Goal: Task Accomplishment & Management: Complete application form

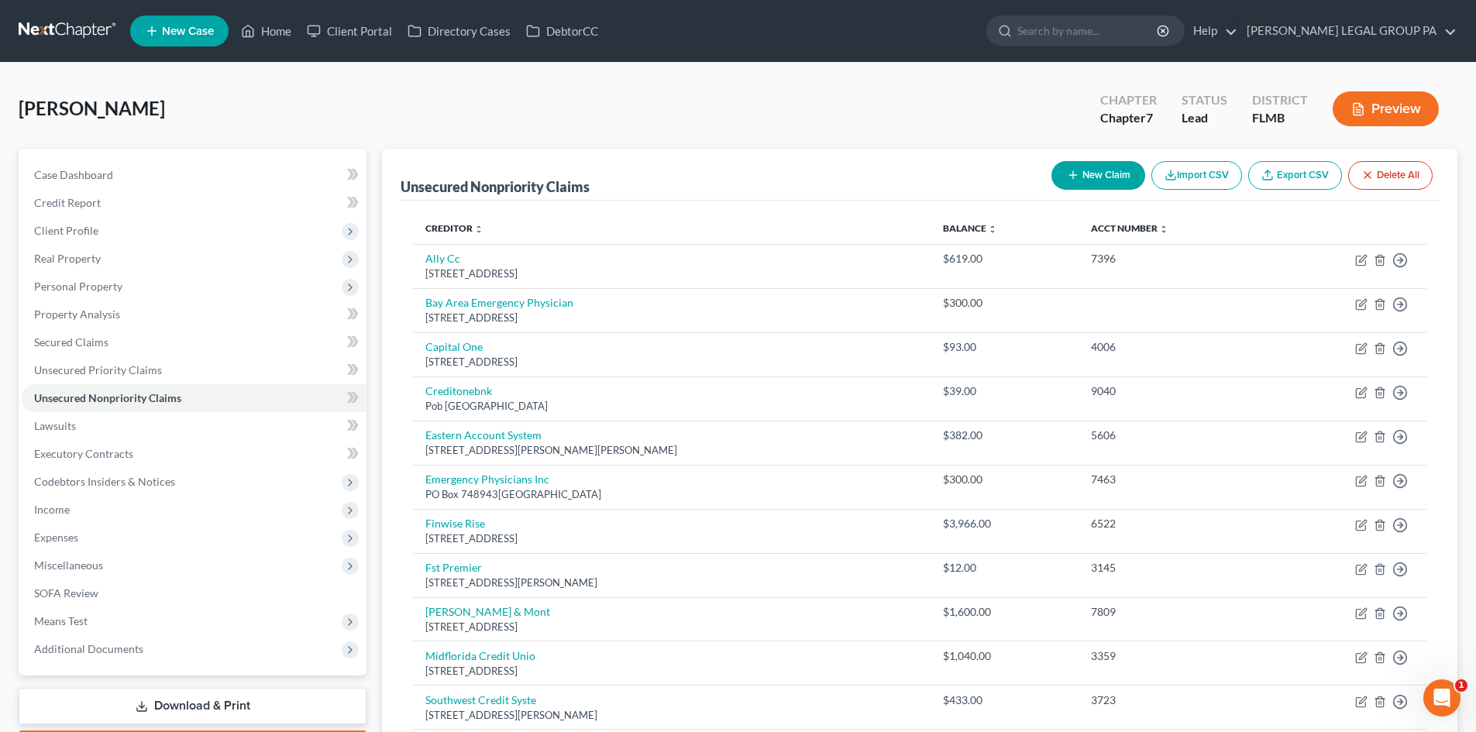
click at [71, 36] on link at bounding box center [68, 31] width 99 height 28
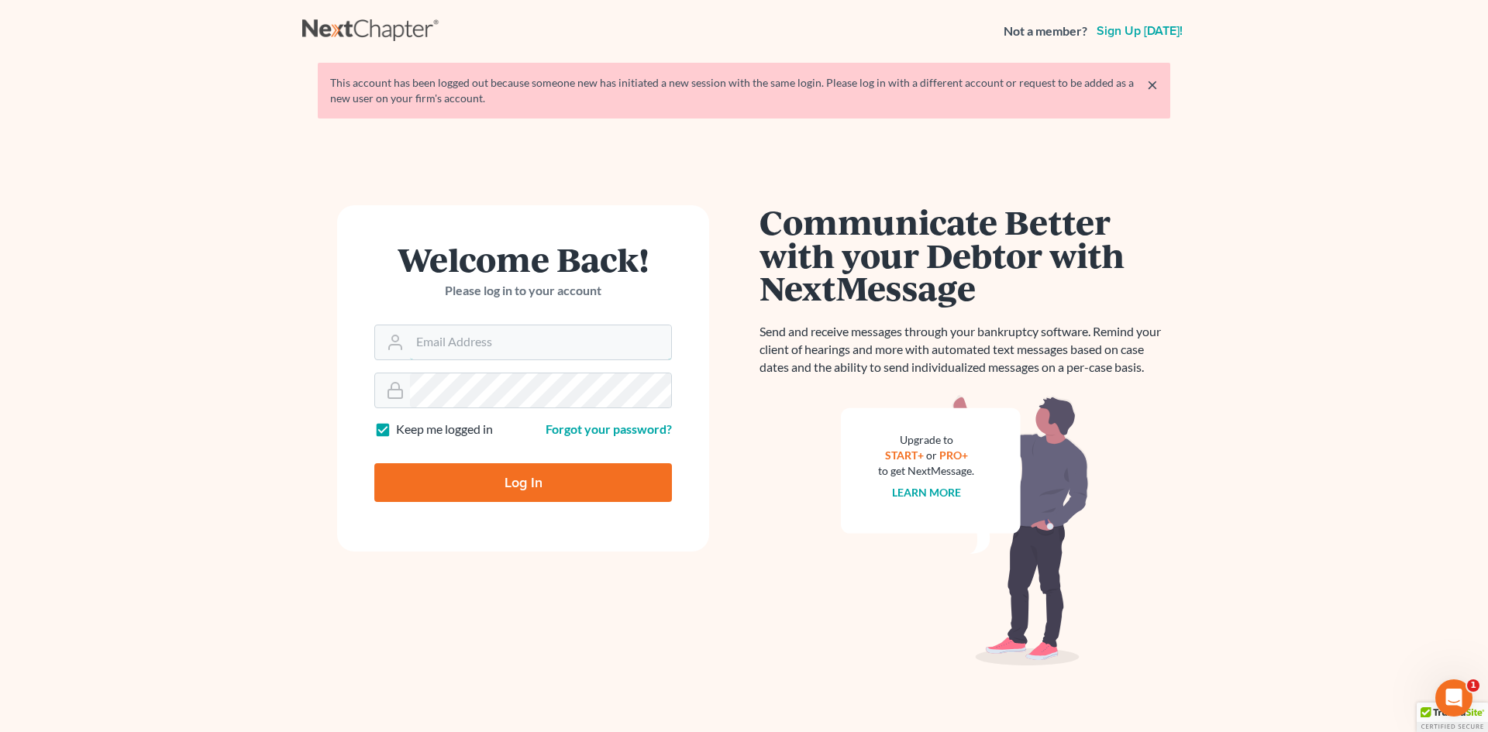
type input "dgarcia@wellerlegalgroup.com"
click at [549, 491] on input "Log In" at bounding box center [523, 482] width 298 height 39
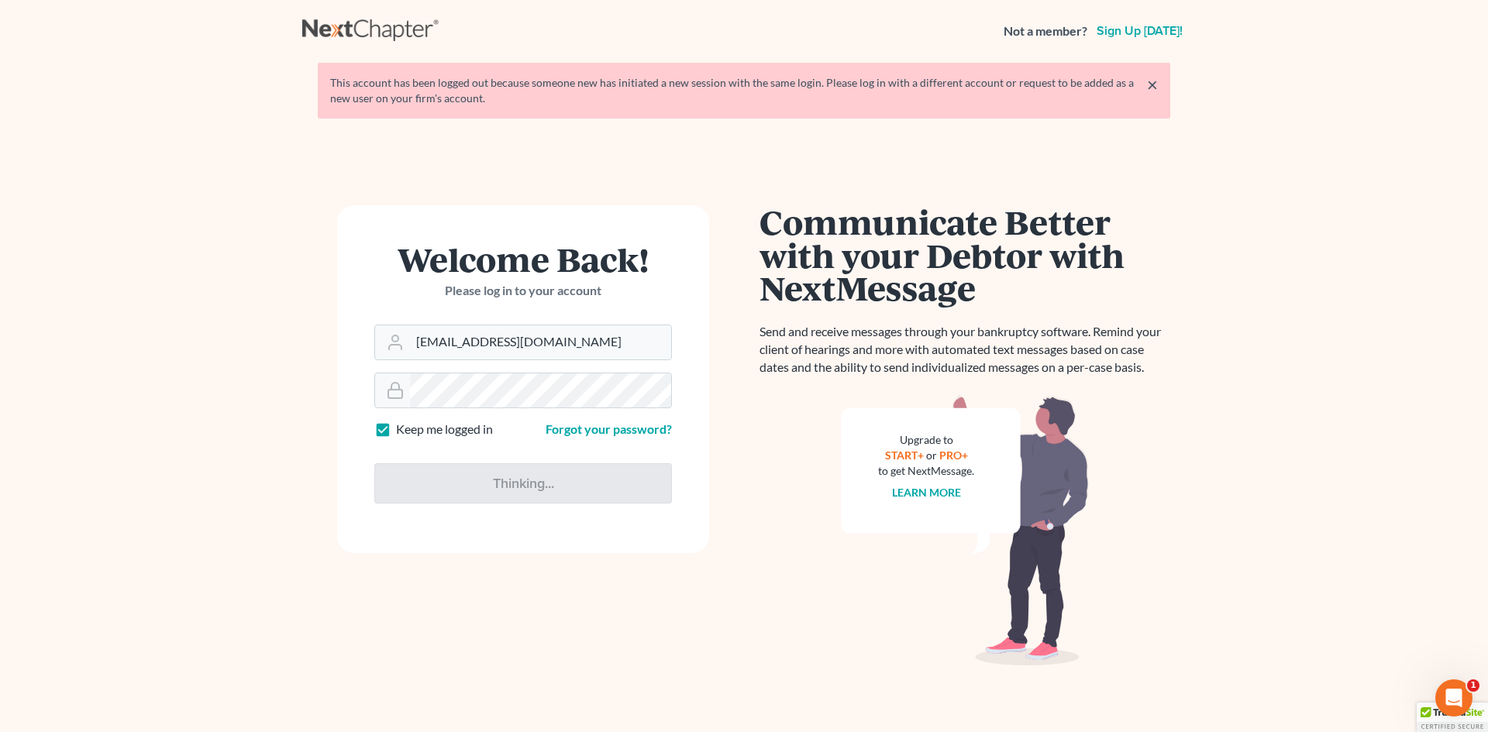
type input "Thinking..."
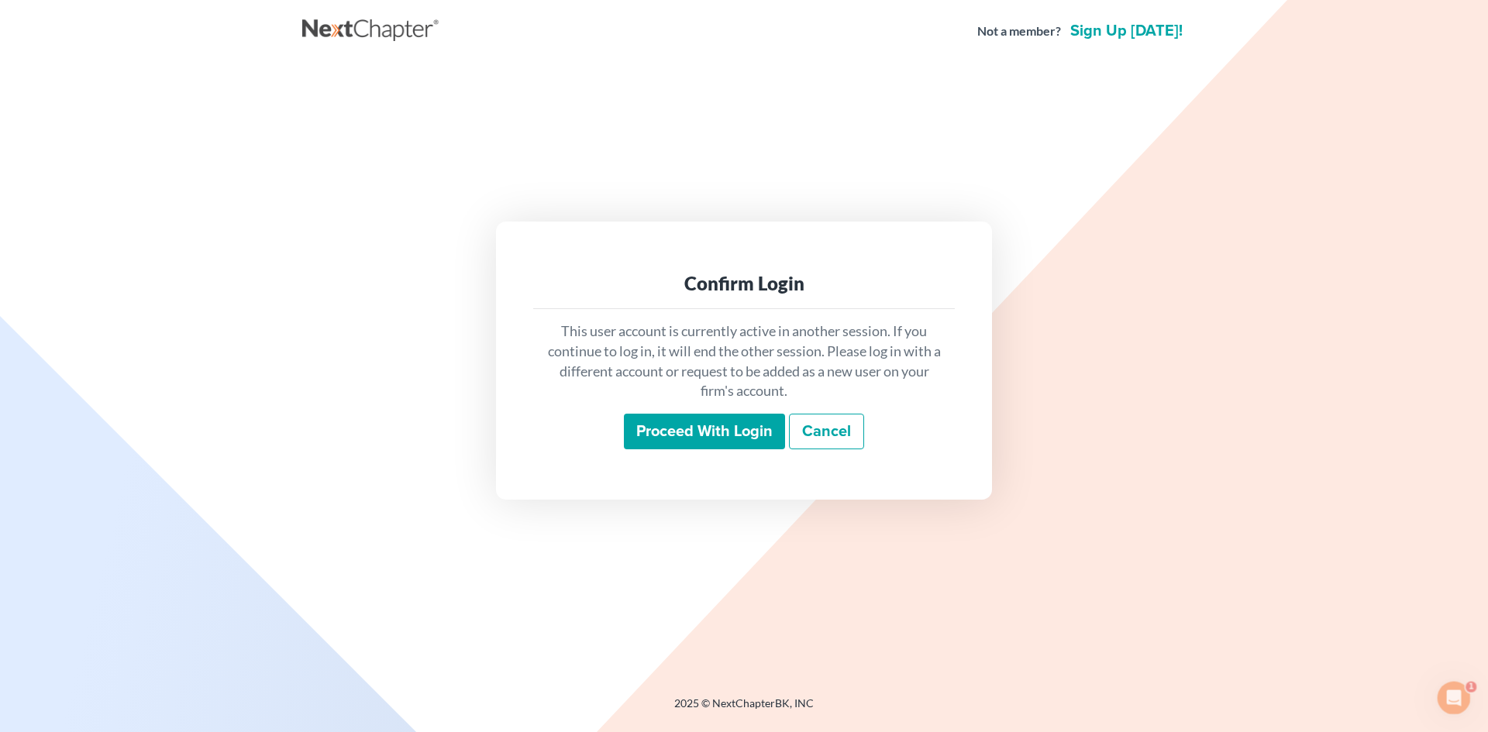
click at [680, 436] on input "Proceed with login" at bounding box center [704, 432] width 161 height 36
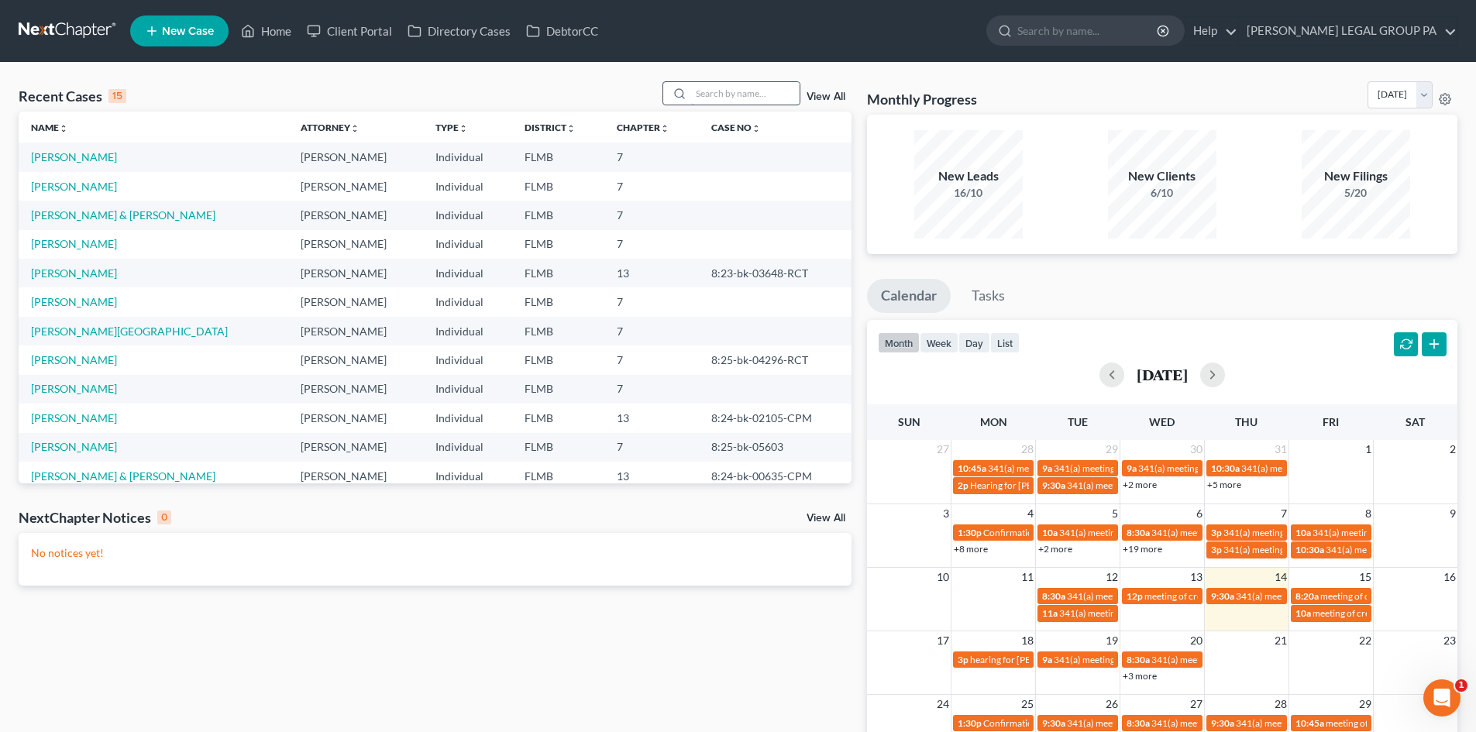
click at [760, 85] on input "search" at bounding box center [745, 93] width 109 height 22
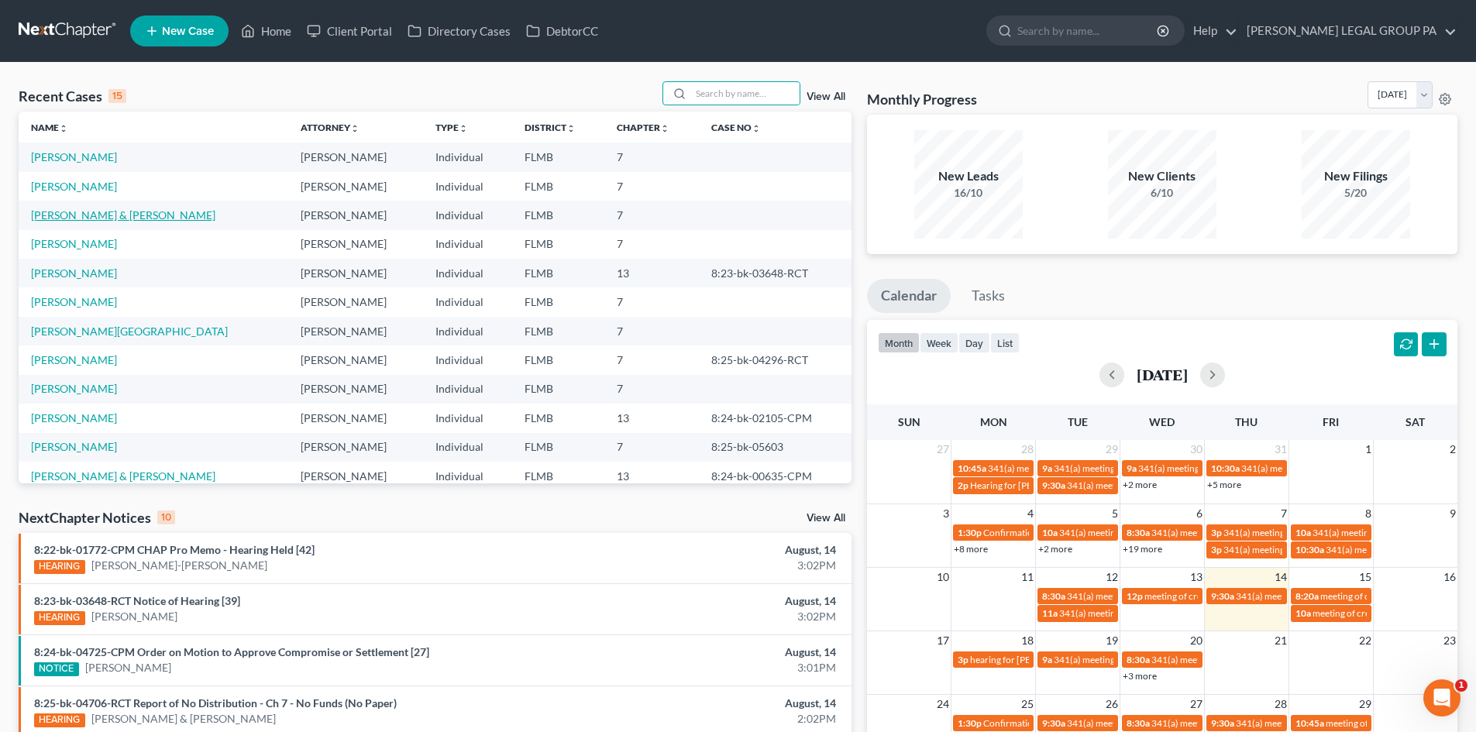
click at [103, 216] on link "Tedford, Jeremy & Ashley" at bounding box center [123, 214] width 184 height 13
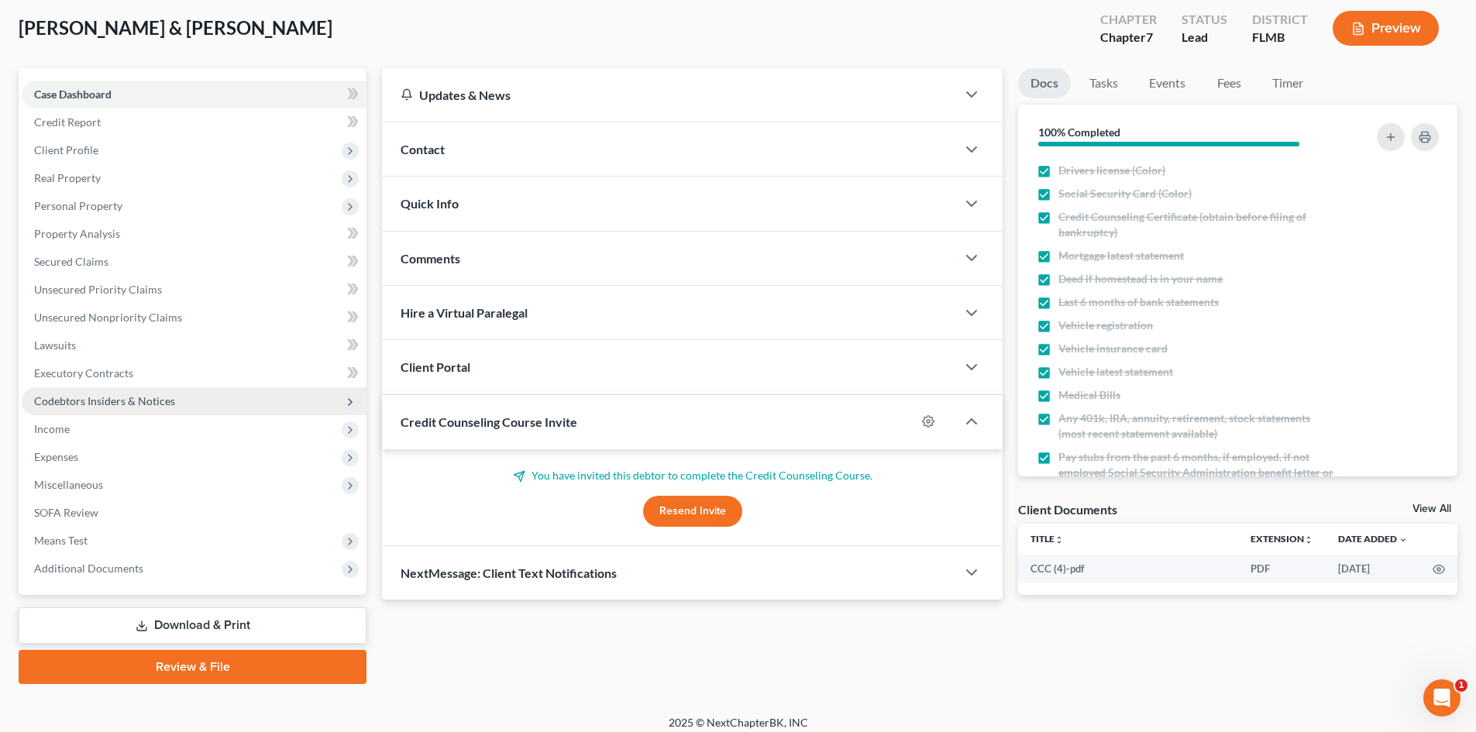
scroll to position [91, 0]
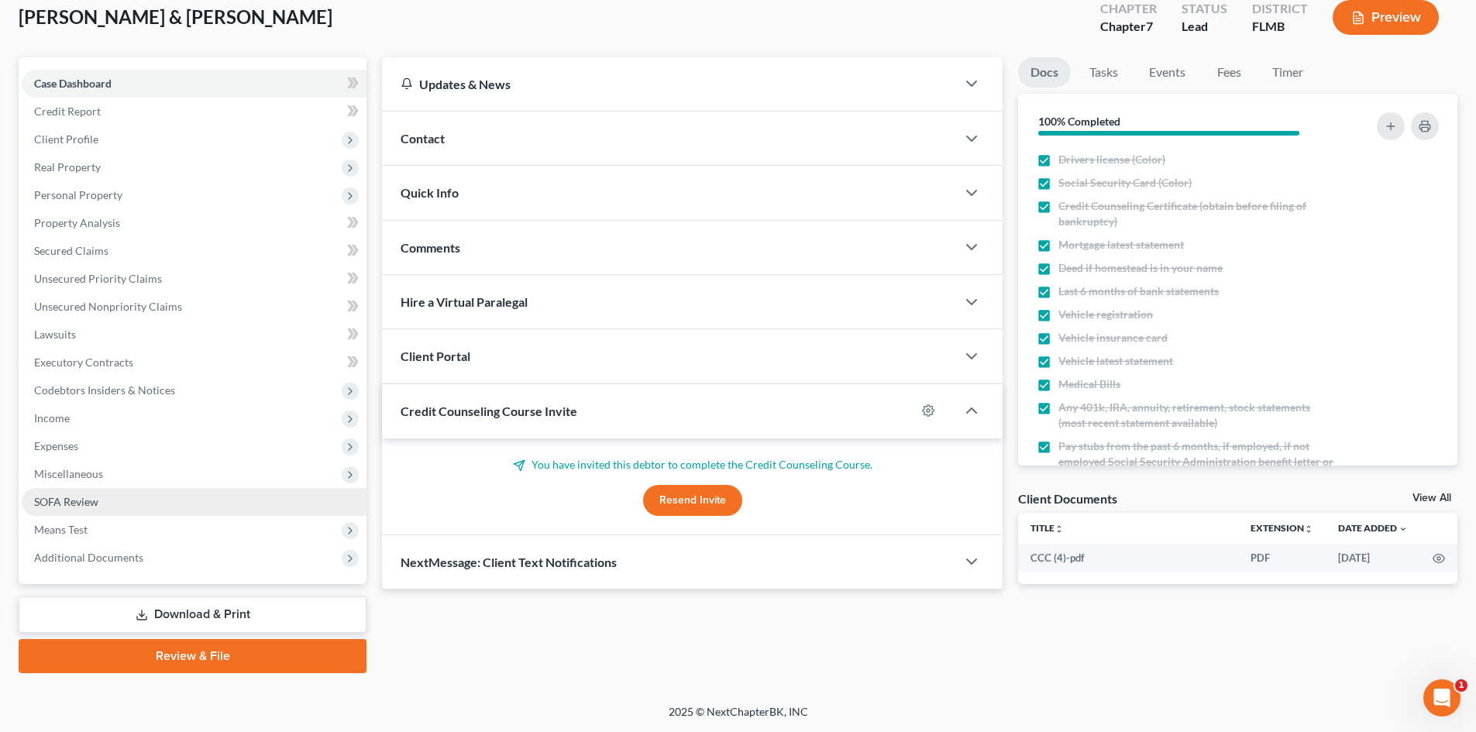
click at [84, 505] on span "SOFA Review" at bounding box center [66, 501] width 64 height 13
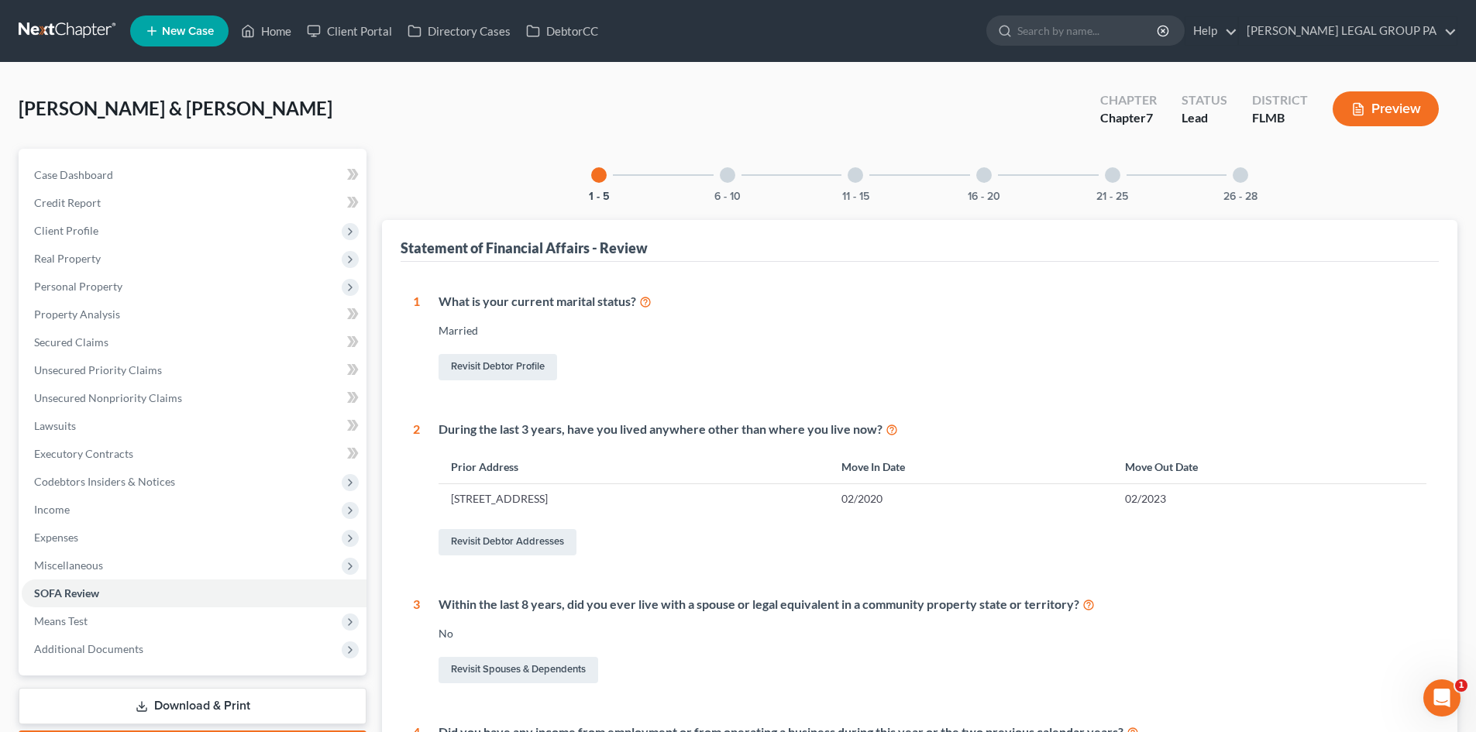
click at [729, 181] on div at bounding box center [728, 175] width 16 height 16
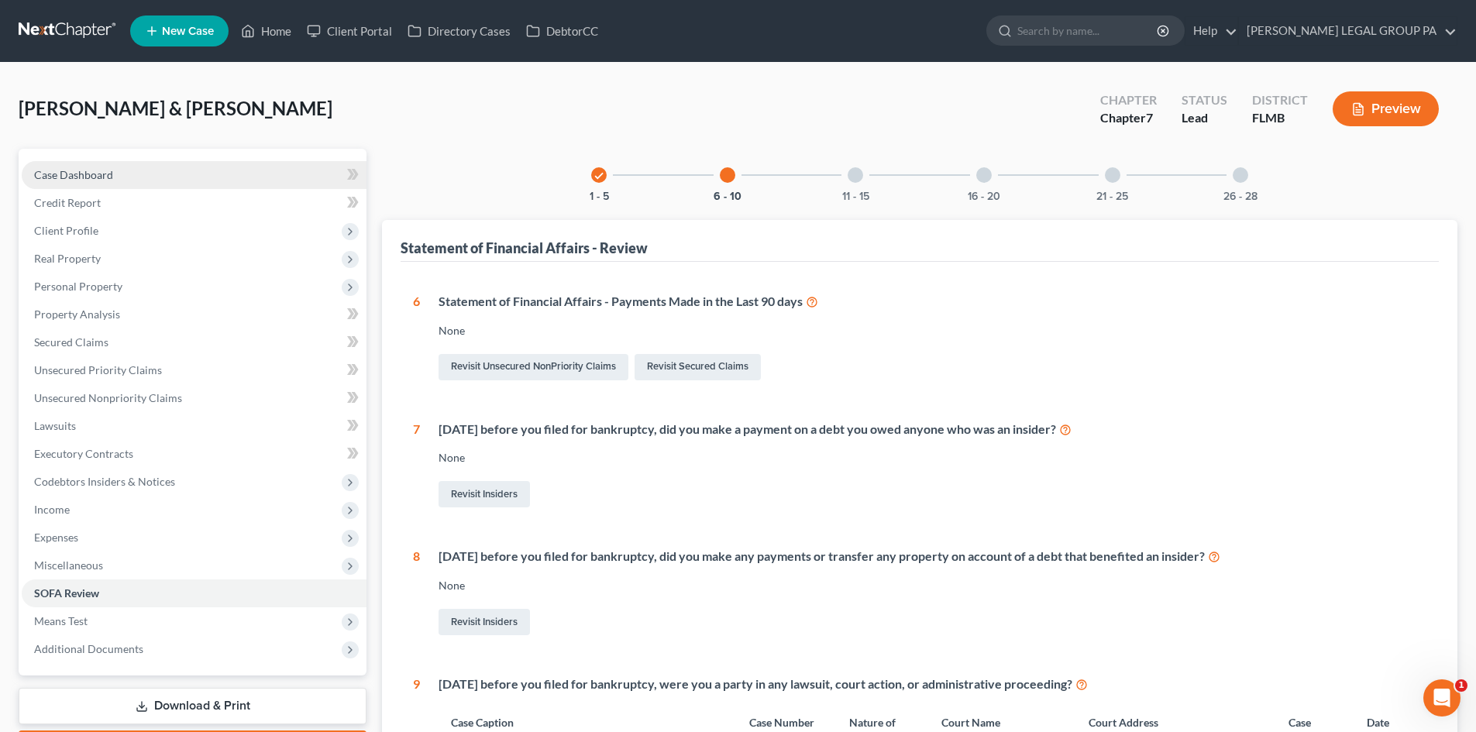
click at [109, 178] on span "Case Dashboard" at bounding box center [73, 174] width 79 height 13
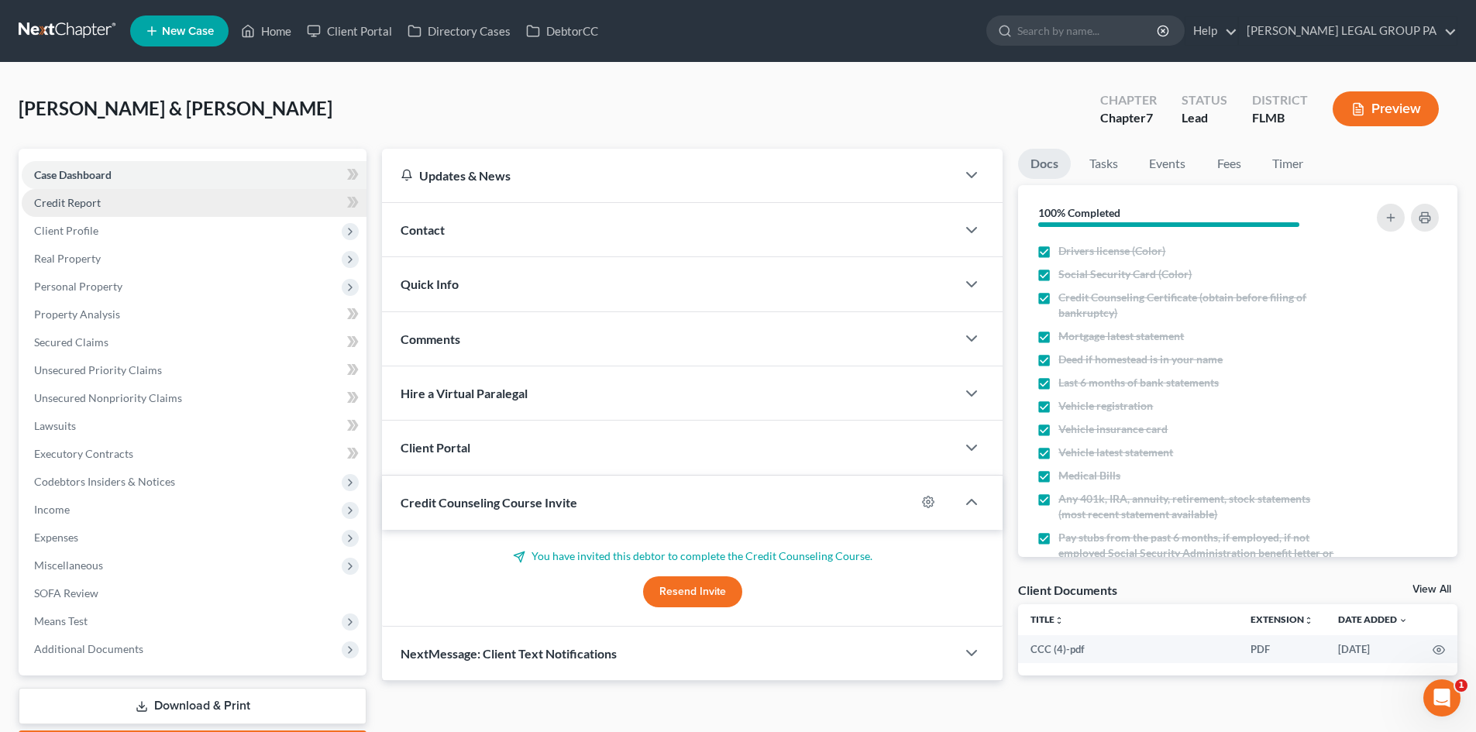
click at [99, 208] on span "Credit Report" at bounding box center [67, 202] width 67 height 13
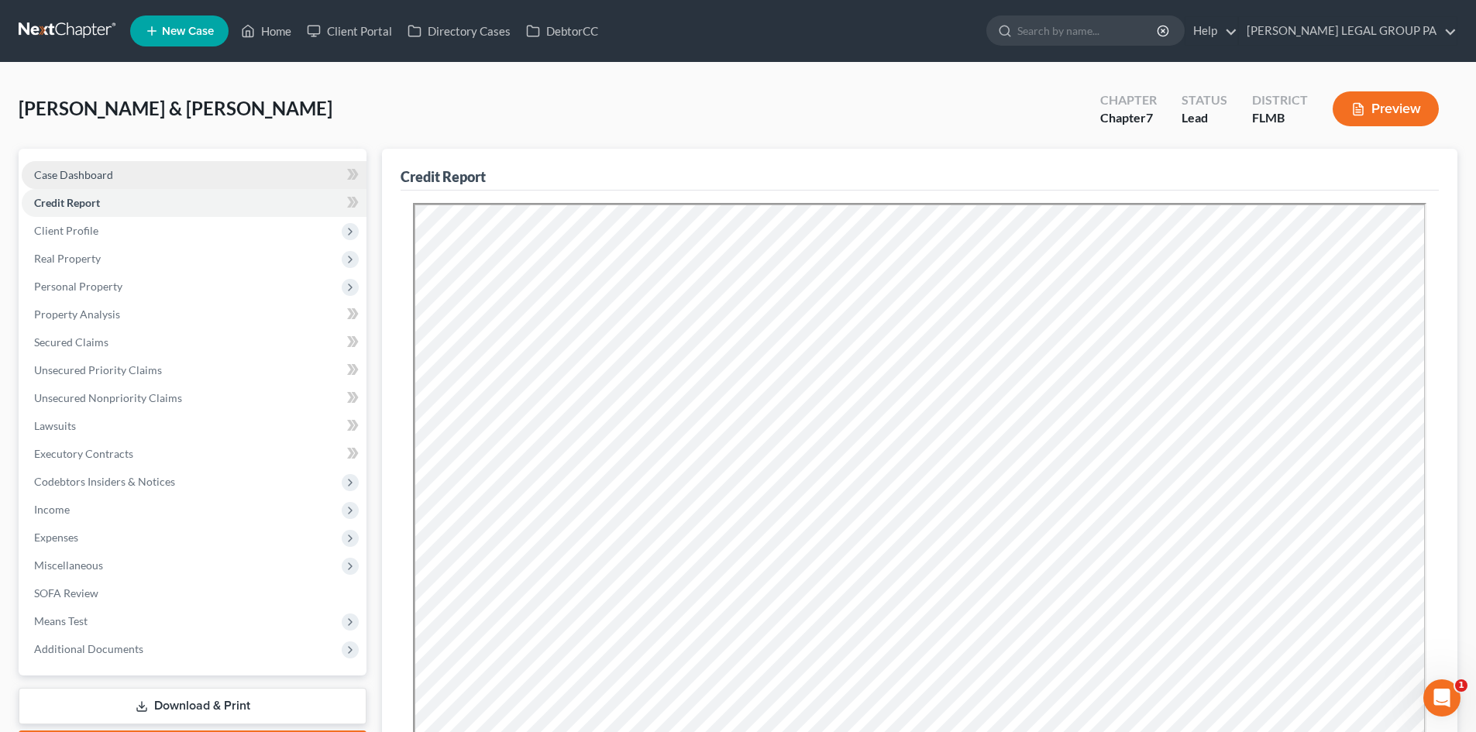
click at [96, 181] on link "Case Dashboard" at bounding box center [194, 175] width 345 height 28
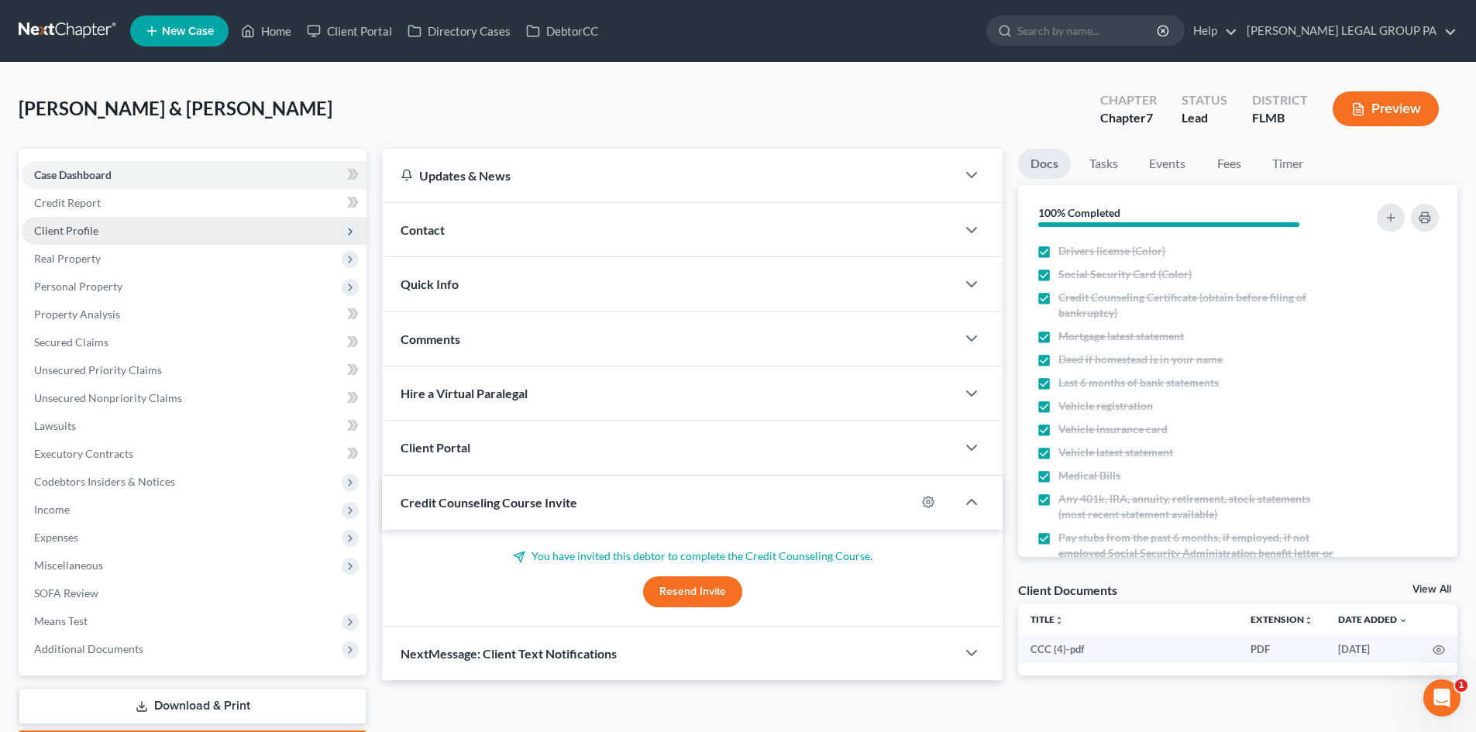
click at [93, 222] on span "Client Profile" at bounding box center [194, 231] width 345 height 28
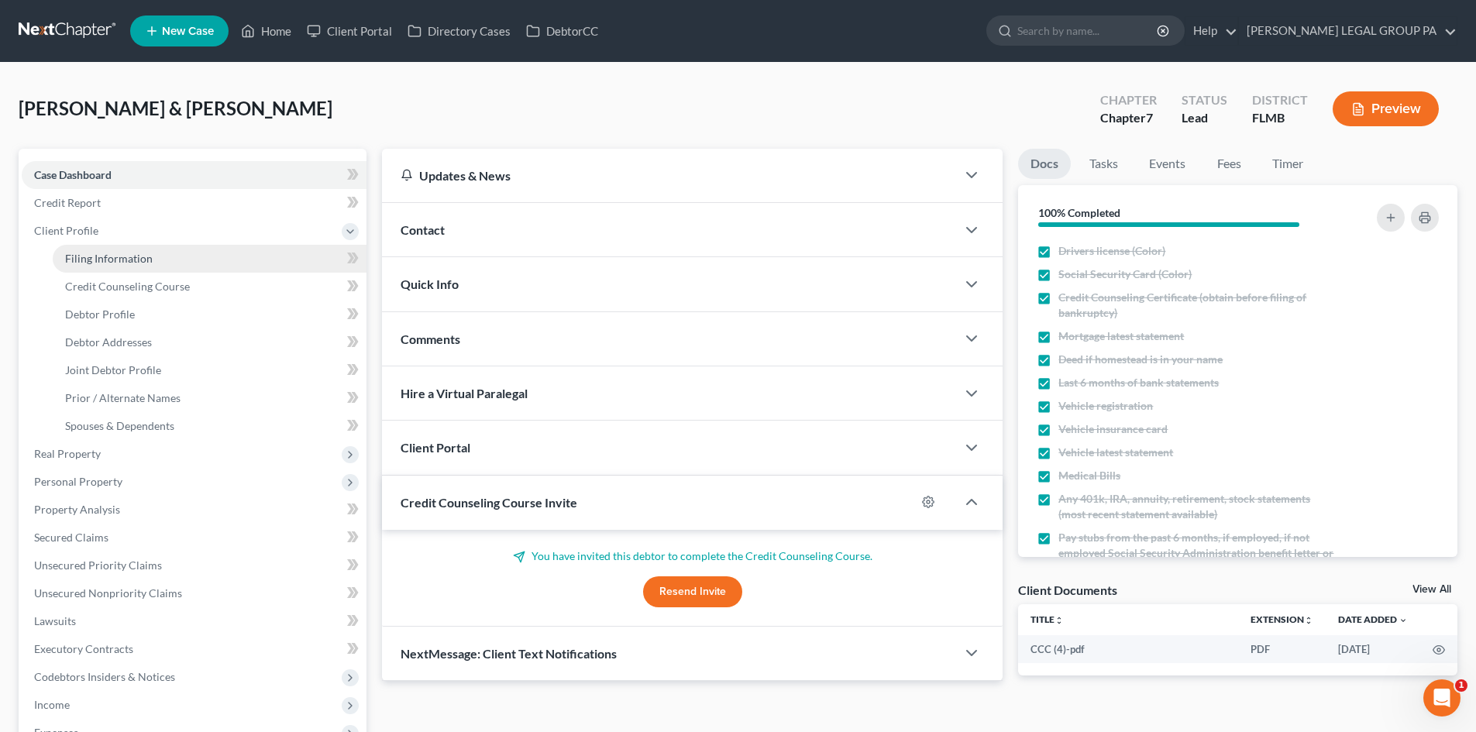
click at [117, 260] on span "Filing Information" at bounding box center [109, 258] width 88 height 13
select select "2"
select select "1"
select select "0"
select select "9"
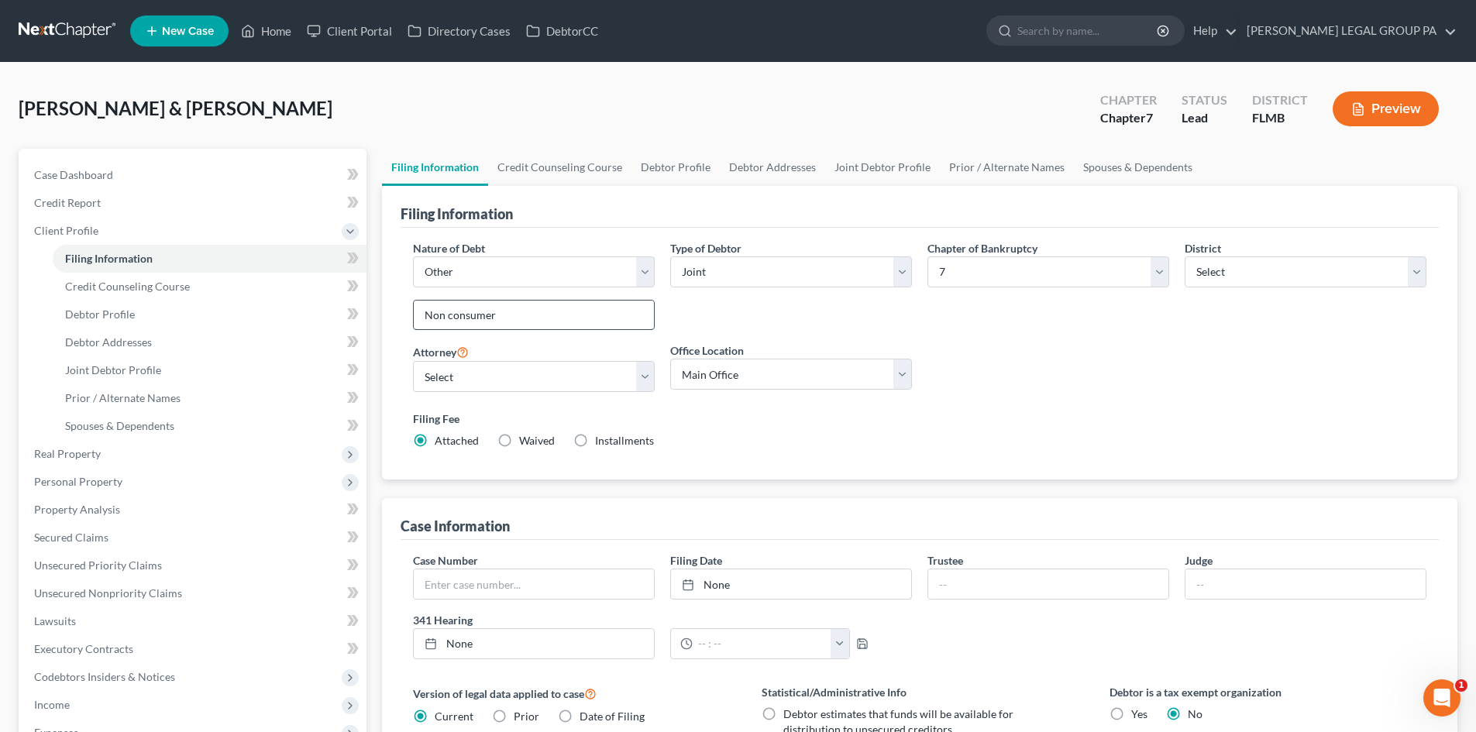
click at [454, 314] on input "Non consumer" at bounding box center [534, 315] width 240 height 29
type input "Non Consumer"
click at [690, 321] on div "Type of Debtor Select Individual Joint" at bounding box center [791, 291] width 257 height 103
click at [51, 22] on link at bounding box center [68, 31] width 99 height 28
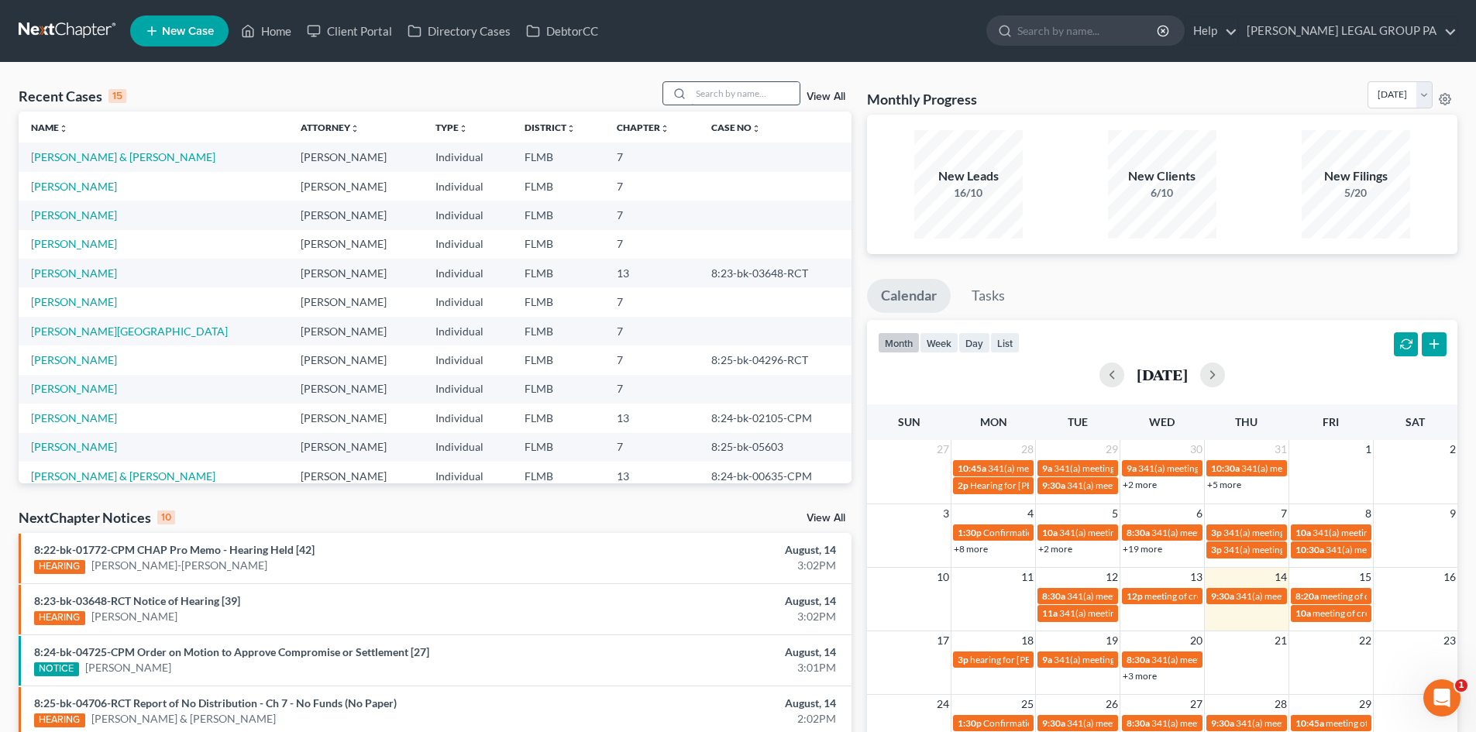
click at [735, 98] on input "search" at bounding box center [745, 93] width 109 height 22
type input "f"
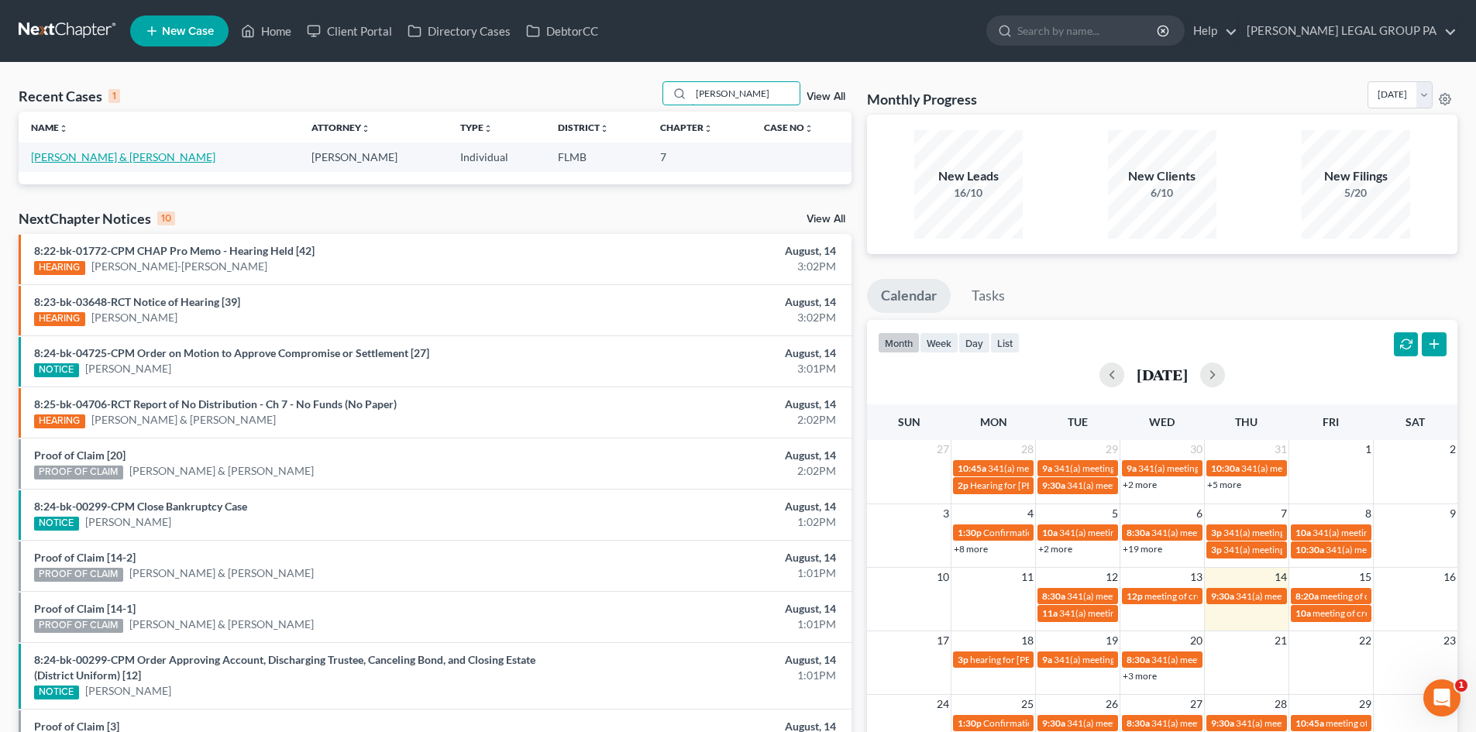
type input "tedford"
click at [130, 158] on link "[PERSON_NAME] & [PERSON_NAME]" at bounding box center [123, 156] width 184 height 13
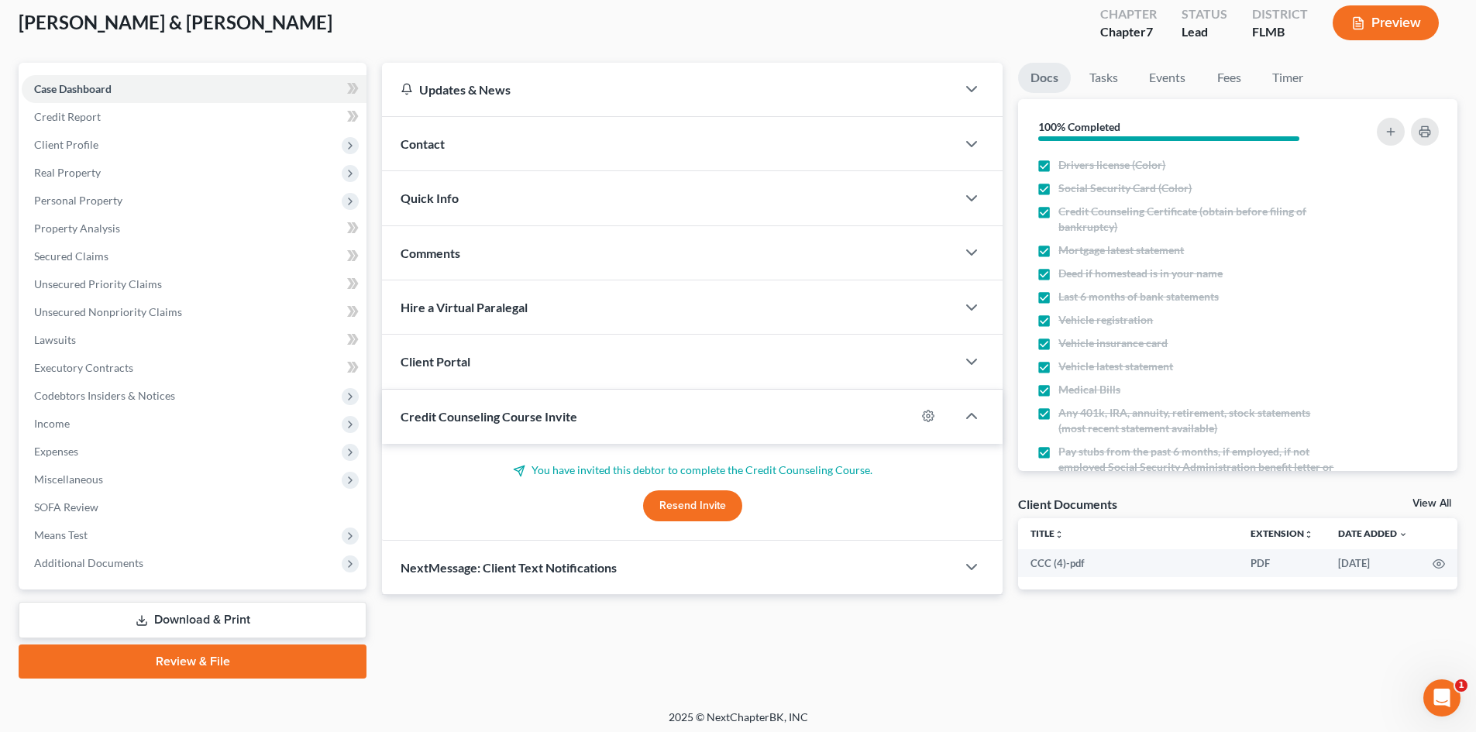
scroll to position [91, 0]
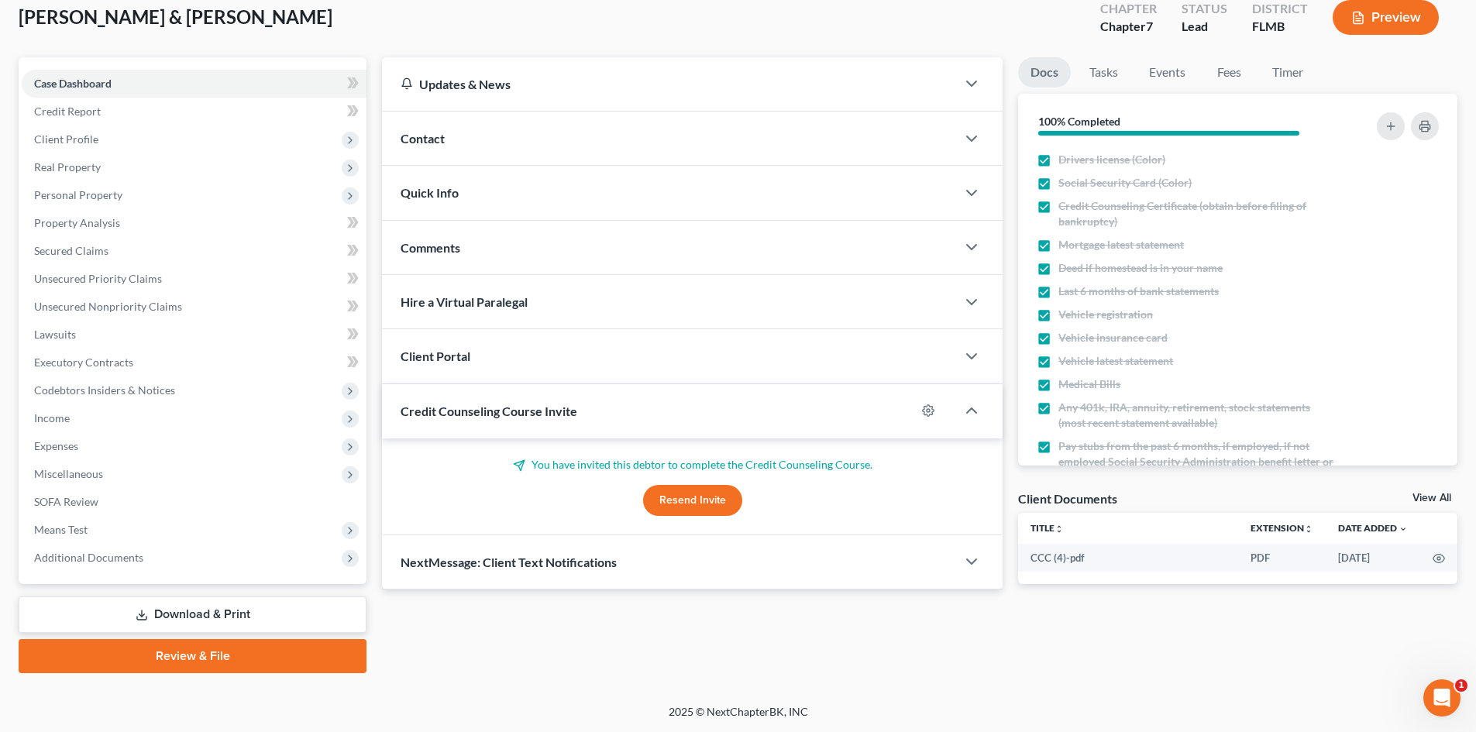
click at [213, 659] on link "Review & File" at bounding box center [193, 656] width 348 height 34
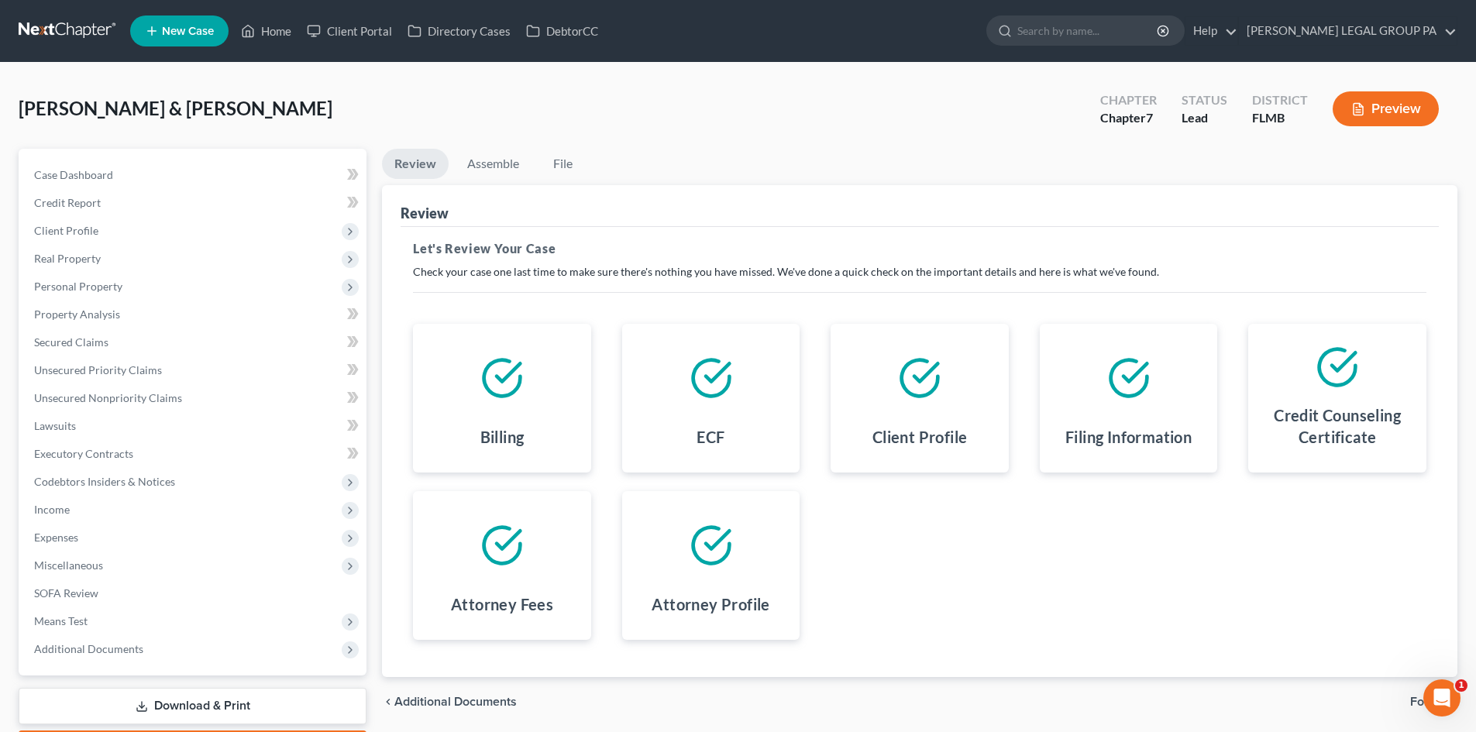
click at [208, 695] on link "Download & Print" at bounding box center [193, 706] width 348 height 36
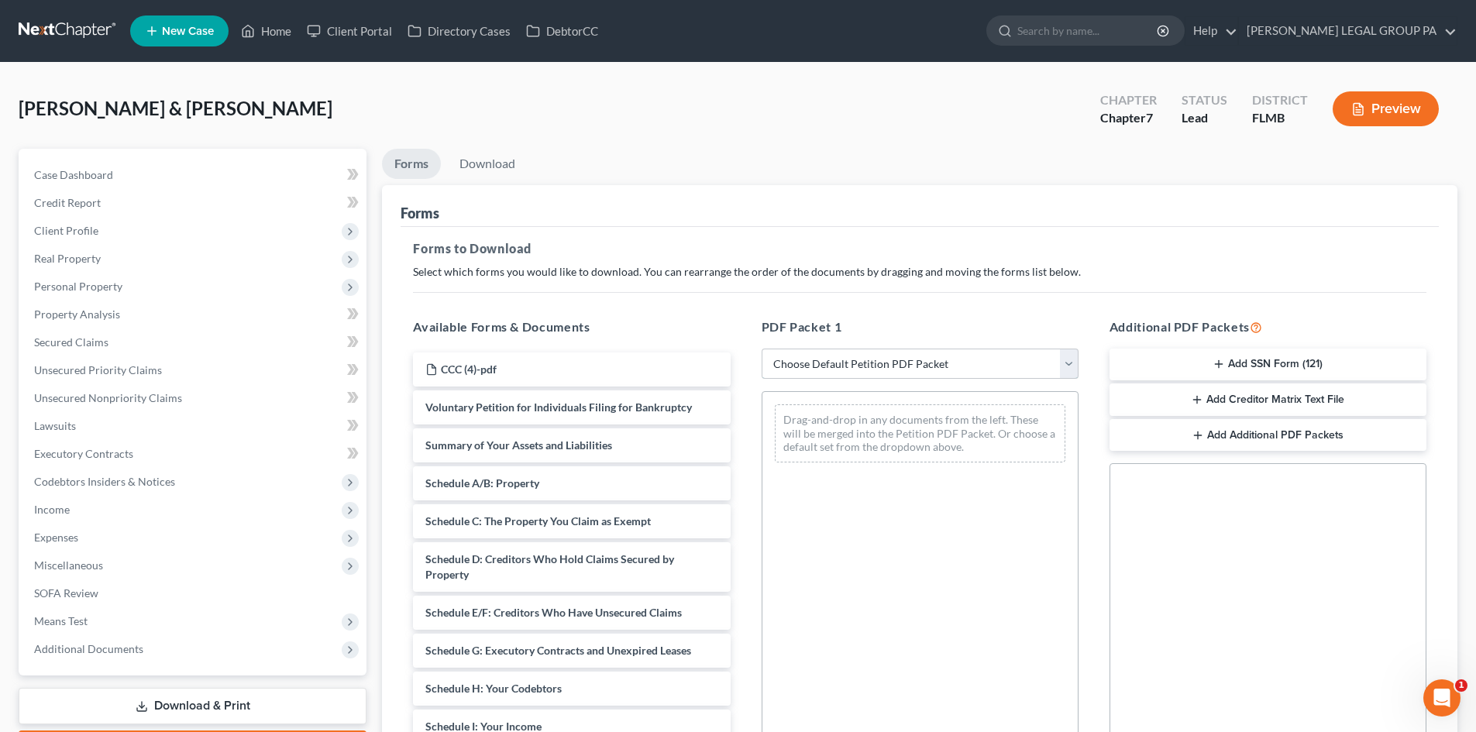
click at [999, 360] on select "Choose Default Petition PDF Packet Complete Bankruptcy Petition (all forms and …" at bounding box center [920, 364] width 317 height 31
select select "0"
click at [762, 349] on select "Choose Default Petition PDF Packet Complete Bankruptcy Petition (all forms and …" at bounding box center [920, 364] width 317 height 31
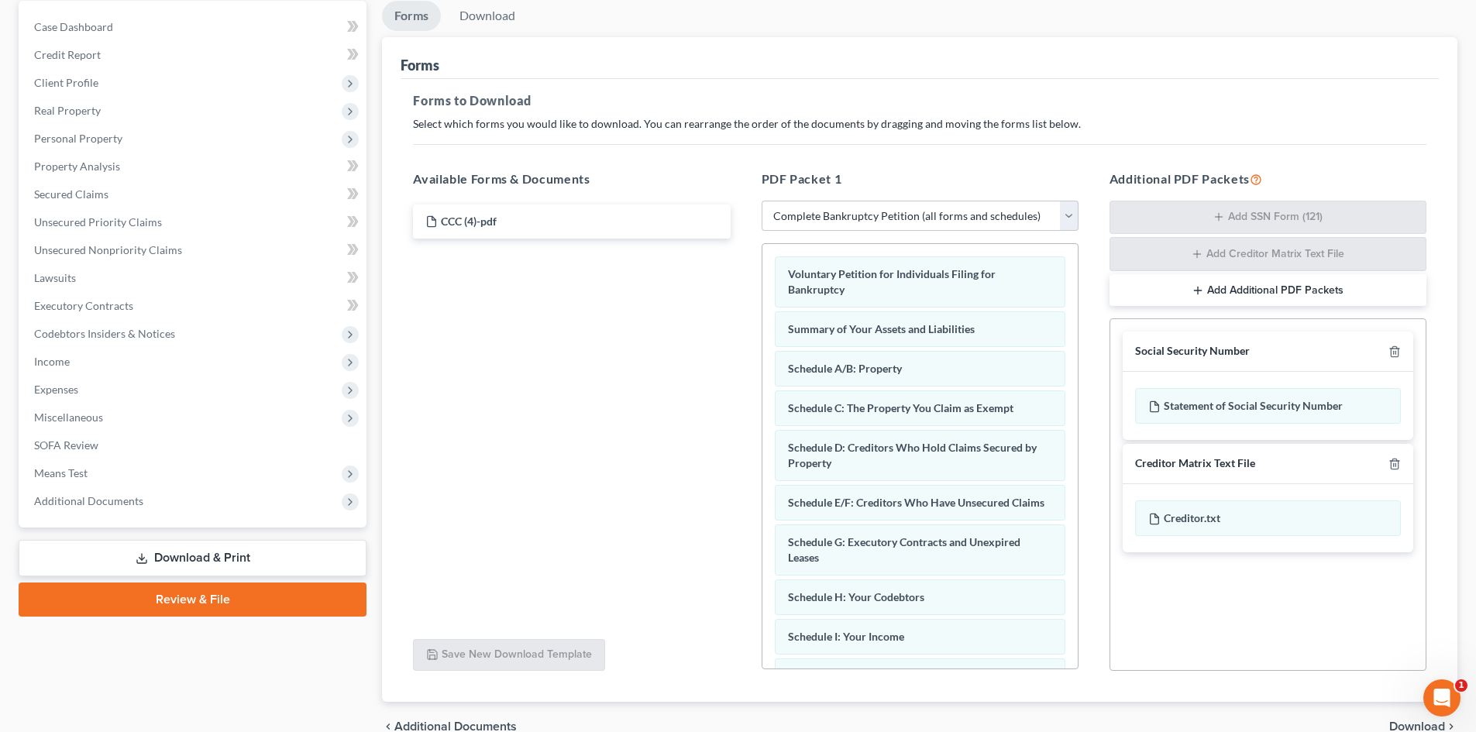
scroll to position [226, 0]
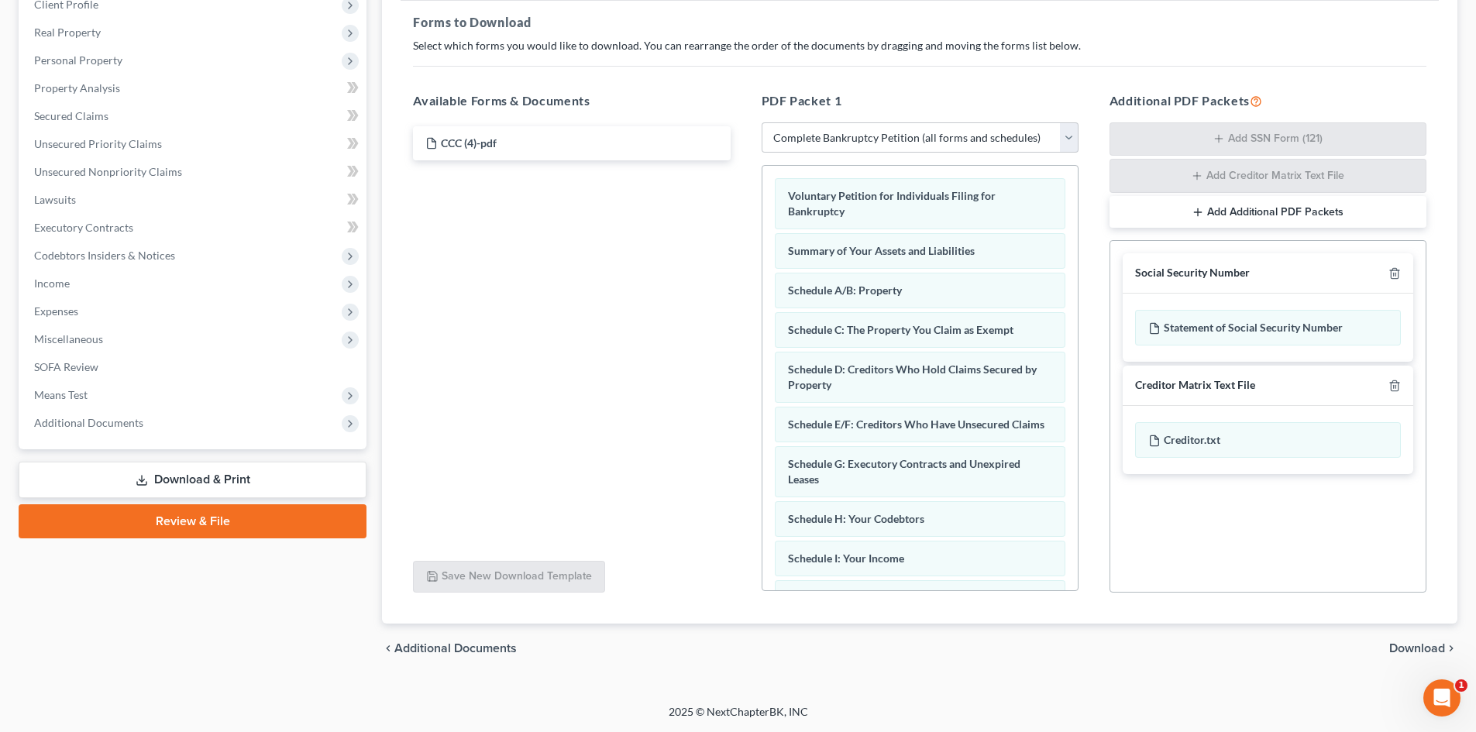
click at [1416, 656] on div "chevron_left Additional Documents Download chevron_right" at bounding box center [920, 649] width 1076 height 50
click at [1415, 649] on span "Download" at bounding box center [1418, 648] width 56 height 12
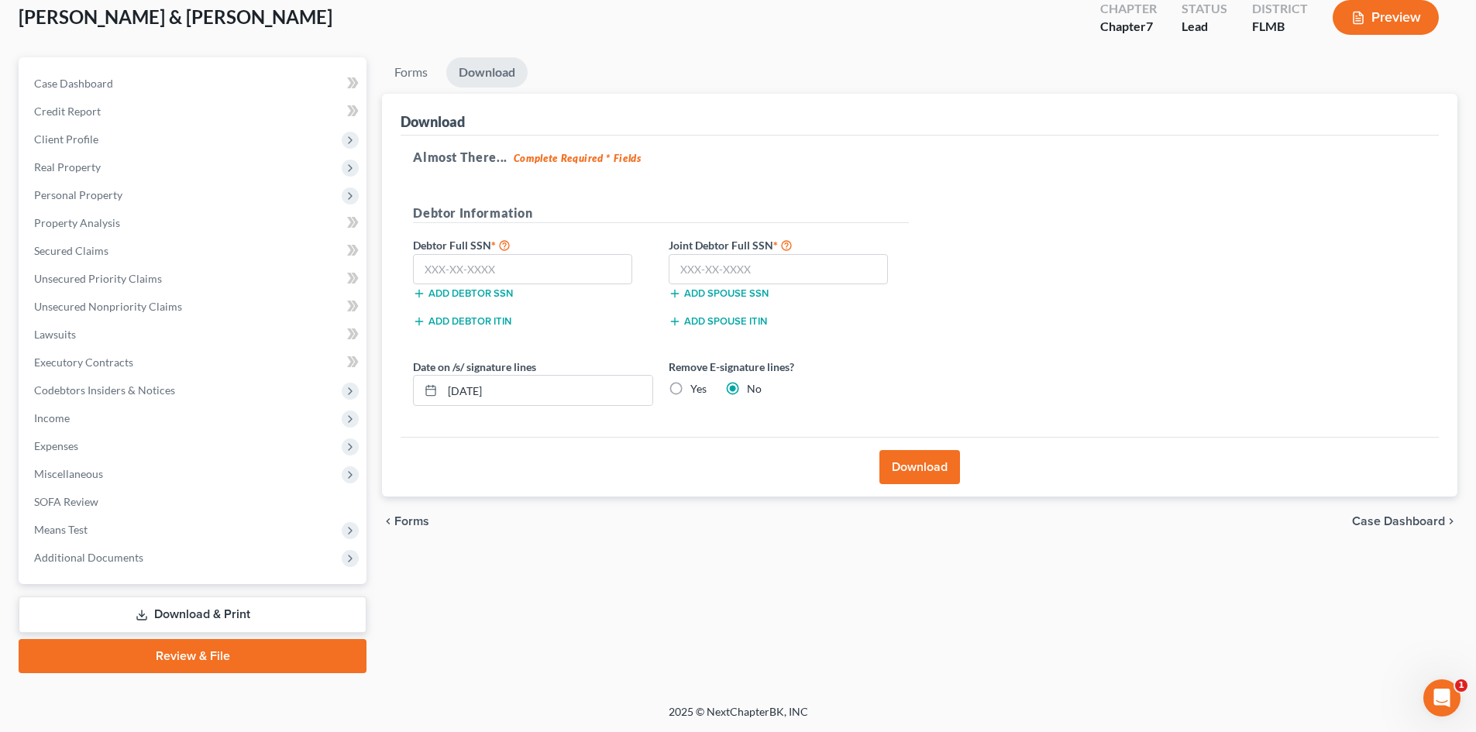
scroll to position [91, 0]
click at [523, 261] on input "text" at bounding box center [522, 269] width 219 height 31
type input "381-08-3120"
click at [791, 267] on input "text" at bounding box center [778, 269] width 219 height 31
type input "382-06-9743"
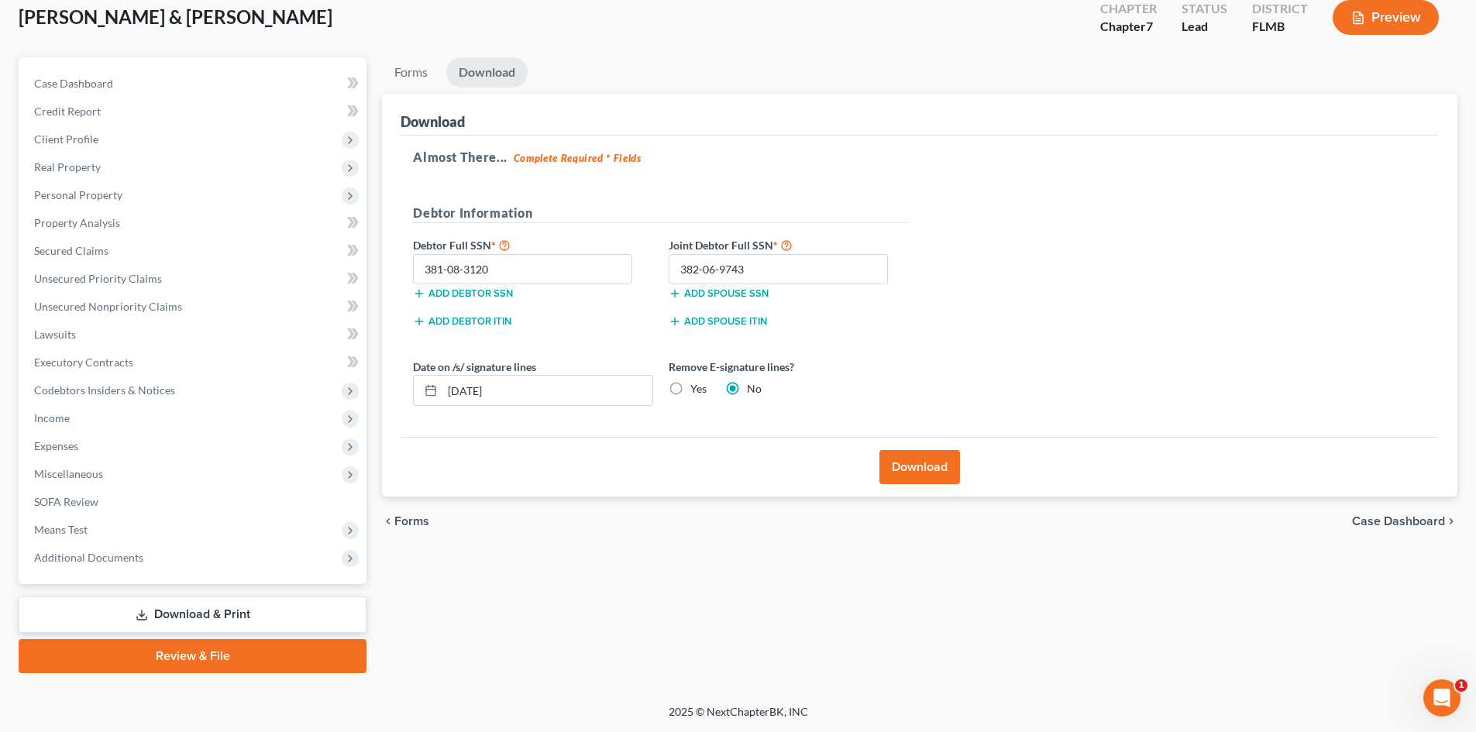
click at [929, 472] on button "Download" at bounding box center [920, 467] width 81 height 34
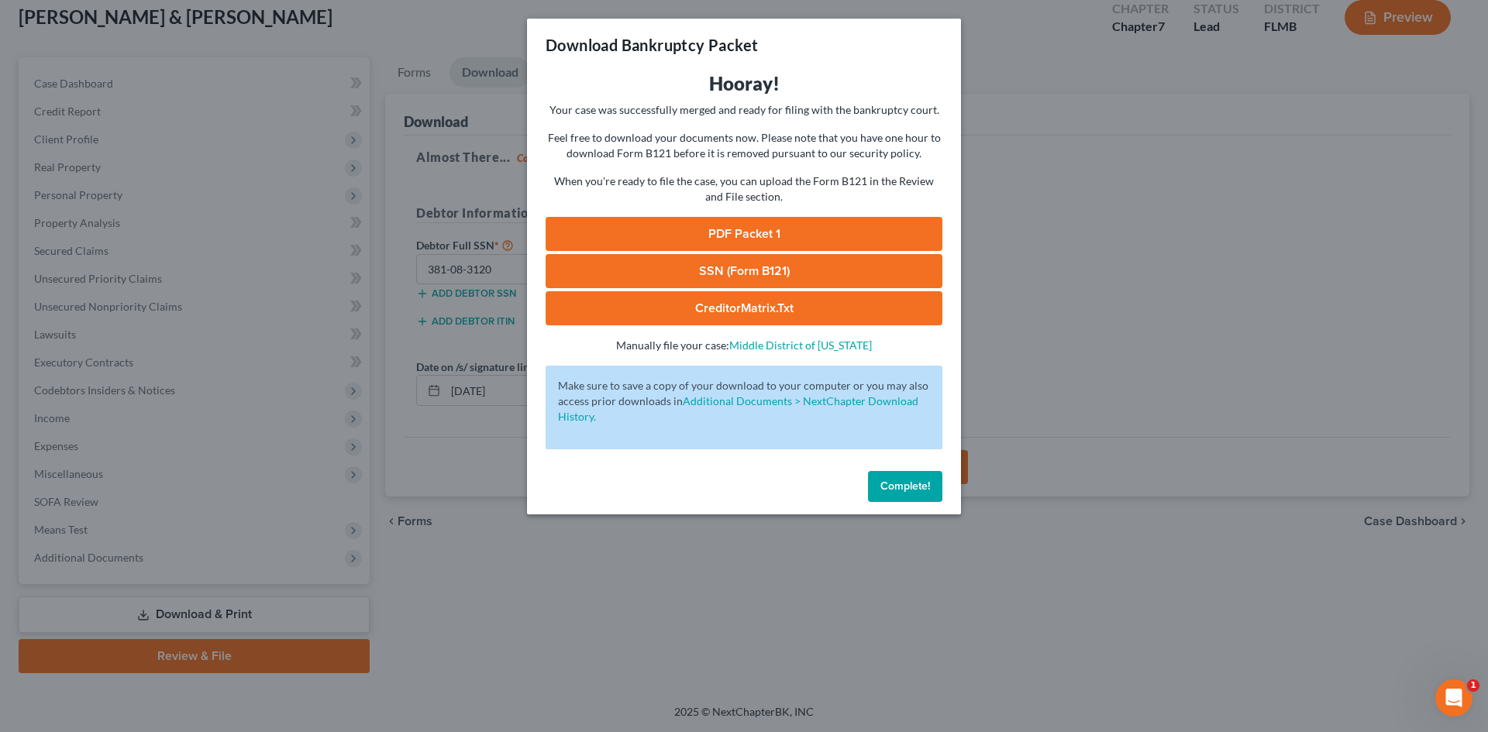
click at [741, 271] on link "SSN (Form B121)" at bounding box center [744, 271] width 397 height 34
click at [757, 232] on link "PDF Packet 1" at bounding box center [744, 234] width 397 height 34
click at [914, 485] on span "Complete!" at bounding box center [905, 486] width 50 height 13
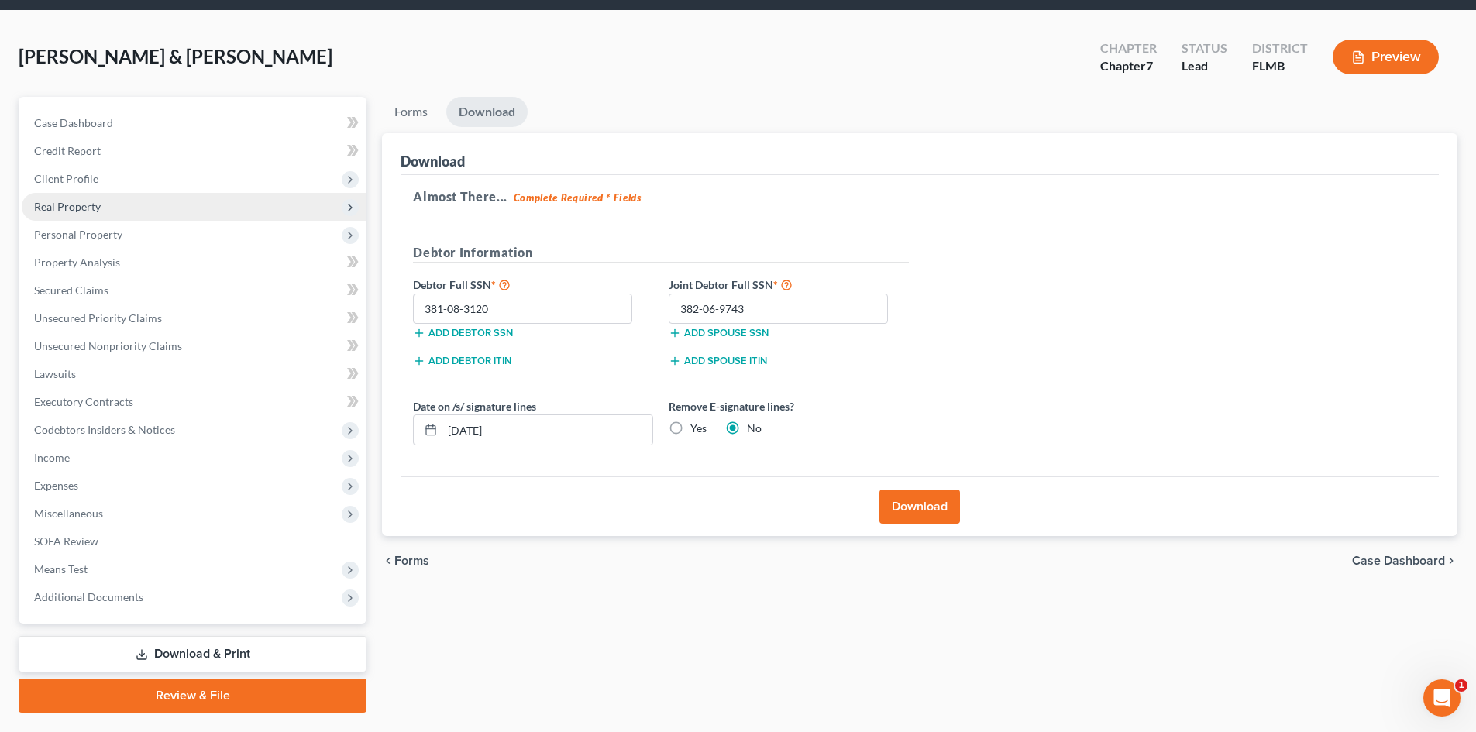
scroll to position [0, 0]
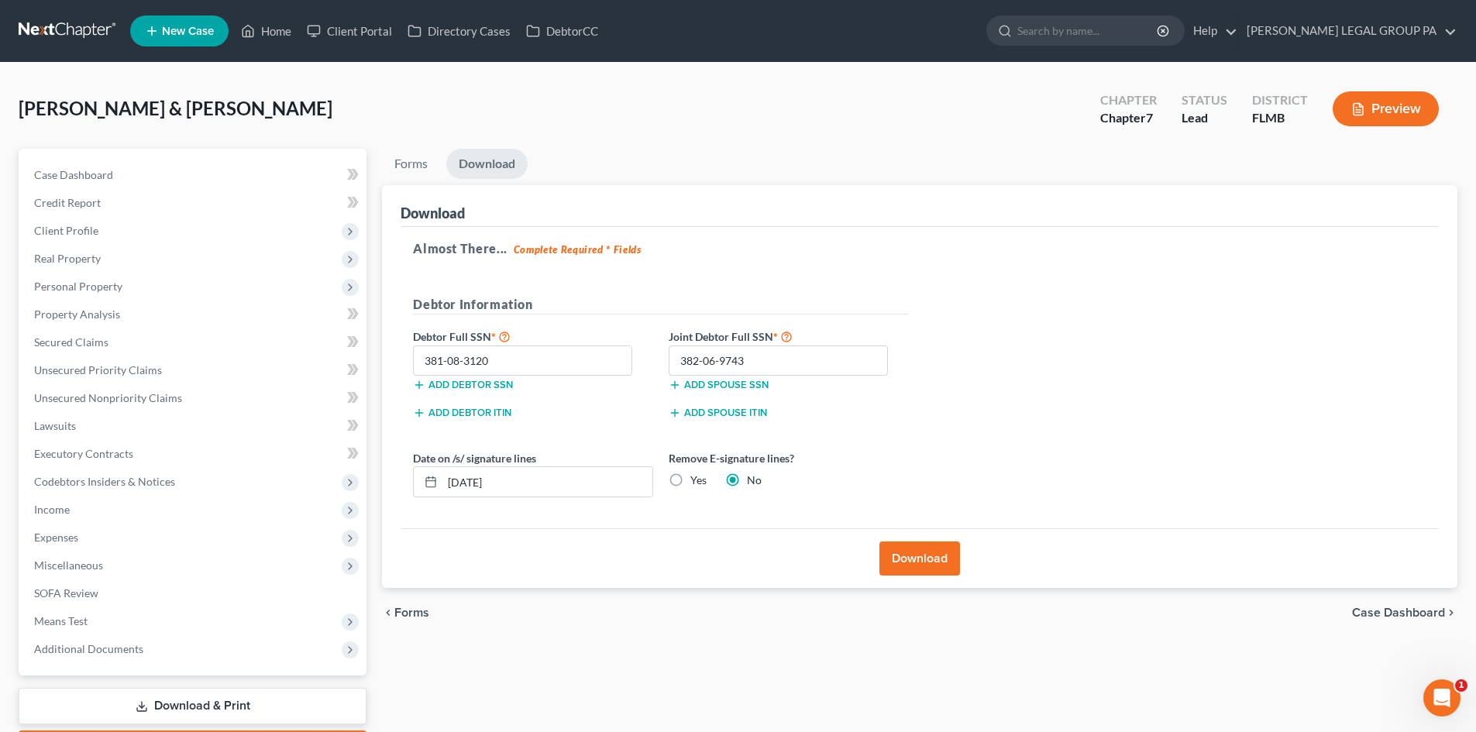
click at [95, 33] on link at bounding box center [68, 31] width 99 height 28
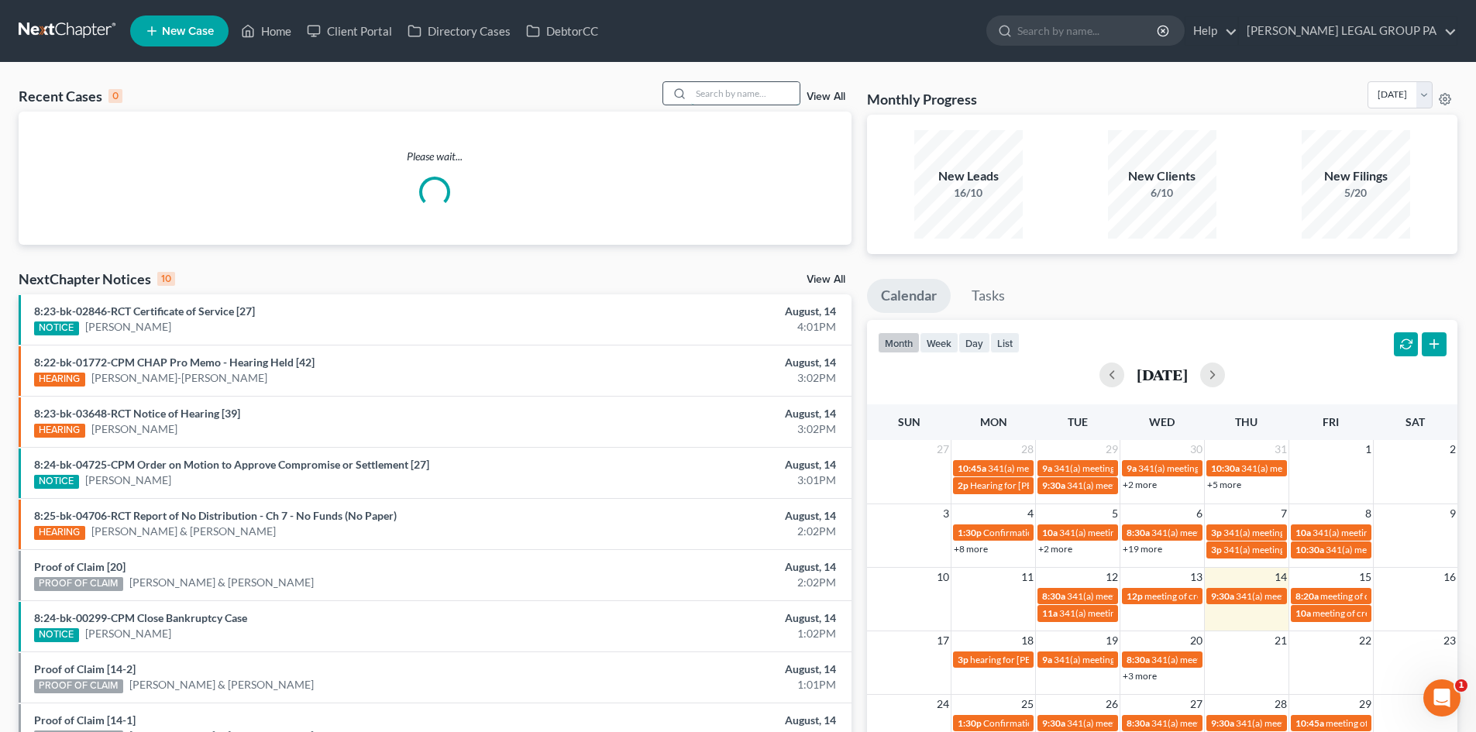
click at [755, 90] on input "search" at bounding box center [745, 93] width 109 height 22
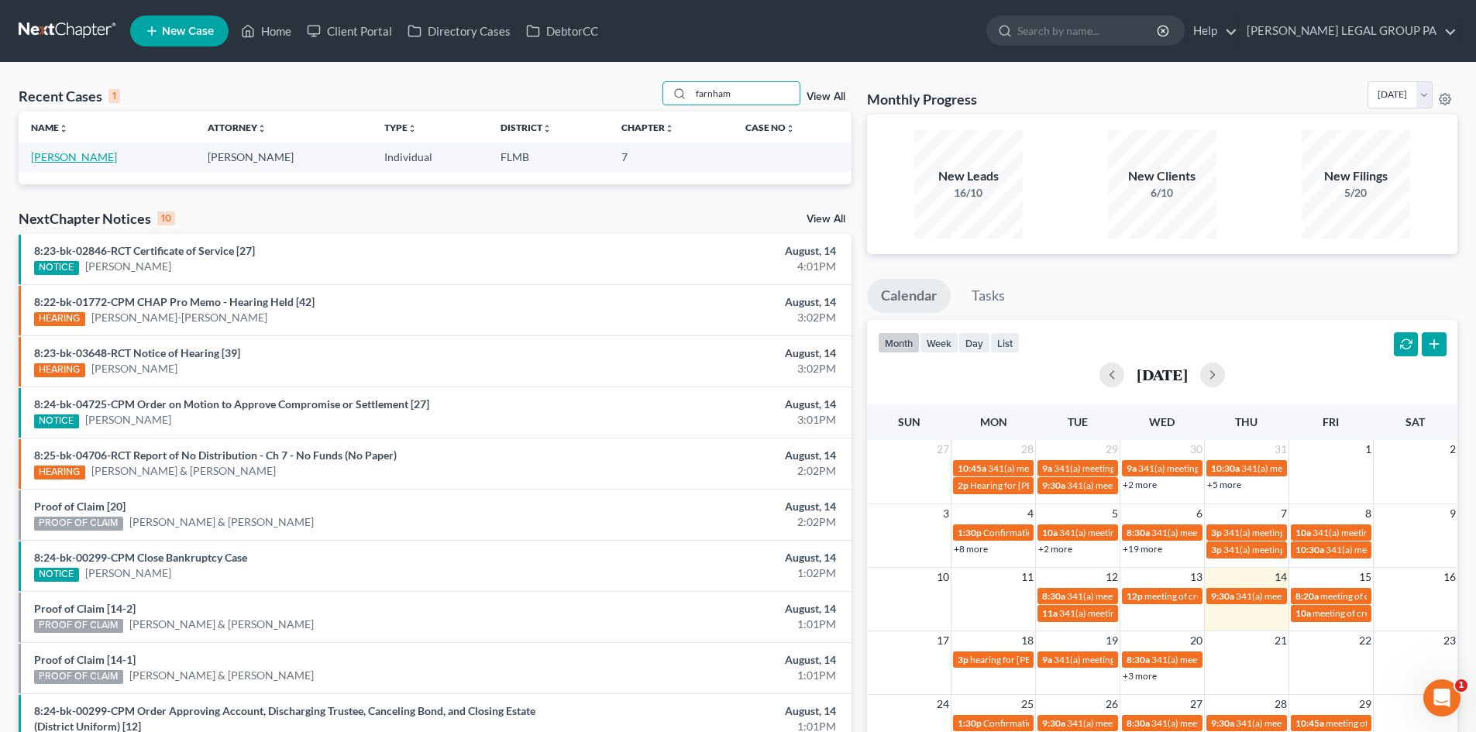
type input "farnham"
click at [83, 153] on link "[PERSON_NAME]" at bounding box center [74, 156] width 86 height 13
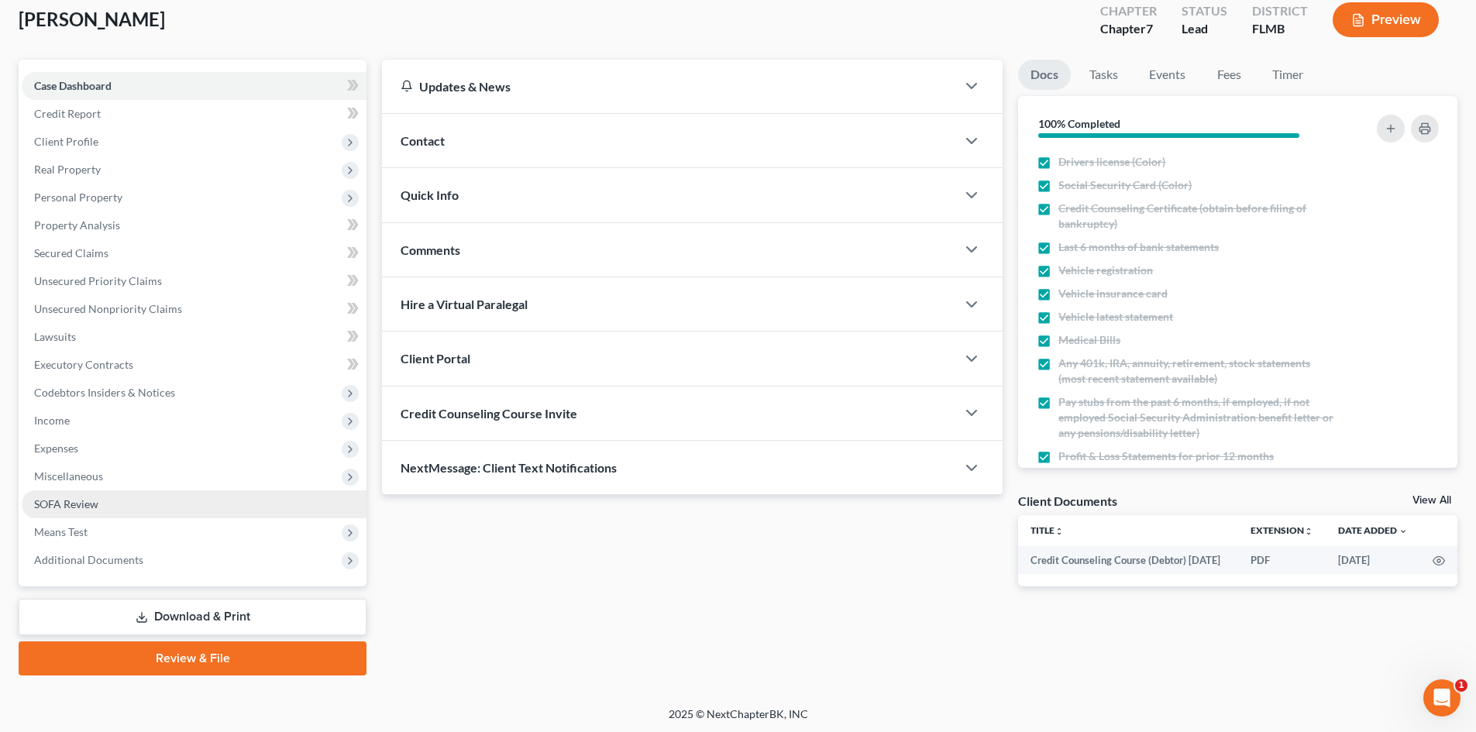
scroll to position [91, 0]
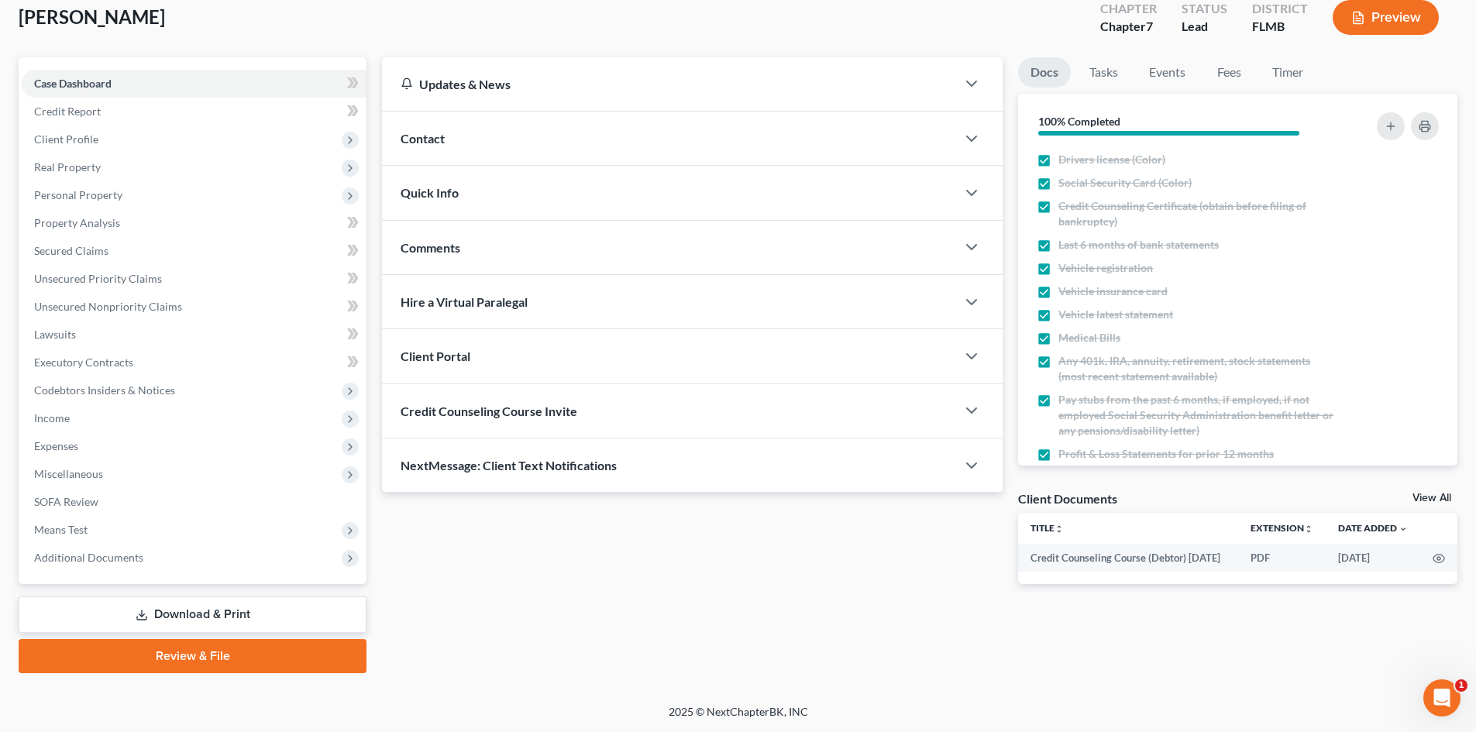
click at [216, 616] on link "Download & Print" at bounding box center [193, 615] width 348 height 36
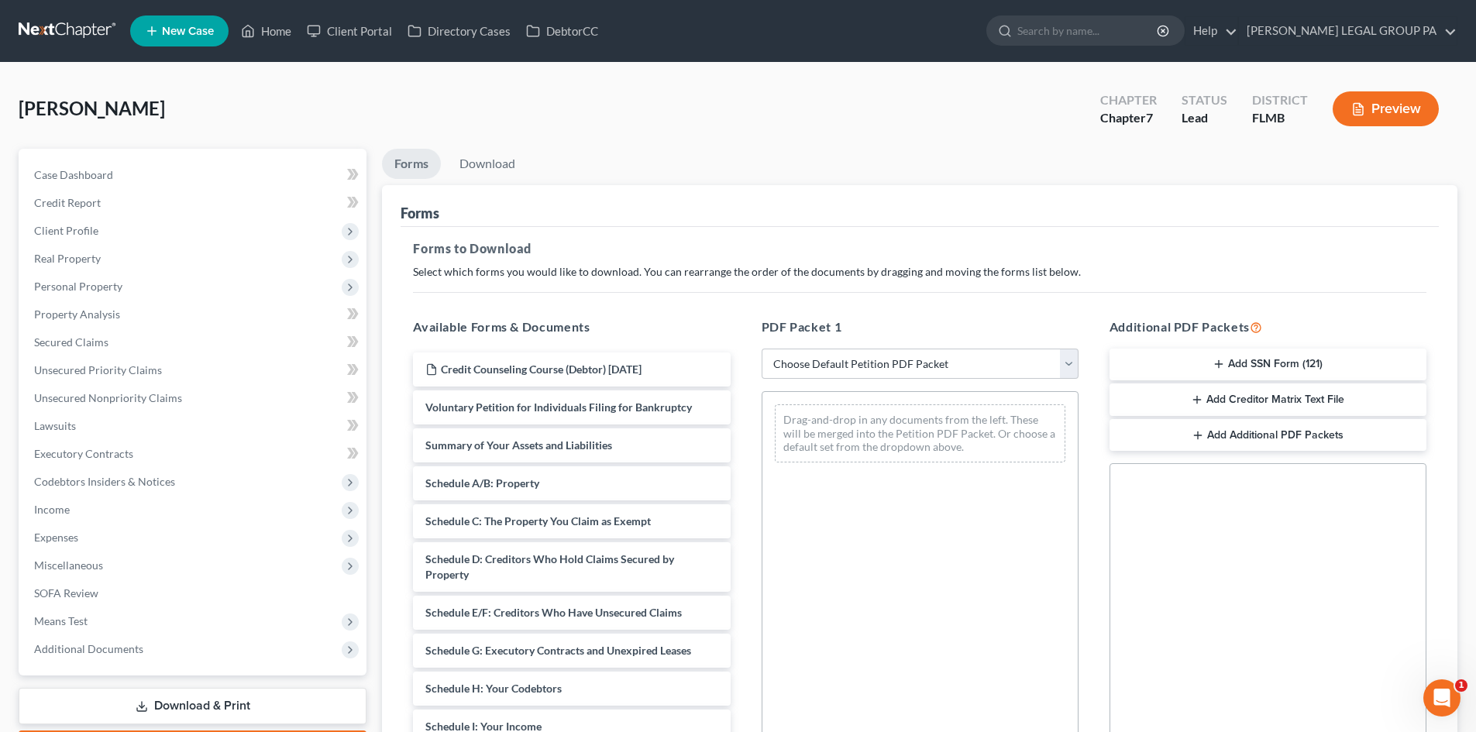
click at [904, 343] on div "PDF Packet 1 Choose Default Petition PDF Packet Complete Bankruptcy Petition (a…" at bounding box center [920, 567] width 348 height 525
click at [890, 366] on select "Choose Default Petition PDF Packet Complete Bankruptcy Petition (all forms and …" at bounding box center [920, 364] width 317 height 31
select select "0"
click at [762, 349] on select "Choose Default Petition PDF Packet Complete Bankruptcy Petition (all forms and …" at bounding box center [920, 364] width 317 height 31
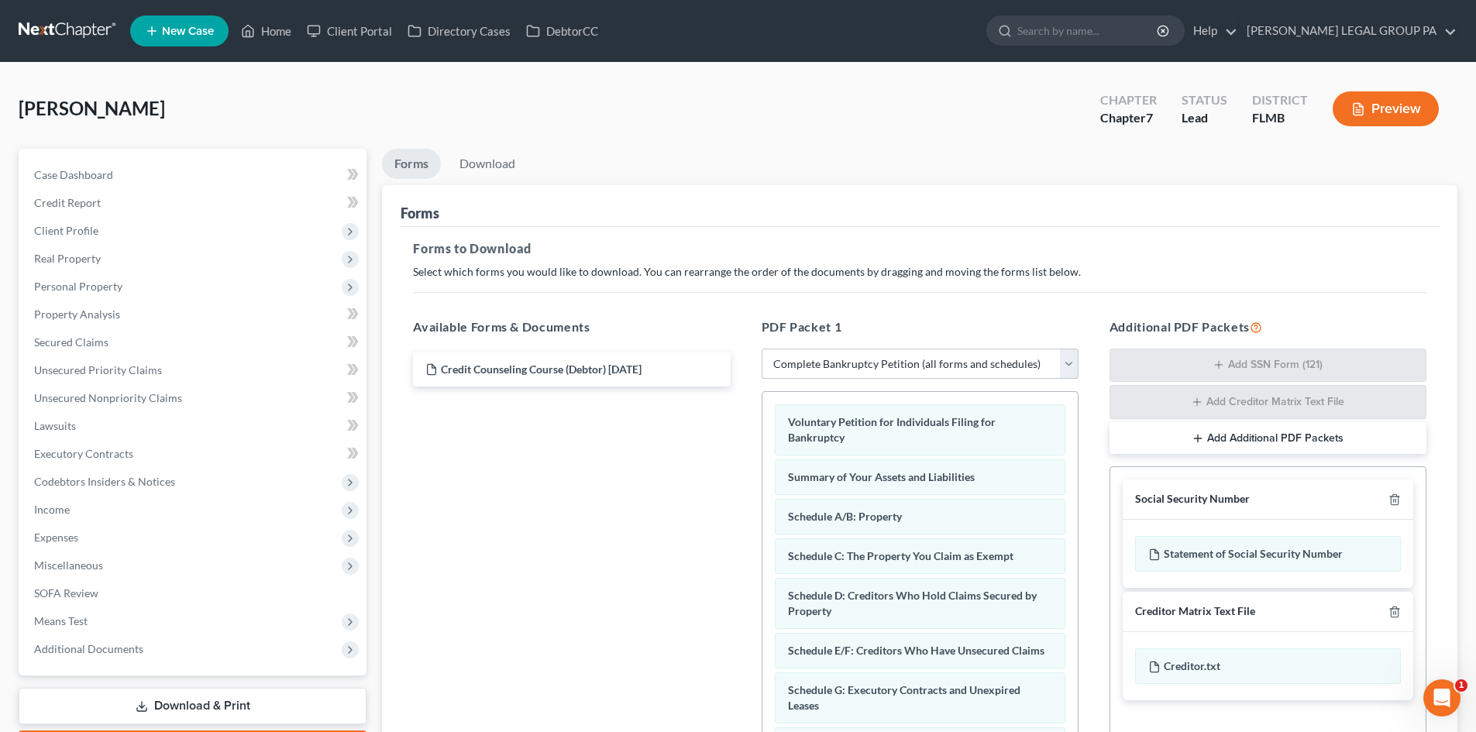
scroll to position [226, 0]
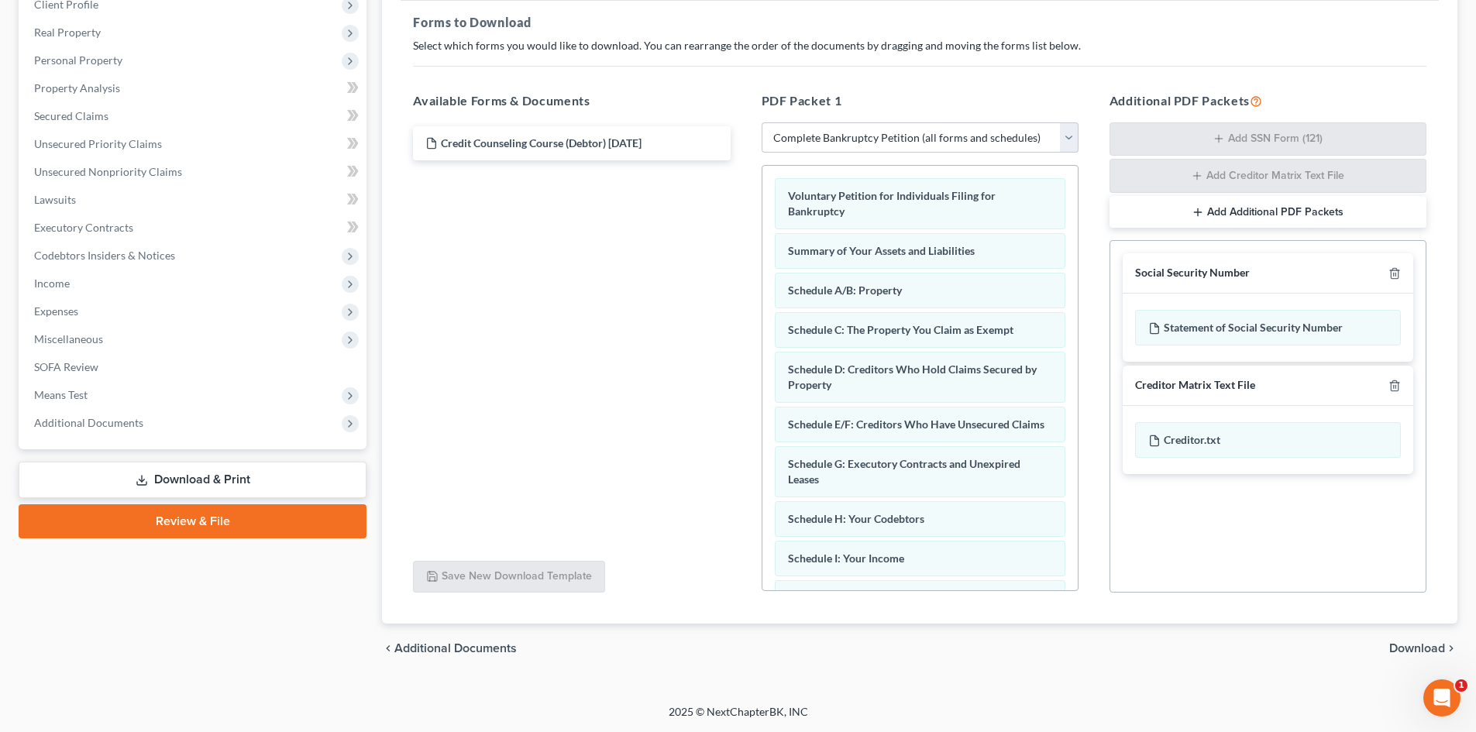
click at [195, 483] on link "Download & Print" at bounding box center [193, 480] width 348 height 36
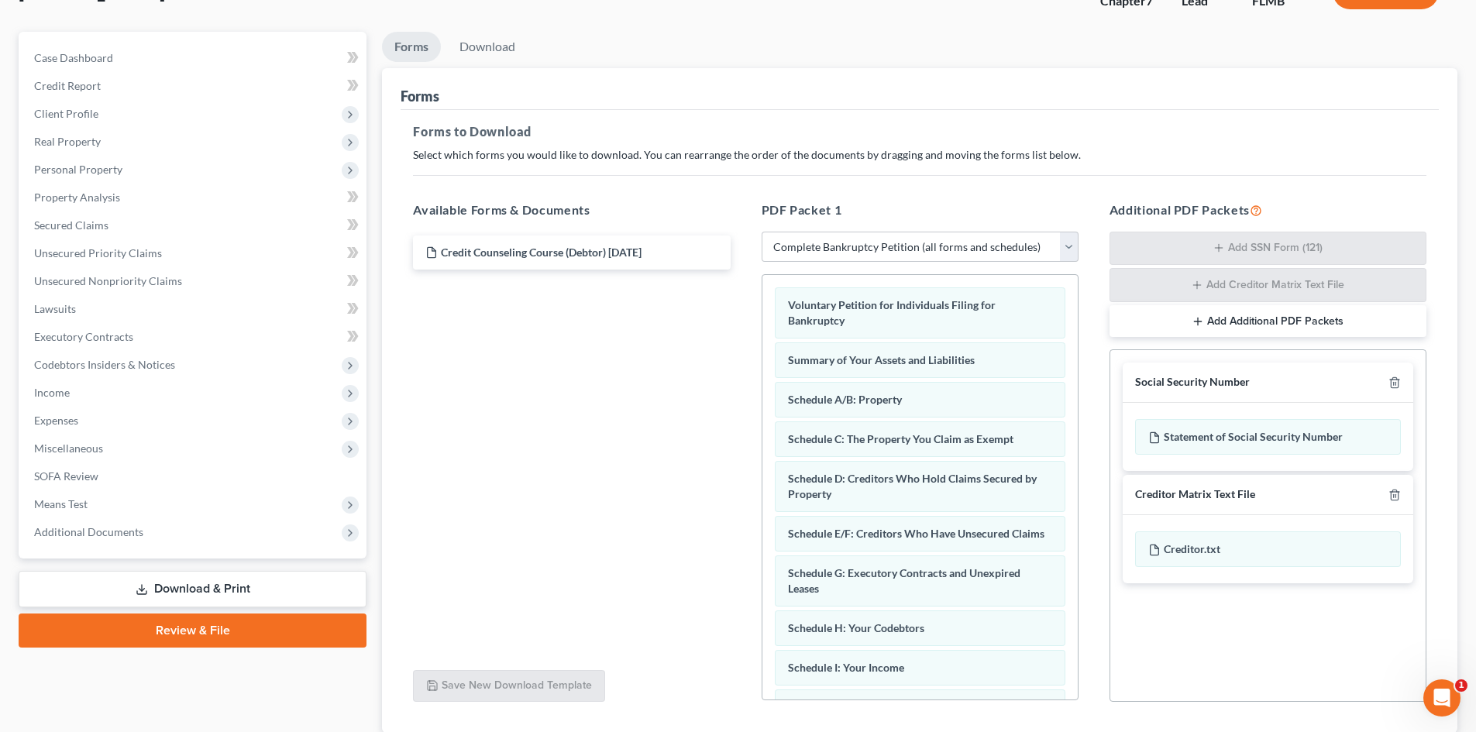
scroll to position [0, 0]
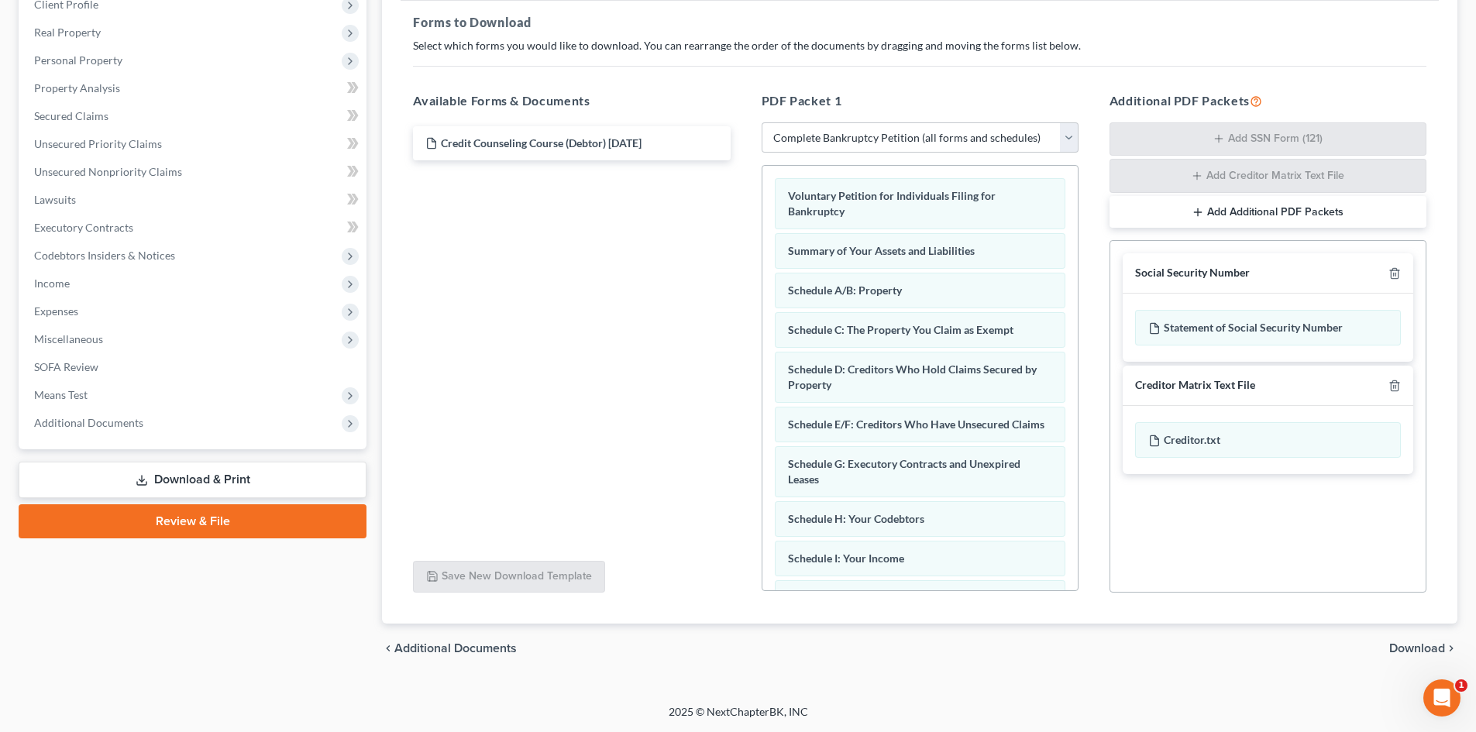
click at [1415, 649] on span "Download" at bounding box center [1418, 648] width 56 height 12
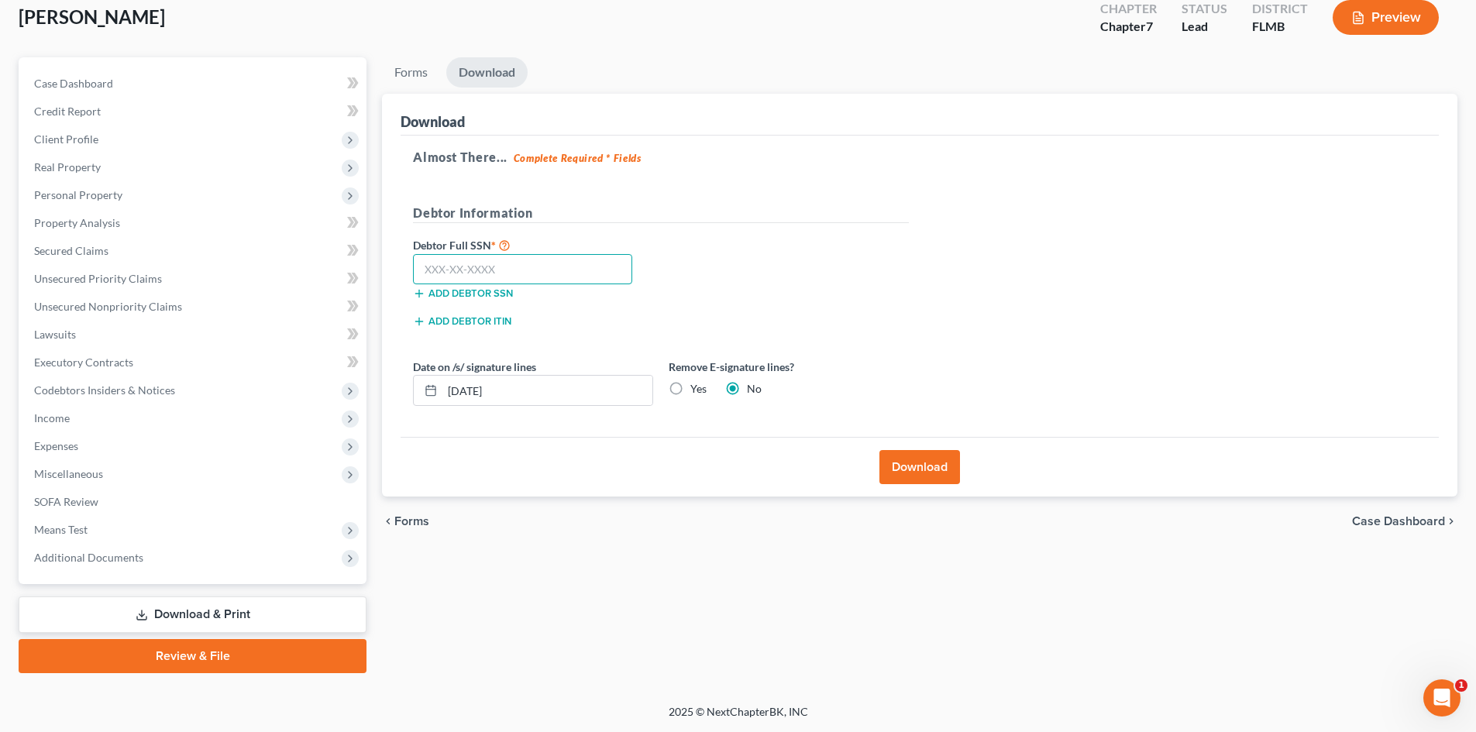
click at [550, 264] on input "text" at bounding box center [522, 269] width 219 height 31
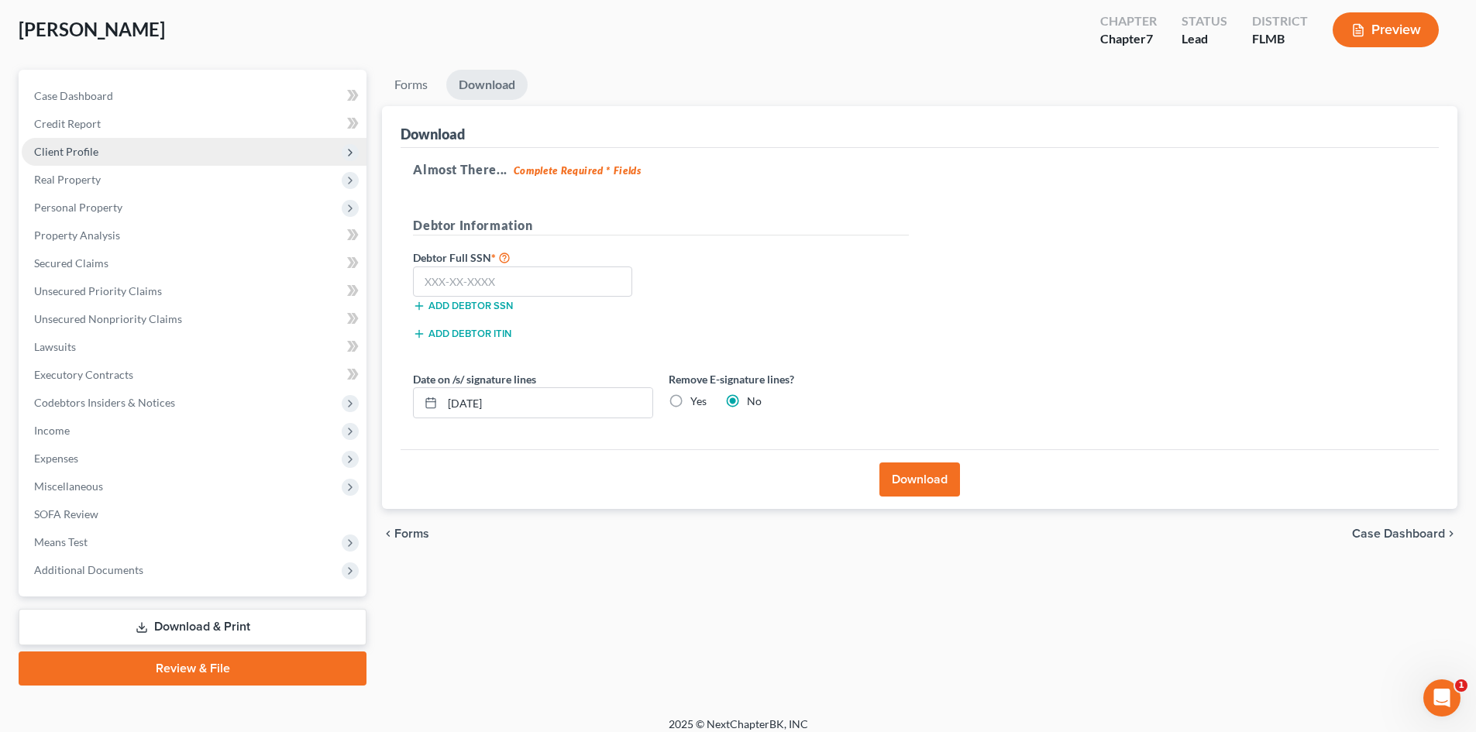
scroll to position [0, 0]
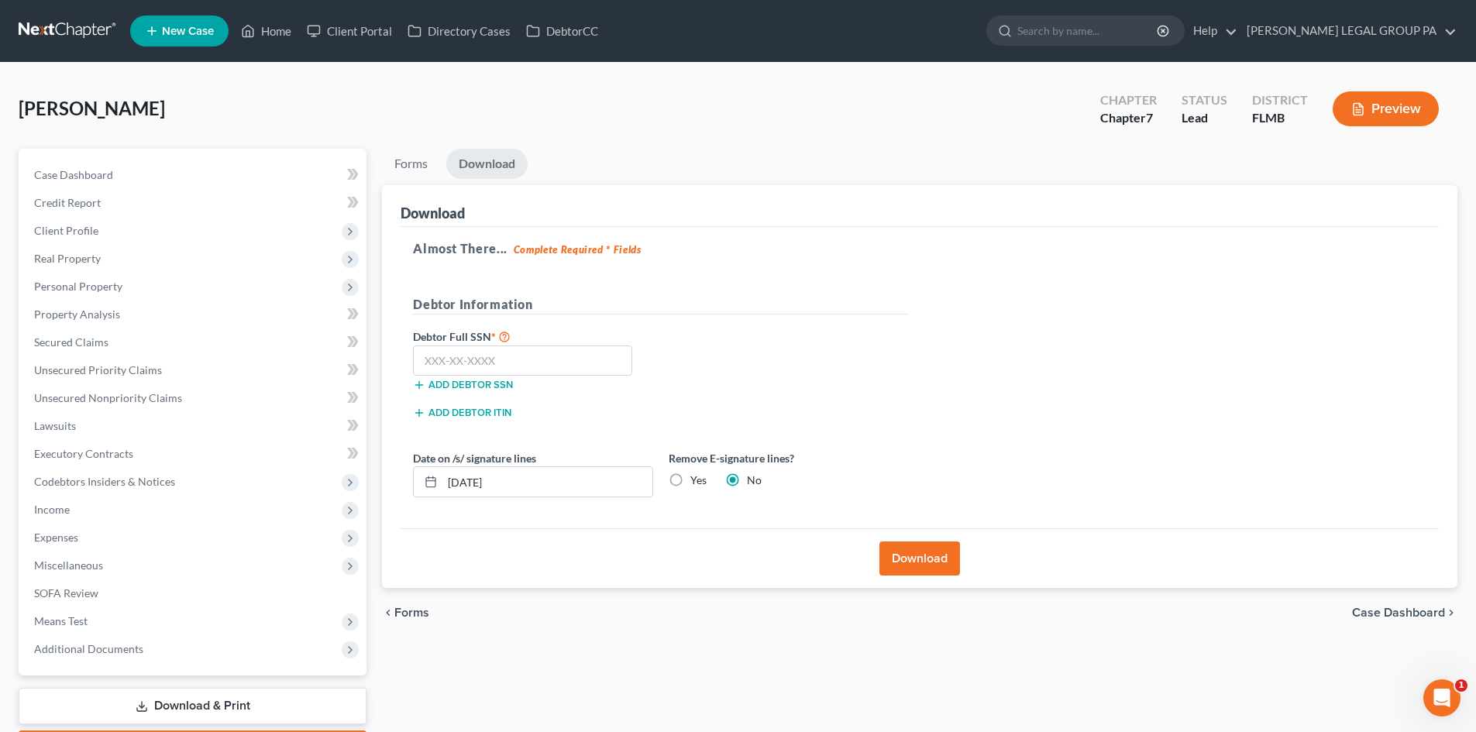
click at [74, 25] on link at bounding box center [68, 31] width 99 height 28
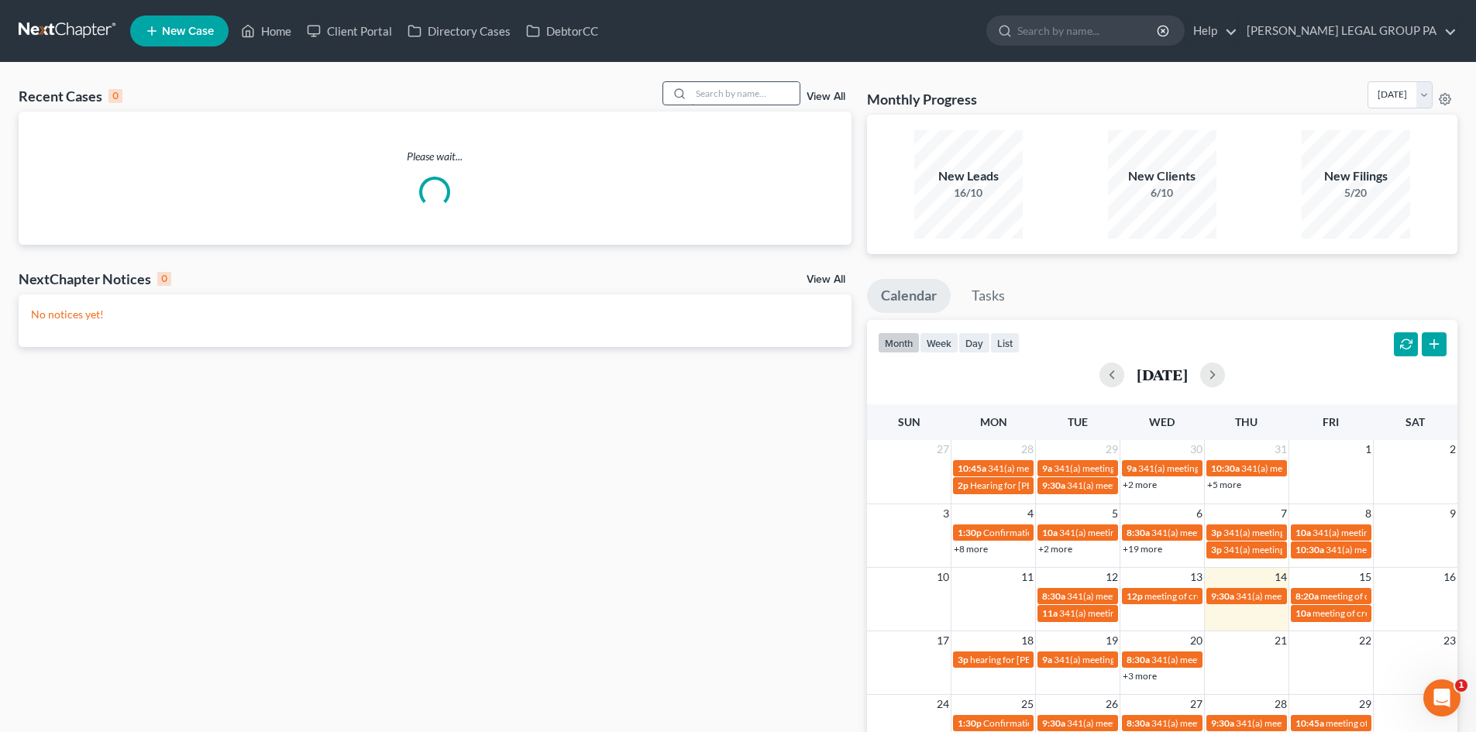
click at [720, 92] on input "search" at bounding box center [745, 93] width 109 height 22
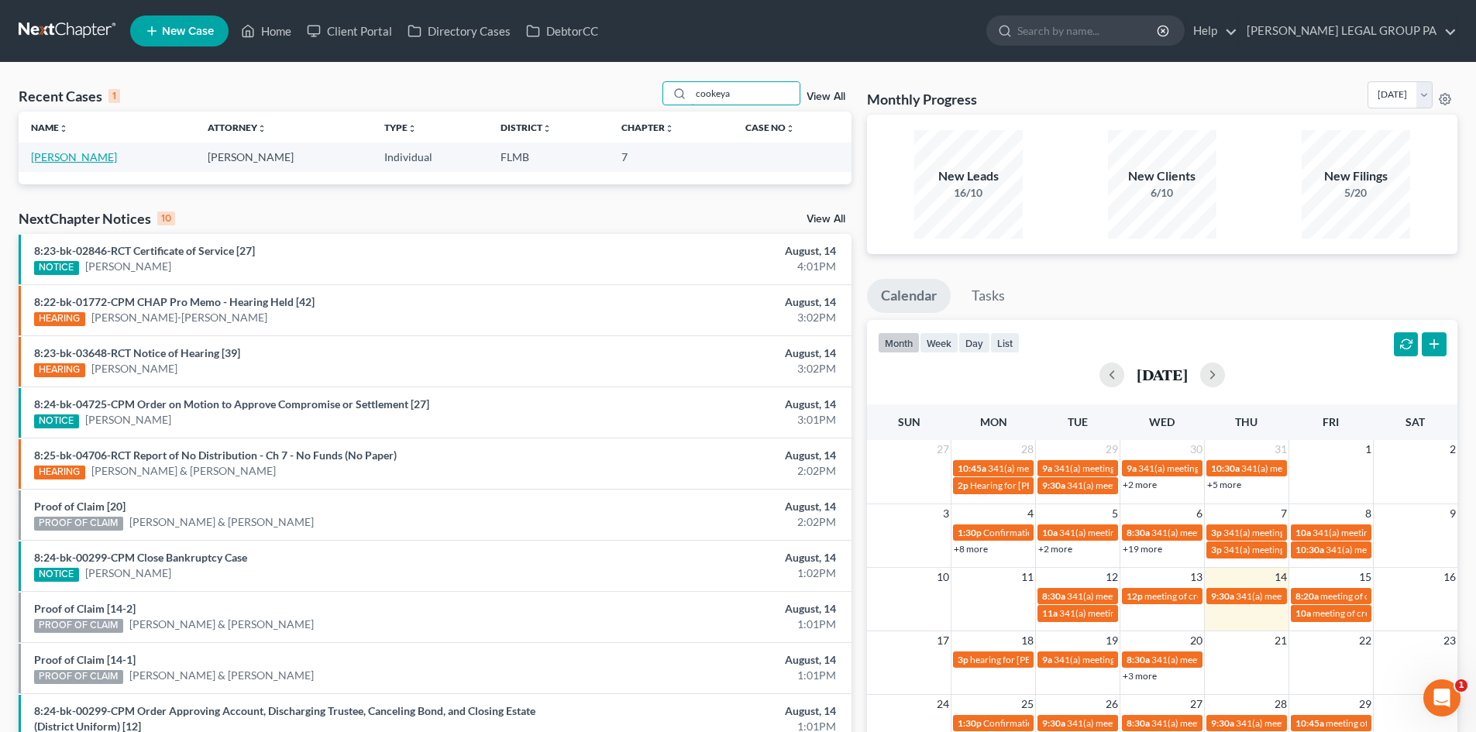
type input "cookeya"
click at [84, 161] on link "[PERSON_NAME]" at bounding box center [74, 156] width 86 height 13
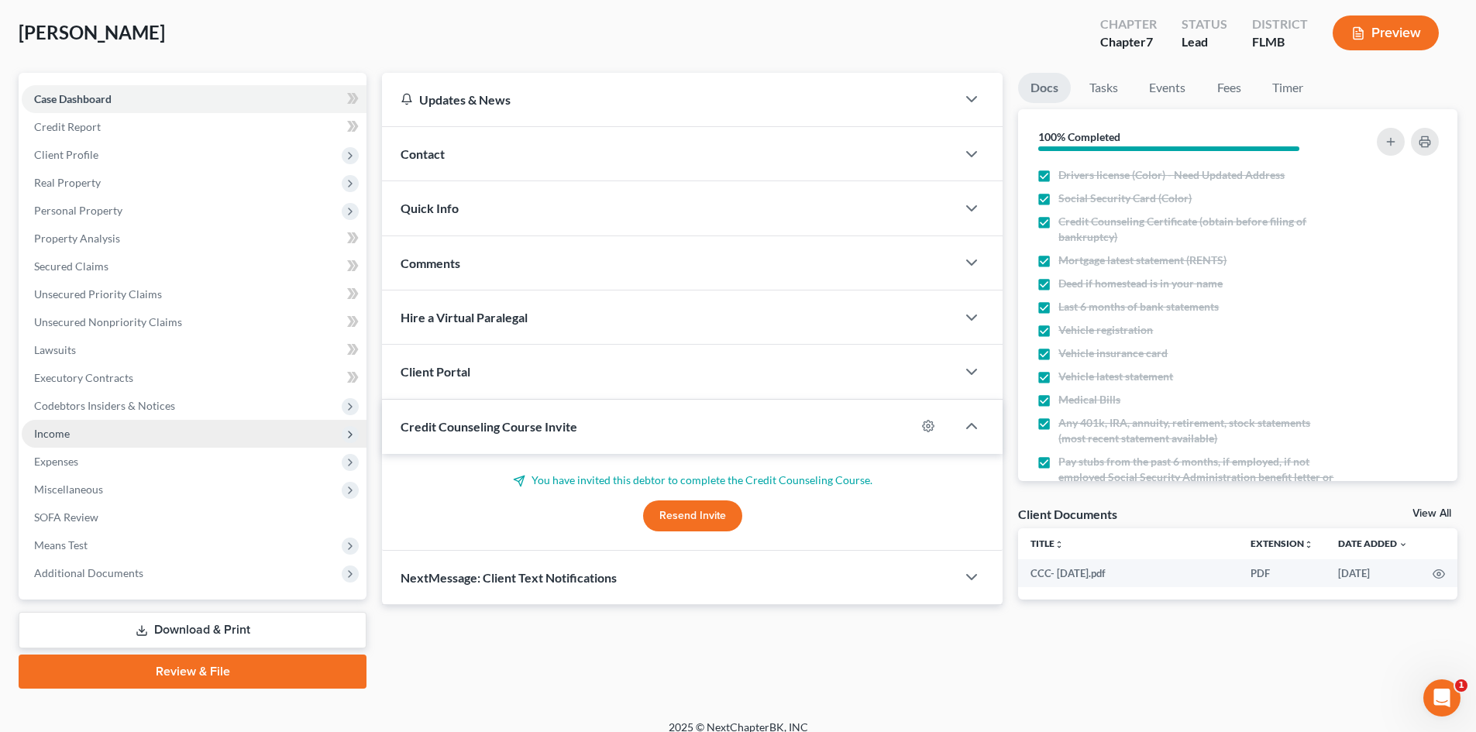
scroll to position [91, 0]
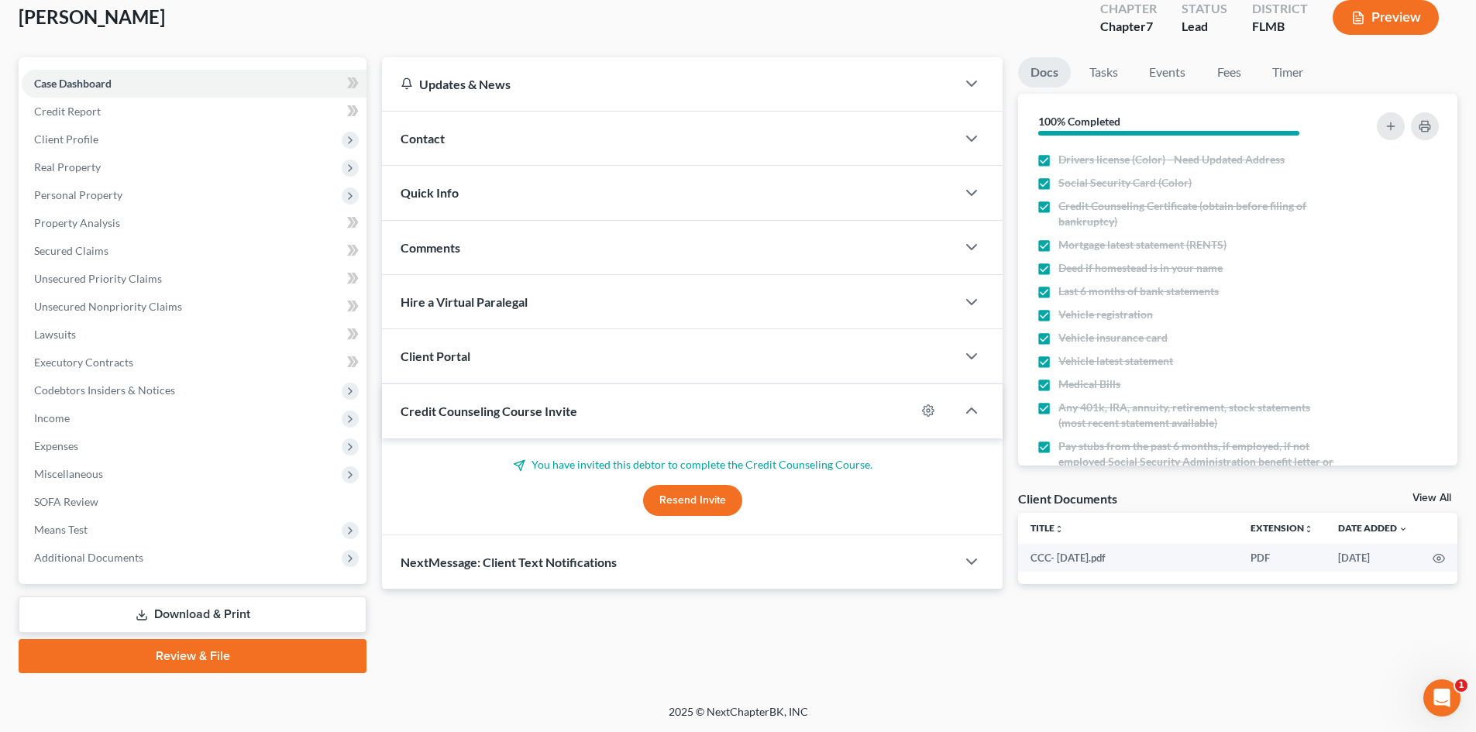
click at [219, 608] on link "Download & Print" at bounding box center [193, 615] width 348 height 36
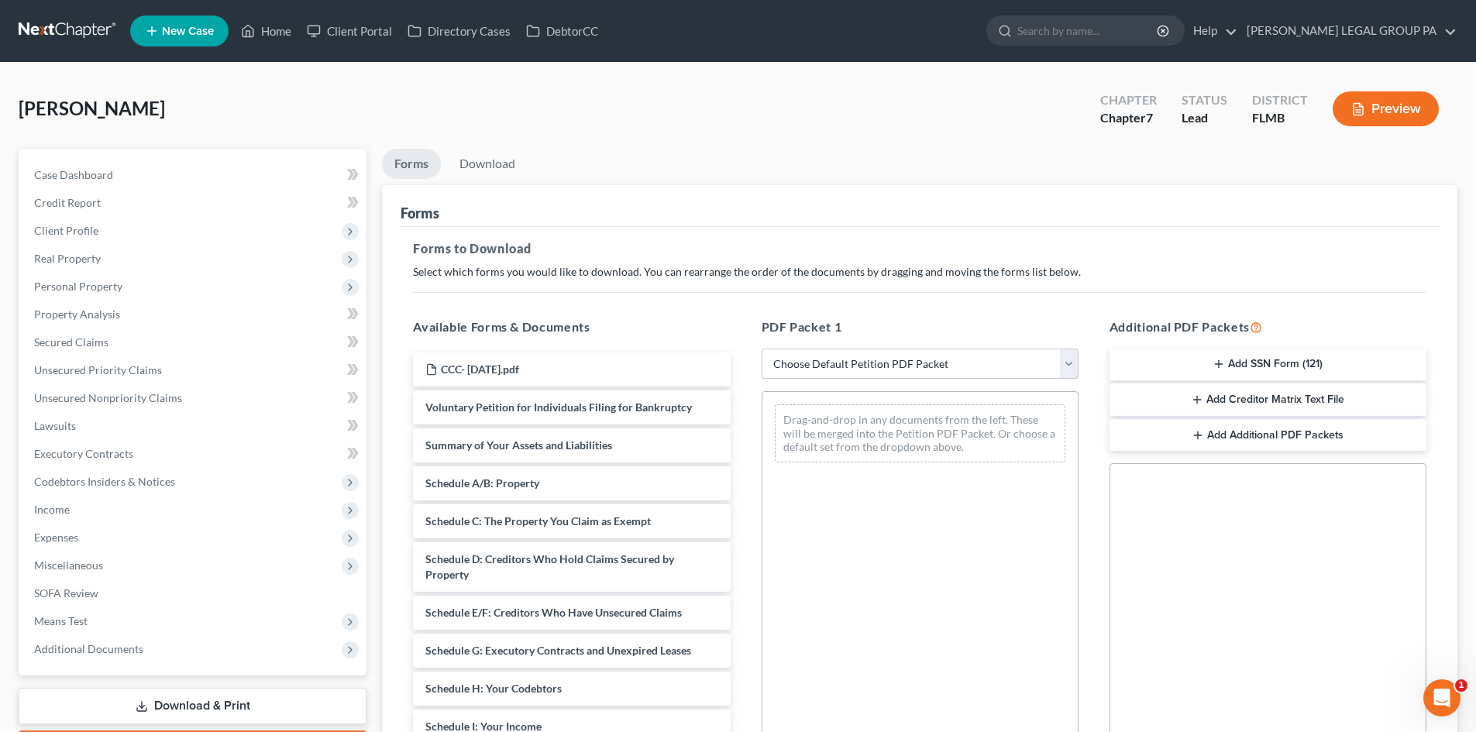
click at [924, 365] on select "Choose Default Petition PDF Packet Complete Bankruptcy Petition (all forms and …" at bounding box center [920, 364] width 317 height 31
select select "0"
click at [762, 349] on select "Choose Default Petition PDF Packet Complete Bankruptcy Petition (all forms and …" at bounding box center [920, 364] width 317 height 31
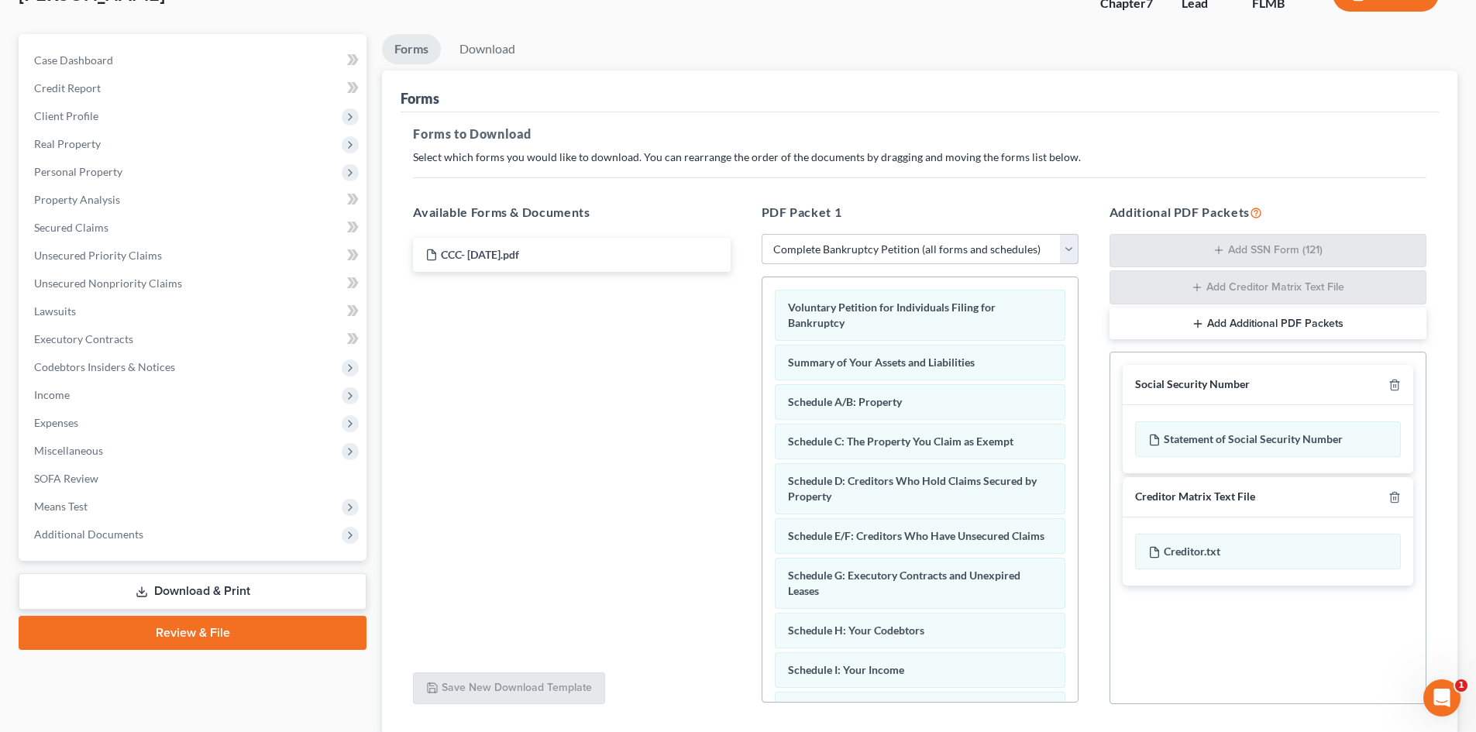
scroll to position [226, 0]
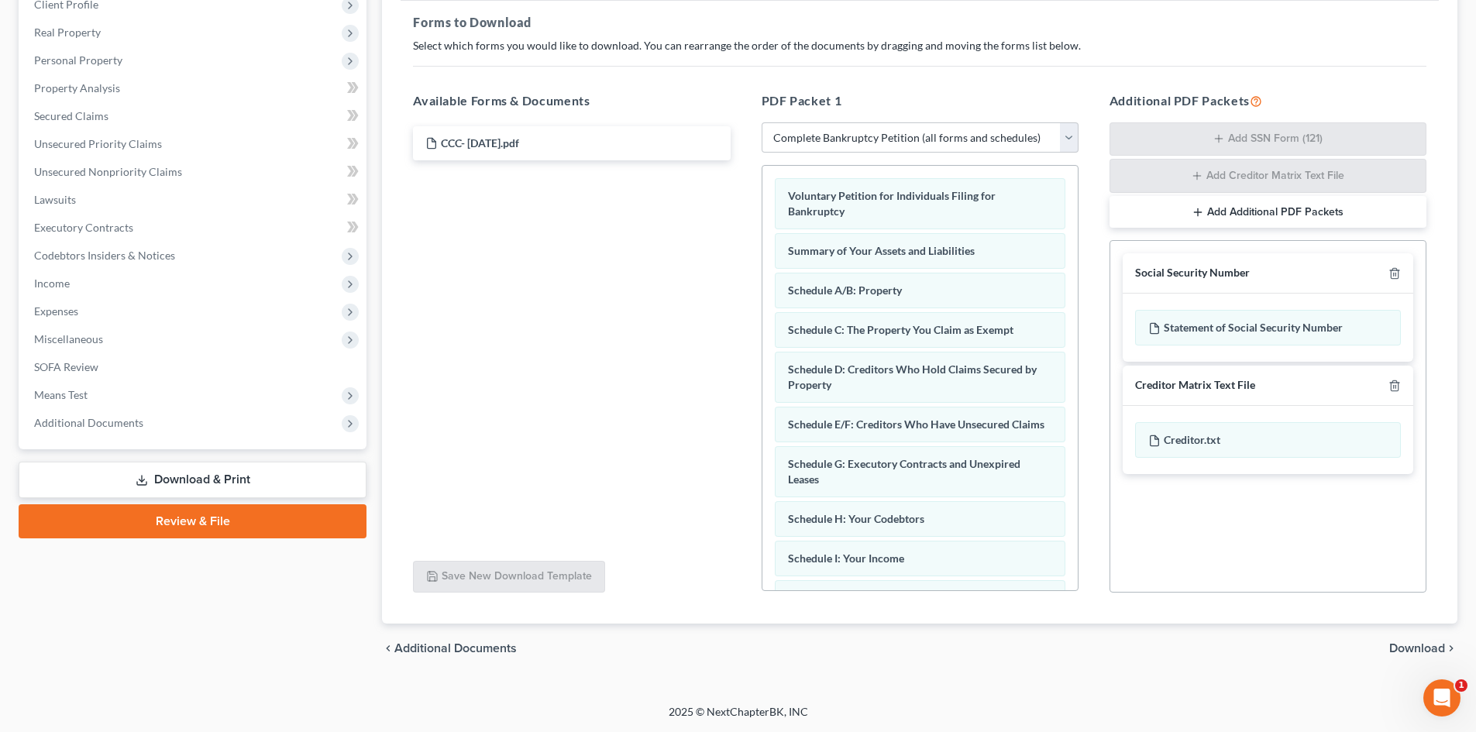
click at [1415, 658] on div "chevron_left Additional Documents Download chevron_right" at bounding box center [920, 649] width 1076 height 50
click at [1407, 639] on div "chevron_left Additional Documents Download chevron_right" at bounding box center [920, 649] width 1076 height 50
click at [1410, 648] on span "Download" at bounding box center [1418, 648] width 56 height 12
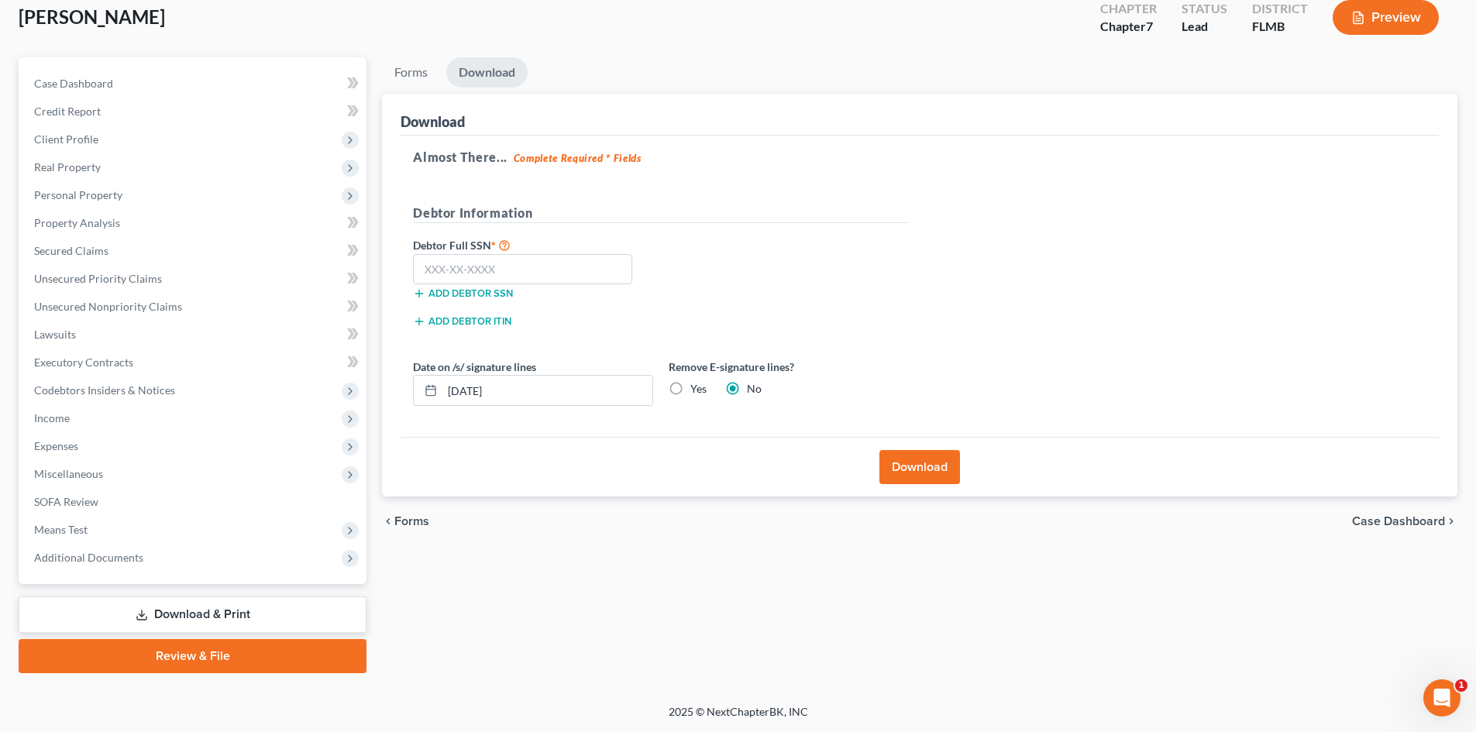
scroll to position [91, 0]
click at [484, 265] on input "text" at bounding box center [522, 269] width 219 height 31
type input "228-29-7936"
click at [935, 465] on button "Download" at bounding box center [920, 467] width 81 height 34
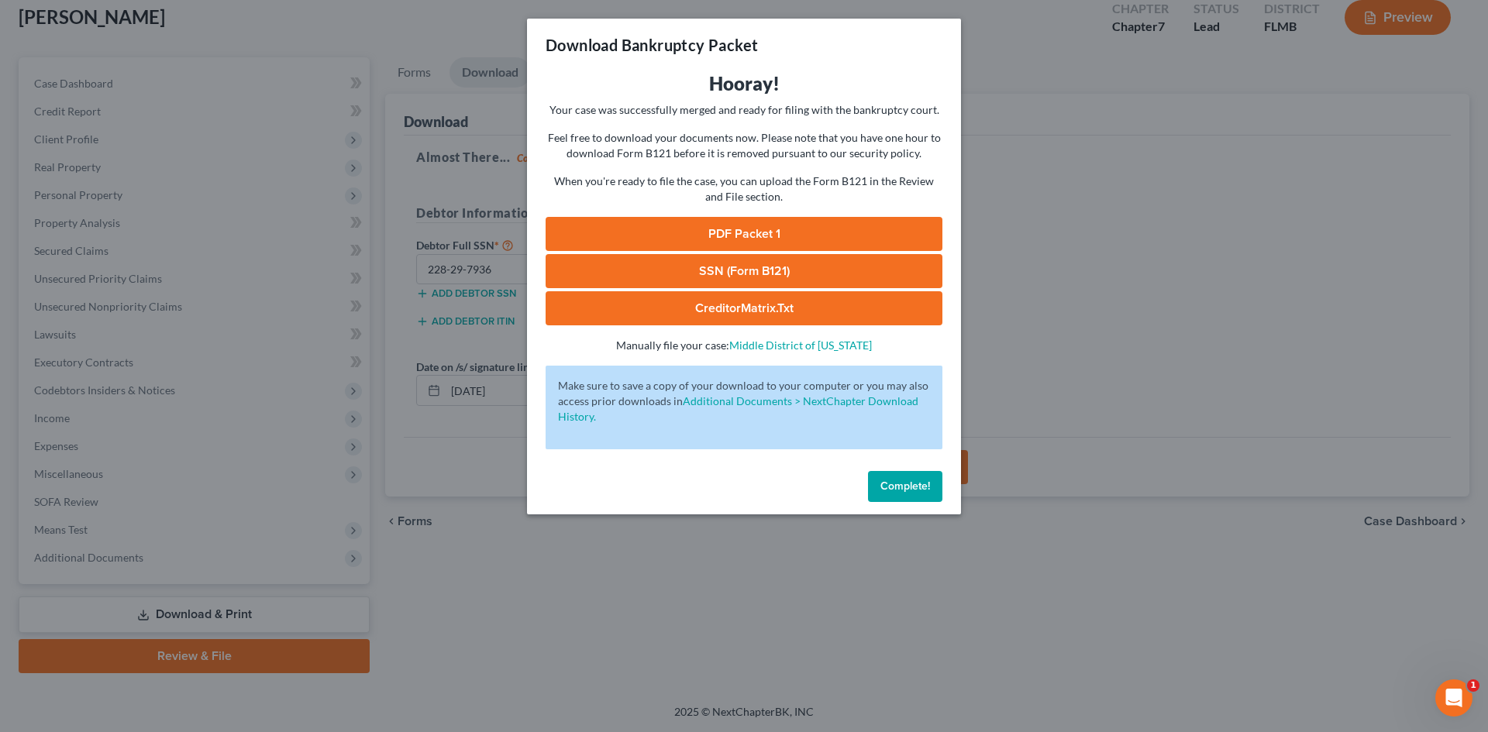
click at [750, 236] on link "PDF Packet 1" at bounding box center [744, 234] width 397 height 34
click at [697, 270] on link "SSN (Form B121)" at bounding box center [744, 271] width 397 height 34
click at [925, 485] on span "Complete!" at bounding box center [905, 486] width 50 height 13
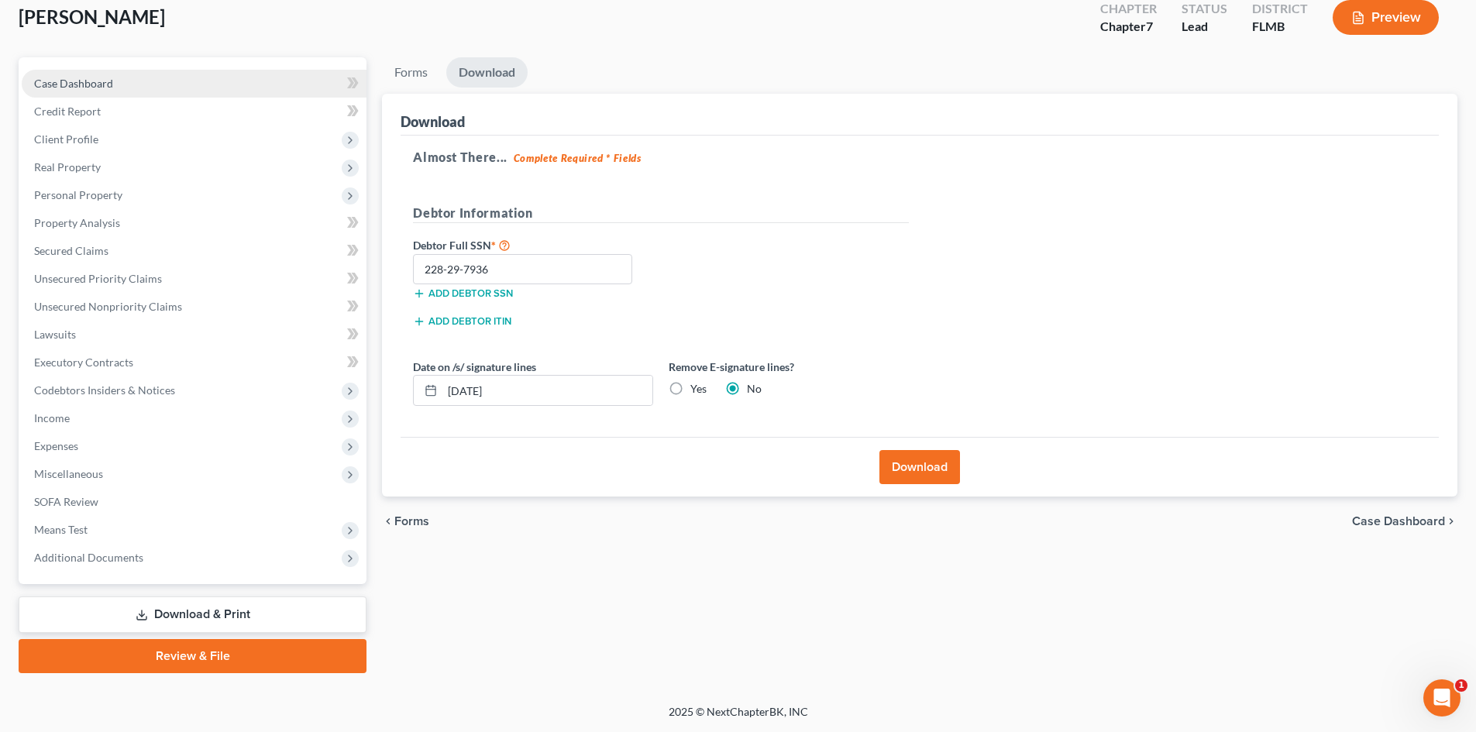
click at [54, 79] on span "Case Dashboard" at bounding box center [73, 83] width 79 height 13
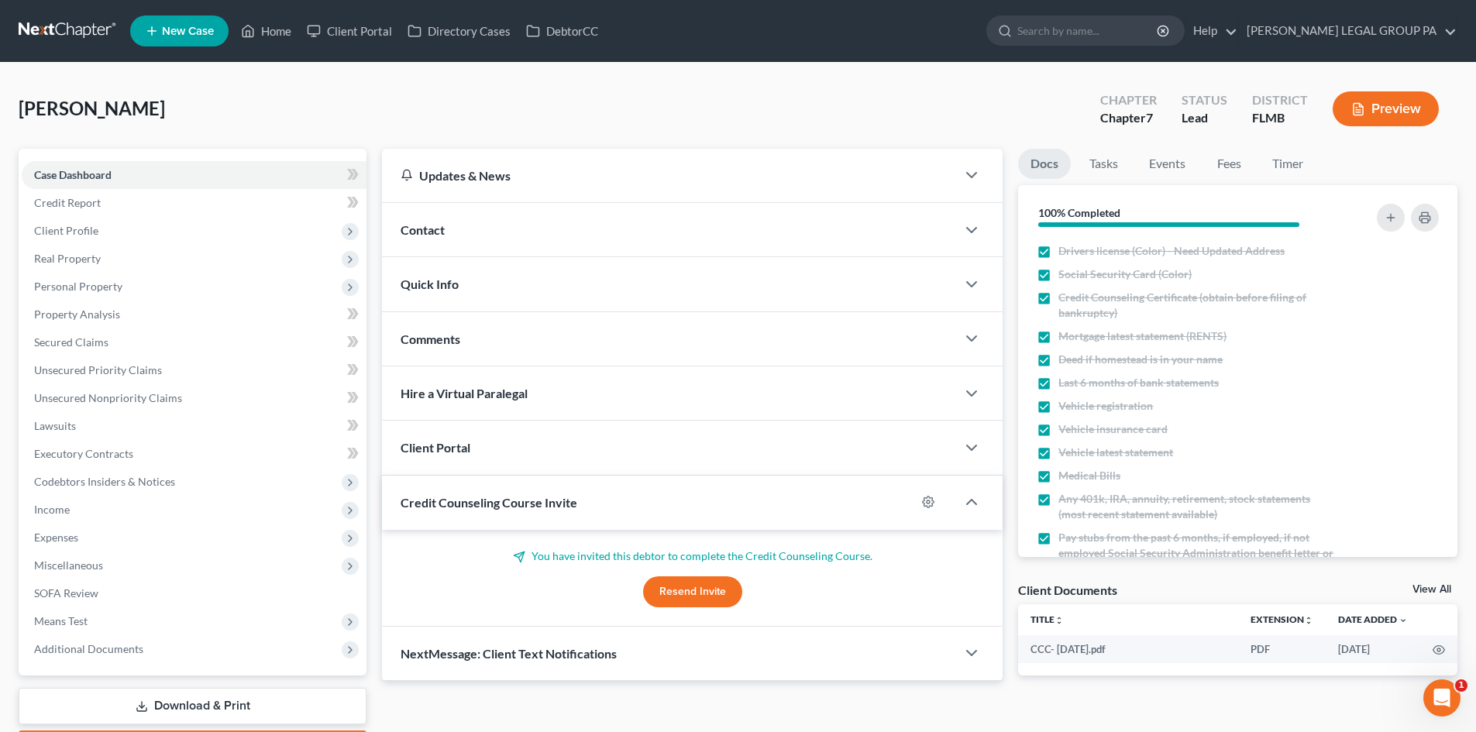
click at [45, 26] on link at bounding box center [68, 31] width 99 height 28
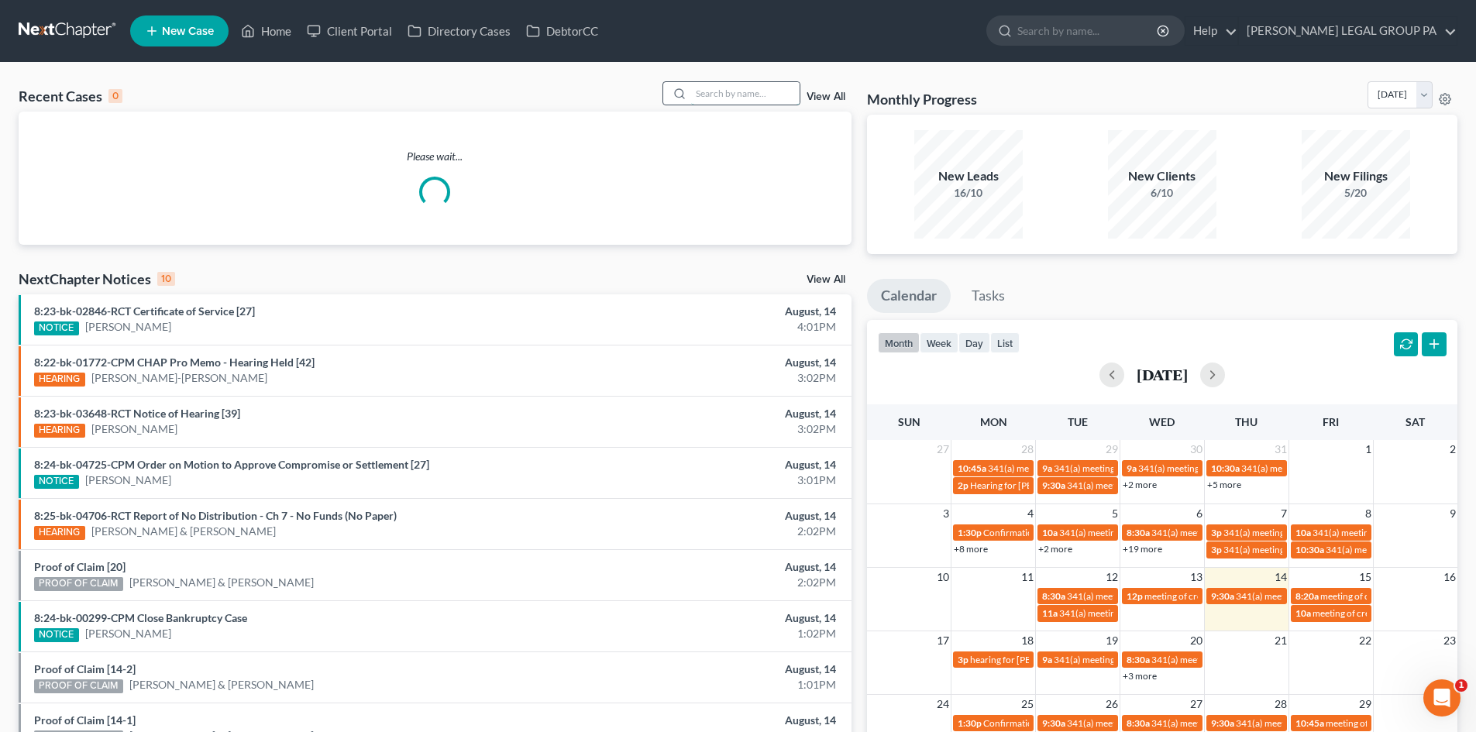
click at [718, 88] on input "search" at bounding box center [745, 93] width 109 height 22
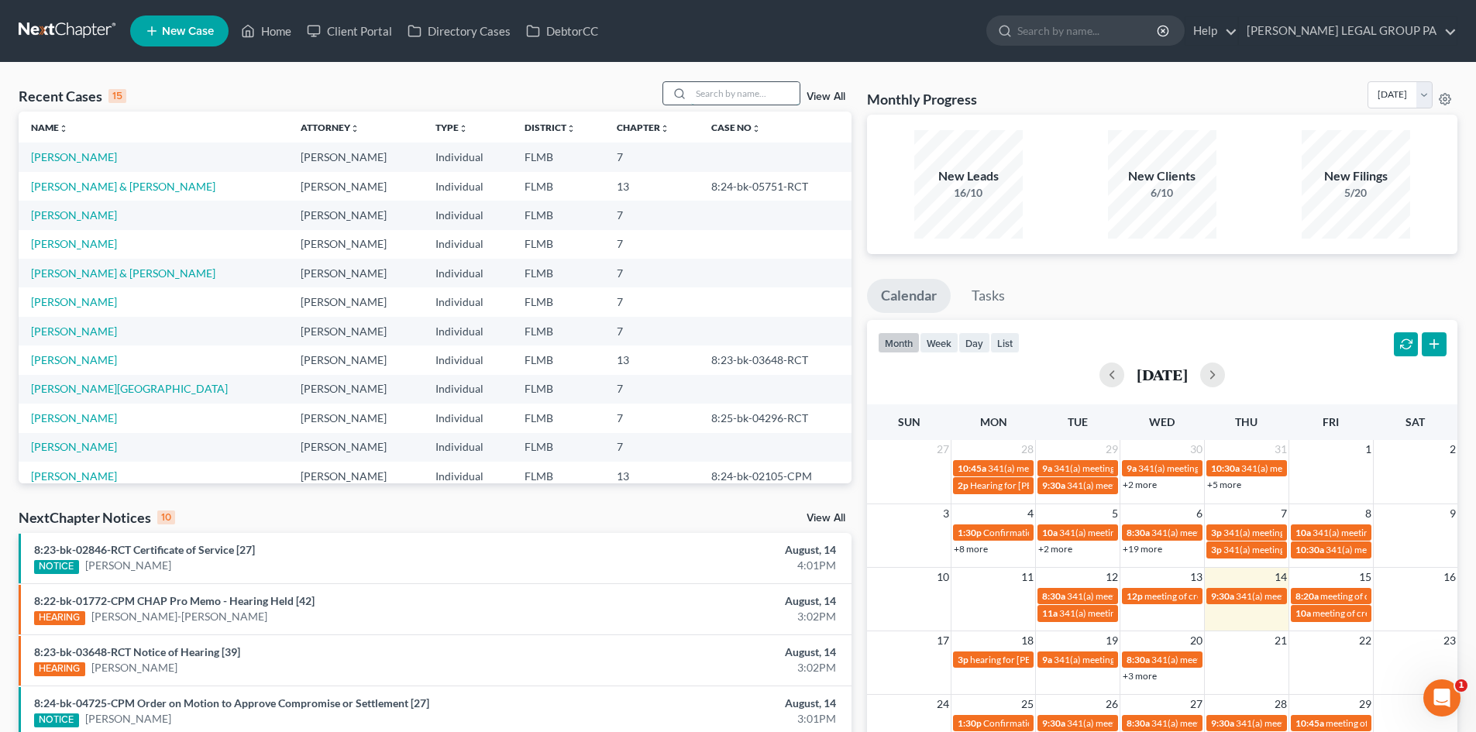
type input "f"
click at [622, 91] on div "Recent Cases 15 View All" at bounding box center [435, 96] width 833 height 30
click at [711, 90] on input "search" at bounding box center [745, 93] width 109 height 22
click at [624, 90] on div "Recent Cases 15 View All" at bounding box center [435, 96] width 833 height 30
click at [701, 90] on input "search" at bounding box center [745, 93] width 109 height 22
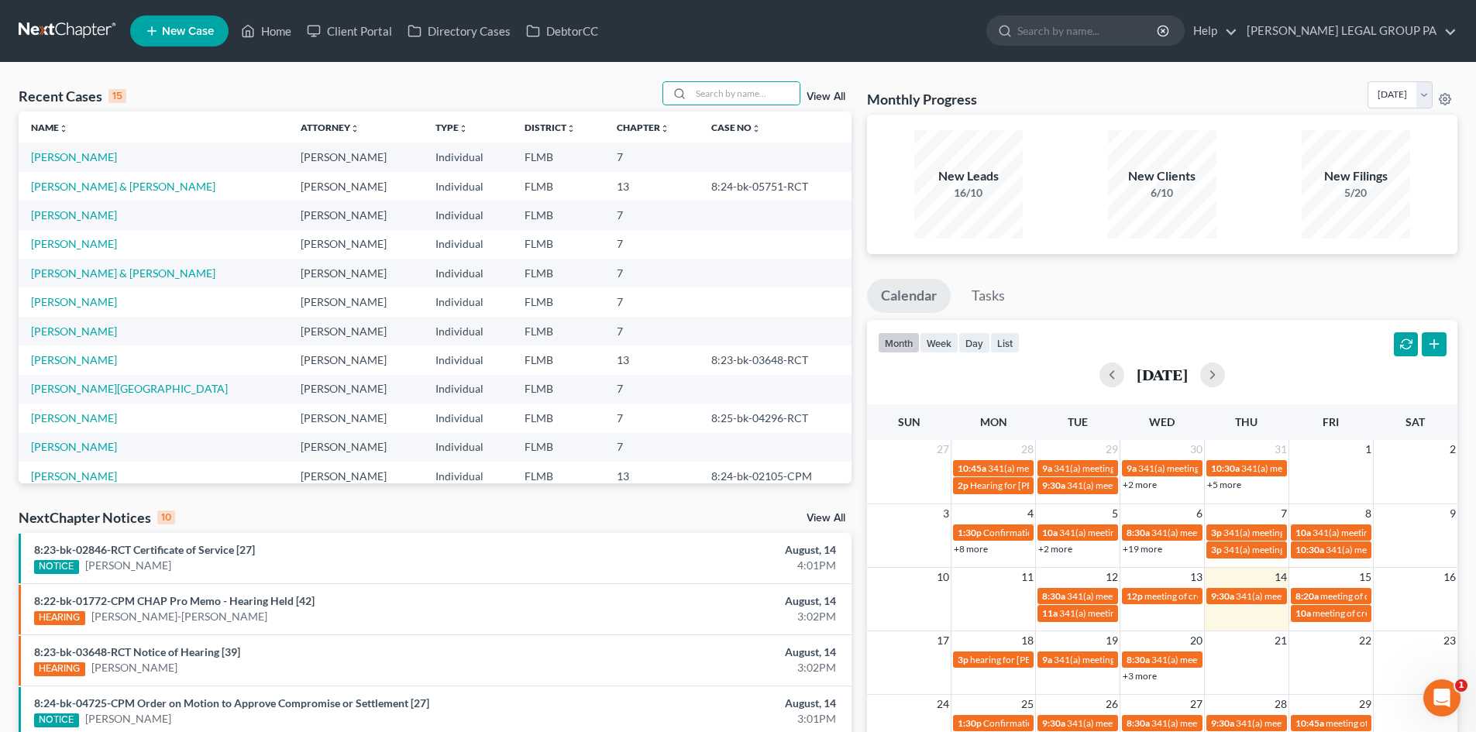
click at [673, 68] on div "Recent Cases 15 View All Name unfold_more expand_more expand_less Attorney unfo…" at bounding box center [738, 583] width 1476 height 1040
click at [721, 104] on input "search" at bounding box center [745, 93] width 109 height 22
click at [618, 82] on div "Recent Cases 15 View All" at bounding box center [435, 96] width 833 height 30
click at [729, 84] on input "search" at bounding box center [745, 93] width 109 height 22
click at [93, 158] on link "[PERSON_NAME]" at bounding box center [74, 156] width 86 height 13
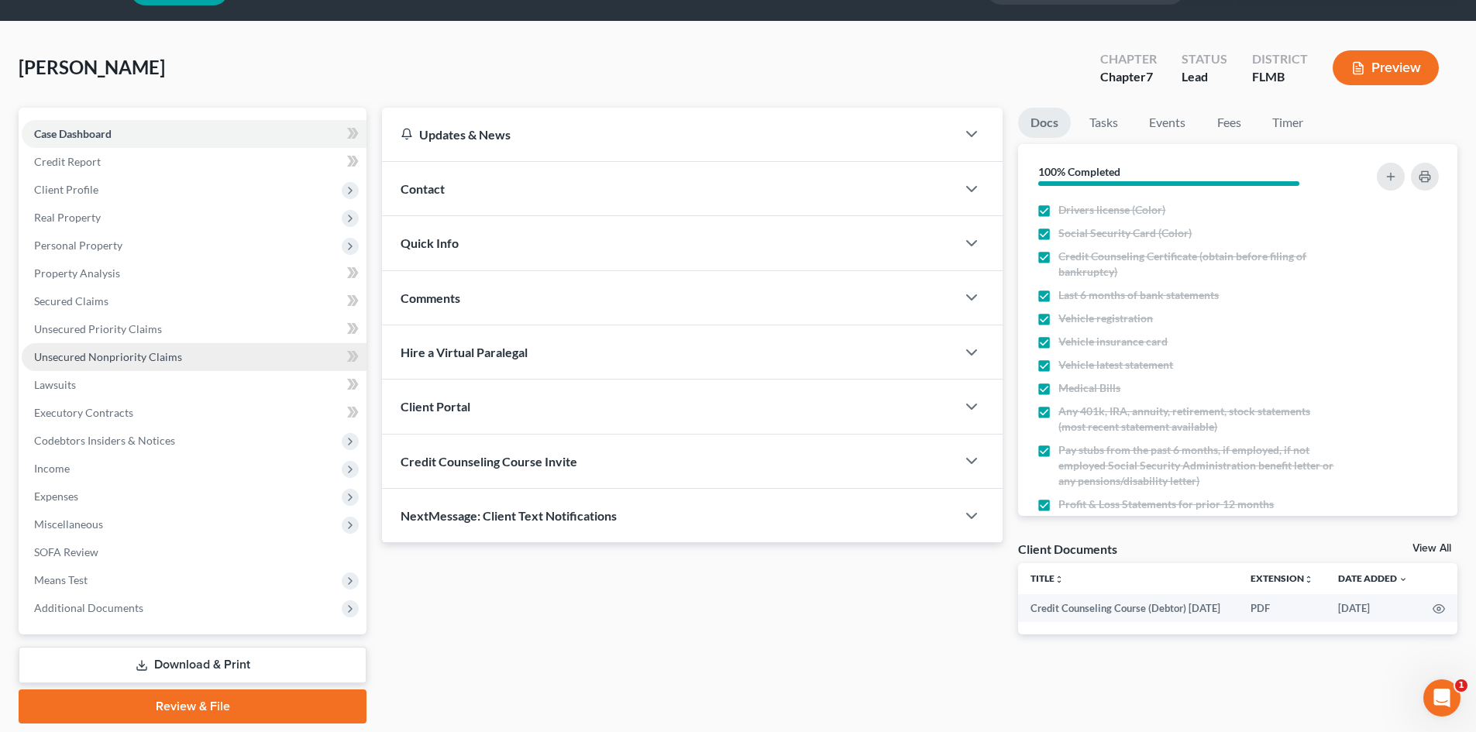
scroll to position [14, 0]
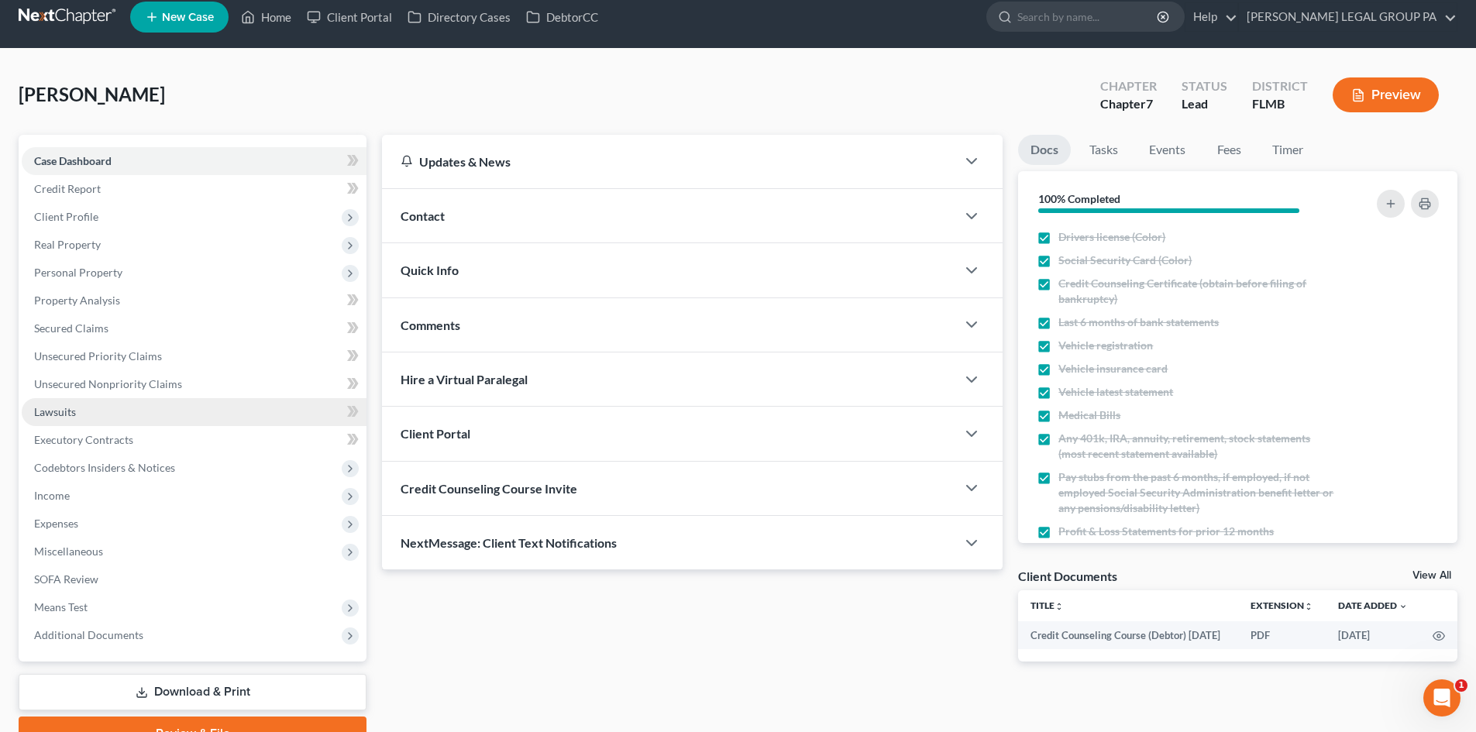
click at [70, 412] on span "Lawsuits" at bounding box center [55, 411] width 42 height 13
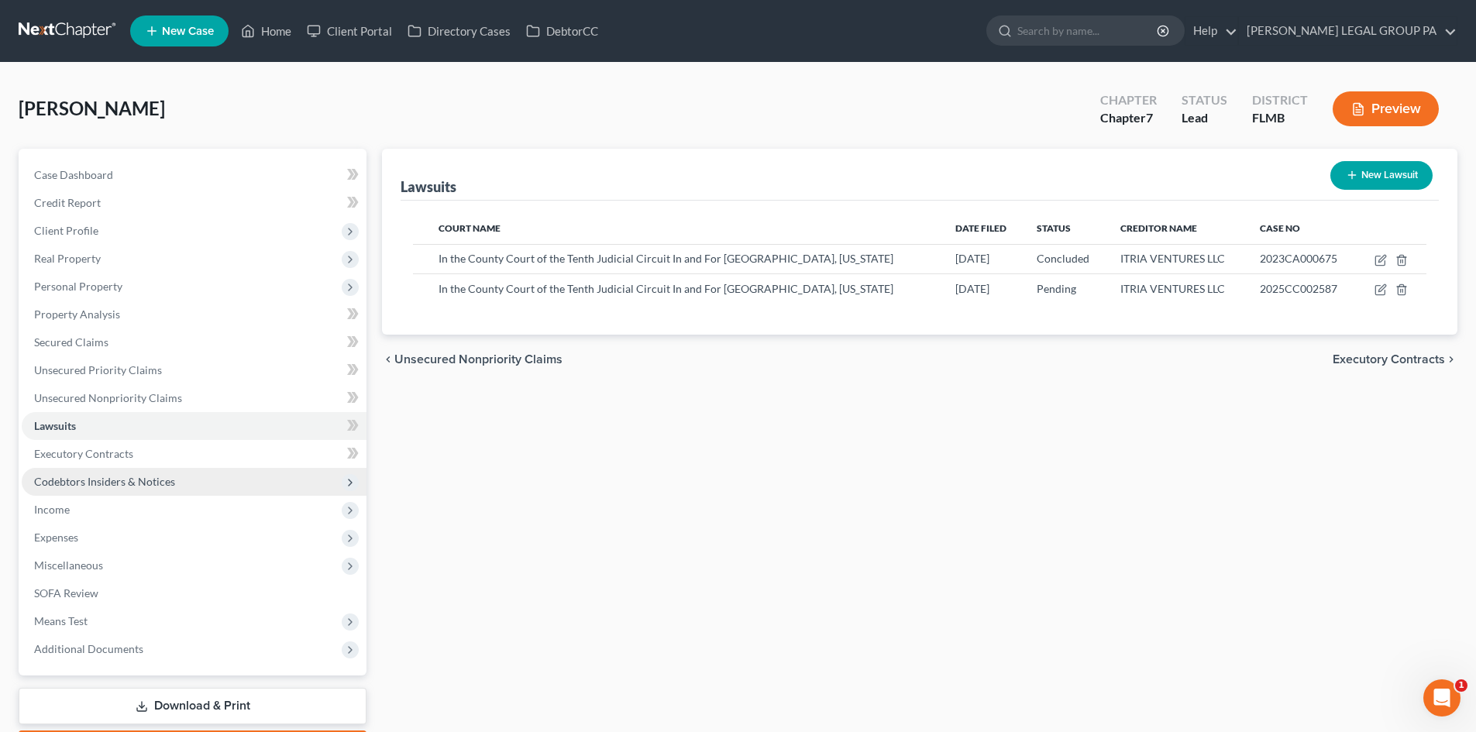
click at [94, 481] on span "Codebtors Insiders & Notices" at bounding box center [104, 481] width 141 height 13
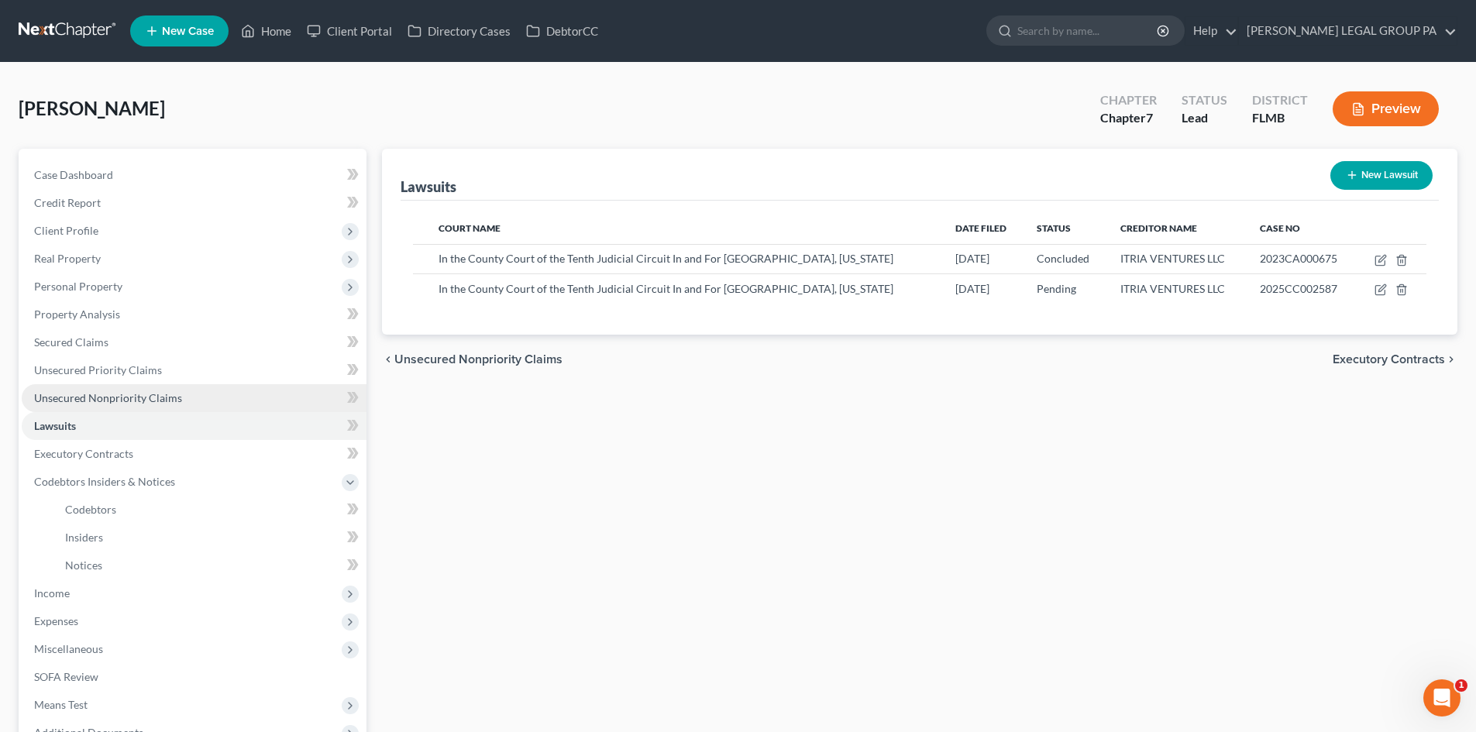
click at [91, 400] on span "Unsecured Nonpriority Claims" at bounding box center [108, 397] width 148 height 13
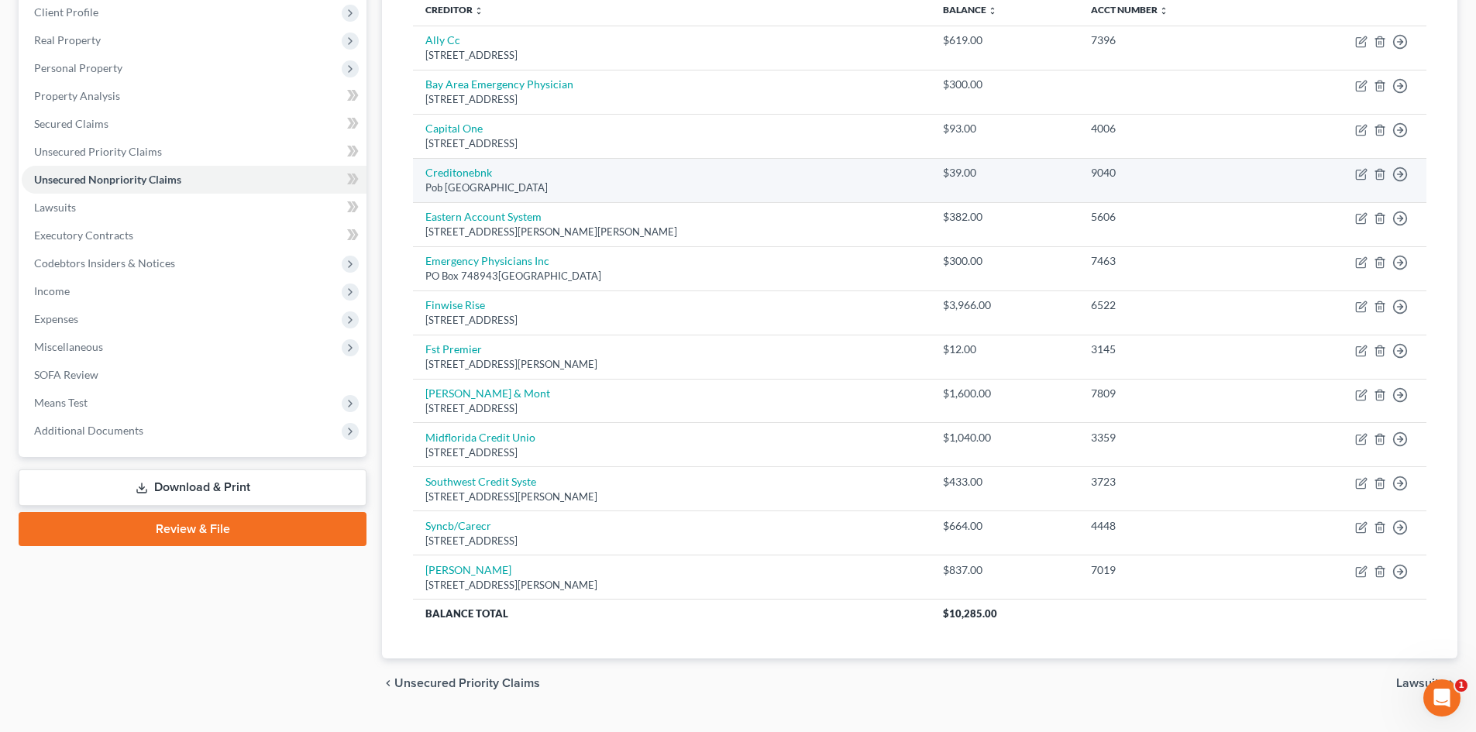
scroll to position [233, 0]
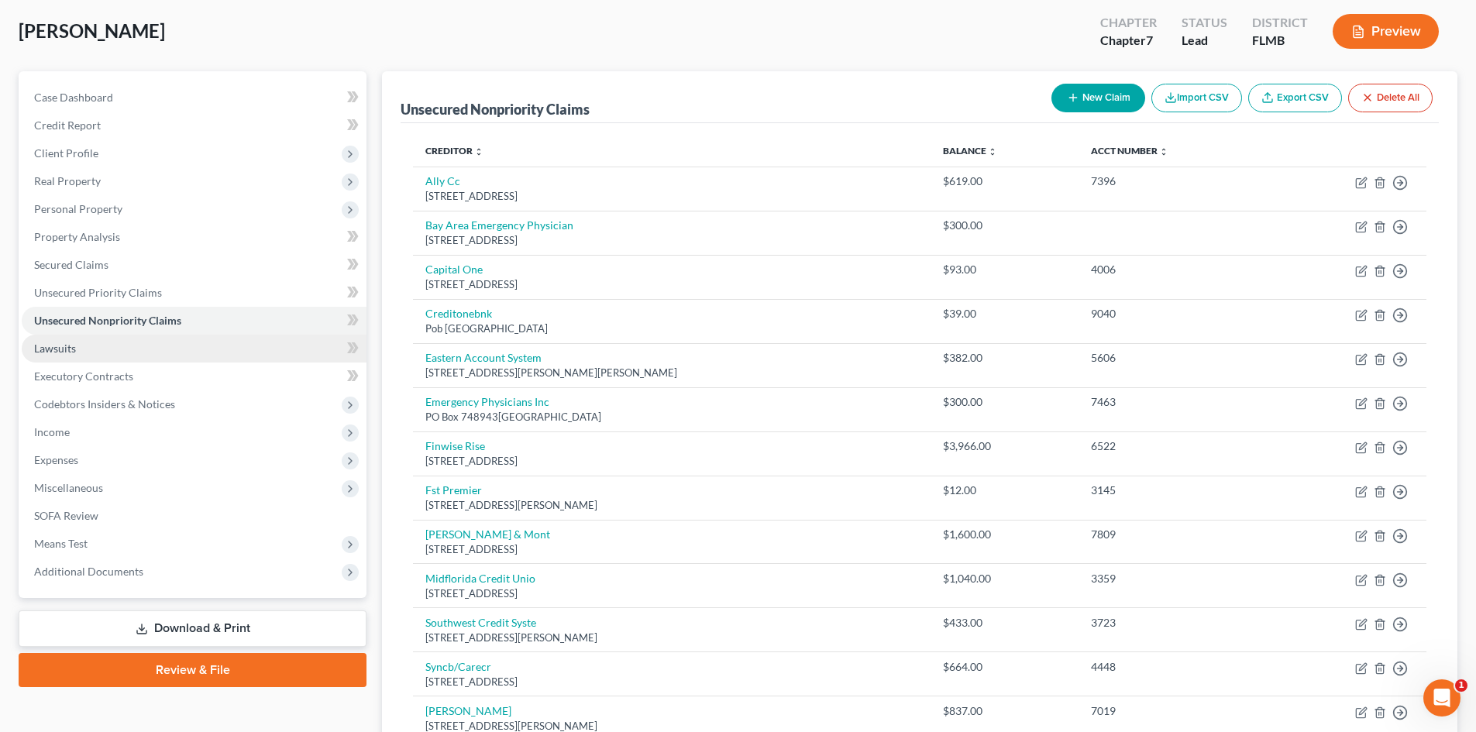
click at [92, 344] on link "Lawsuits" at bounding box center [194, 349] width 345 height 28
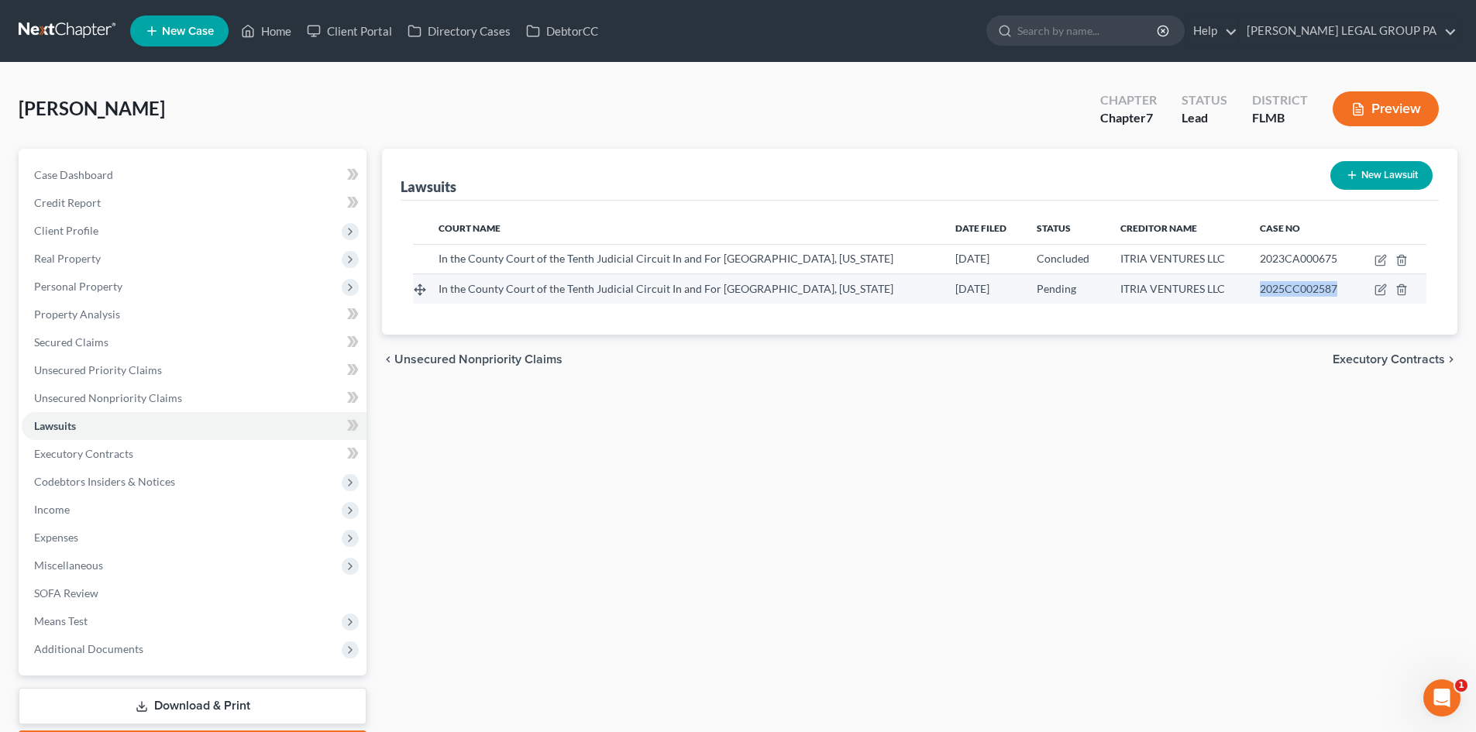
drag, startPoint x: 1245, startPoint y: 288, endPoint x: 1324, endPoint y: 286, distance: 78.3
click at [1324, 286] on div "2025CC002587" at bounding box center [1302, 289] width 85 height 16
copy span "2025CC002587"
click at [124, 425] on link "Lawsuits" at bounding box center [194, 426] width 345 height 28
click at [110, 402] on span "Unsecured Nonpriority Claims" at bounding box center [108, 397] width 148 height 13
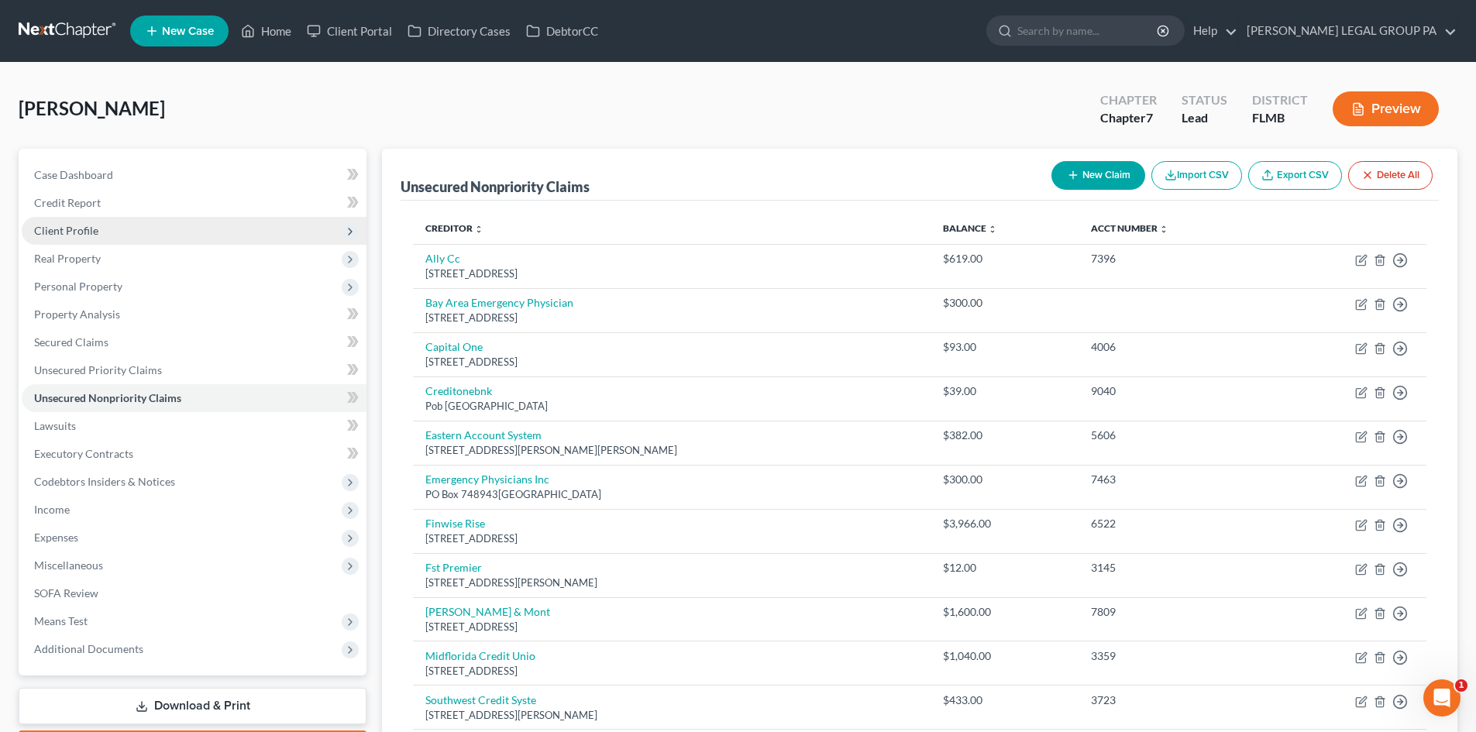
click at [102, 233] on span "Client Profile" at bounding box center [194, 231] width 345 height 28
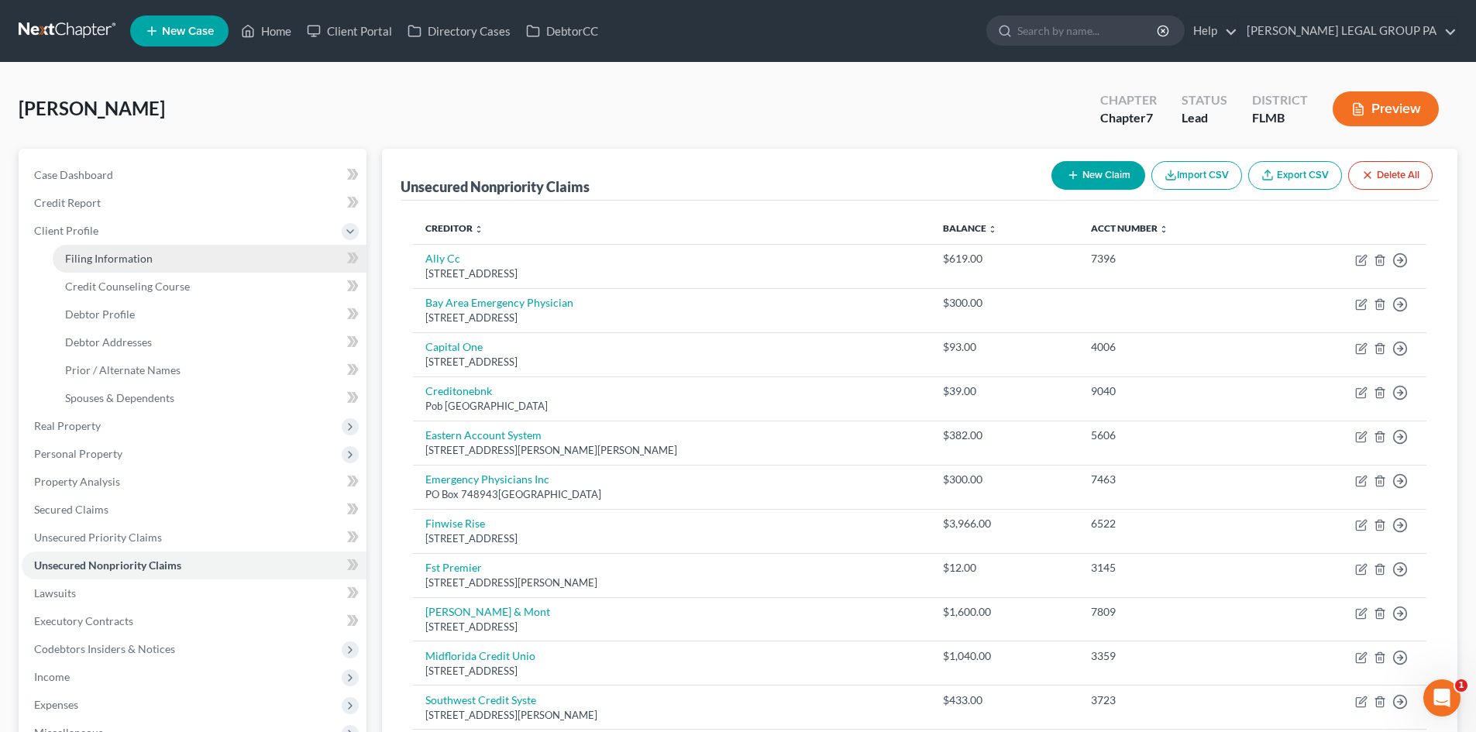
click at [111, 255] on span "Filing Information" at bounding box center [109, 258] width 88 height 13
select select "1"
select select "0"
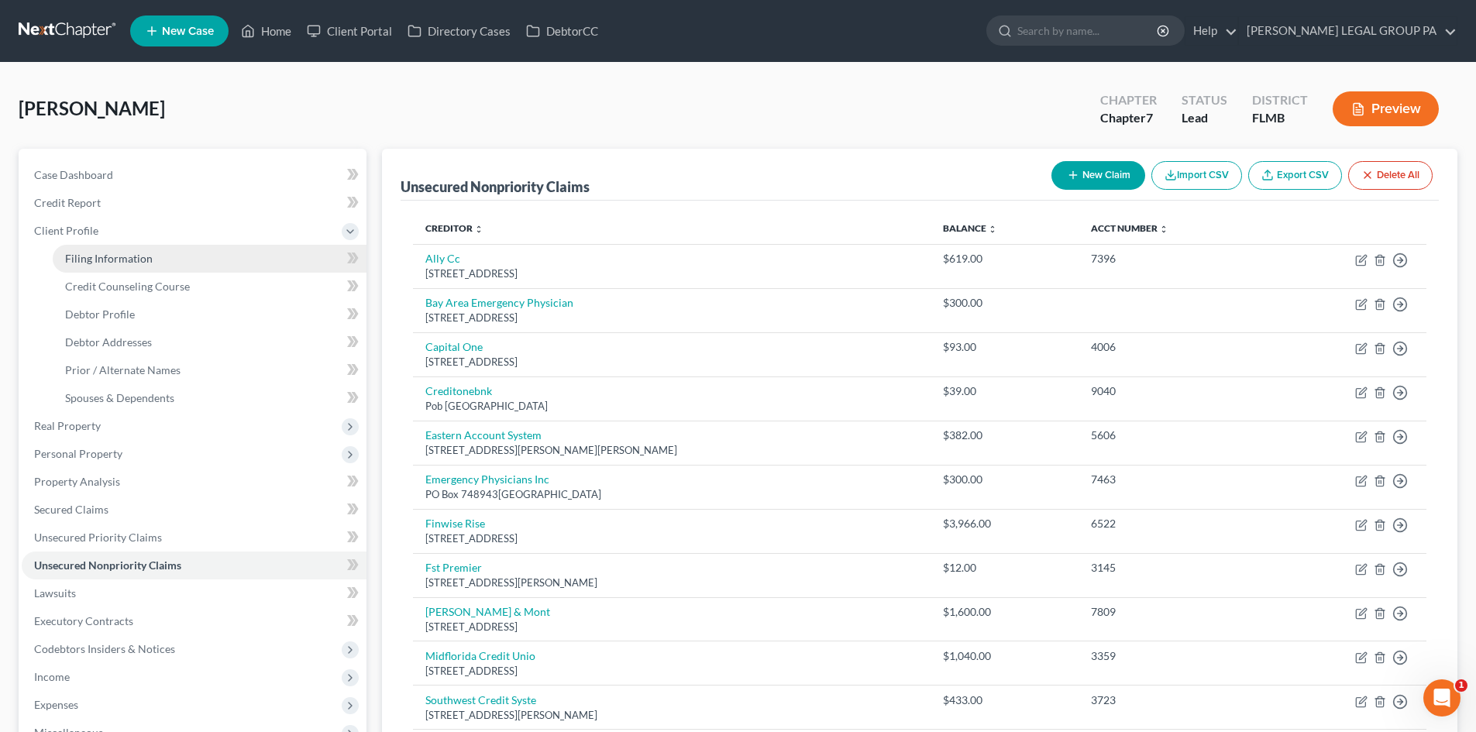
select select "9"
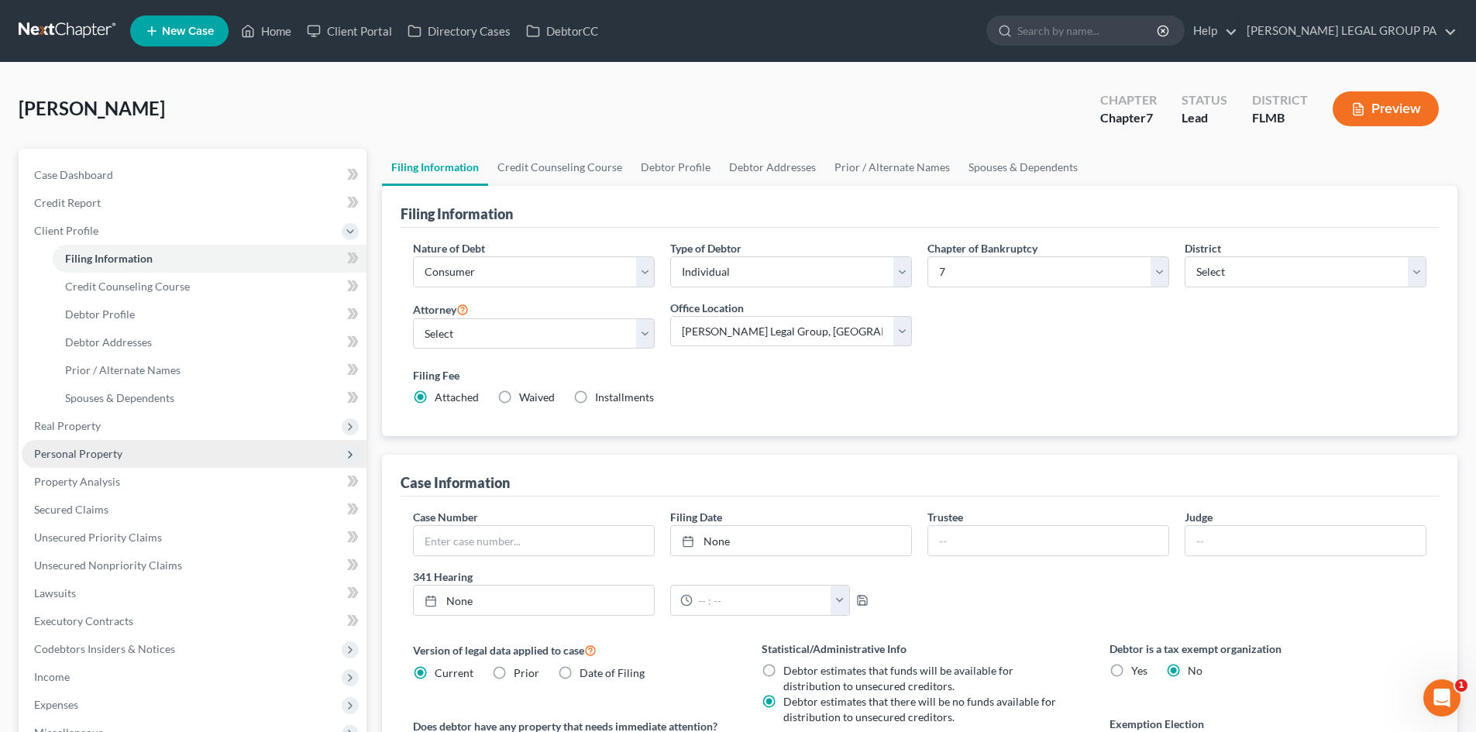
click at [89, 459] on span "Personal Property" at bounding box center [78, 453] width 88 height 13
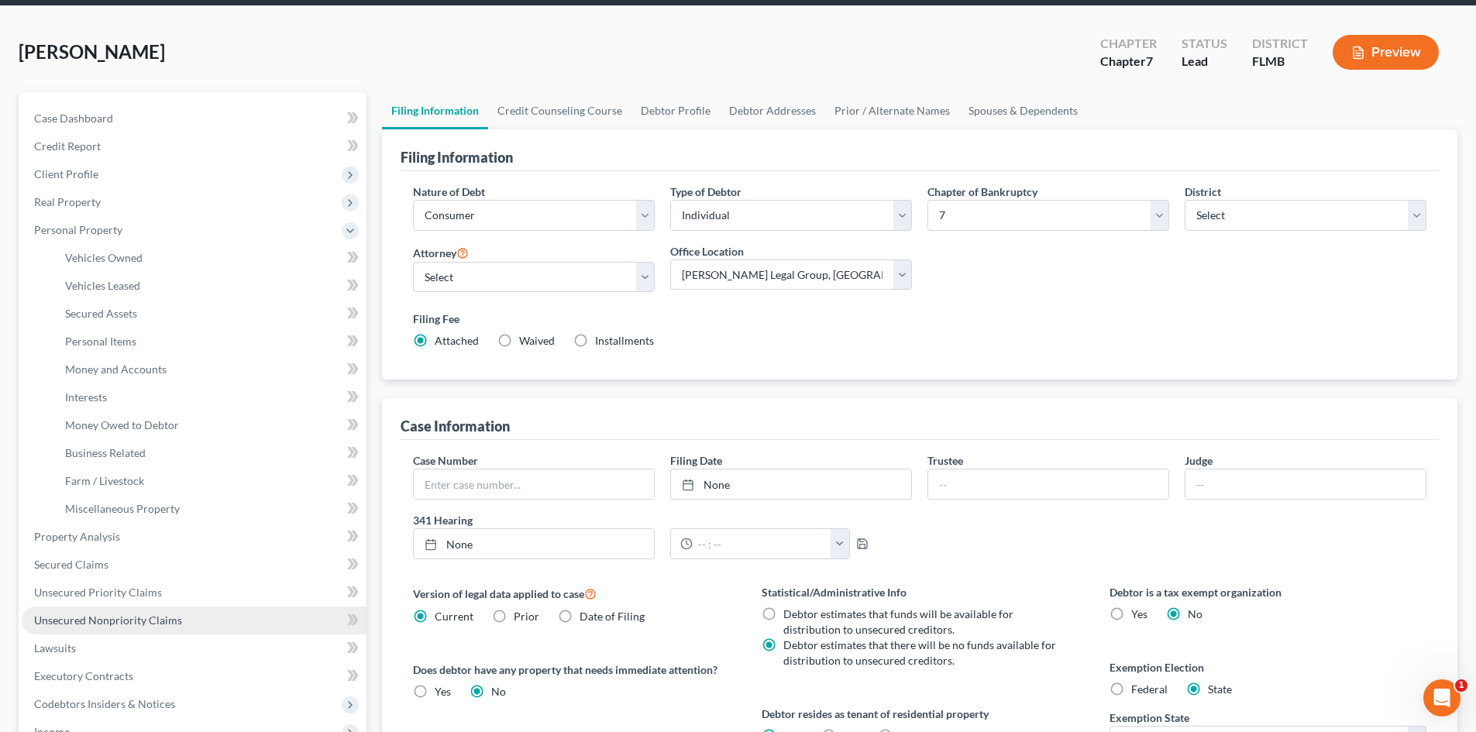
scroll to position [155, 0]
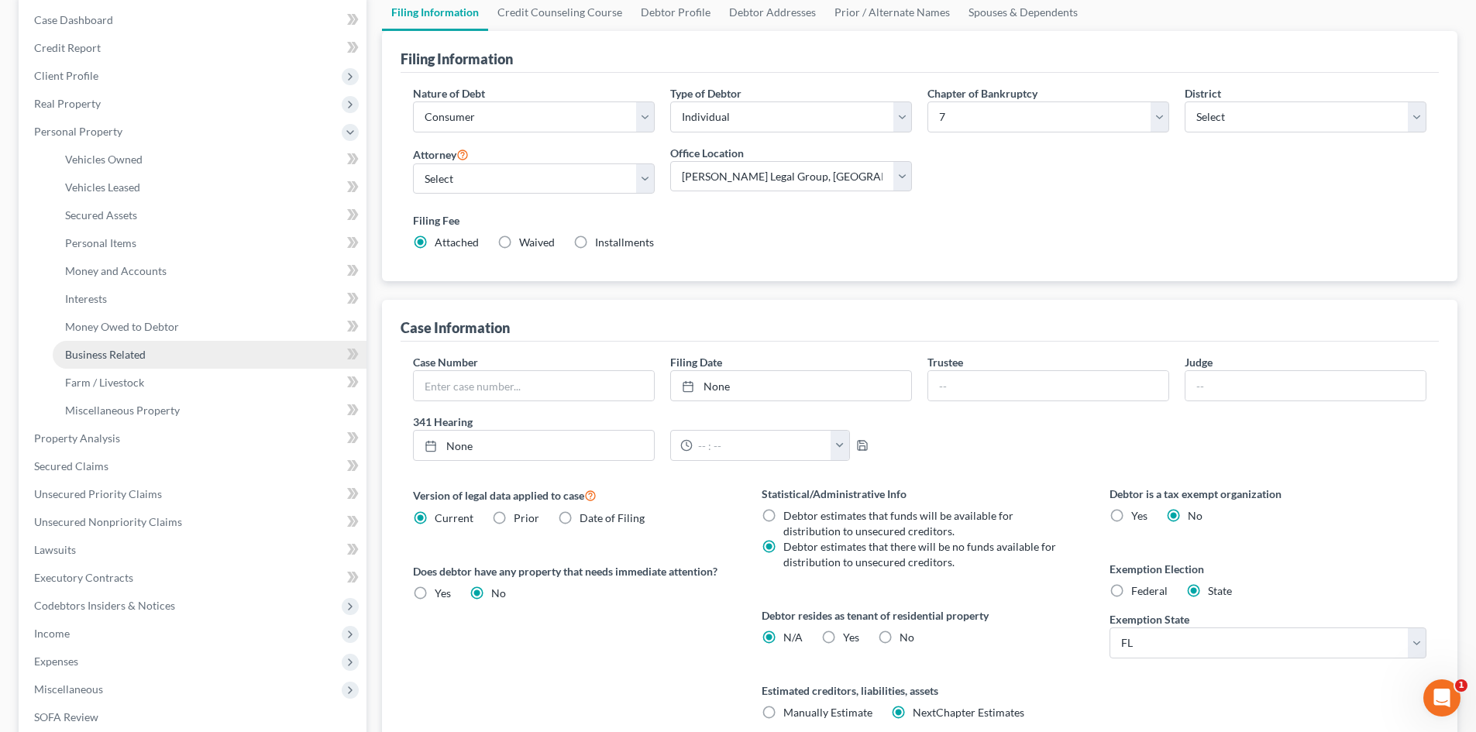
click at [115, 352] on span "Business Related" at bounding box center [105, 354] width 81 height 13
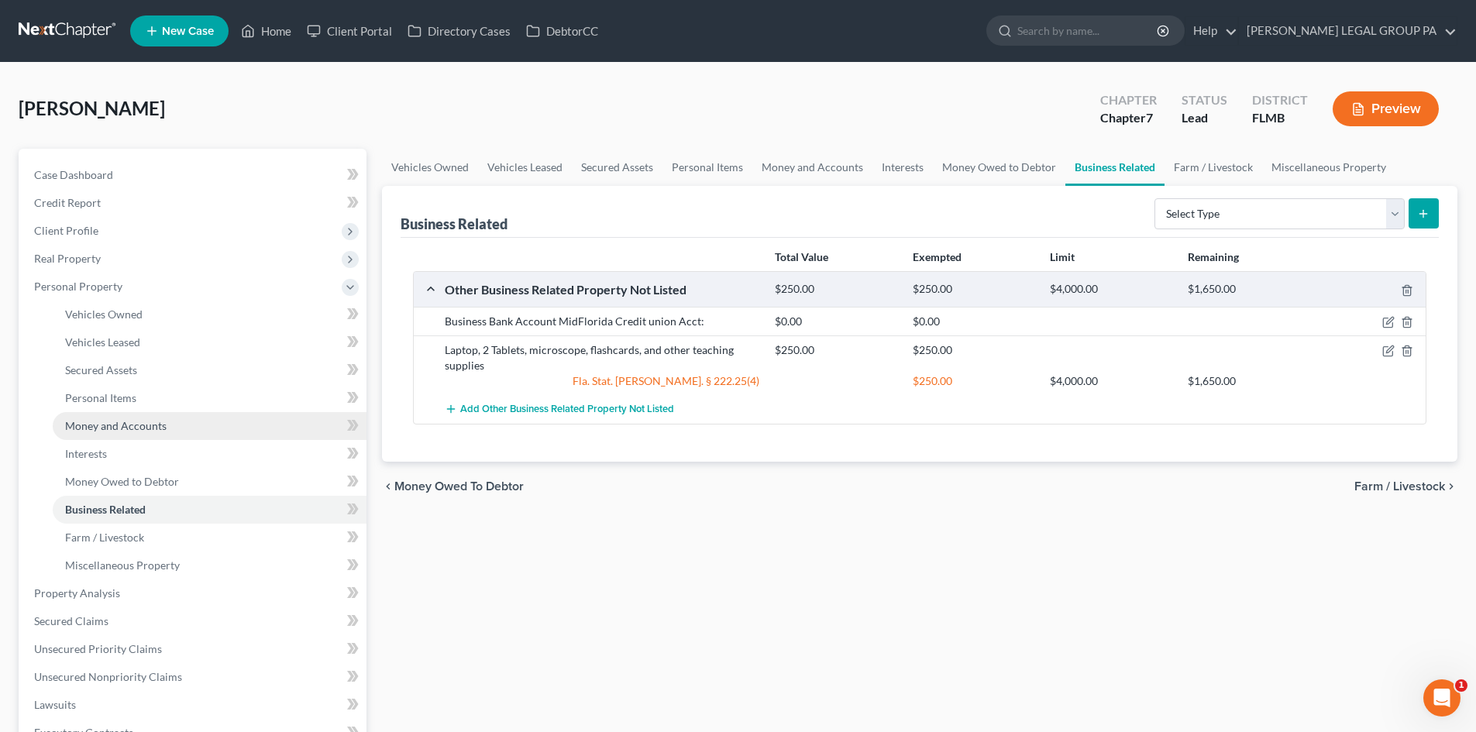
click at [107, 430] on span "Money and Accounts" at bounding box center [116, 425] width 102 height 13
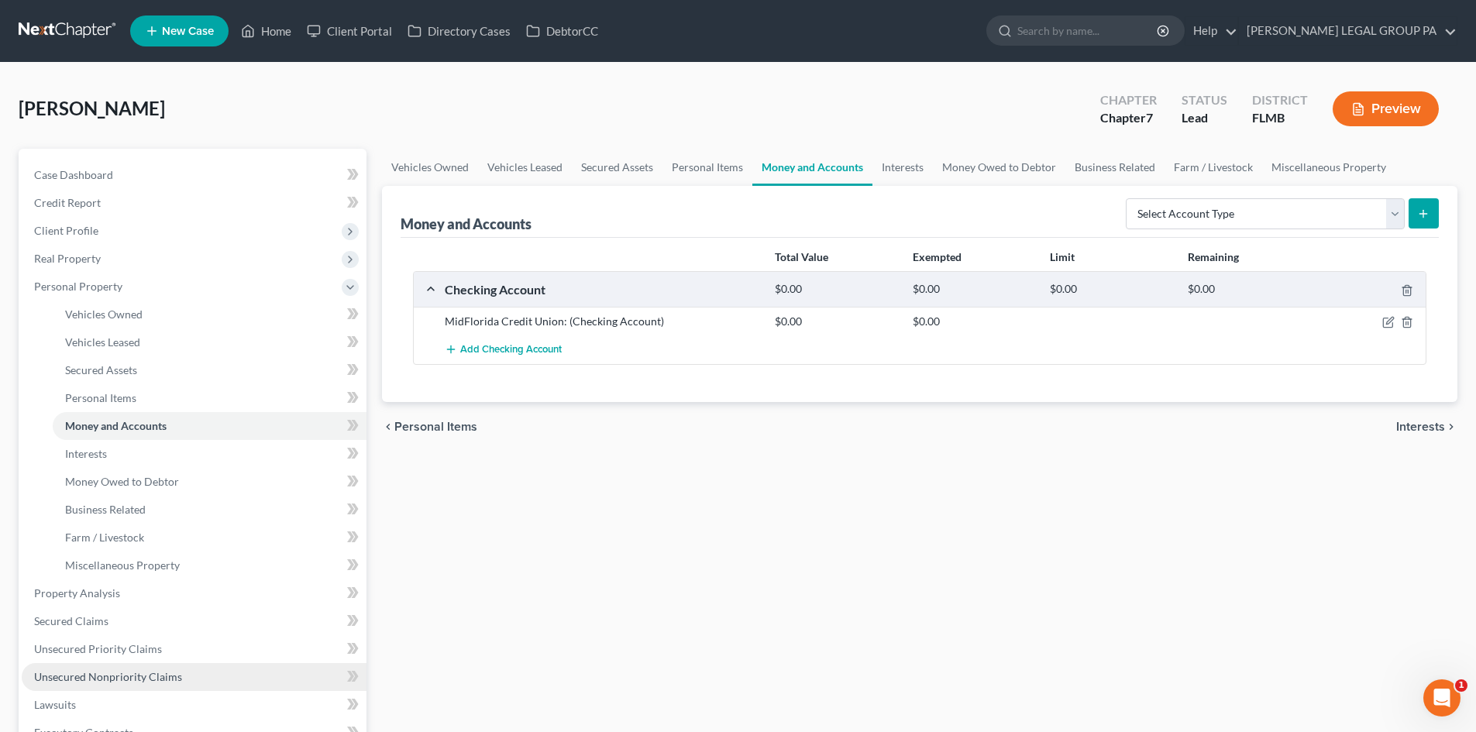
click at [100, 673] on span "Unsecured Nonpriority Claims" at bounding box center [108, 676] width 148 height 13
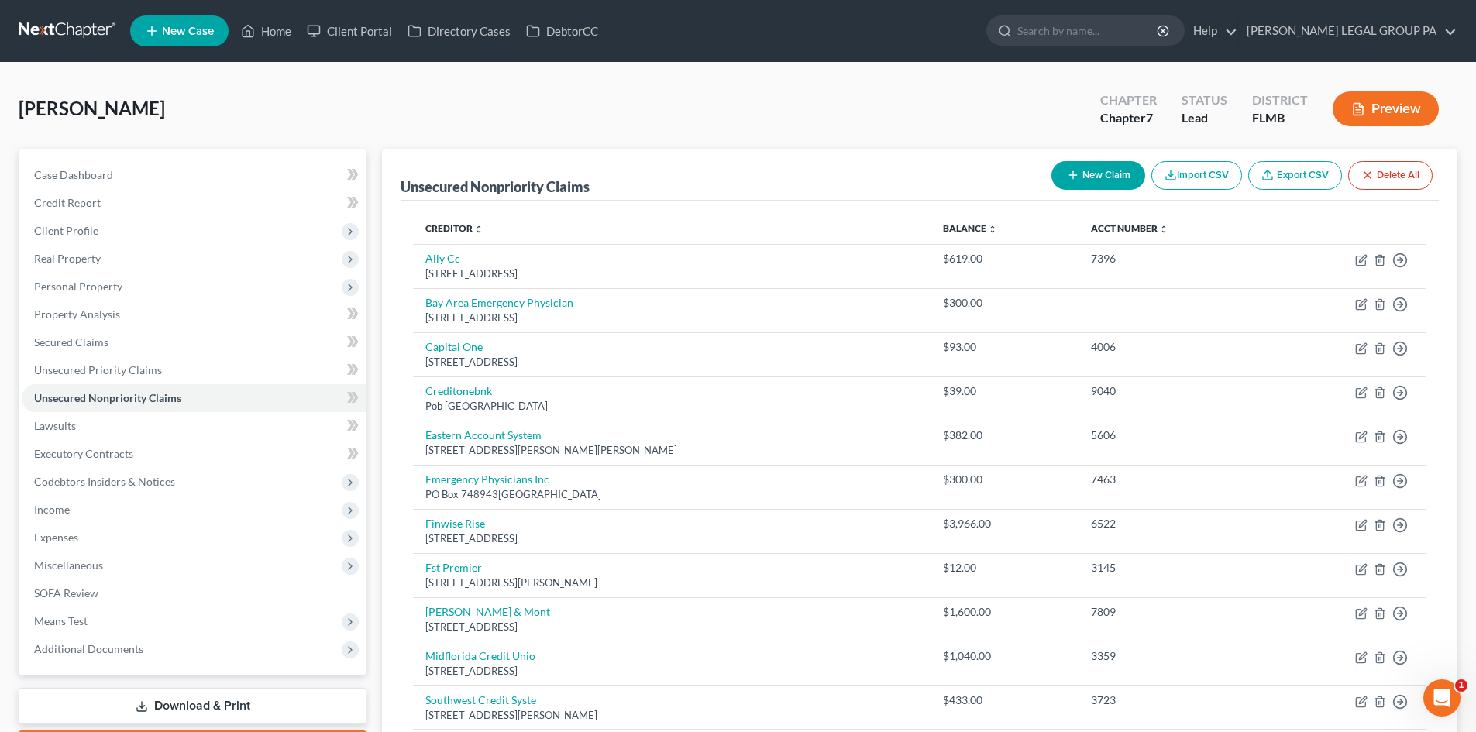
click at [1087, 181] on button "New Claim" at bounding box center [1099, 175] width 94 height 29
select select "0"
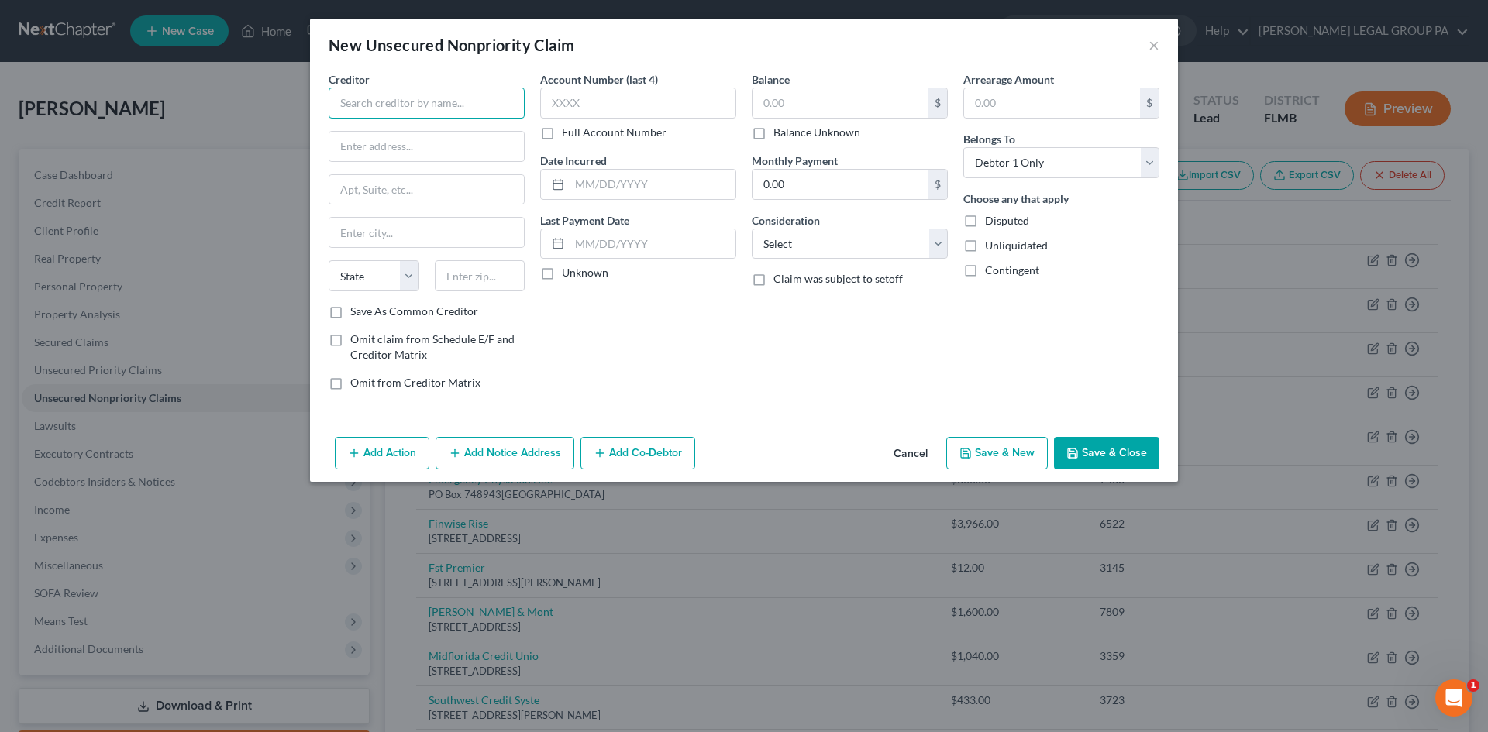
click at [446, 111] on input "text" at bounding box center [427, 103] width 196 height 31
type input "Itria Ventures"
click at [437, 146] on input "text" at bounding box center [426, 146] width 195 height 29
click at [1153, 46] on button "×" at bounding box center [1154, 45] width 11 height 19
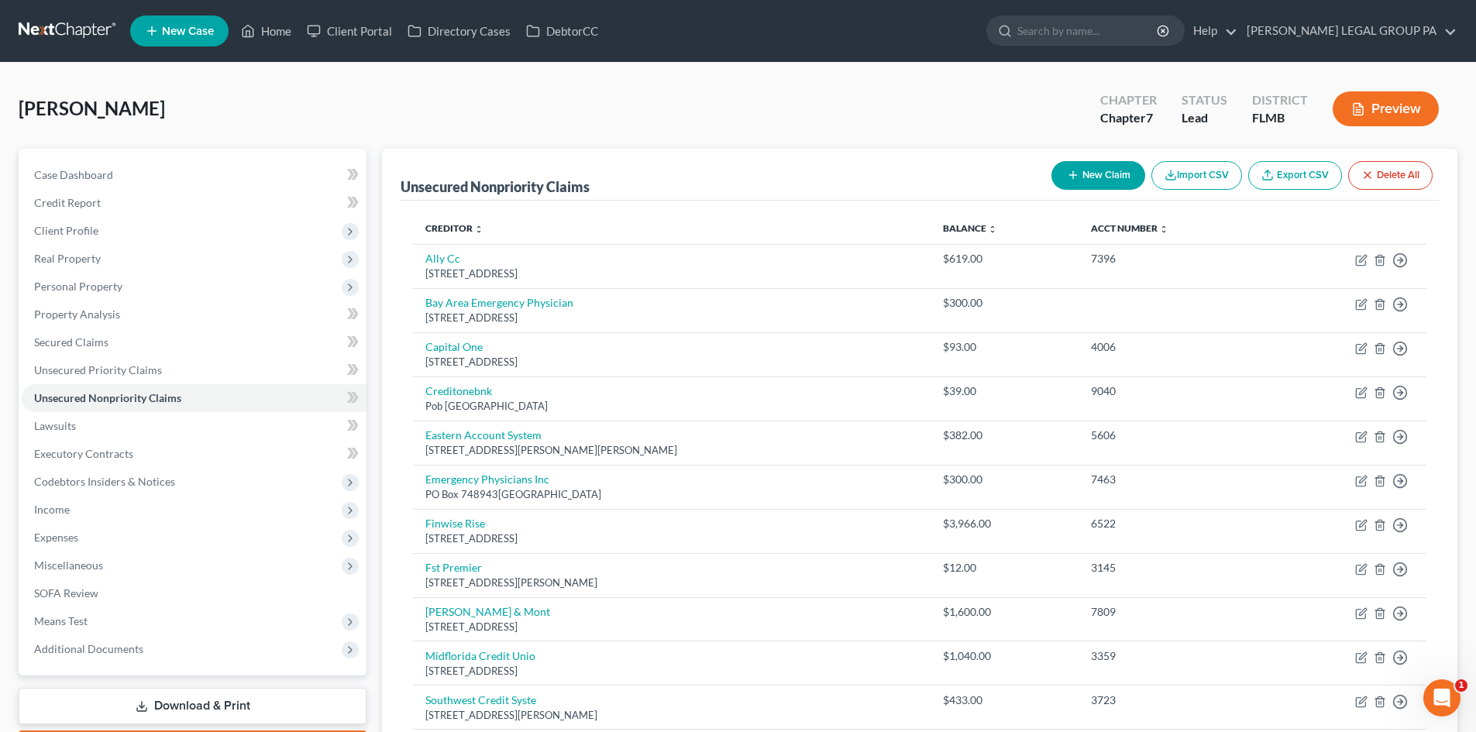
click at [1067, 181] on icon "button" at bounding box center [1073, 175] width 12 height 12
select select "0"
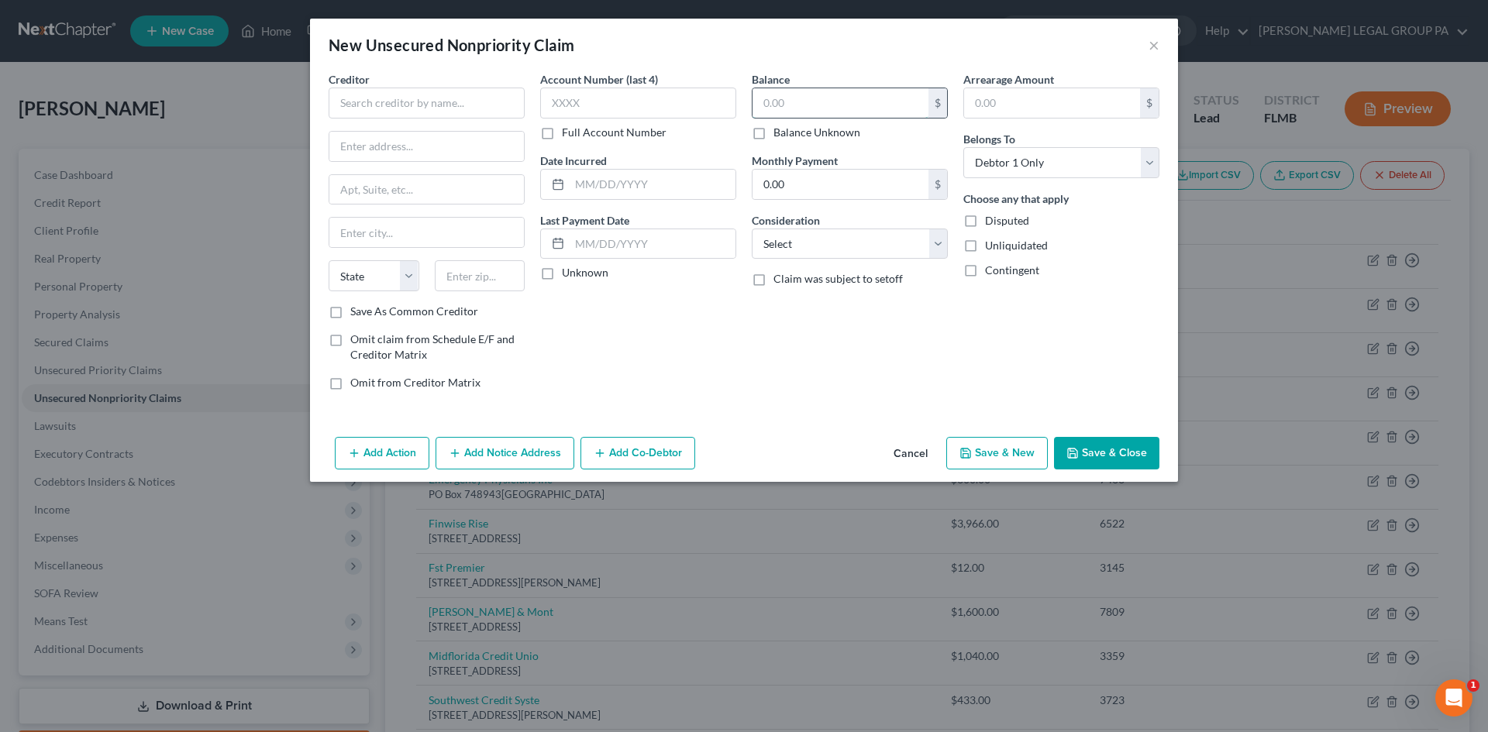
click at [812, 105] on input "text" at bounding box center [841, 102] width 176 height 29
type input "95,250"
click at [776, 29] on div "New Unsecured Nonpriority Claim ×" at bounding box center [744, 45] width 868 height 53
click at [480, 101] on input "text" at bounding box center [427, 103] width 196 height 31
click at [612, 105] on input "text" at bounding box center [638, 103] width 196 height 31
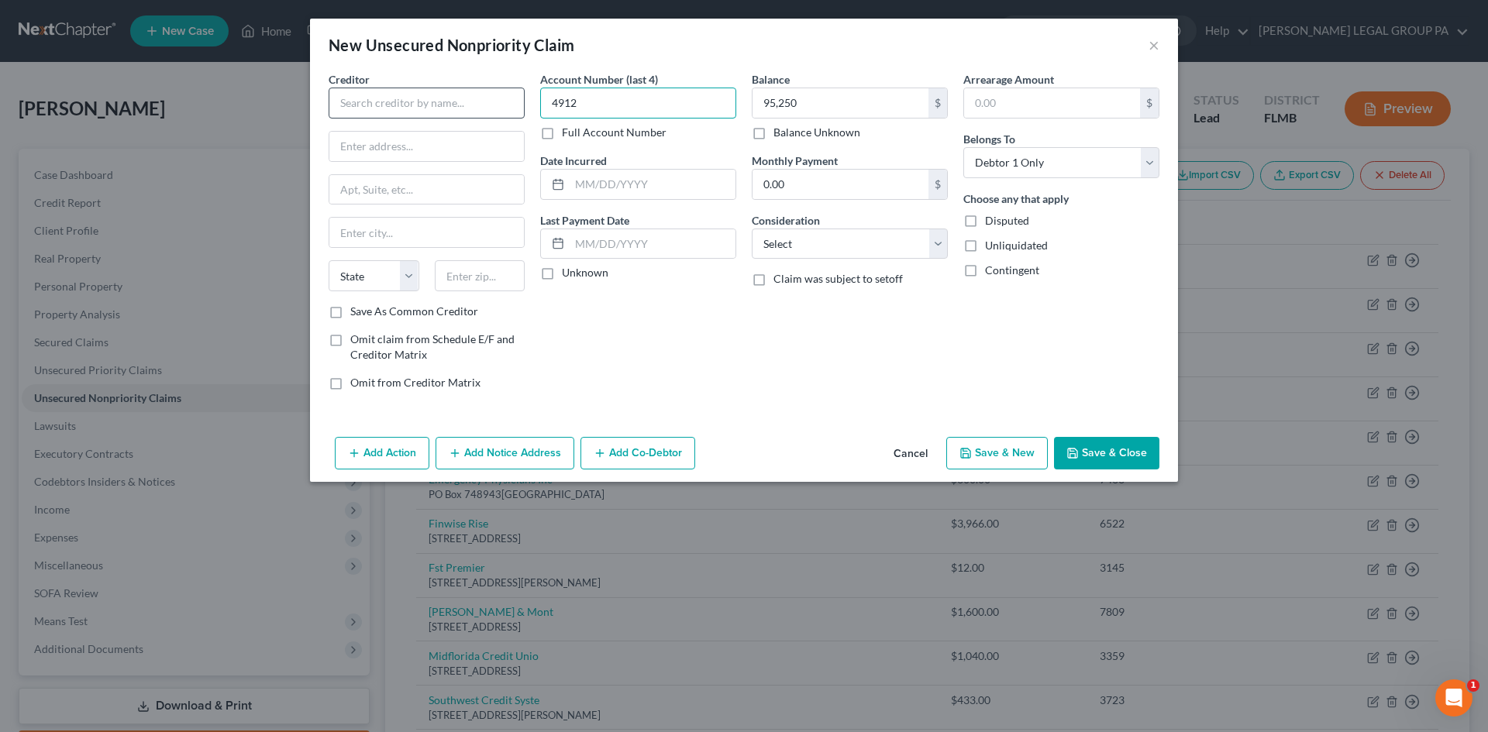
type input "4912"
click at [473, 103] on input "text" at bounding box center [427, 103] width 196 height 31
type input "Itria Ventures LLC"
click at [822, 95] on input "95,250" at bounding box center [841, 102] width 176 height 29
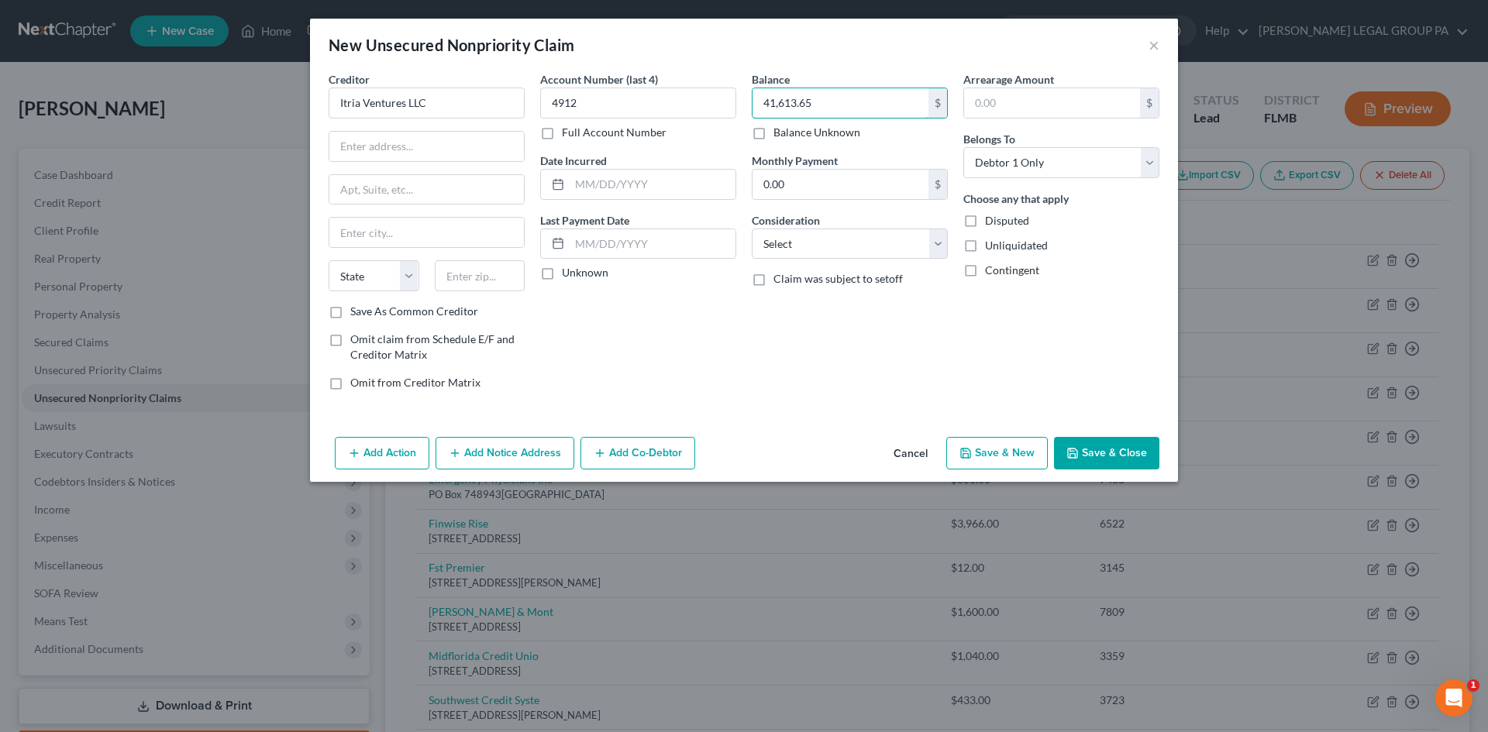
type input "41,613.65"
click at [842, 59] on div "New Unsecured Nonpriority Claim ×" at bounding box center [744, 45] width 868 height 53
click at [757, 308] on div "Balance 41,613.65 $ Balance Unknown Balance Undetermined 41,613.65 $ Balance Un…" at bounding box center [850, 237] width 212 height 332
click at [428, 148] on input "text" at bounding box center [426, 146] width 195 height 29
type input "1 Penn Plz"
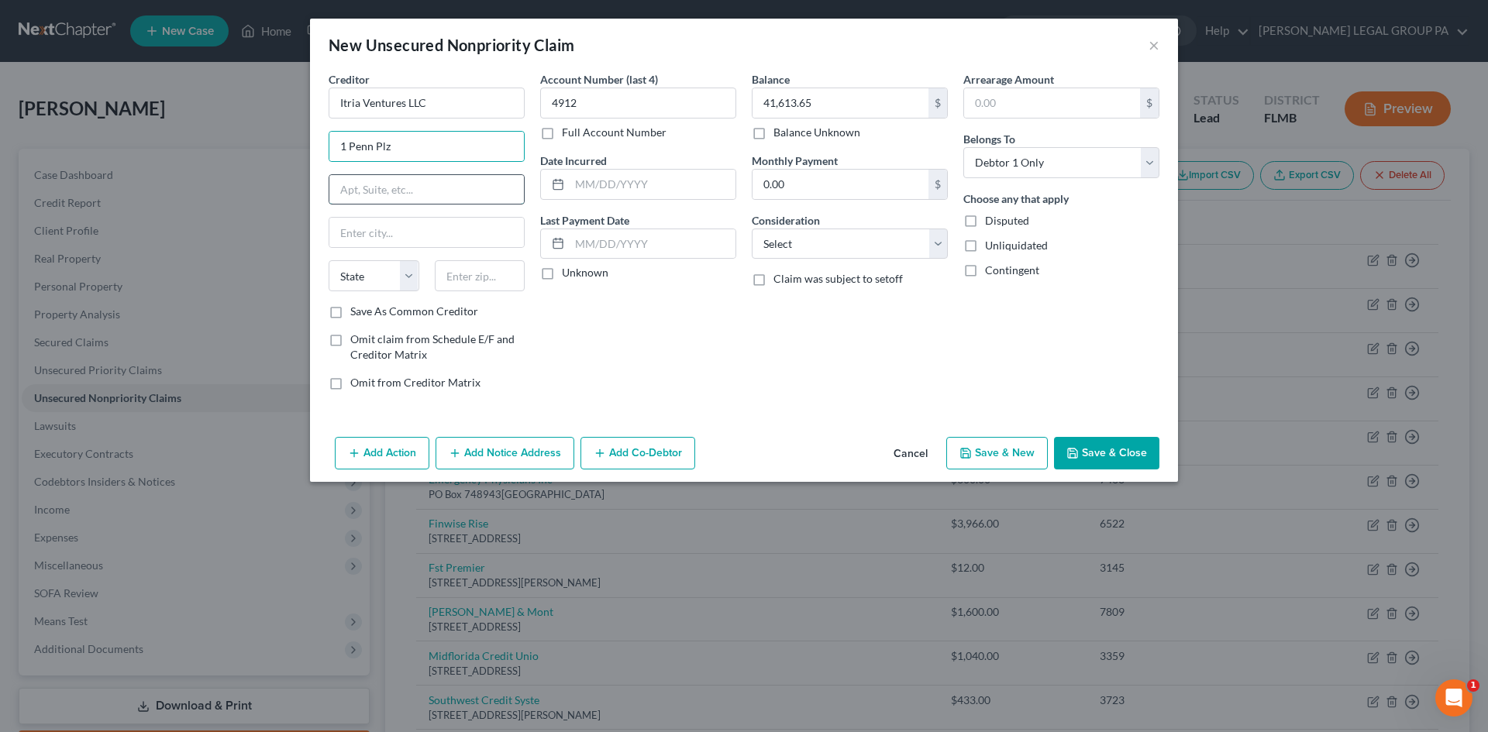
click at [394, 202] on input "text" at bounding box center [426, 189] width 195 height 29
type input "Ste 3101"
click at [425, 230] on input "text" at bounding box center [426, 232] width 195 height 29
type input "New York"
click at [484, 283] on input "text" at bounding box center [480, 275] width 91 height 31
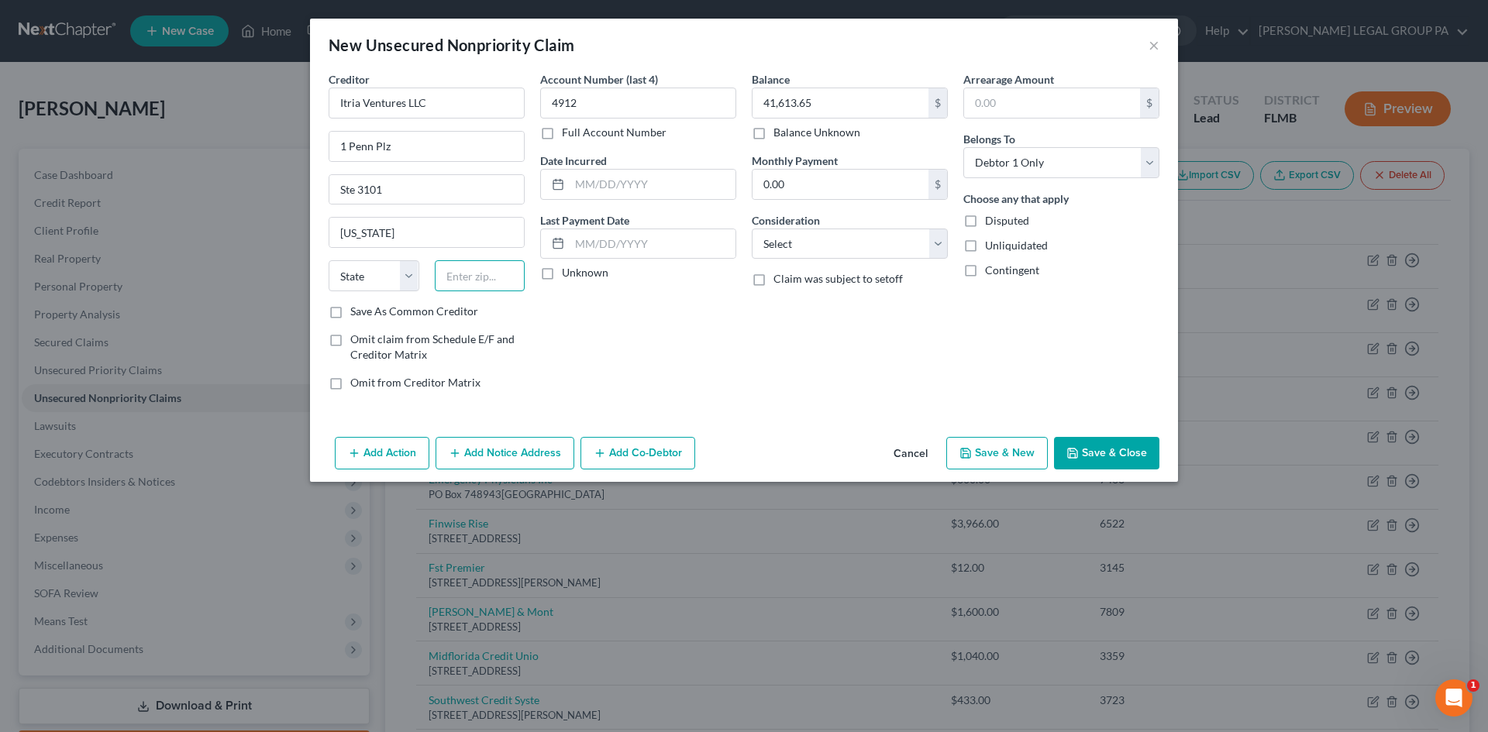
type input "10119"
click at [403, 278] on select "State AL AK AR AZ CA CO CT DE DC FL GA GU HI ID IL IN IA KS KY LA ME MD MA MI M…" at bounding box center [374, 275] width 91 height 31
select select "35"
click at [564, 338] on div "Account Number (last 4) 4912 Full Account Number Date Incurred Last Payment Dat…" at bounding box center [638, 237] width 212 height 332
click at [849, 229] on select "Select Cable / Satellite Services Collection Agency Credit Card Debt Debt Couns…" at bounding box center [850, 244] width 196 height 31
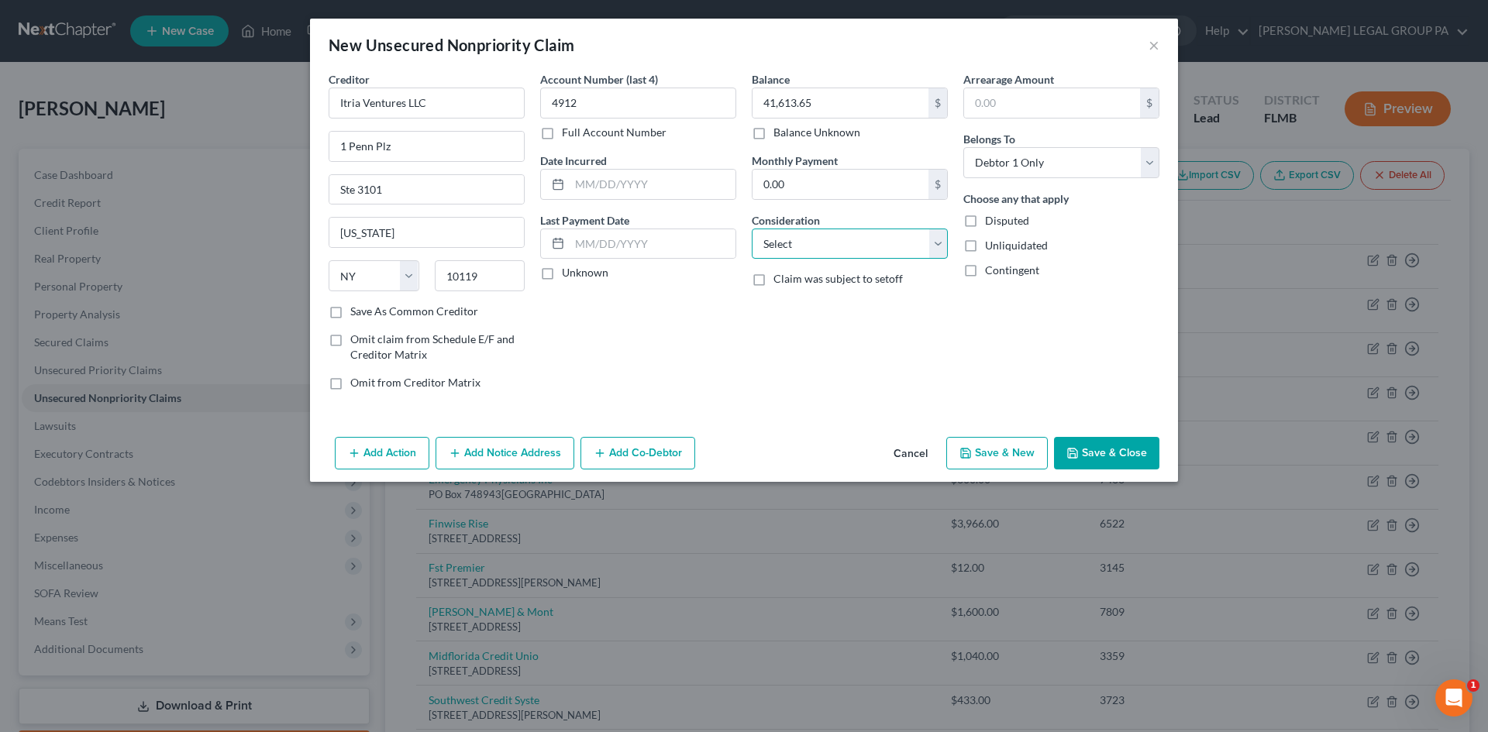
select select "10"
click at [752, 229] on select "Select Cable / Satellite Services Collection Agency Credit Card Debt Debt Couns…" at bounding box center [850, 244] width 196 height 31
click at [1097, 442] on button "Save & Close" at bounding box center [1106, 453] width 105 height 33
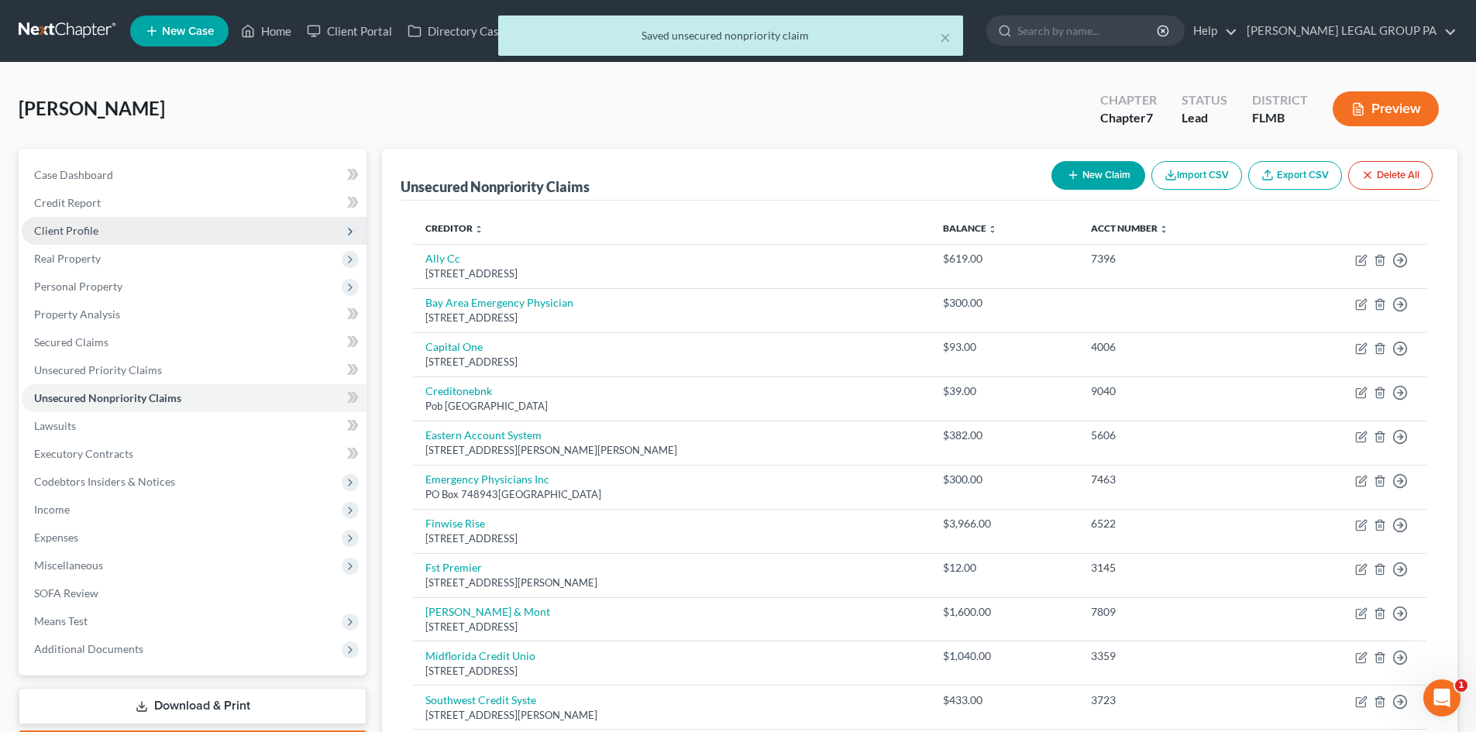
click at [92, 226] on span "Client Profile" at bounding box center [66, 230] width 64 height 13
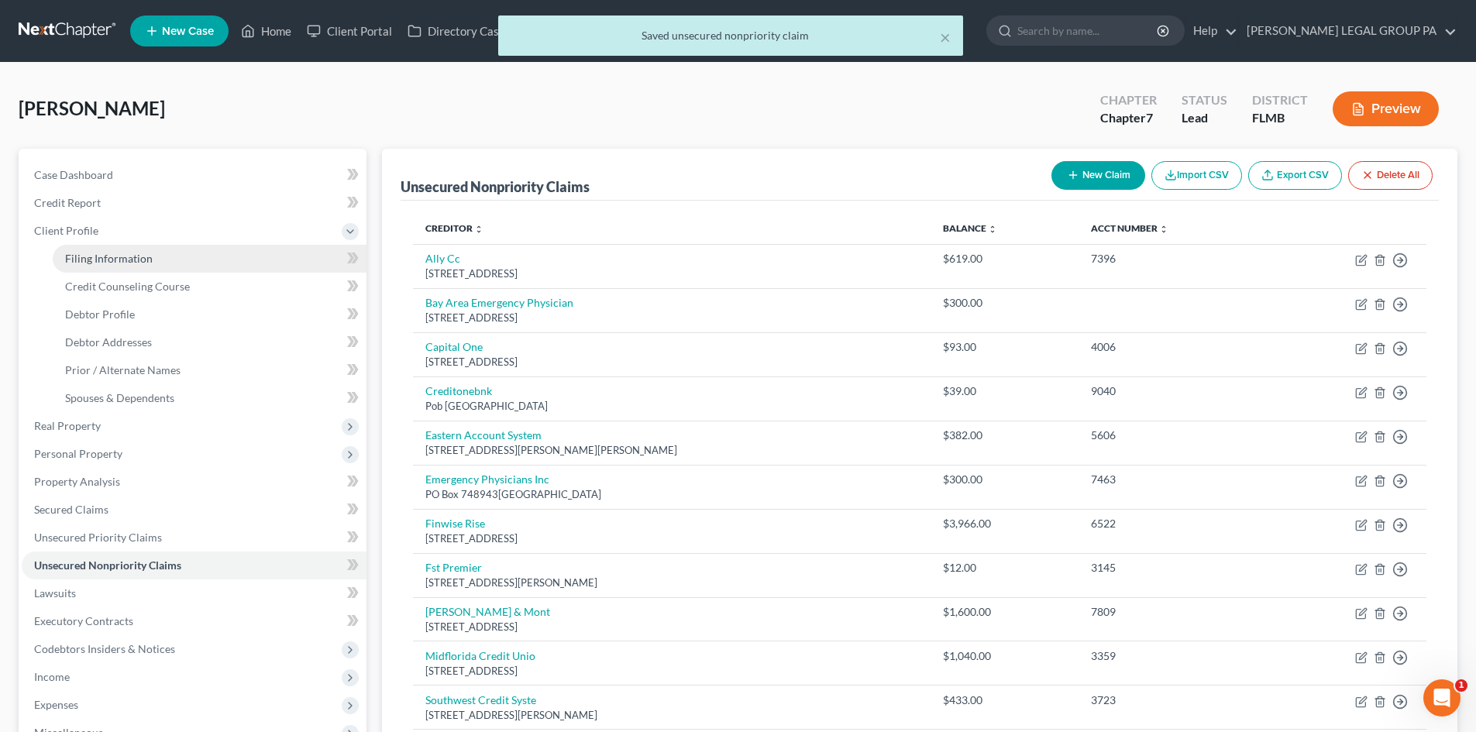
click at [121, 254] on span "Filing Information" at bounding box center [109, 258] width 88 height 13
select select "1"
select select "0"
select select "15"
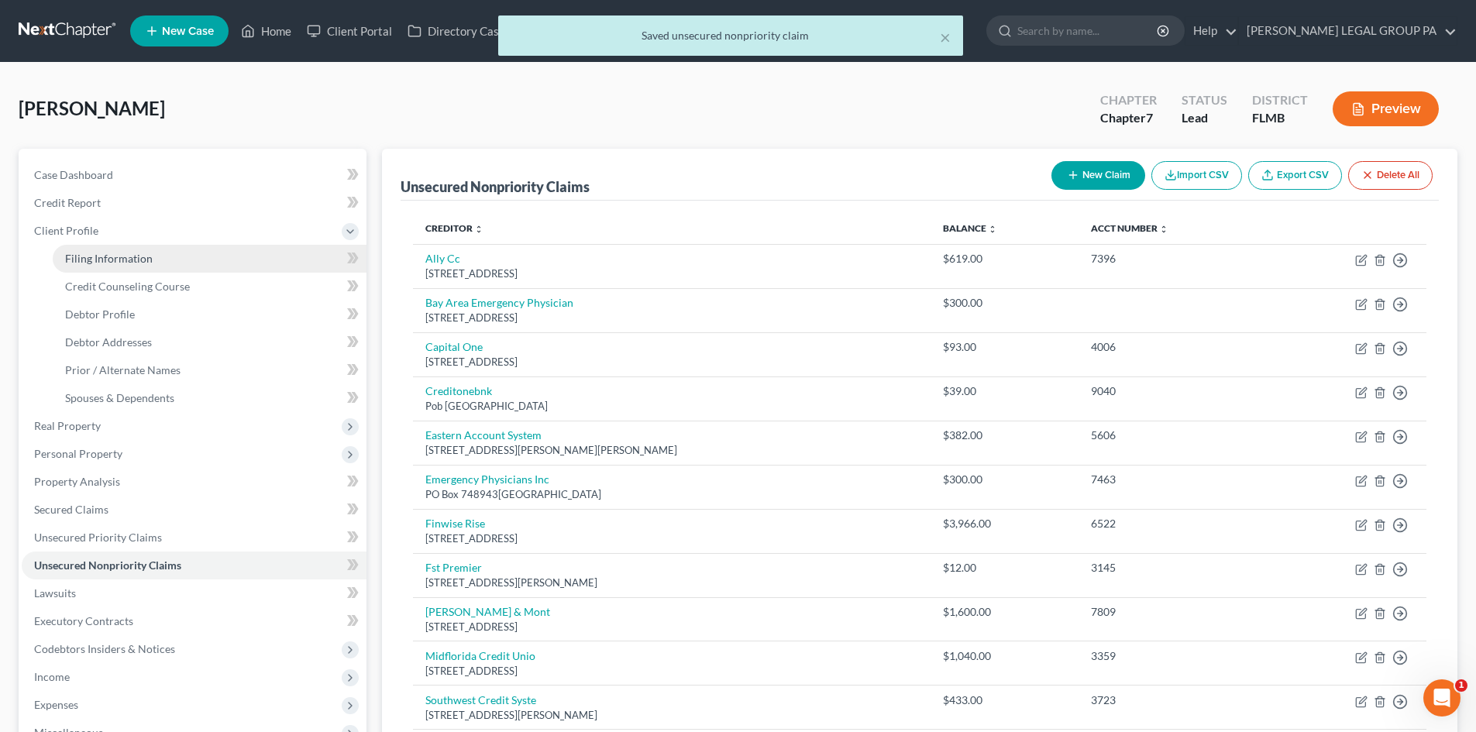
select select "0"
select select "9"
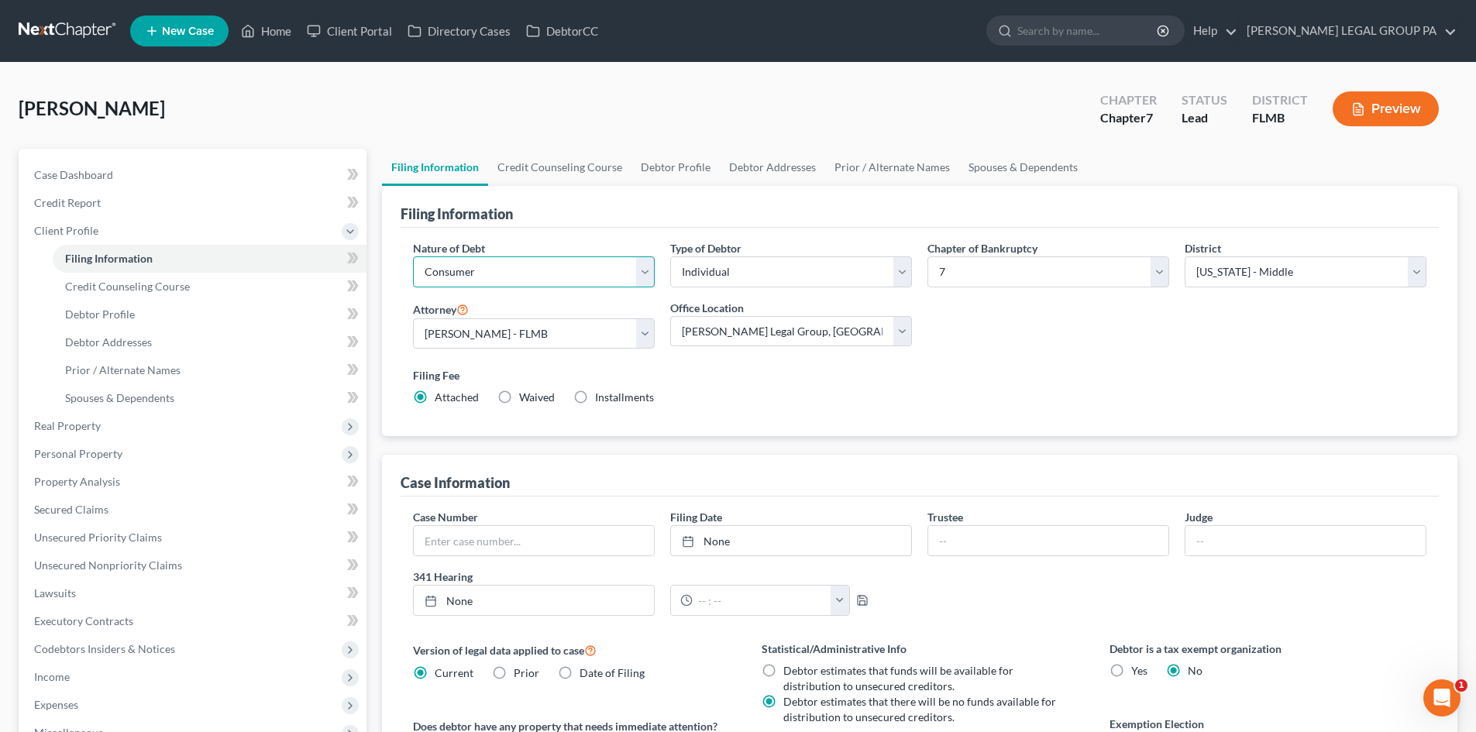
click at [484, 277] on select "Select Business Consumer Other" at bounding box center [534, 272] width 242 height 31
select select "0"
click at [413, 257] on select "Select Business Consumer Other" at bounding box center [534, 272] width 242 height 31
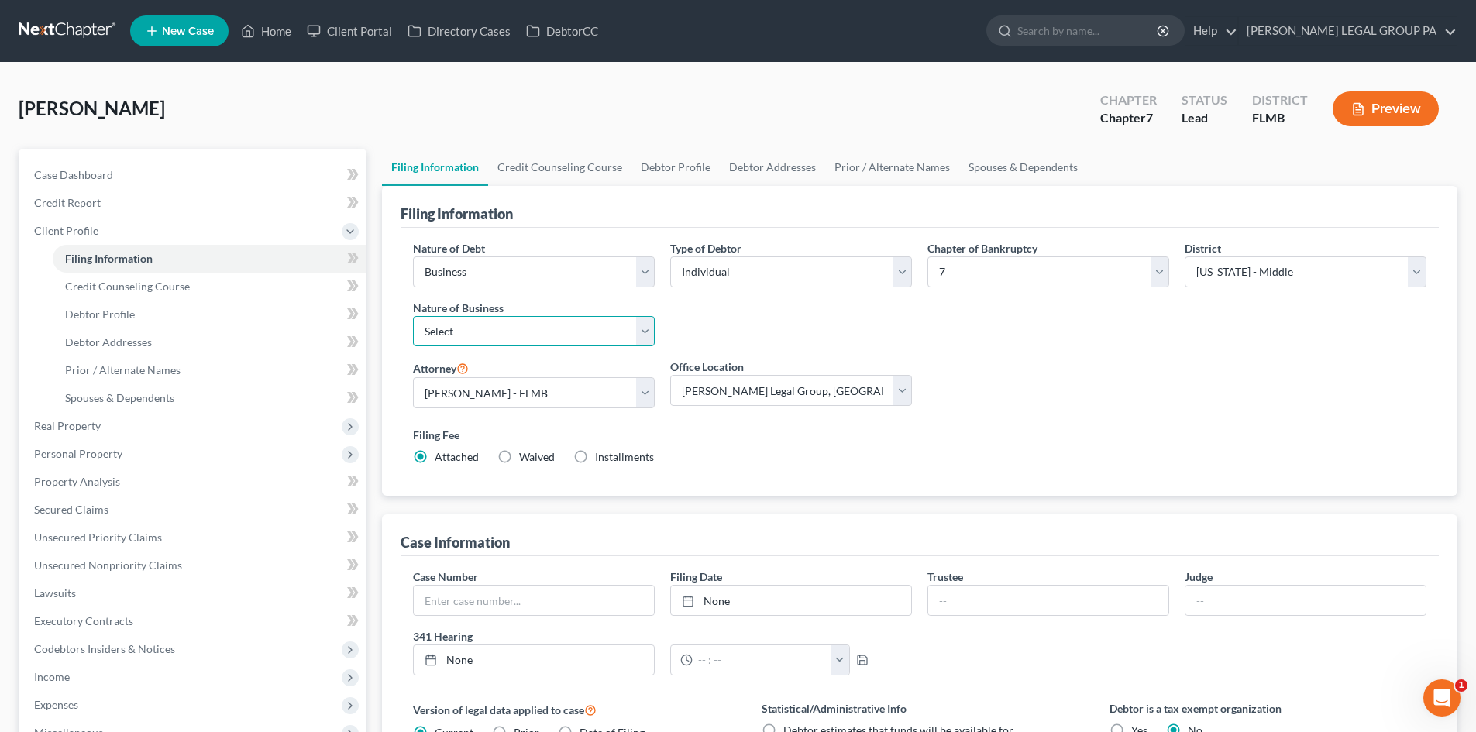
click at [525, 323] on select "Select Clearing Bank Commodity Broker Health Care Business Other Railroad Singl…" at bounding box center [534, 331] width 242 height 31
select select "3"
click at [413, 316] on select "Select Clearing Bank Commodity Broker Health Care Business Other Railroad Singl…" at bounding box center [534, 331] width 242 height 31
click at [687, 343] on div "Type of Debtor Select Individual Joint" at bounding box center [791, 299] width 257 height 119
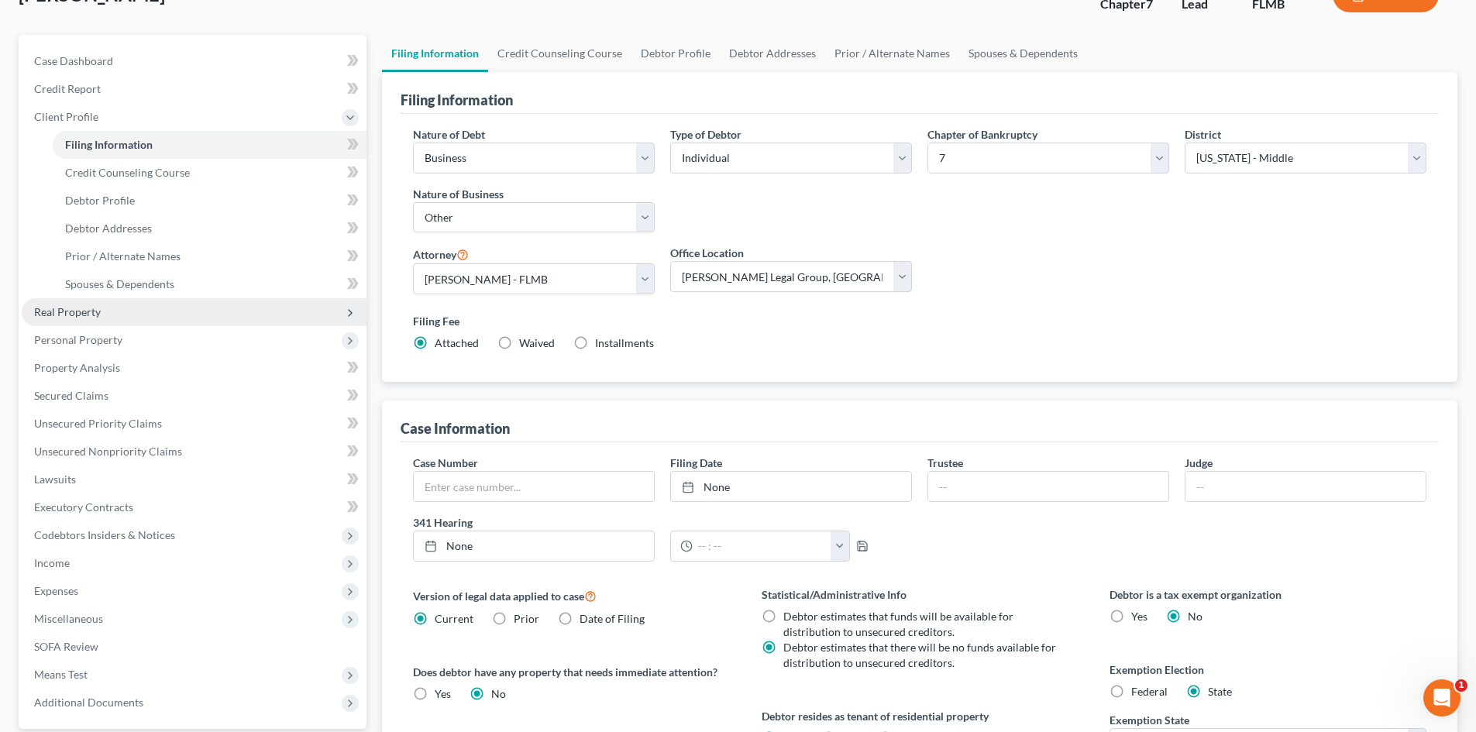
scroll to position [349, 0]
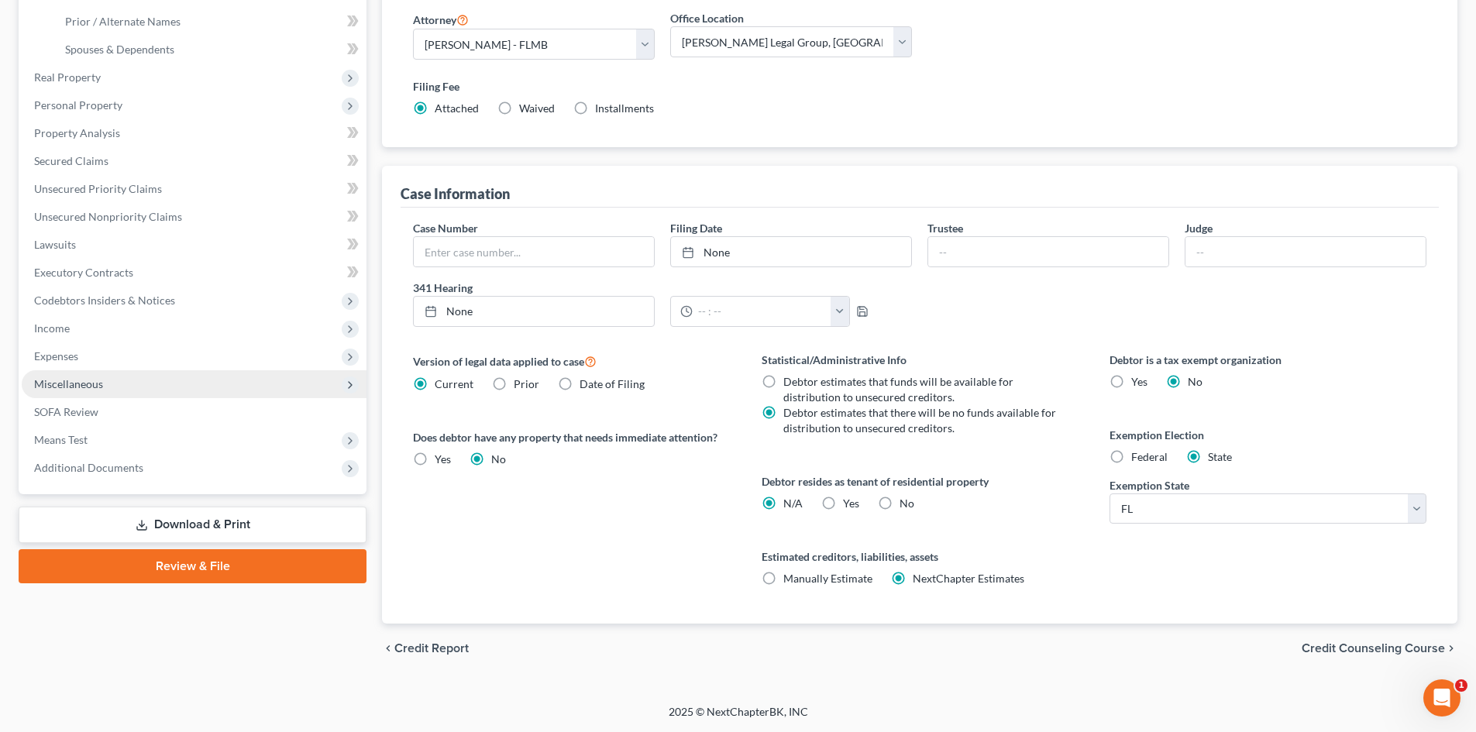
click at [170, 394] on span "Miscellaneous" at bounding box center [194, 384] width 345 height 28
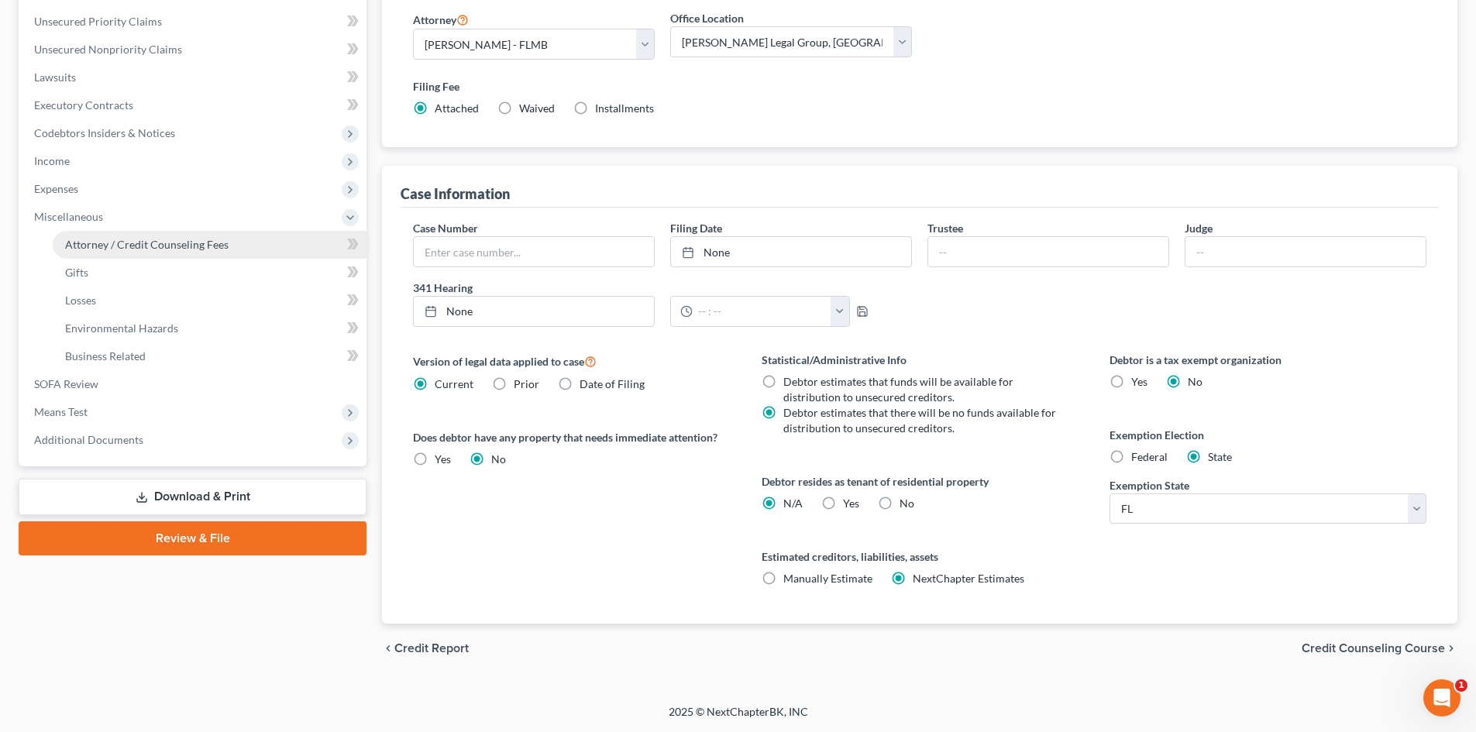
click at [119, 236] on link "Attorney / Credit Counseling Fees" at bounding box center [210, 245] width 314 height 28
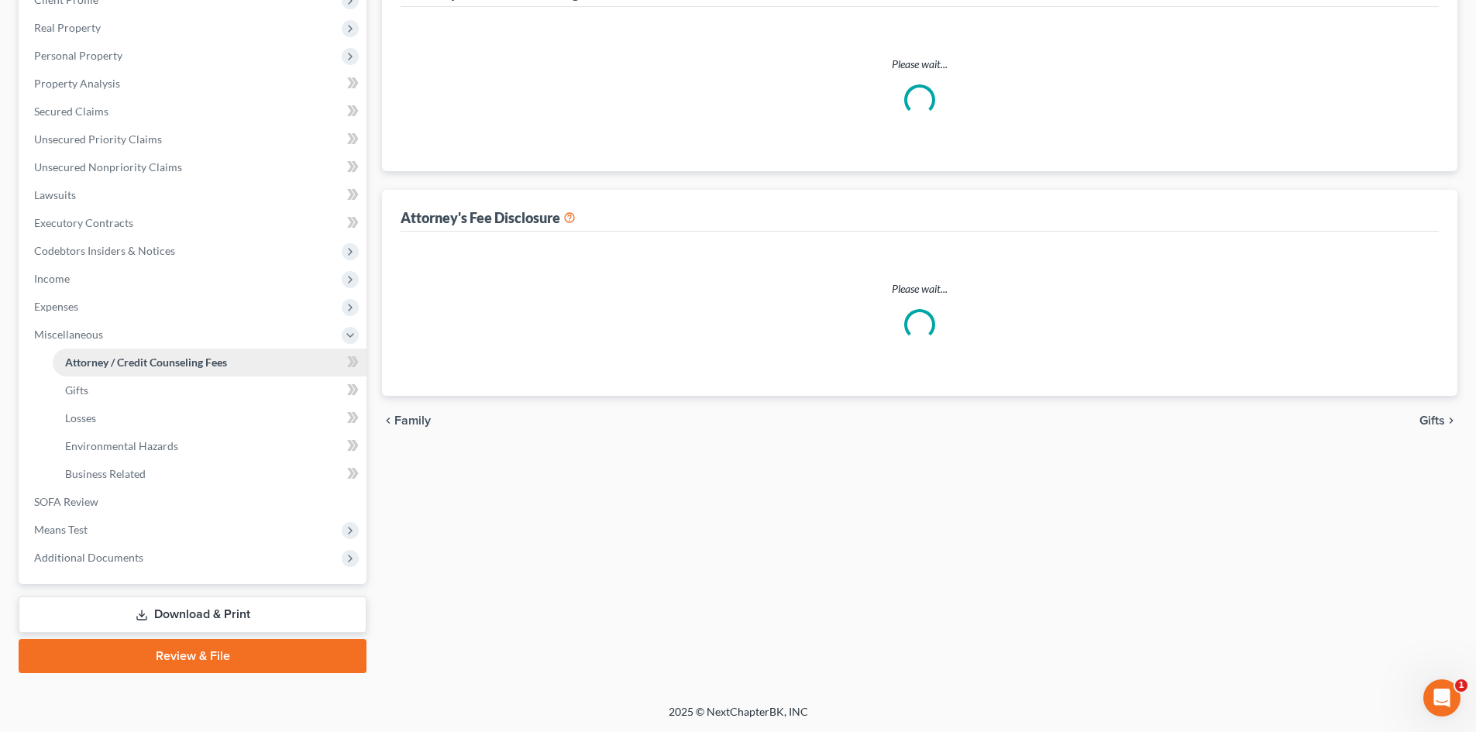
scroll to position [173, 0]
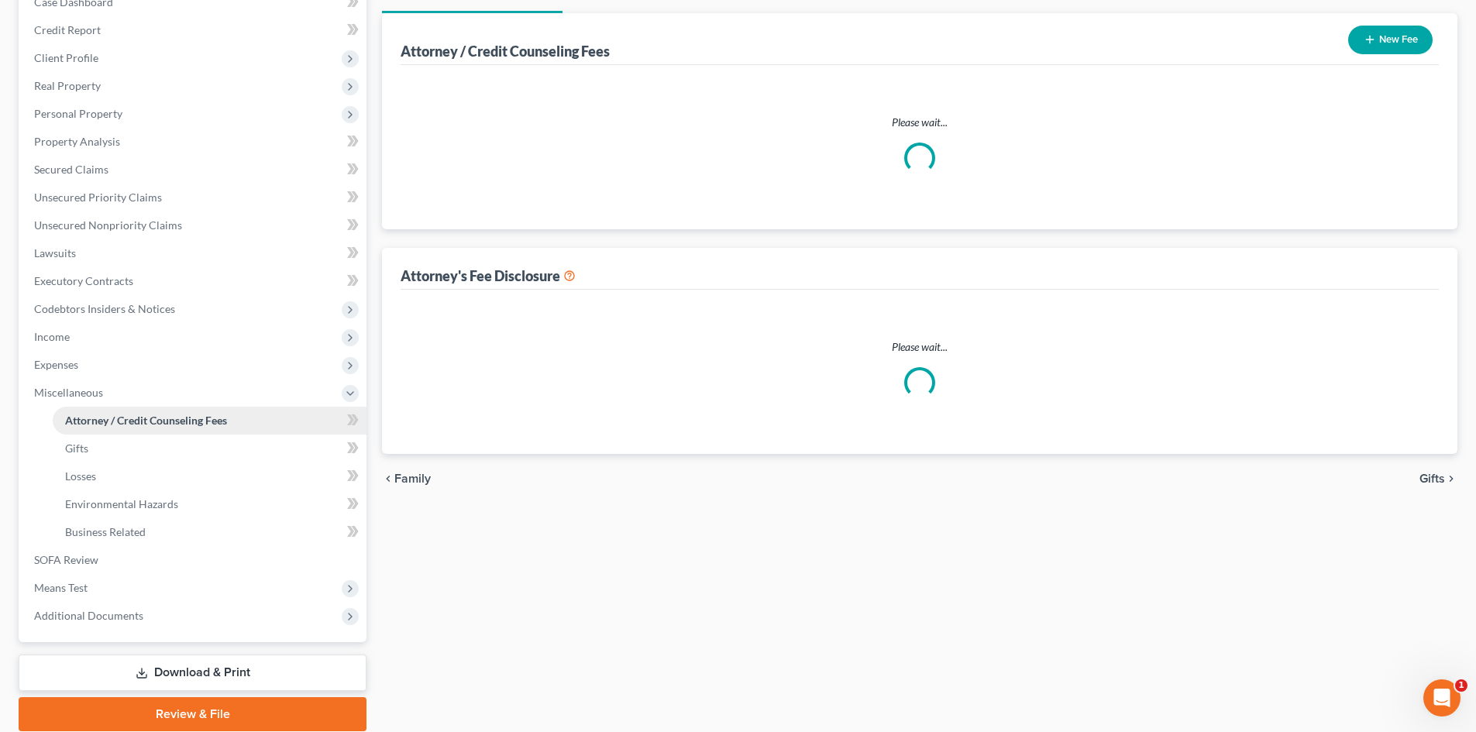
select select "0"
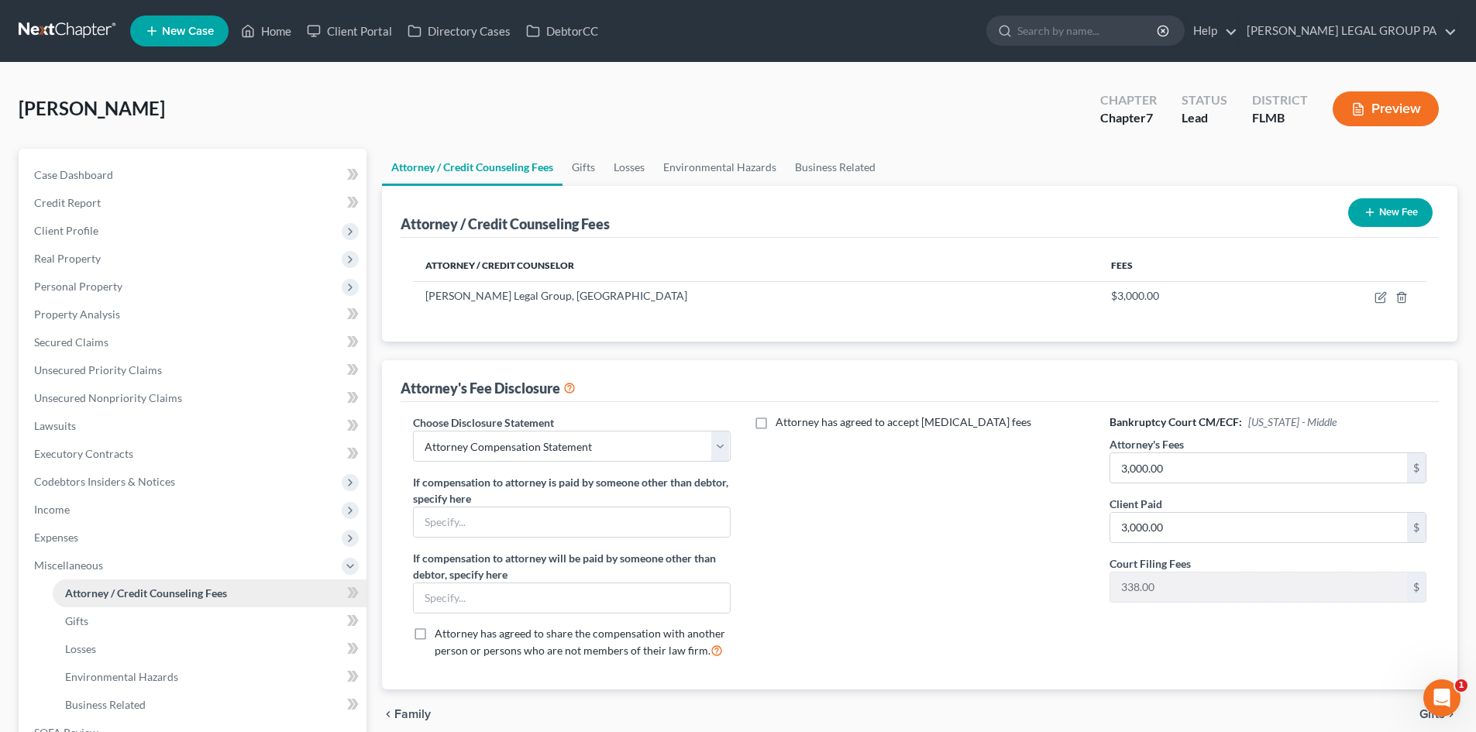
scroll to position [231, 0]
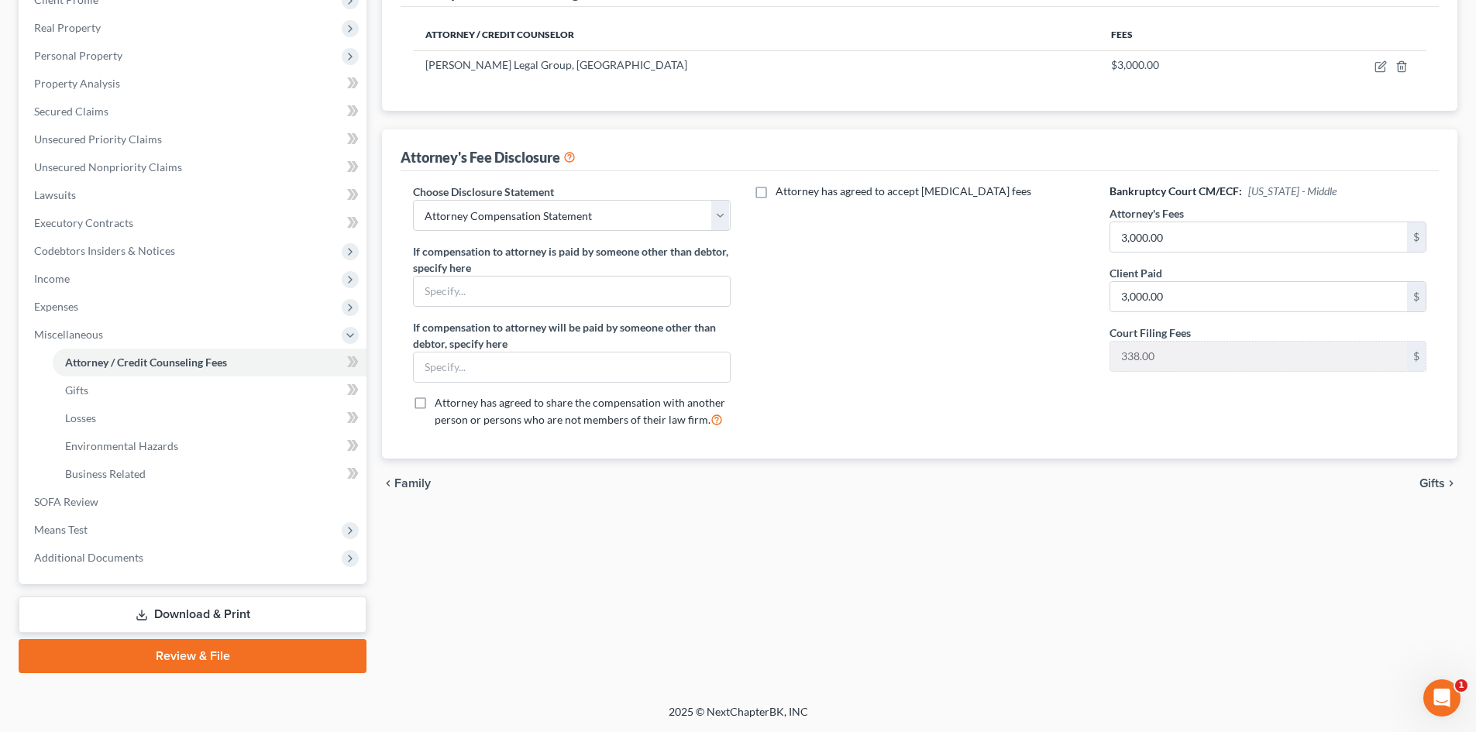
click at [227, 619] on link "Download & Print" at bounding box center [193, 615] width 348 height 36
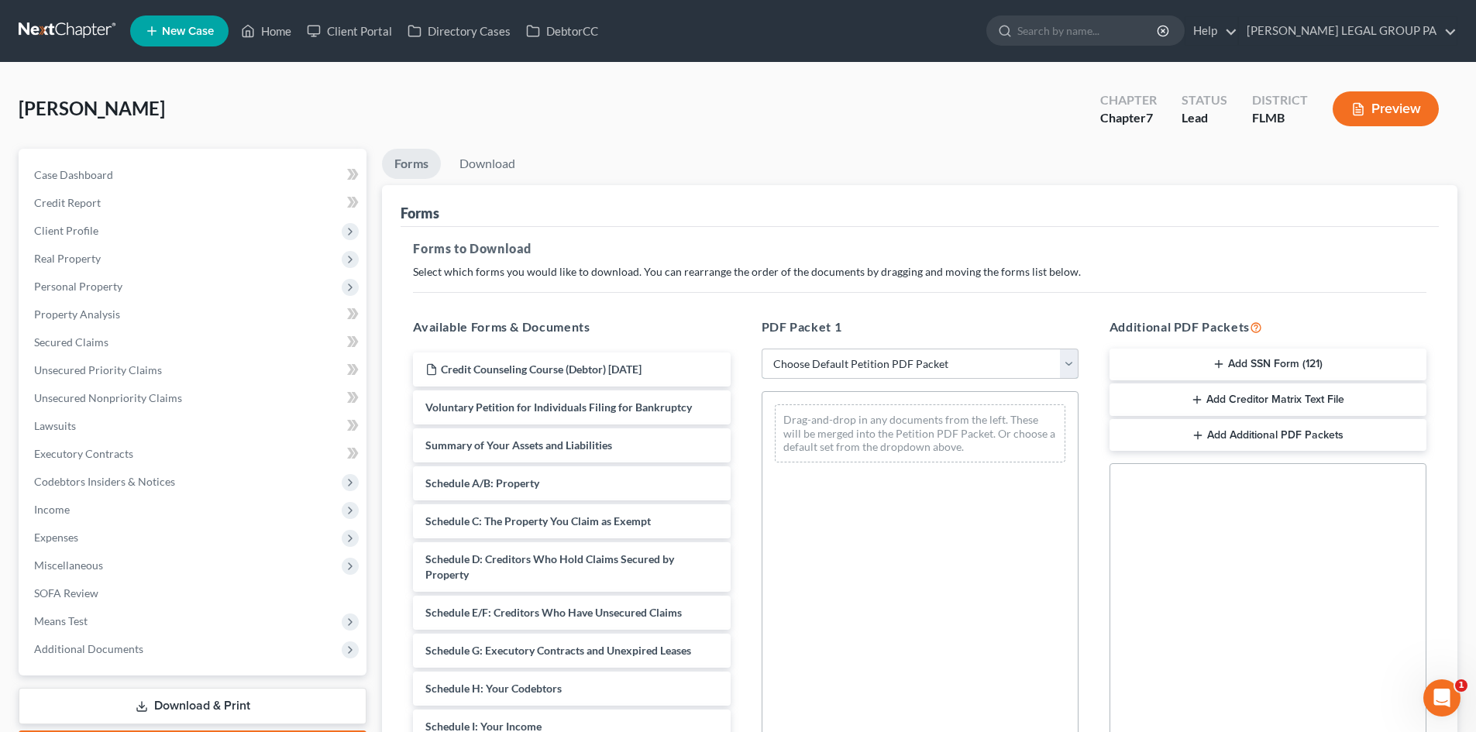
click at [796, 376] on select "Choose Default Petition PDF Packet Complete Bankruptcy Petition (all forms and …" at bounding box center [920, 364] width 317 height 31
select select "0"
click at [762, 349] on select "Choose Default Petition PDF Packet Complete Bankruptcy Petition (all forms and …" at bounding box center [920, 364] width 317 height 31
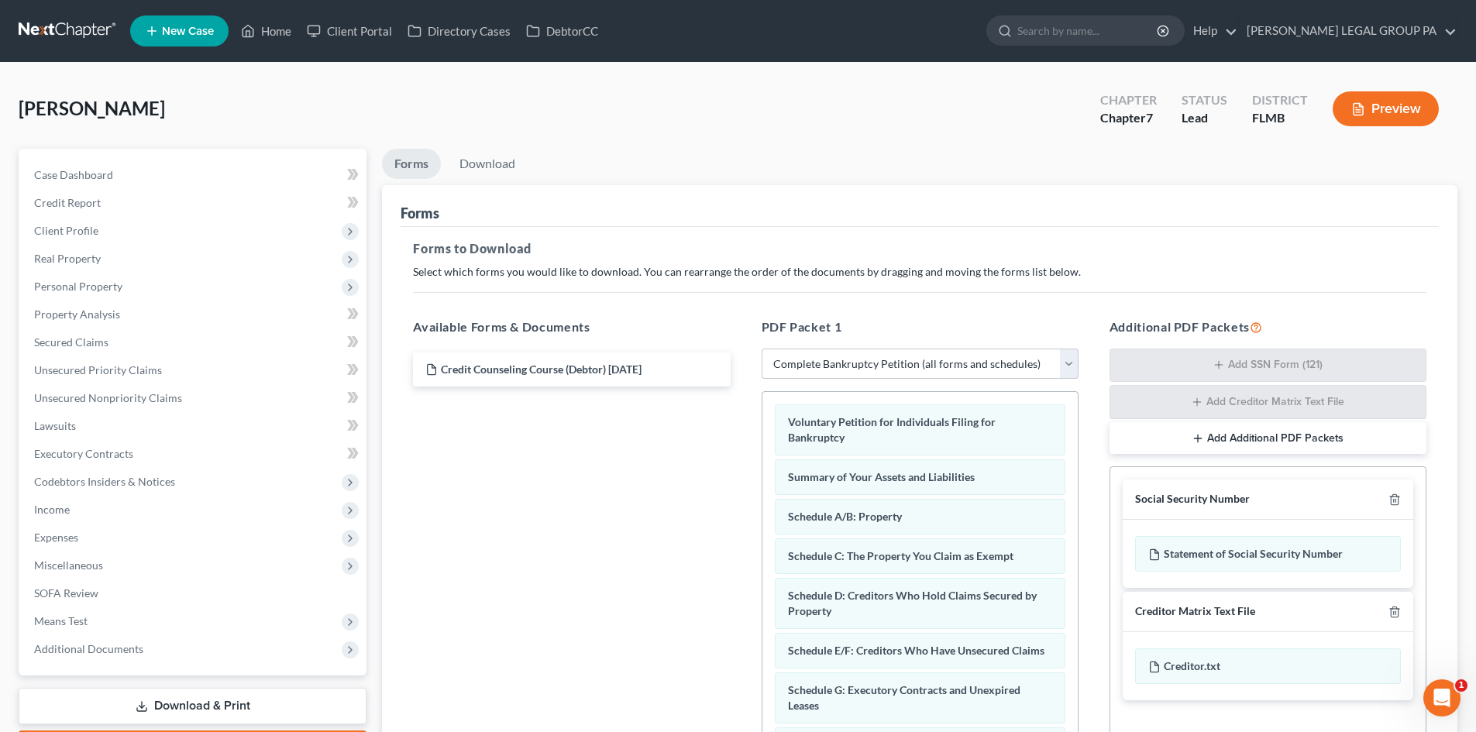
click at [1386, 117] on button "Preview" at bounding box center [1386, 108] width 106 height 35
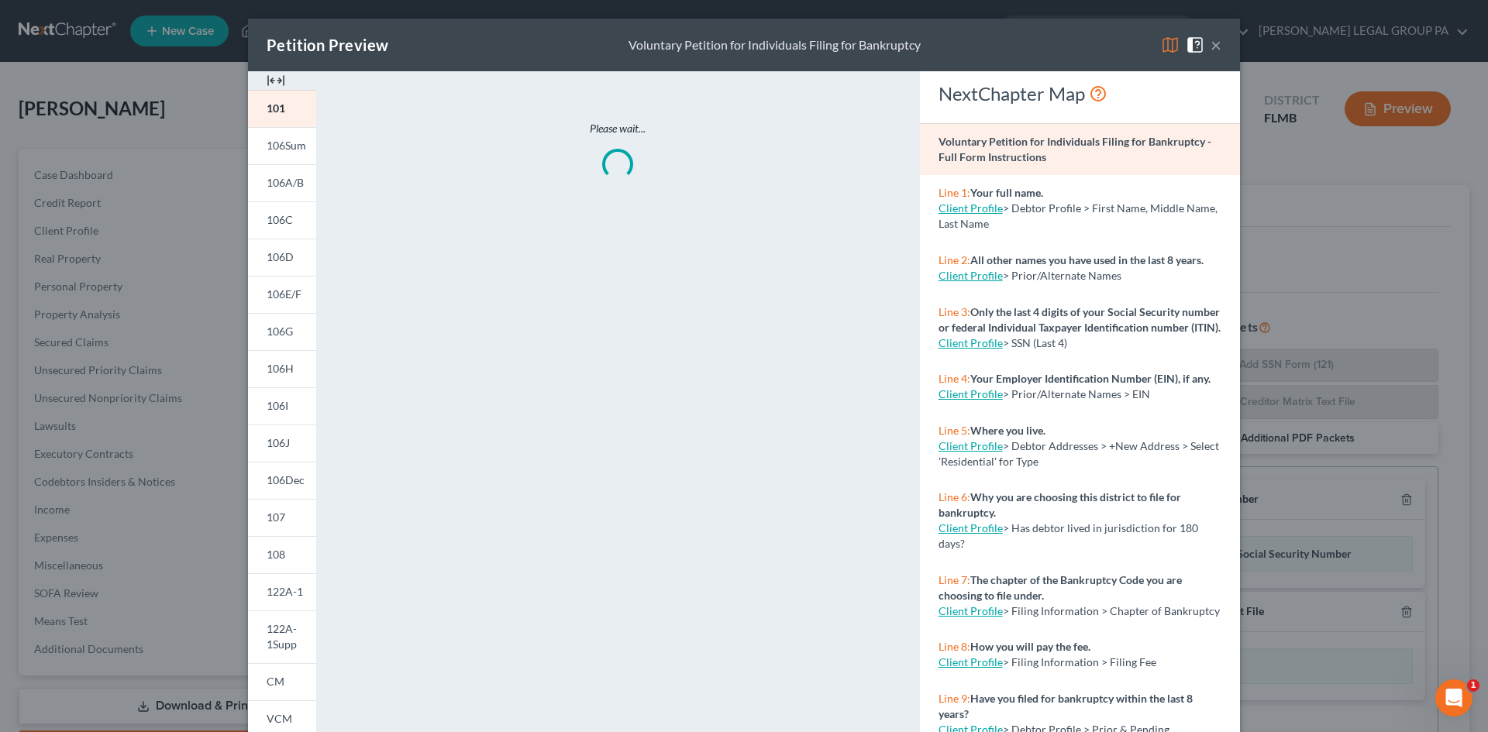
click at [1212, 50] on button "×" at bounding box center [1216, 45] width 11 height 19
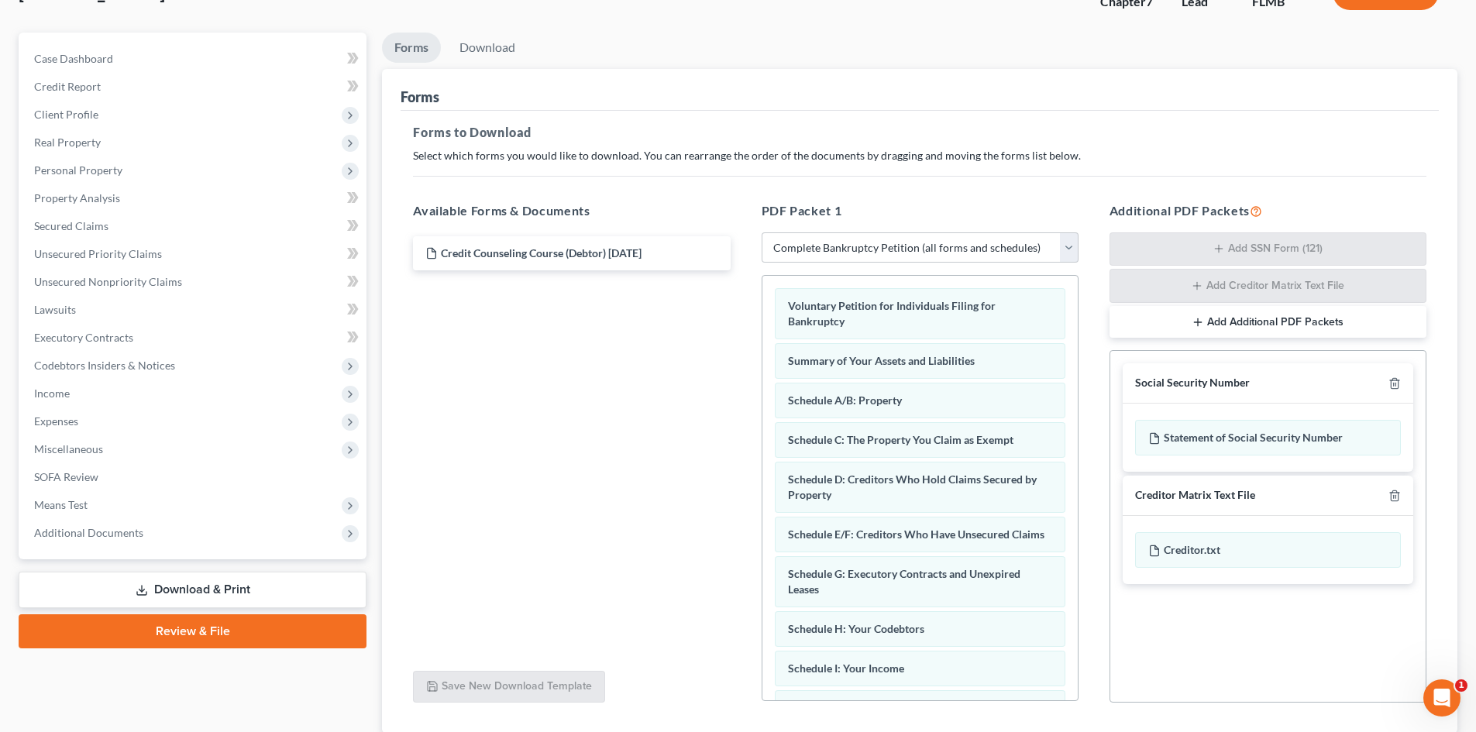
scroll to position [226, 0]
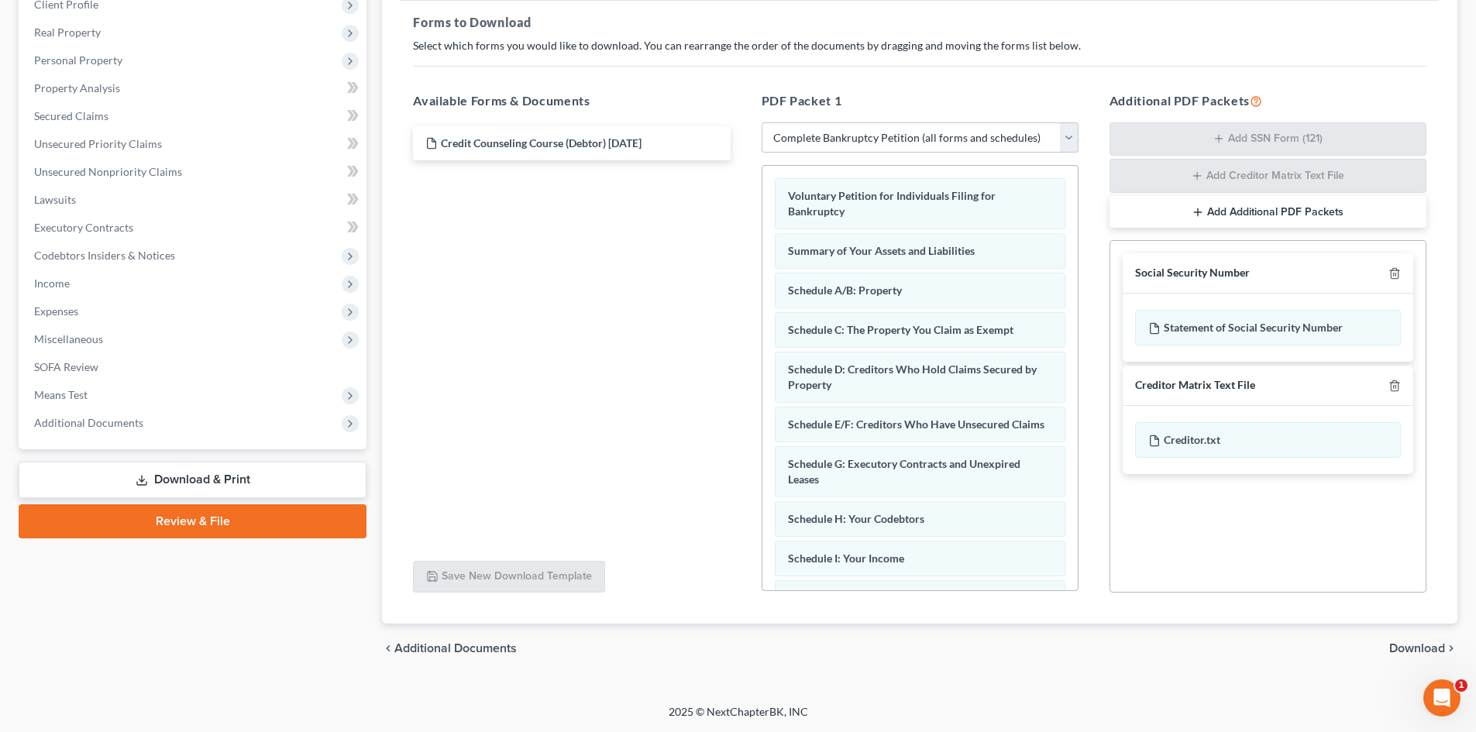
click at [1407, 637] on div "chevron_left Additional Documents Download chevron_right" at bounding box center [920, 649] width 1076 height 50
click at [1408, 642] on span "Download" at bounding box center [1418, 648] width 56 height 12
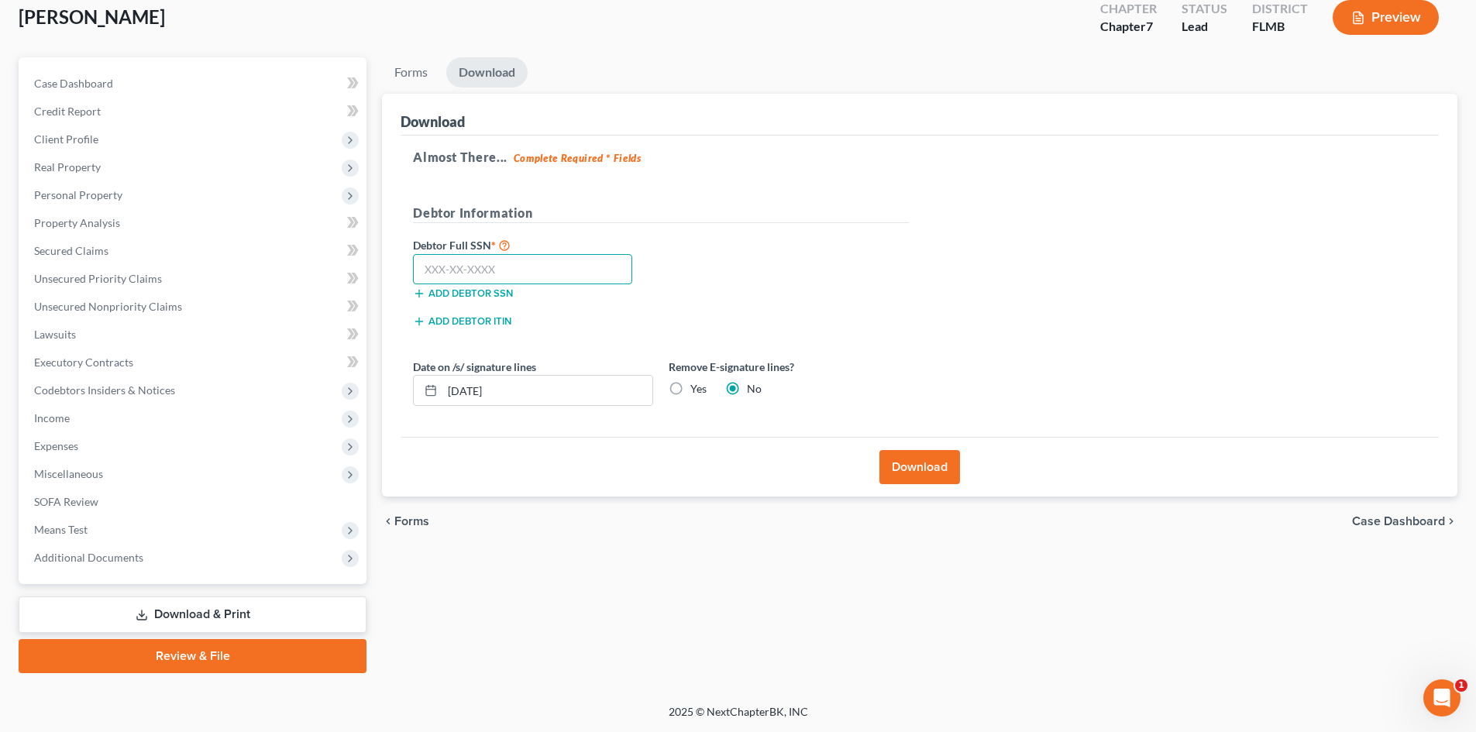
click at [536, 266] on input "text" at bounding box center [522, 269] width 219 height 31
type input "263-91-8962"
click at [894, 476] on button "Download" at bounding box center [920, 467] width 81 height 34
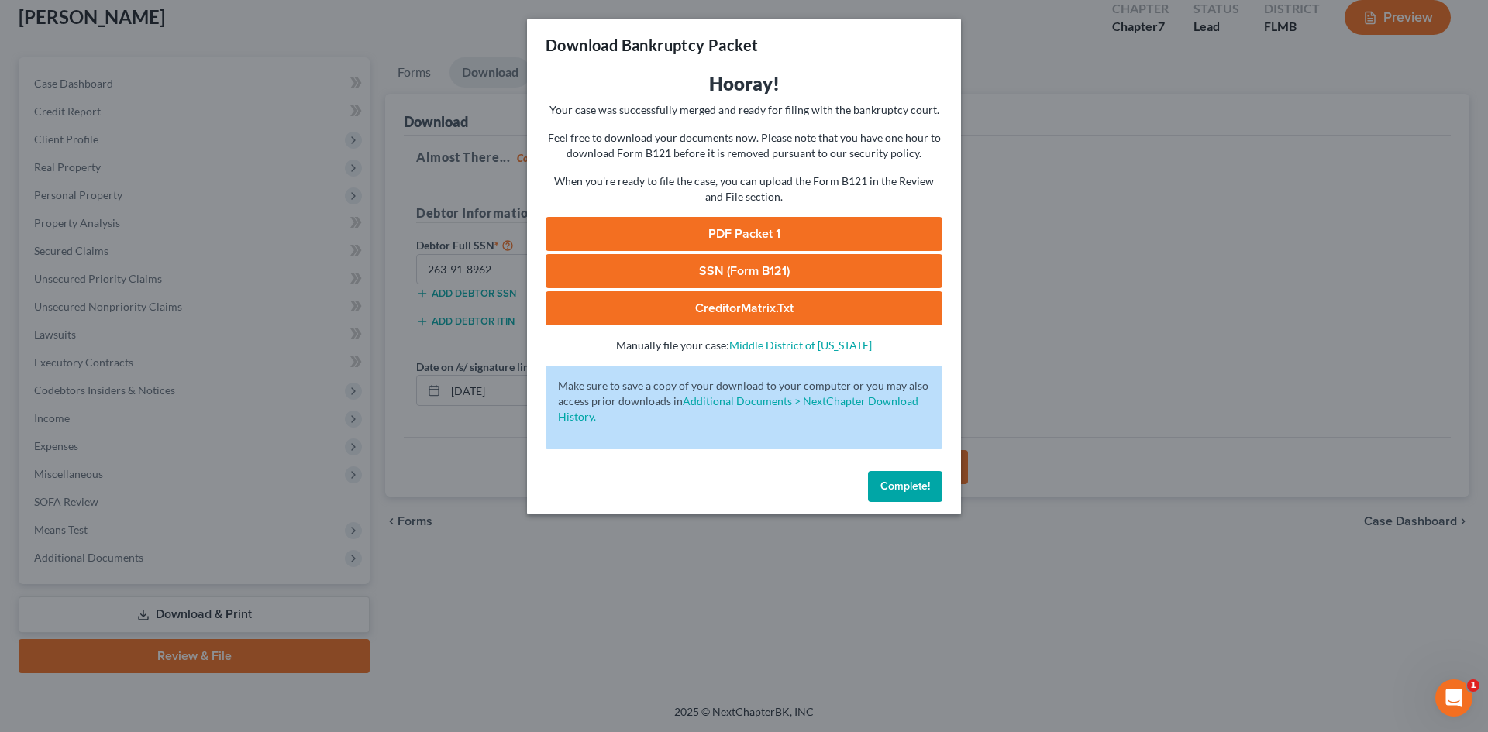
click at [720, 235] on link "PDF Packet 1" at bounding box center [744, 234] width 397 height 34
click at [756, 239] on link "PDF Packet 1" at bounding box center [744, 234] width 397 height 34
click at [762, 239] on link "PDF Packet 1" at bounding box center [744, 234] width 397 height 34
click at [723, 282] on link "SSN (Form B121)" at bounding box center [744, 271] width 397 height 34
click at [911, 491] on span "Complete!" at bounding box center [905, 486] width 50 height 13
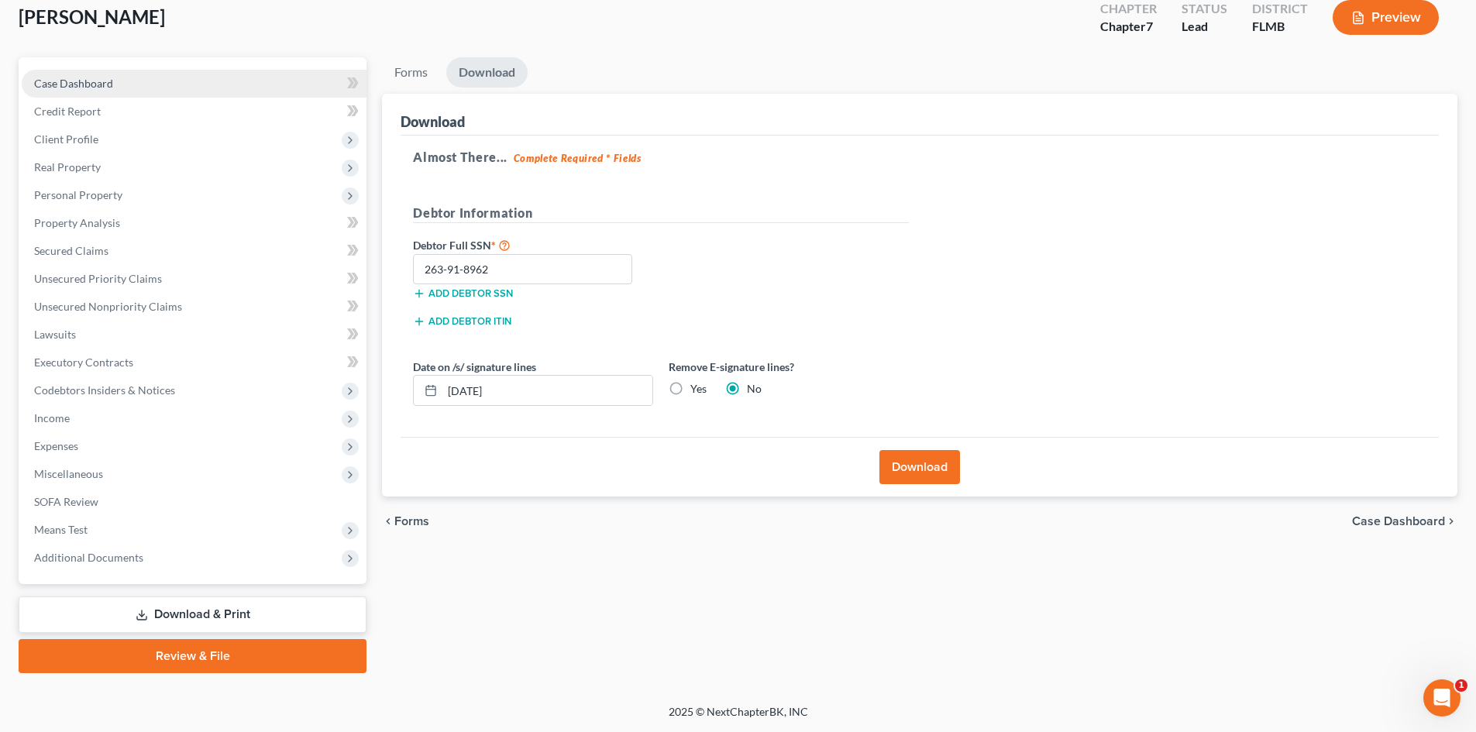
click at [88, 87] on span "Case Dashboard" at bounding box center [73, 83] width 79 height 13
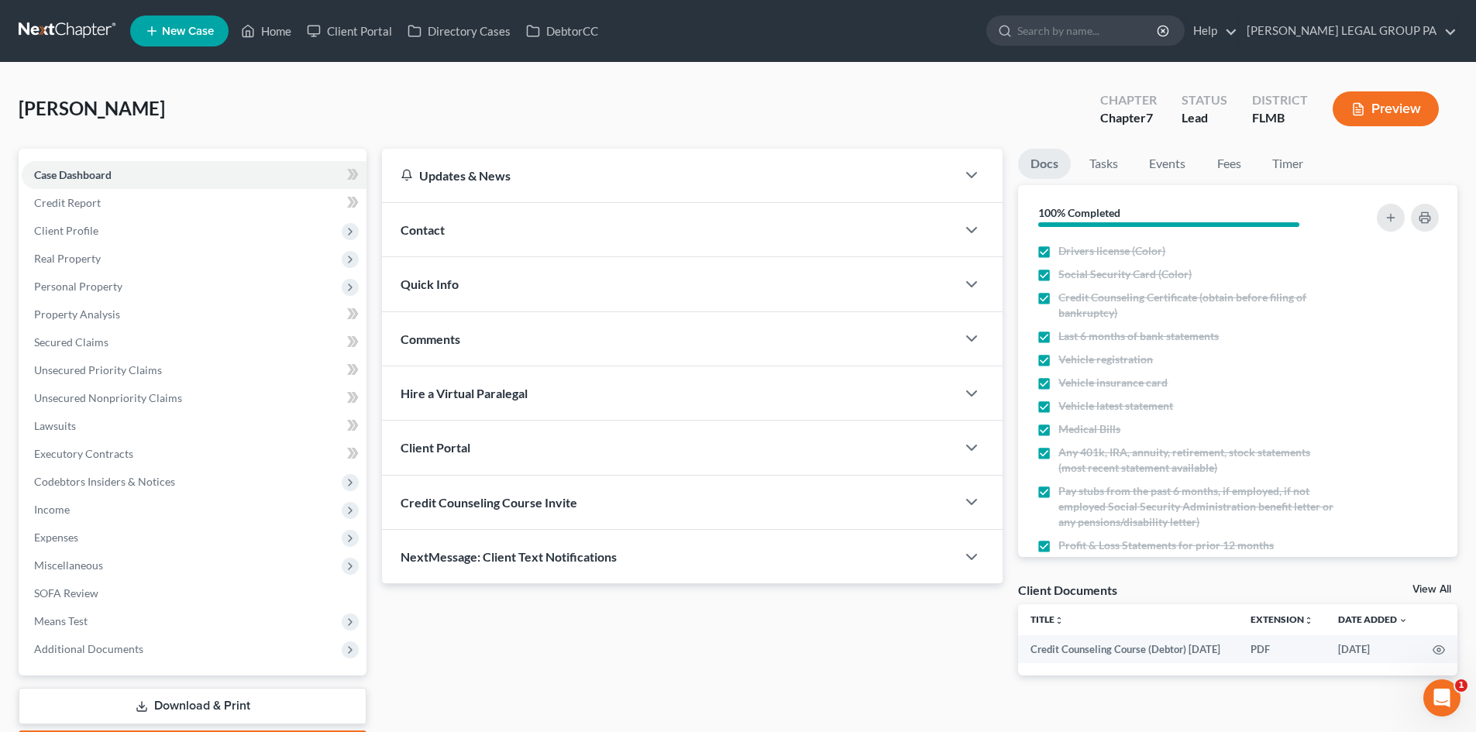
click at [73, 38] on link at bounding box center [68, 31] width 99 height 28
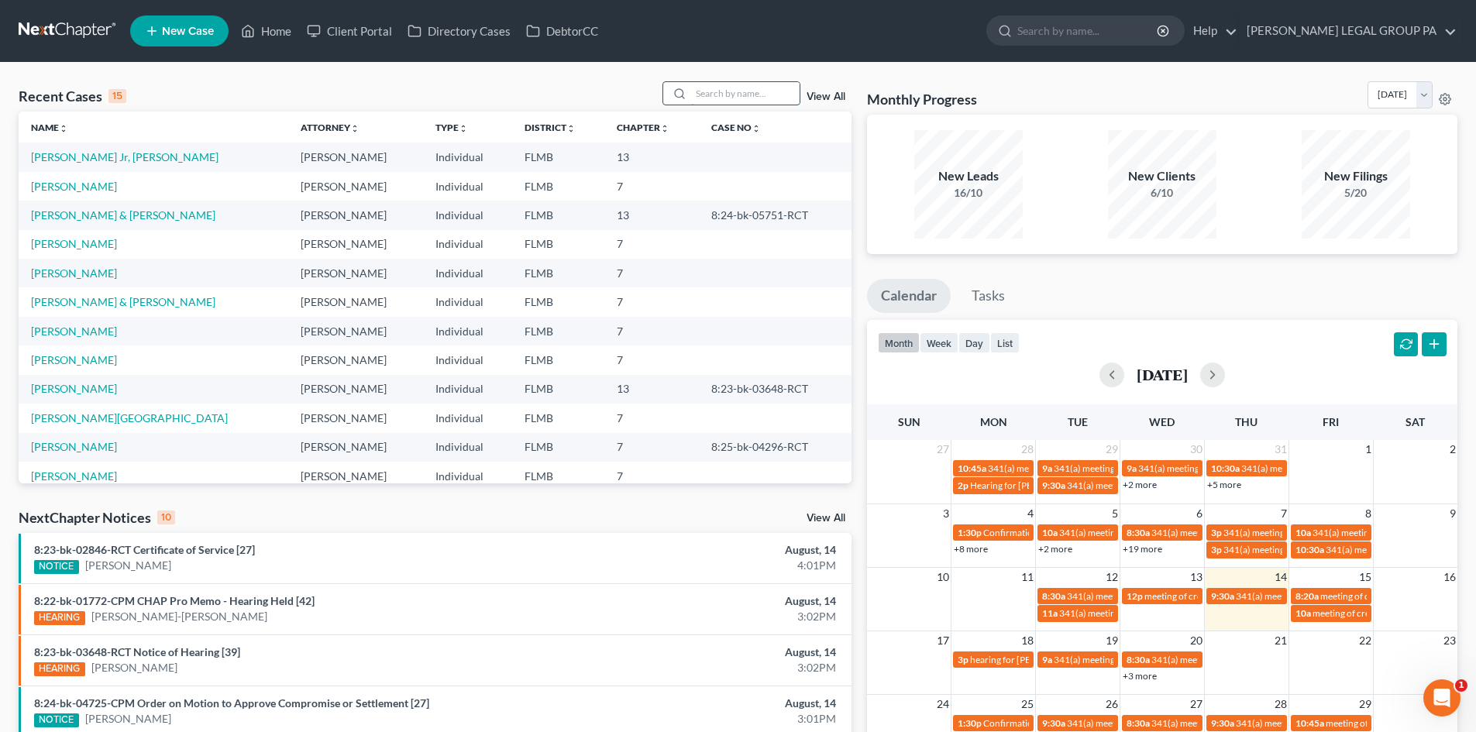
click at [702, 93] on input "search" at bounding box center [745, 93] width 109 height 22
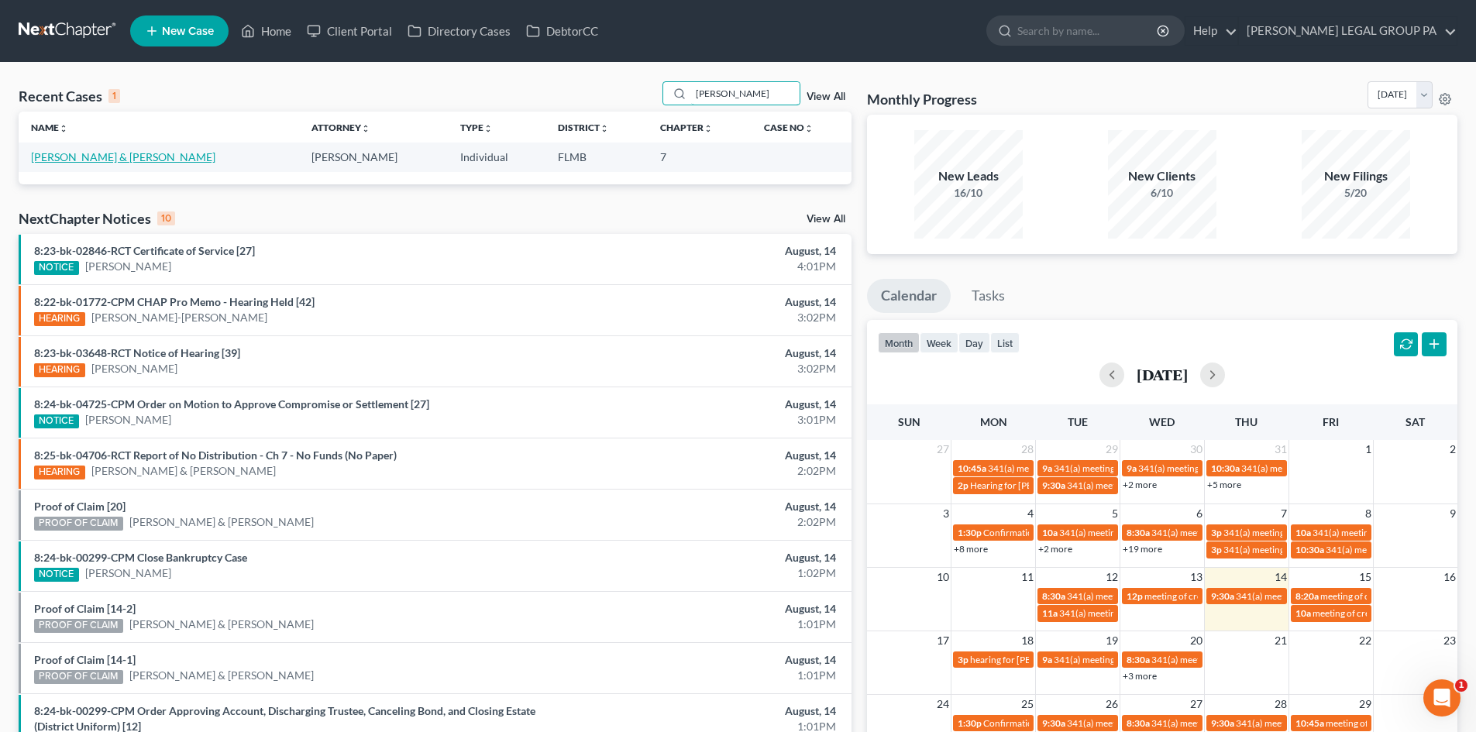
type input "[PERSON_NAME]"
click at [94, 153] on link "[PERSON_NAME] & [PERSON_NAME]" at bounding box center [123, 156] width 184 height 13
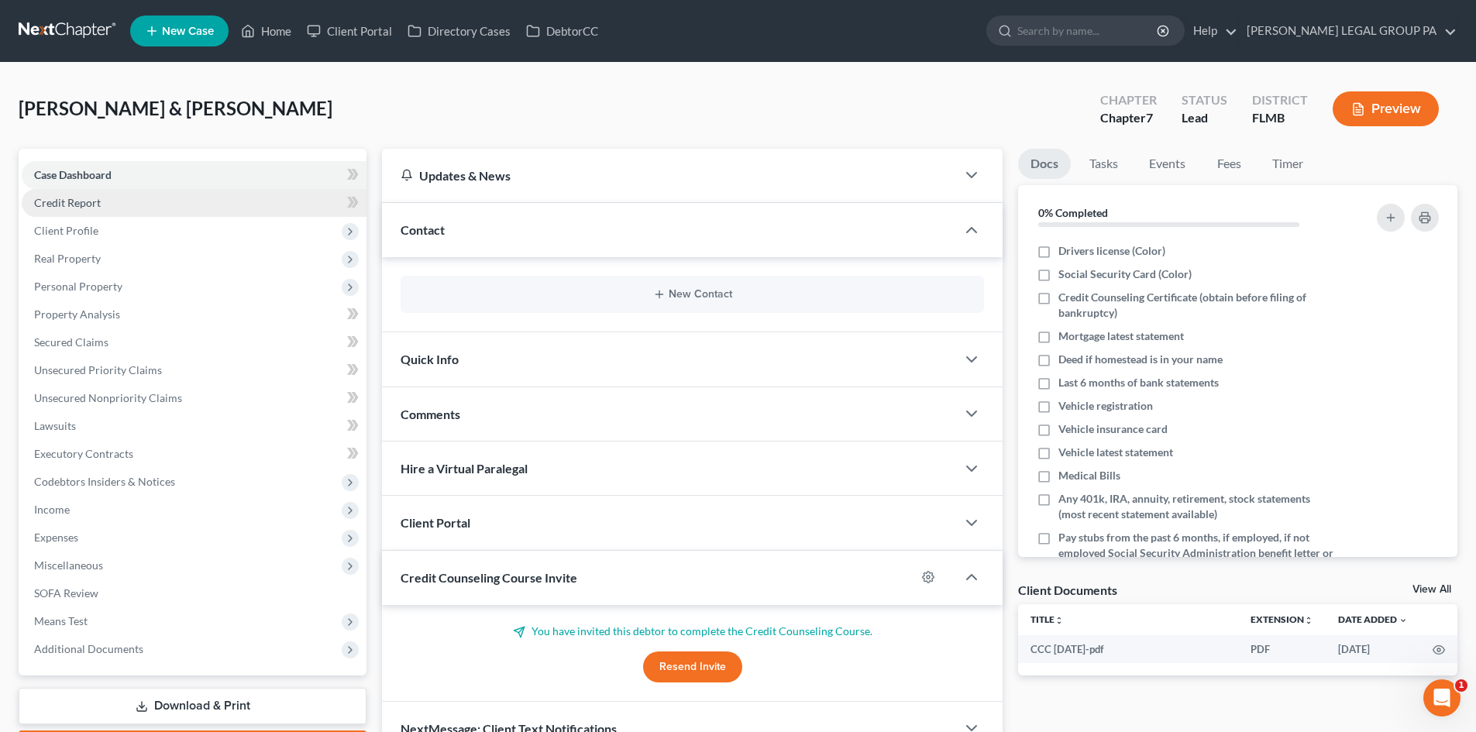
click at [104, 204] on link "Credit Report" at bounding box center [194, 203] width 345 height 28
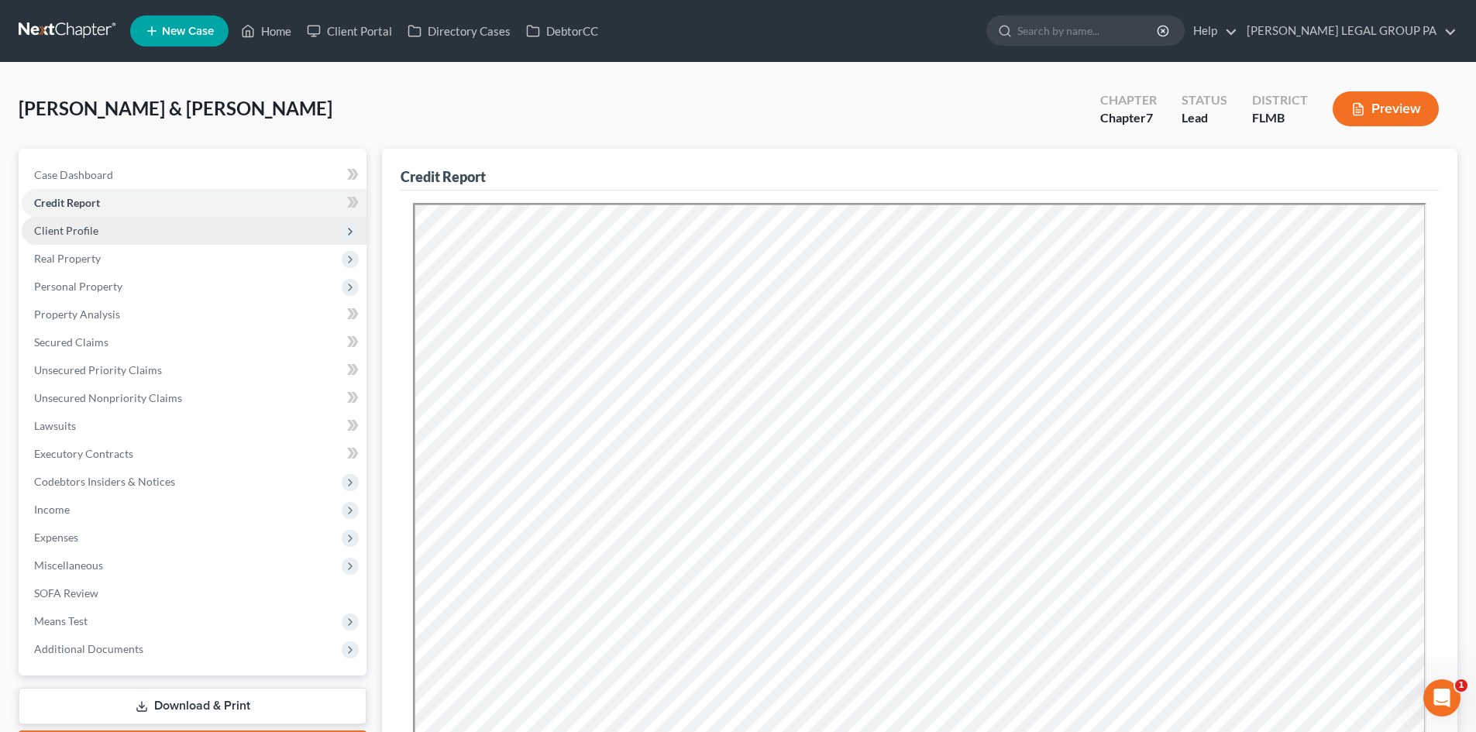
click at [77, 227] on span "Client Profile" at bounding box center [66, 230] width 64 height 13
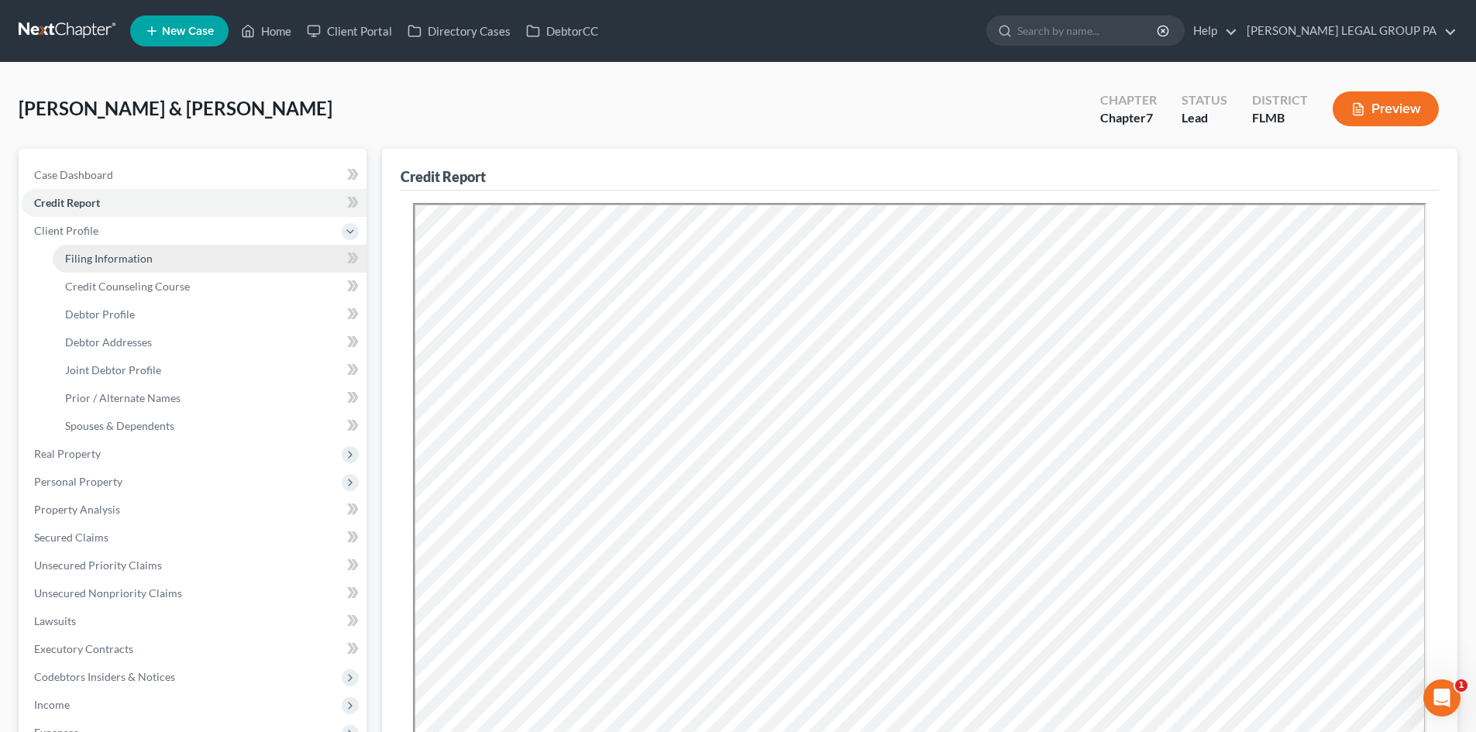
click at [79, 271] on link "Filing Information" at bounding box center [210, 259] width 314 height 28
select select "1"
select select "0"
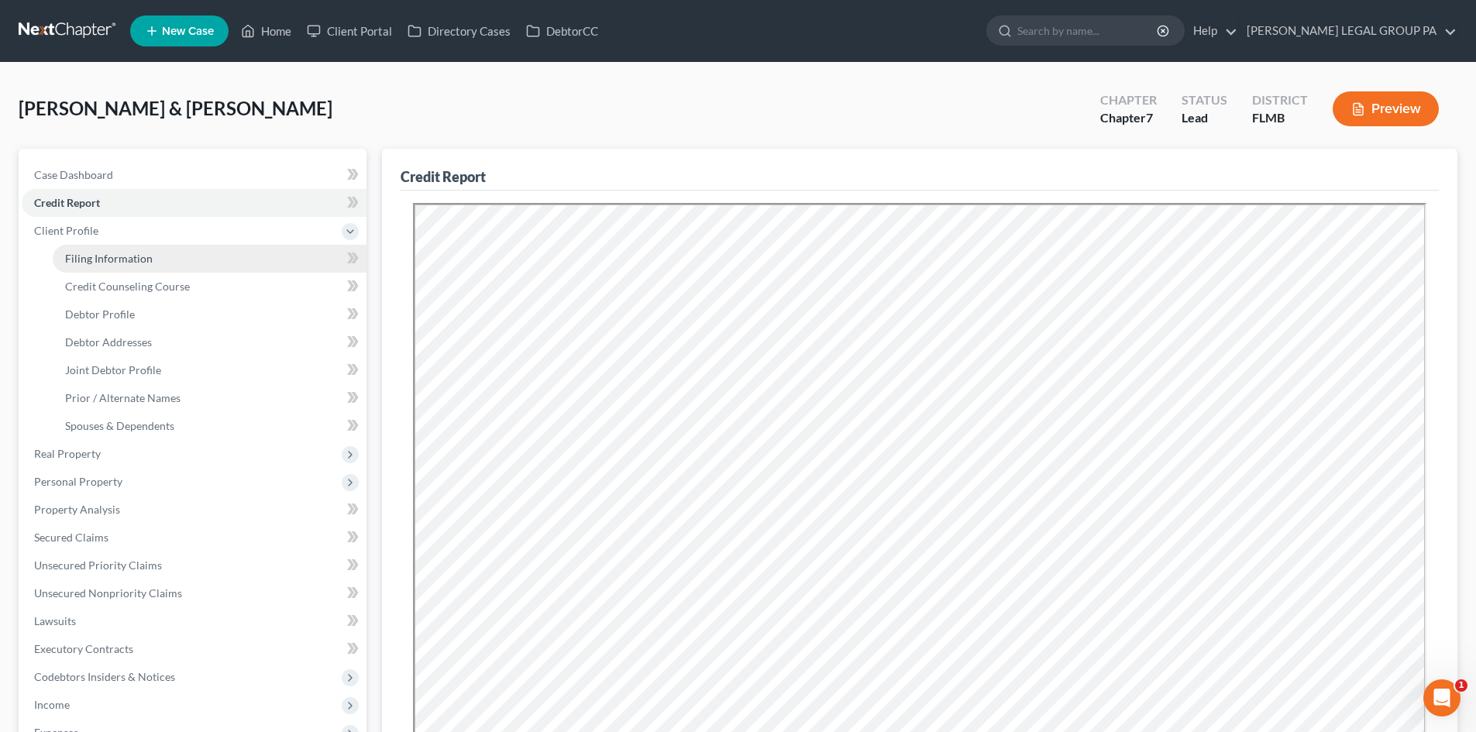
select select "9"
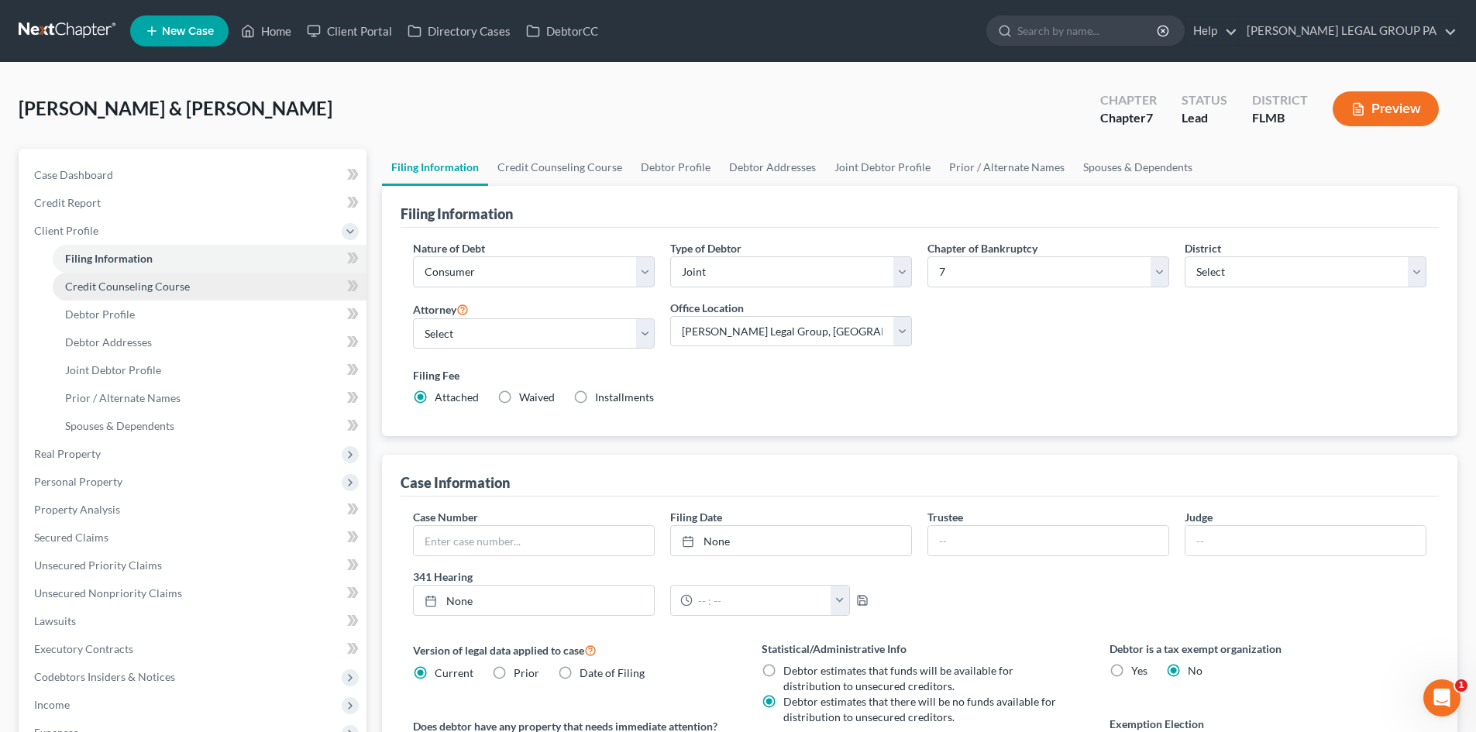
click at [117, 288] on span "Credit Counseling Course" at bounding box center [127, 286] width 125 height 13
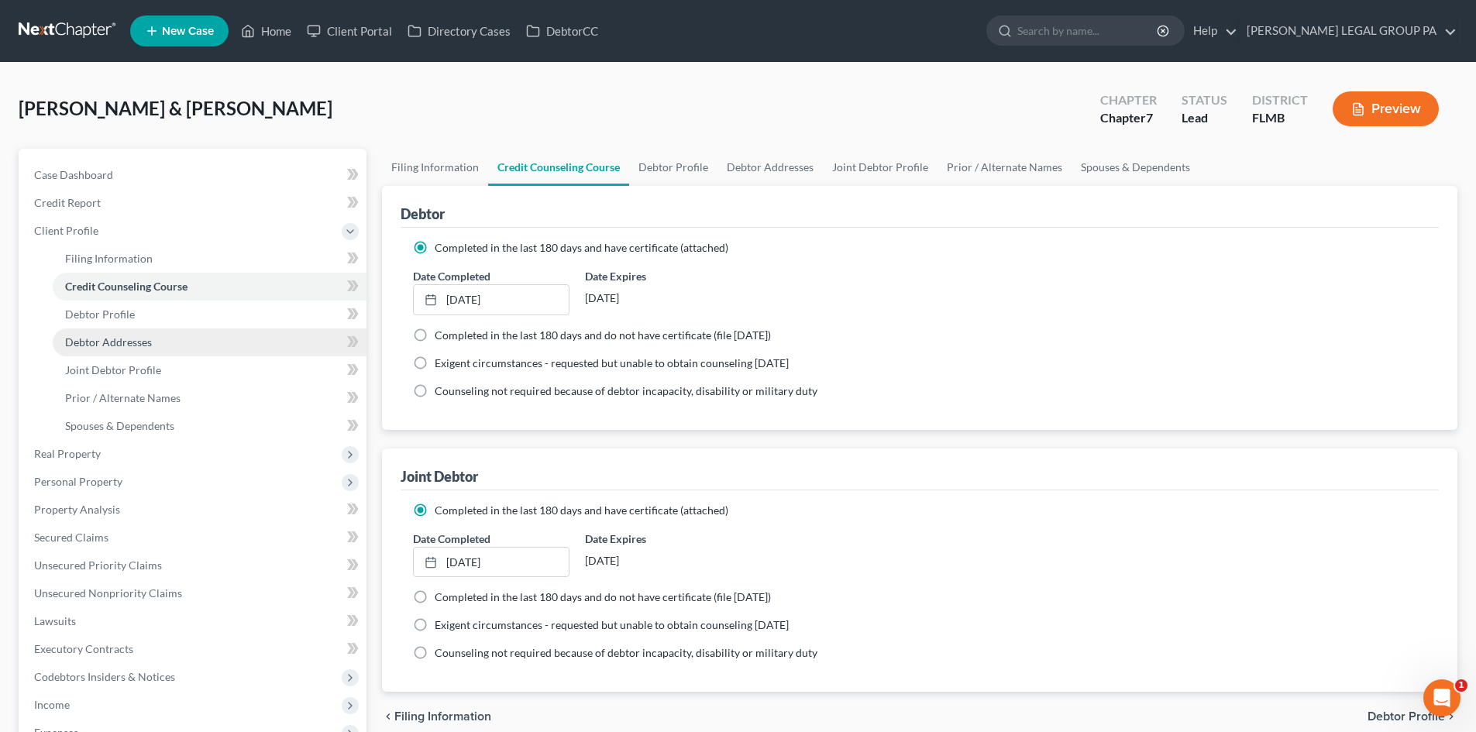
click at [130, 330] on link "Debtor Addresses" at bounding box center [210, 343] width 314 height 28
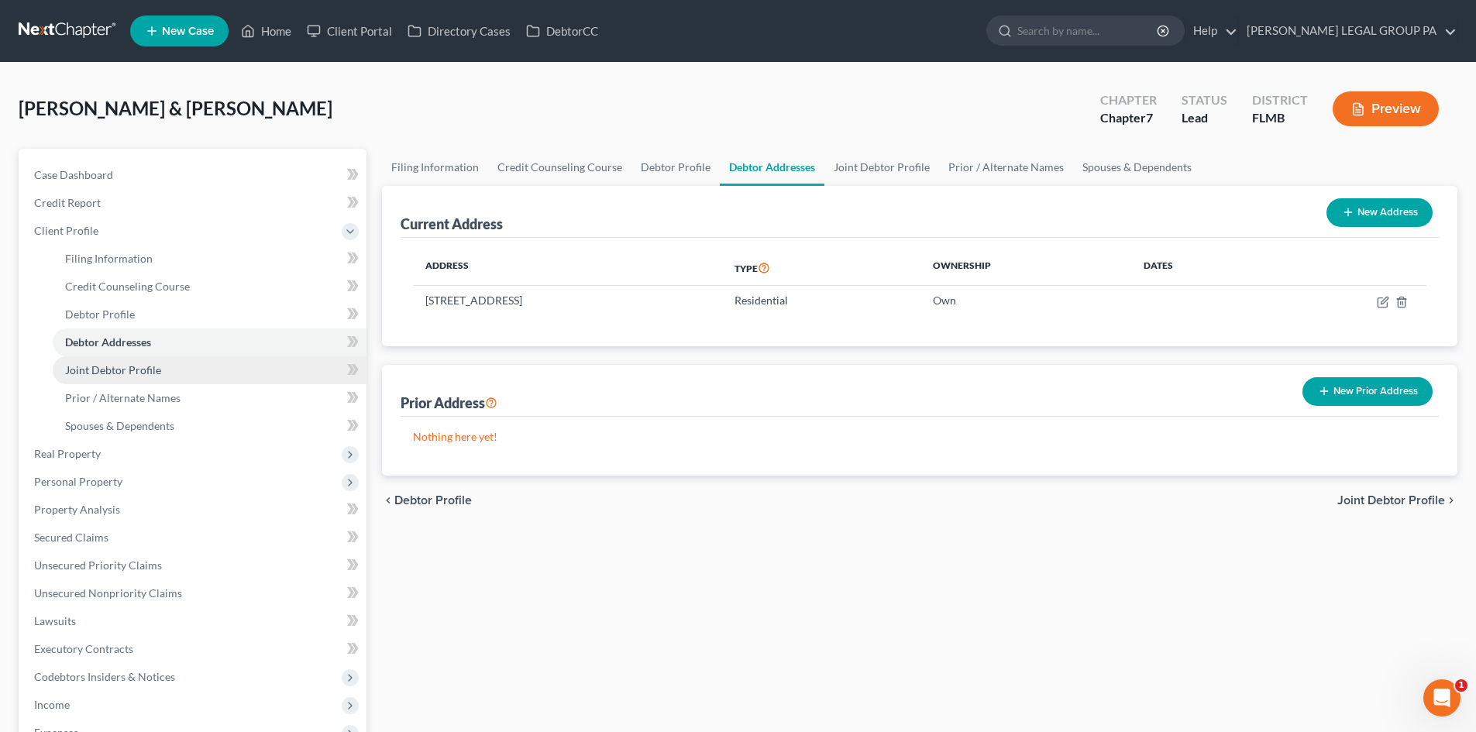
click at [137, 357] on link "Joint Debtor Profile" at bounding box center [210, 371] width 314 height 28
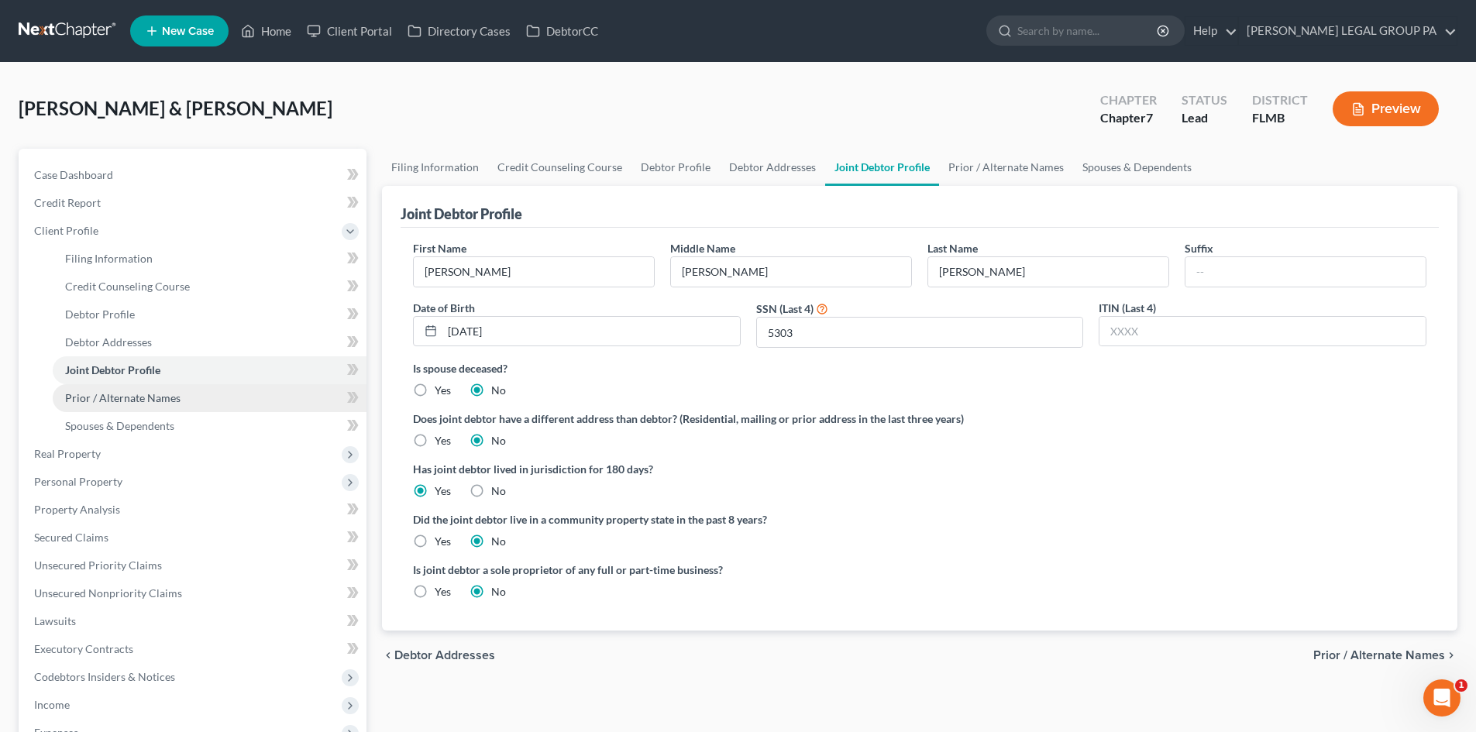
click at [147, 398] on span "Prior / Alternate Names" at bounding box center [122, 397] width 115 height 13
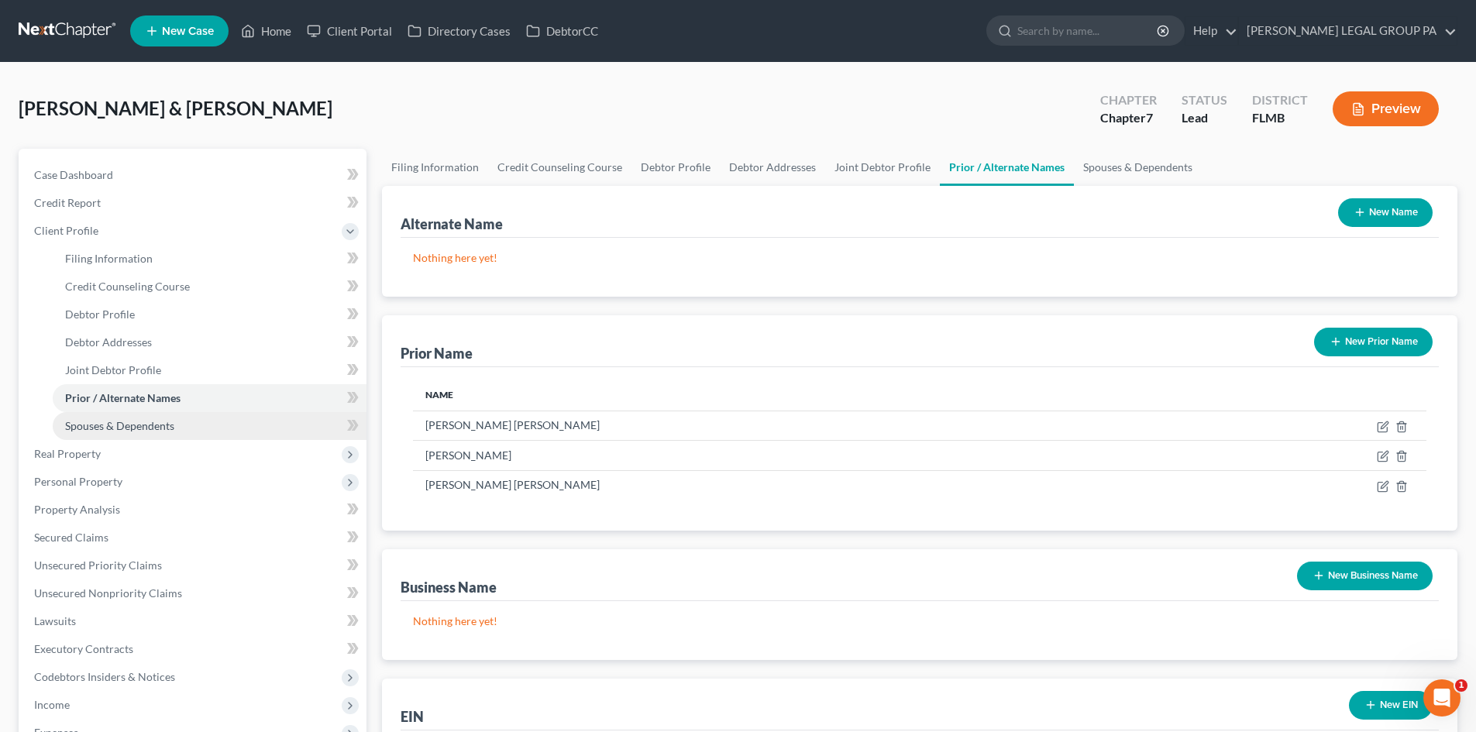
click at [153, 430] on span "Spouses & Dependents" at bounding box center [119, 425] width 109 height 13
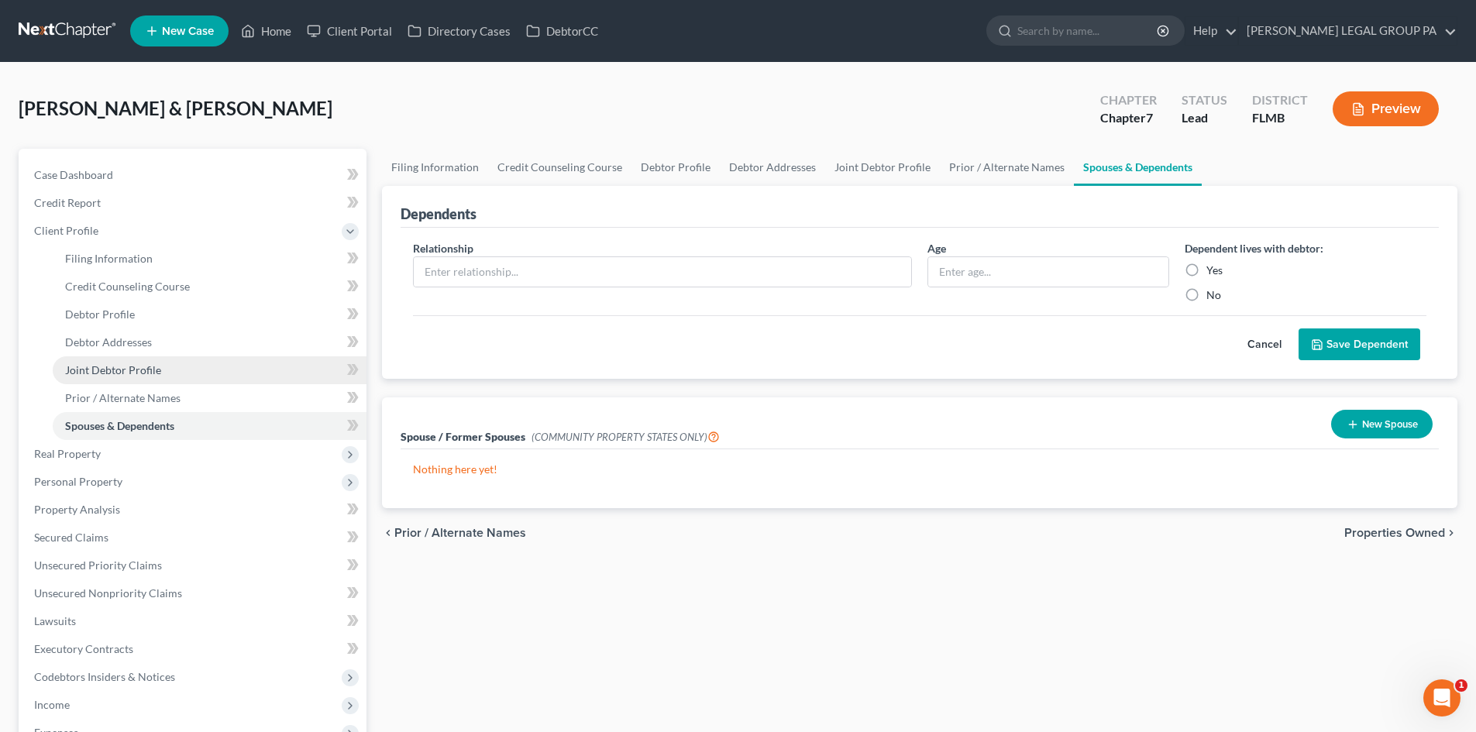
click at [134, 381] on link "Joint Debtor Profile" at bounding box center [210, 371] width 314 height 28
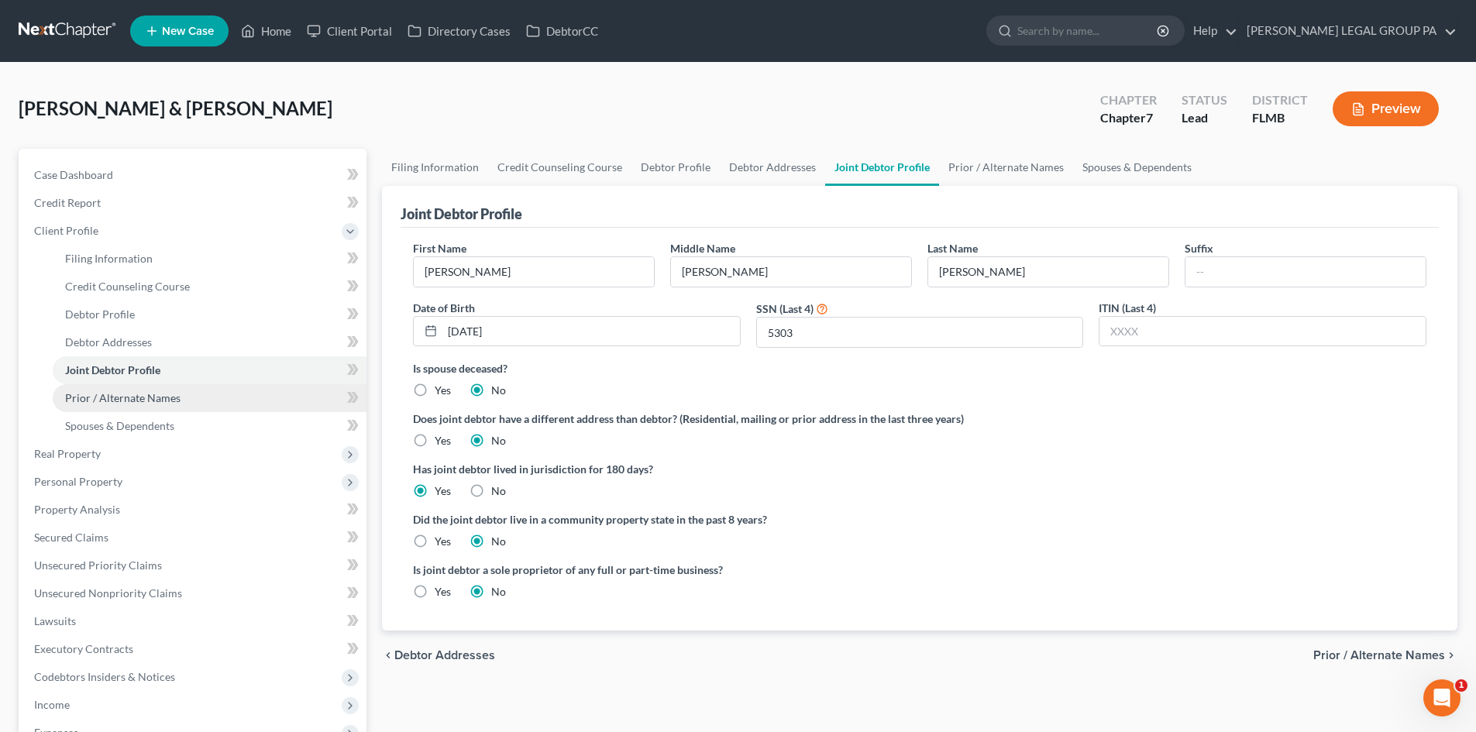
click at [139, 396] on span "Prior / Alternate Names" at bounding box center [122, 397] width 115 height 13
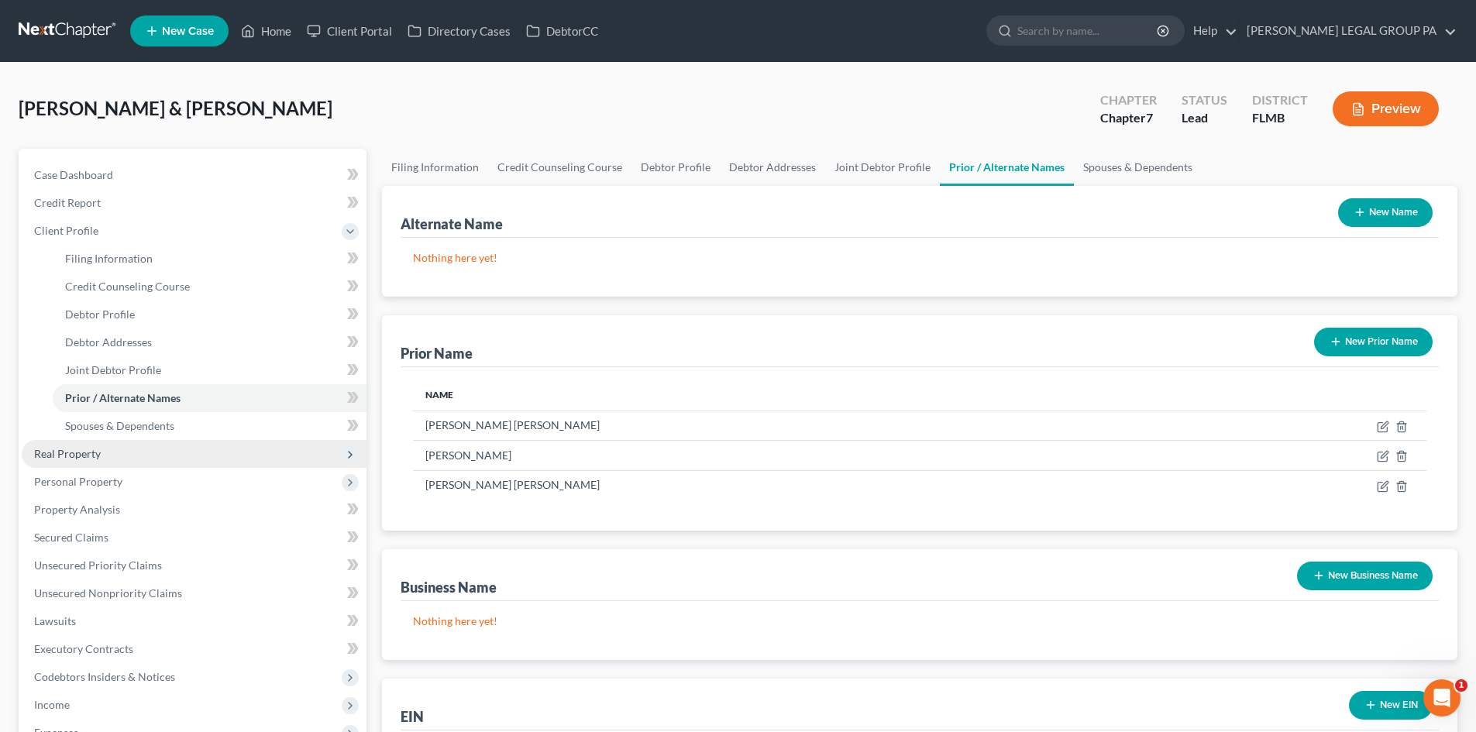
click at [98, 448] on span "Real Property" at bounding box center [67, 453] width 67 height 13
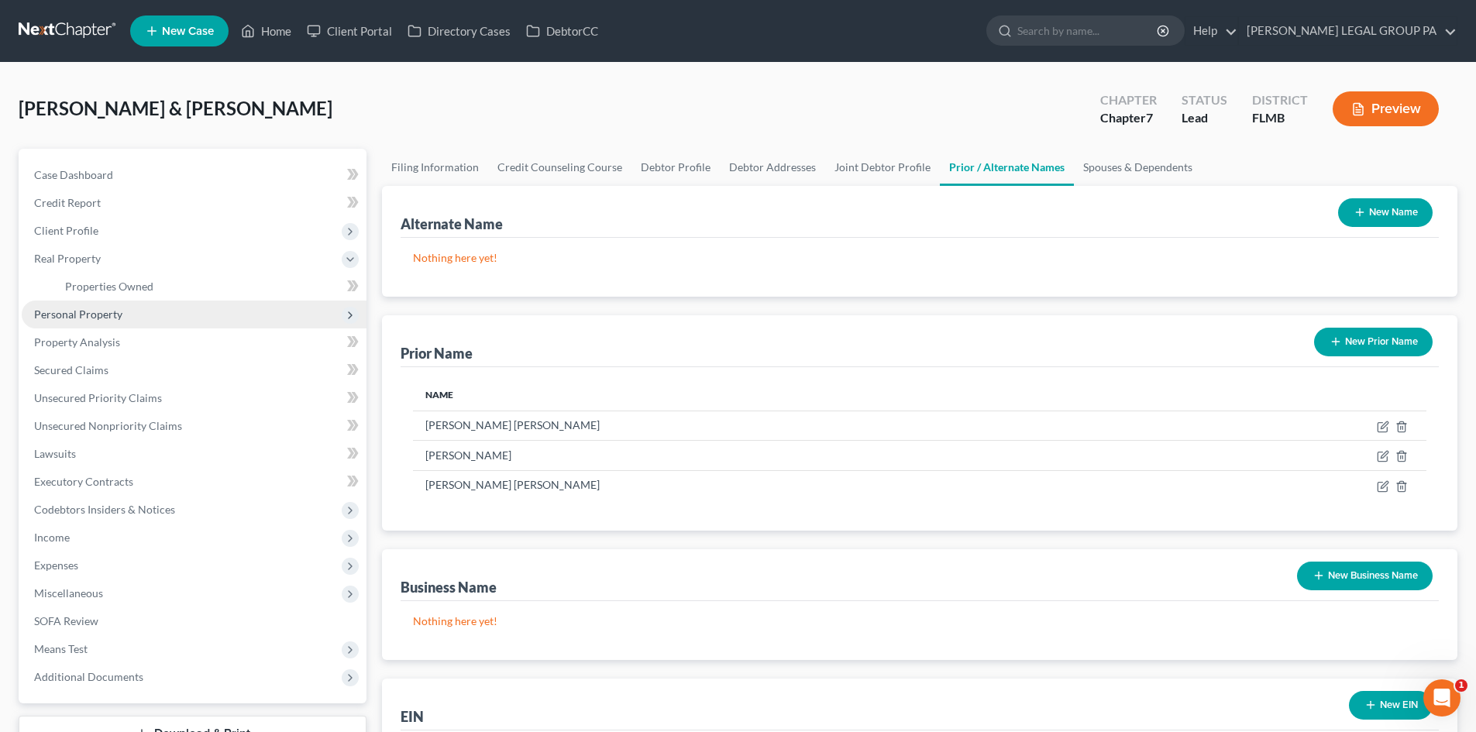
click at [83, 319] on span "Personal Property" at bounding box center [78, 314] width 88 height 13
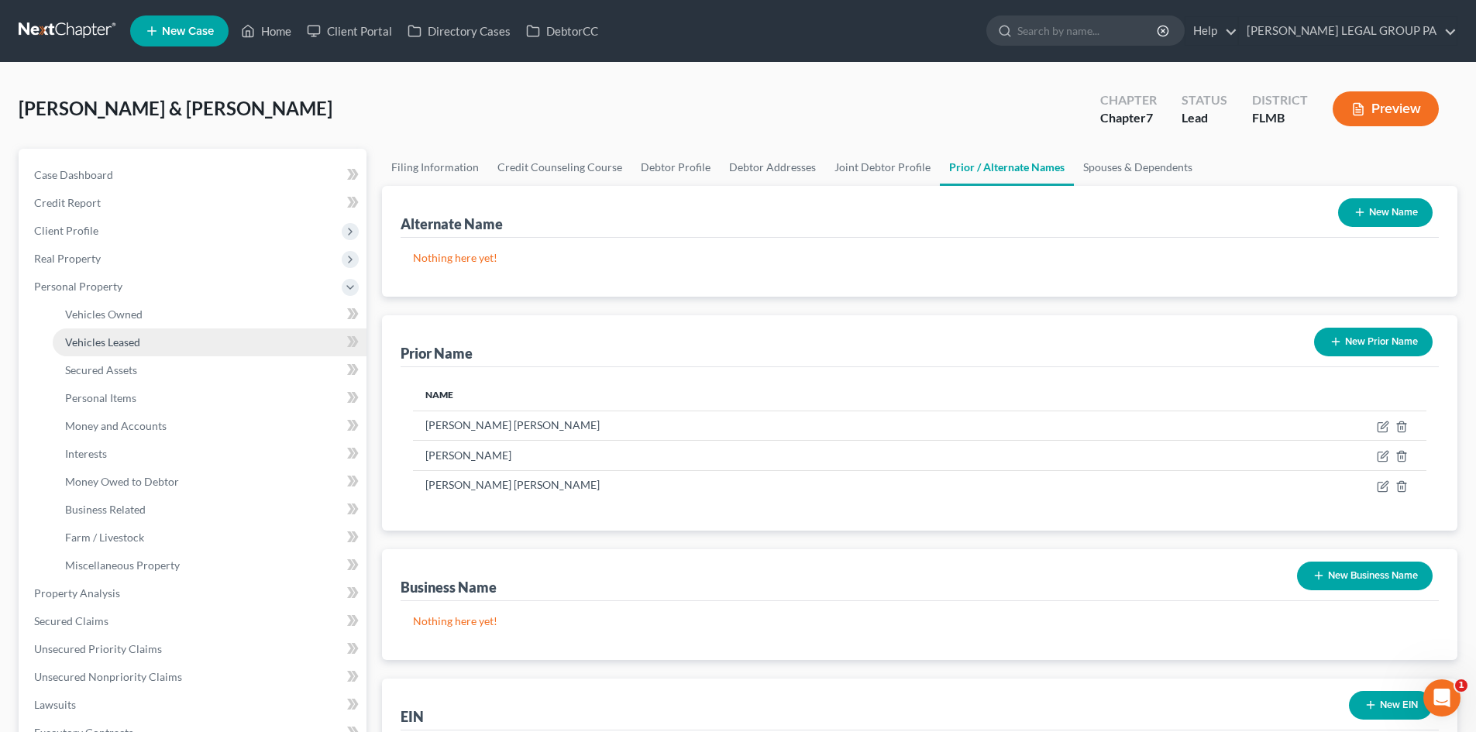
click at [116, 343] on span "Vehicles Leased" at bounding box center [102, 342] width 75 height 13
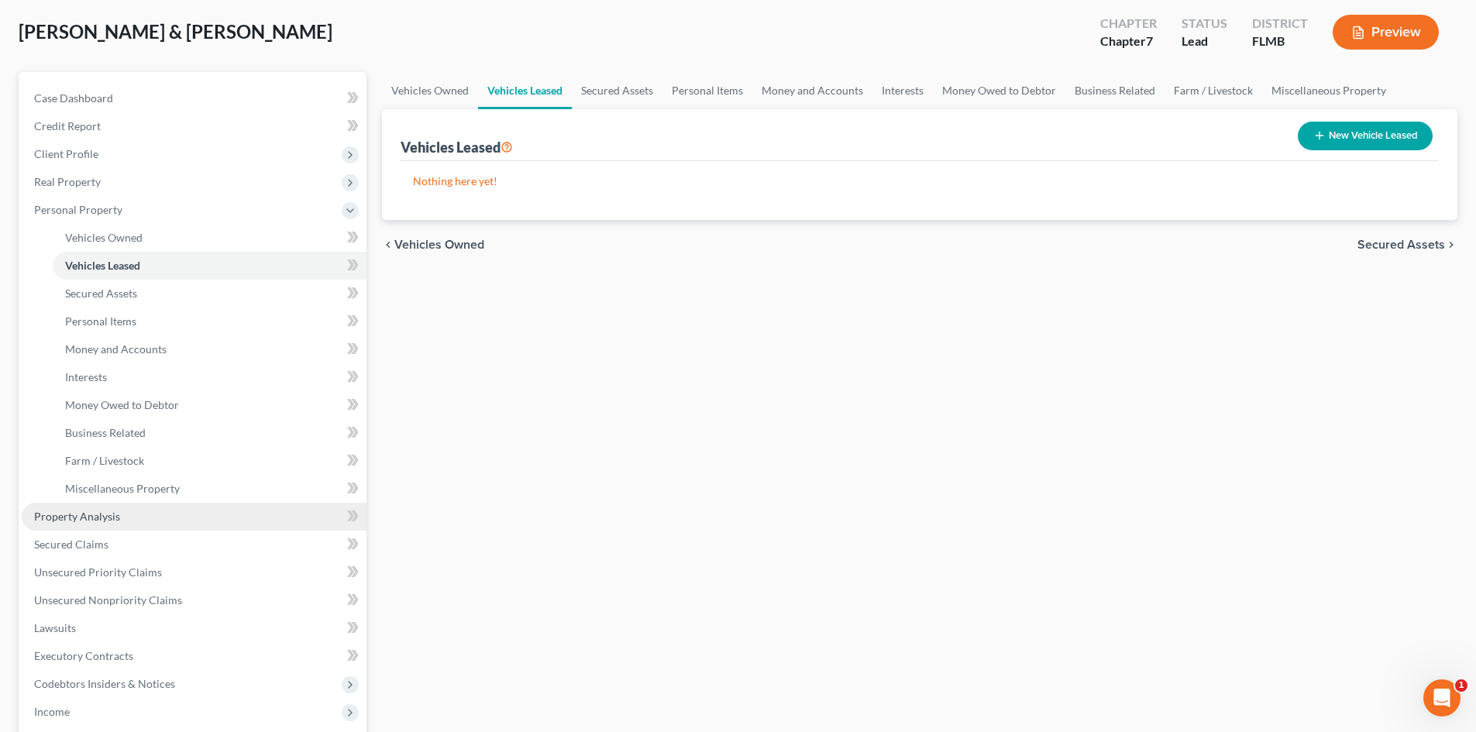
scroll to position [78, 0]
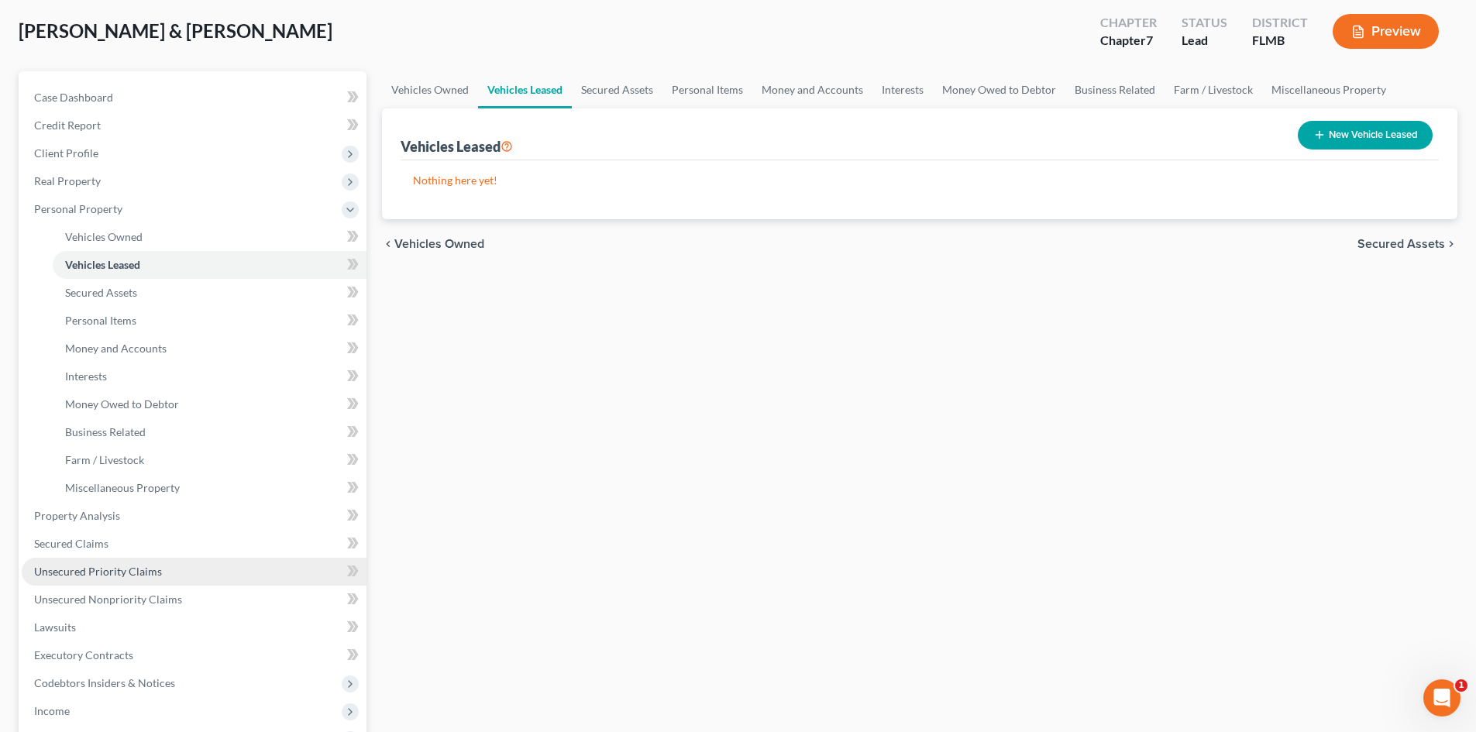
click at [142, 573] on span "Unsecured Priority Claims" at bounding box center [98, 571] width 128 height 13
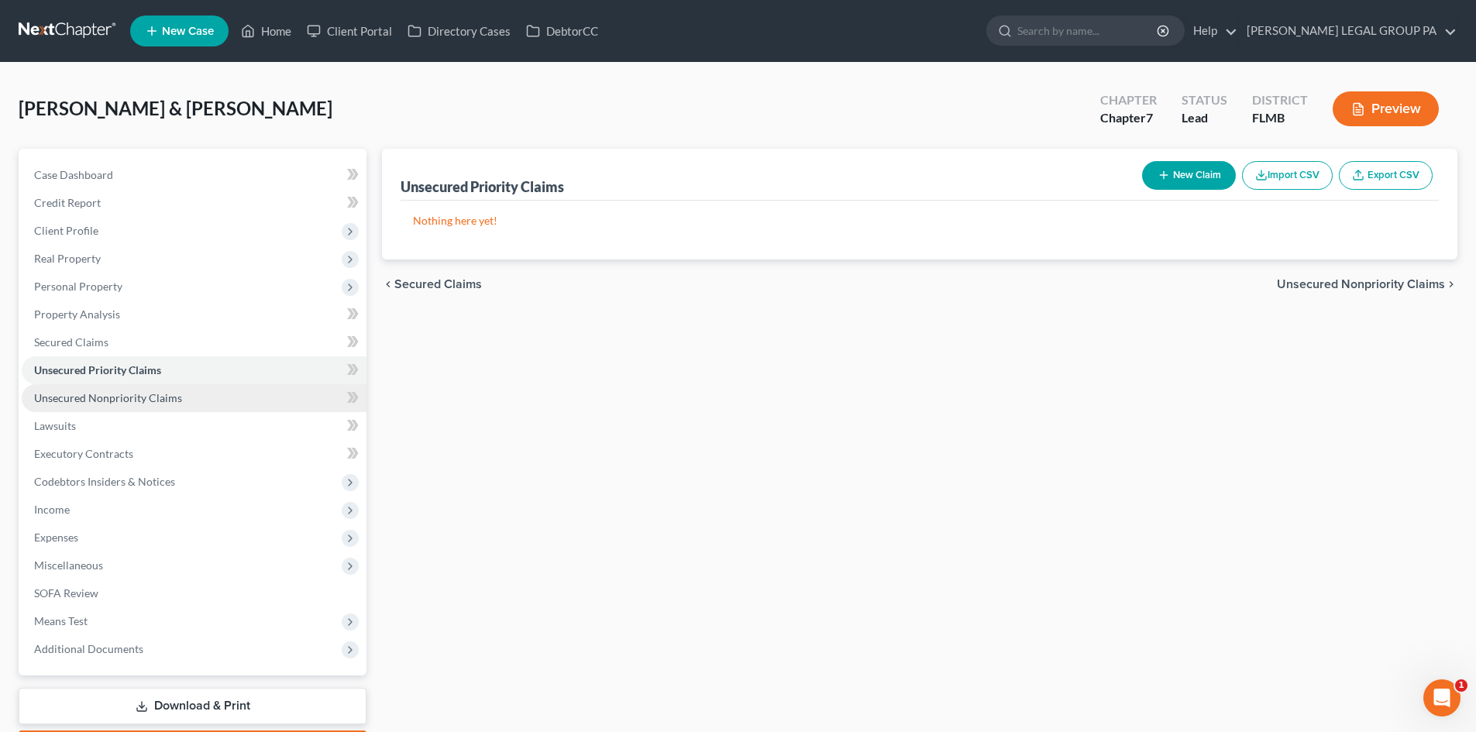
click at [140, 390] on link "Unsecured Nonpriority Claims" at bounding box center [194, 398] width 345 height 28
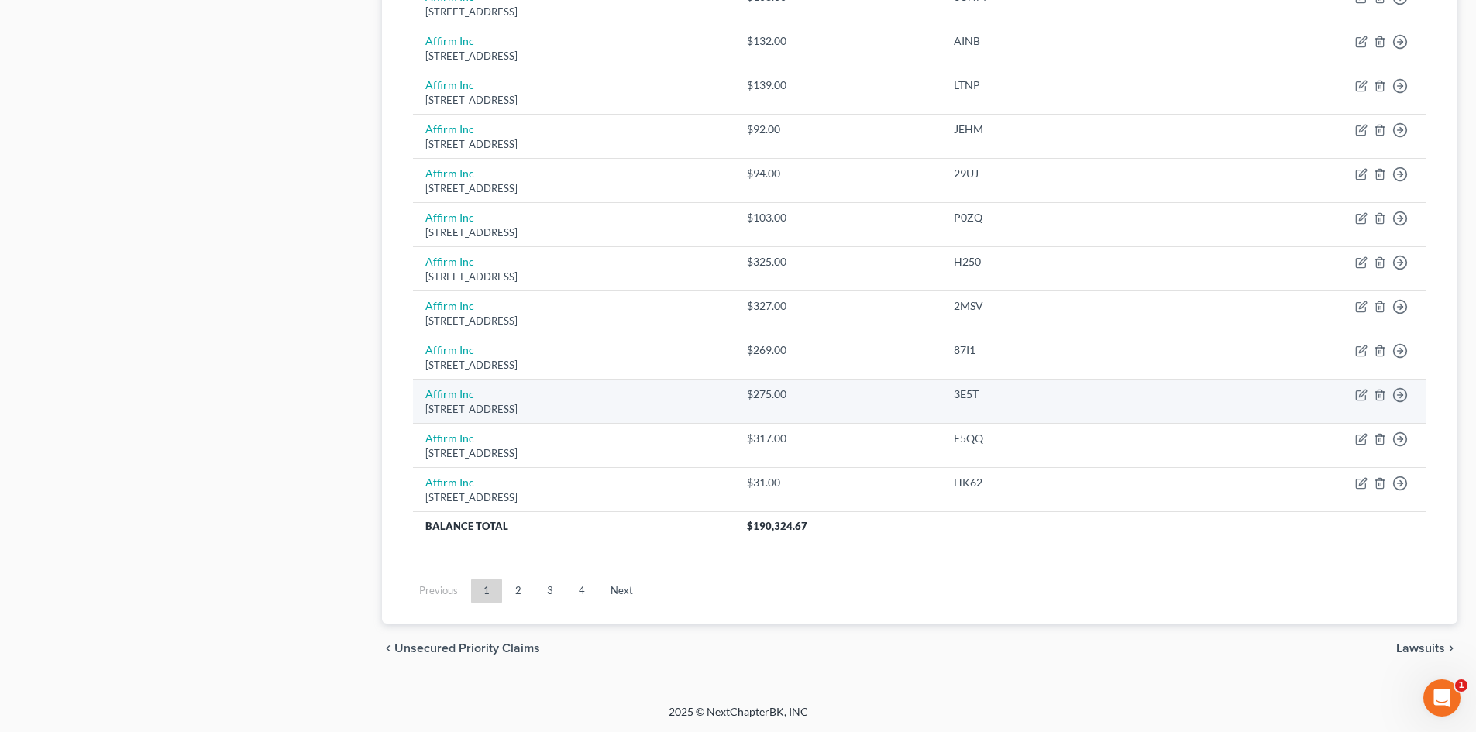
scroll to position [592, 0]
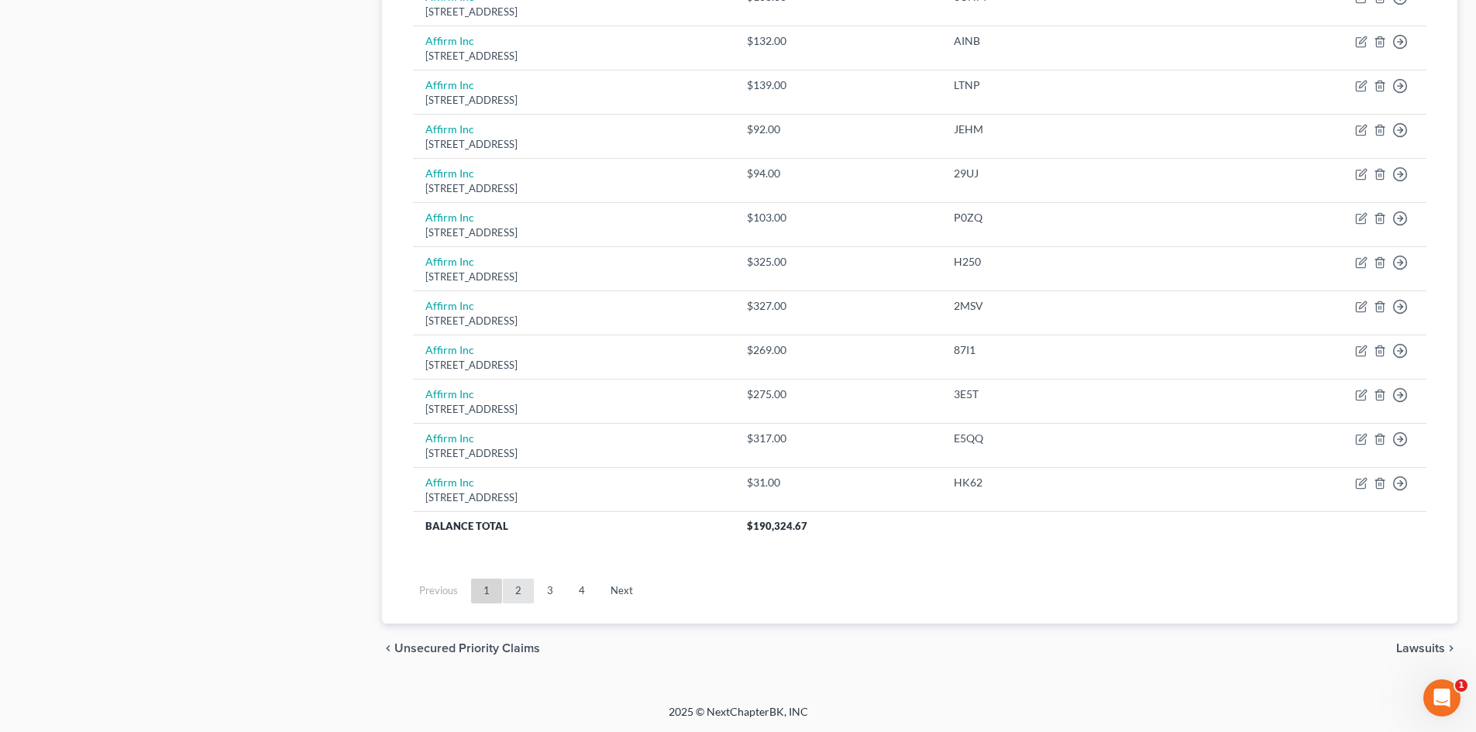
click at [519, 593] on link "2" at bounding box center [518, 591] width 31 height 25
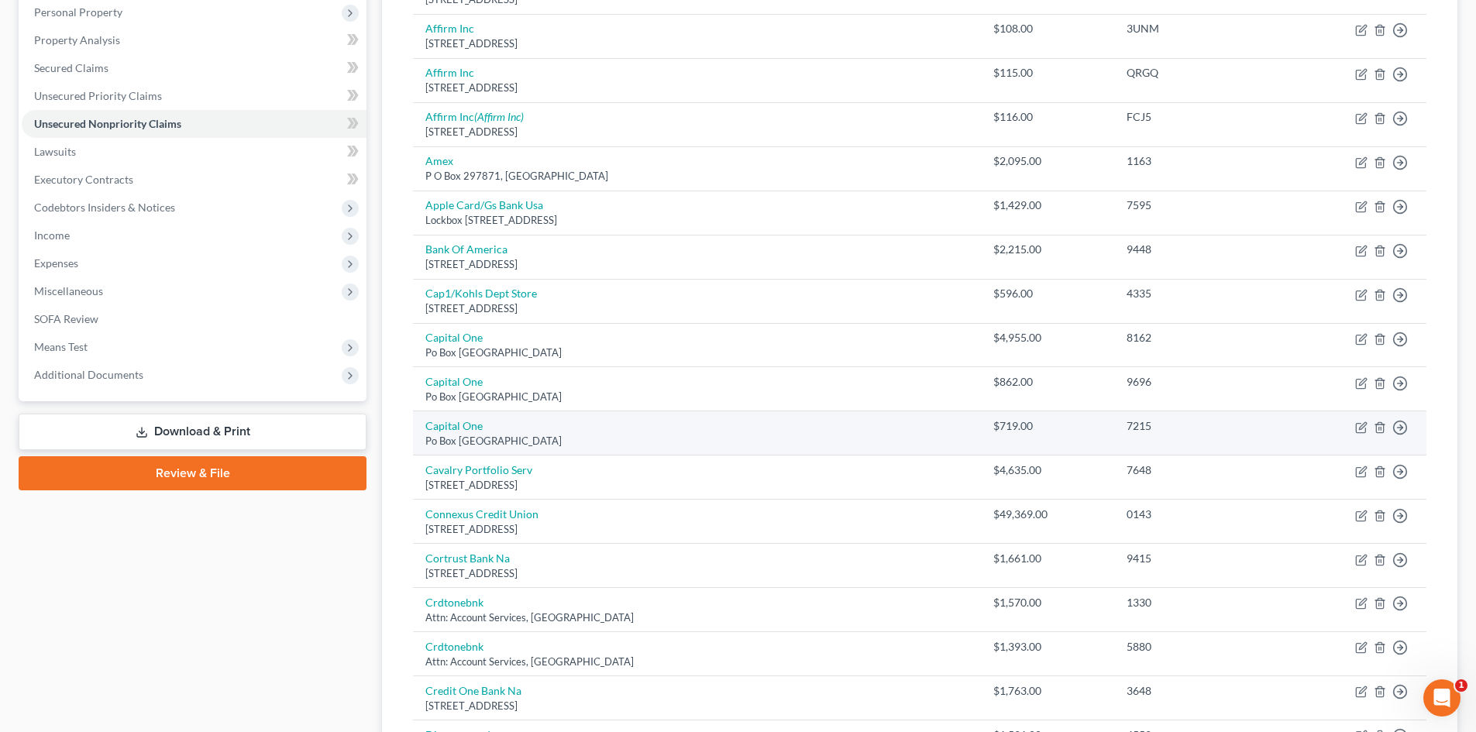
scroll to position [310, 0]
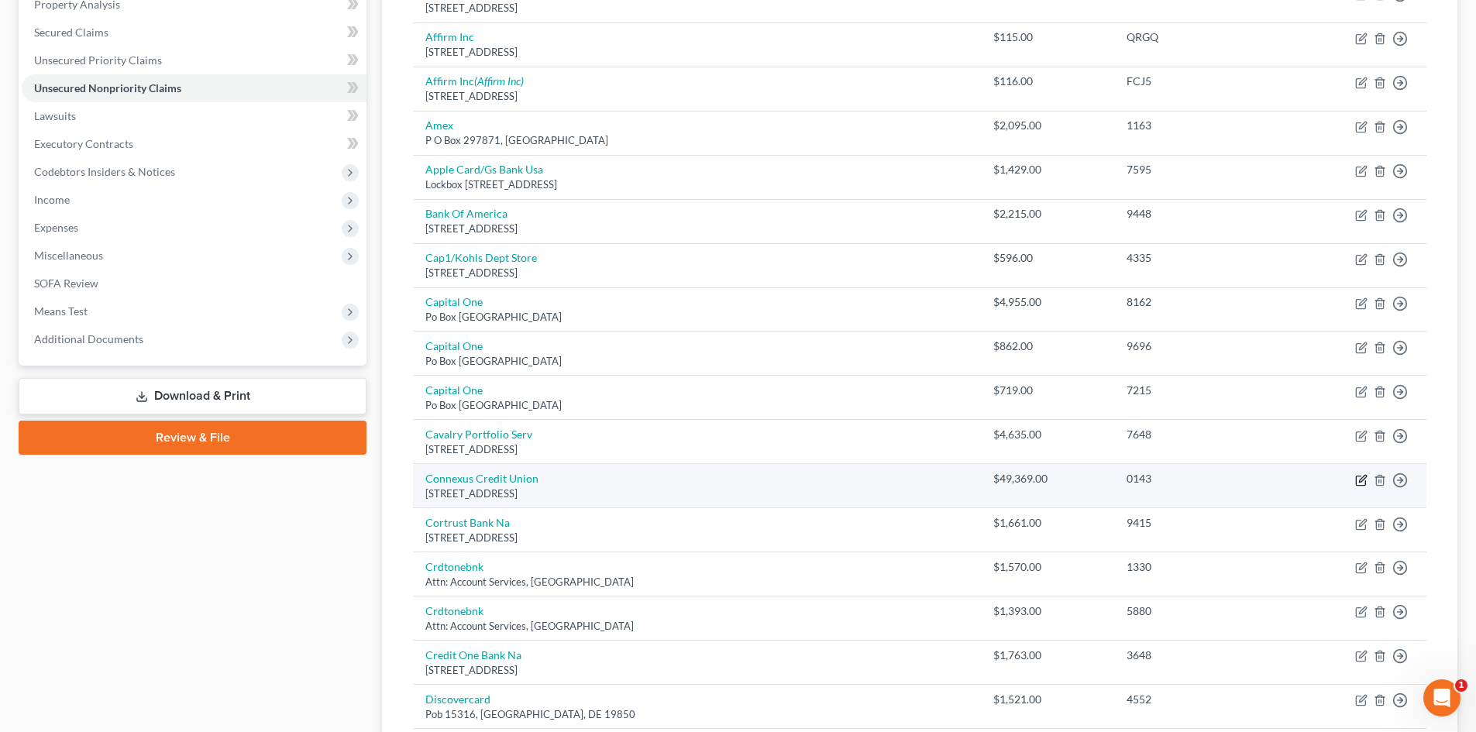
click at [1358, 479] on icon "button" at bounding box center [1361, 480] width 12 height 12
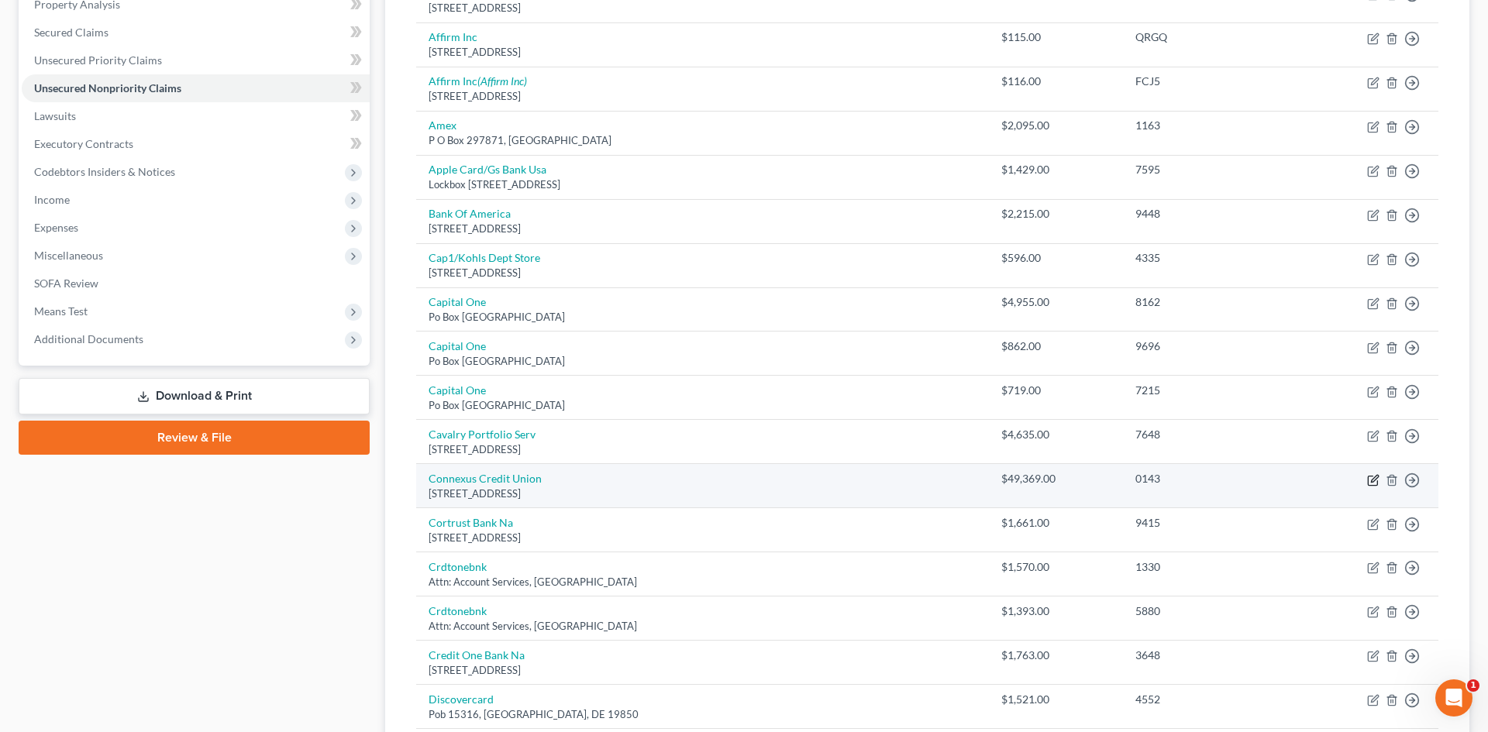
select select "52"
select select "2"
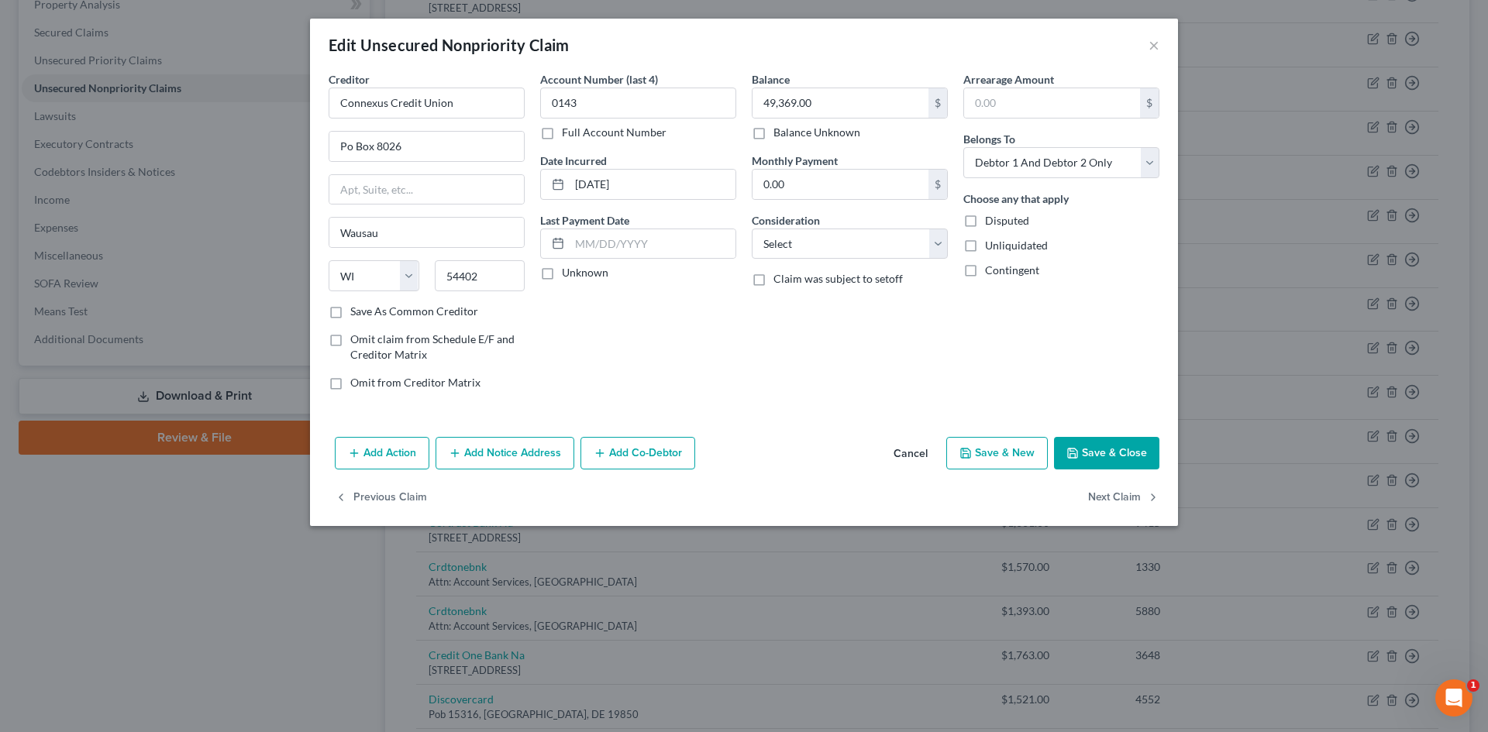
click at [1114, 449] on button "Save & Close" at bounding box center [1106, 453] width 105 height 33
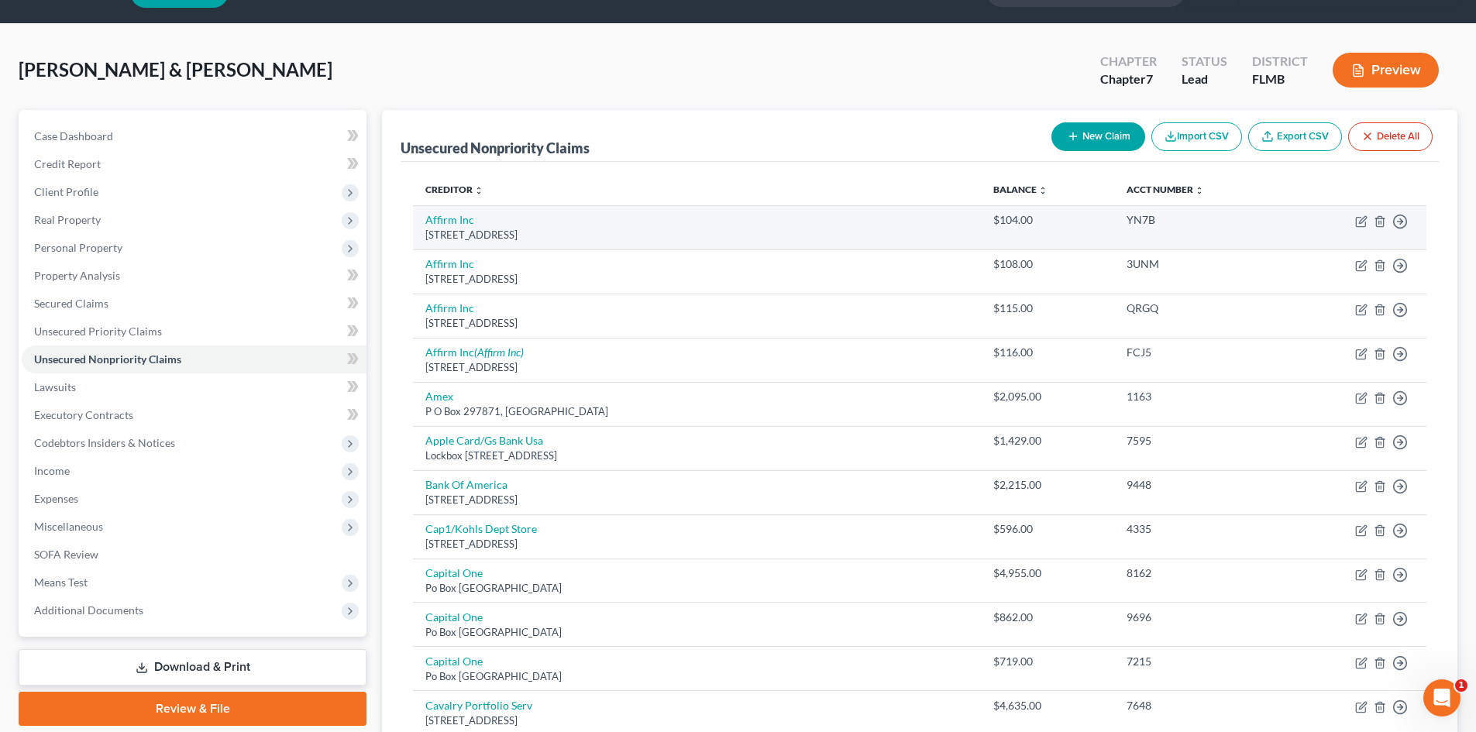
scroll to position [0, 0]
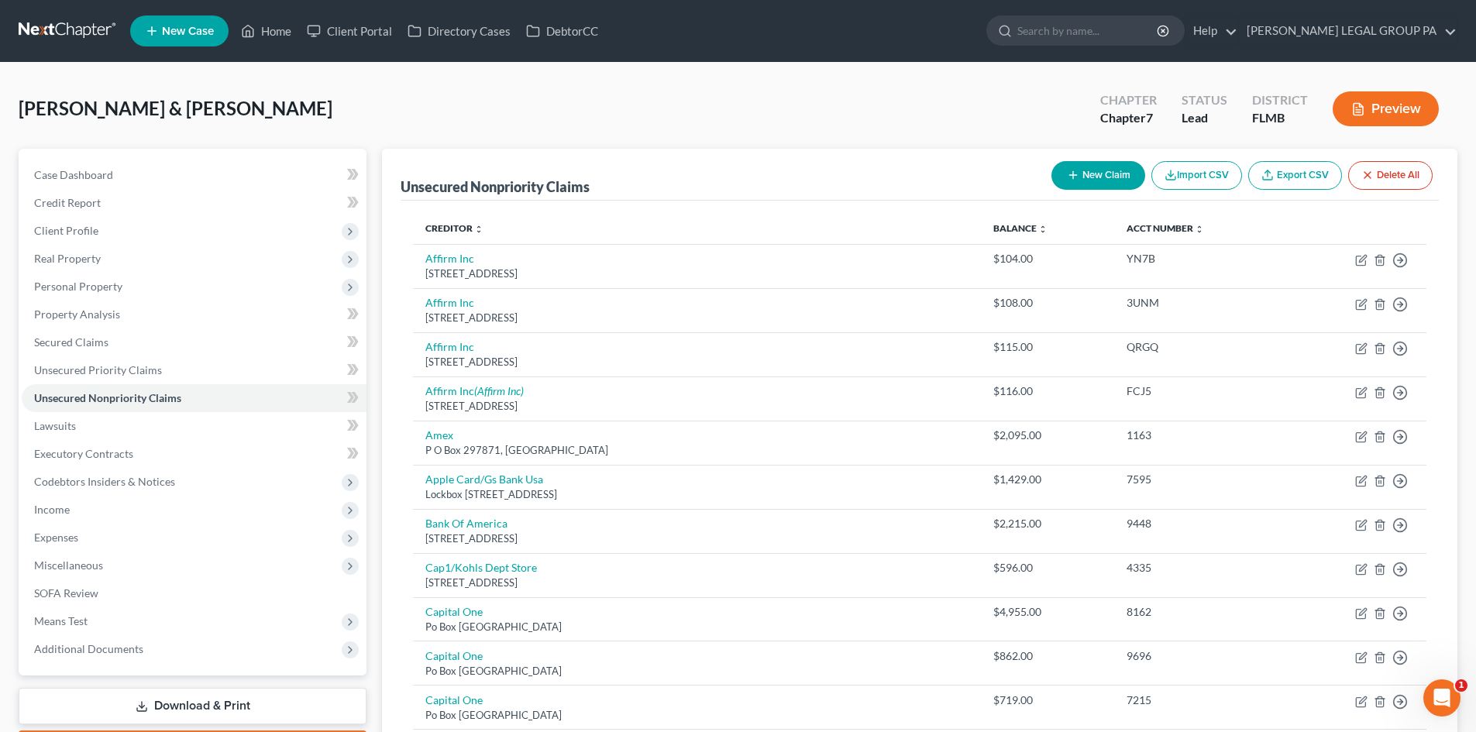
click at [35, 25] on link at bounding box center [68, 31] width 99 height 28
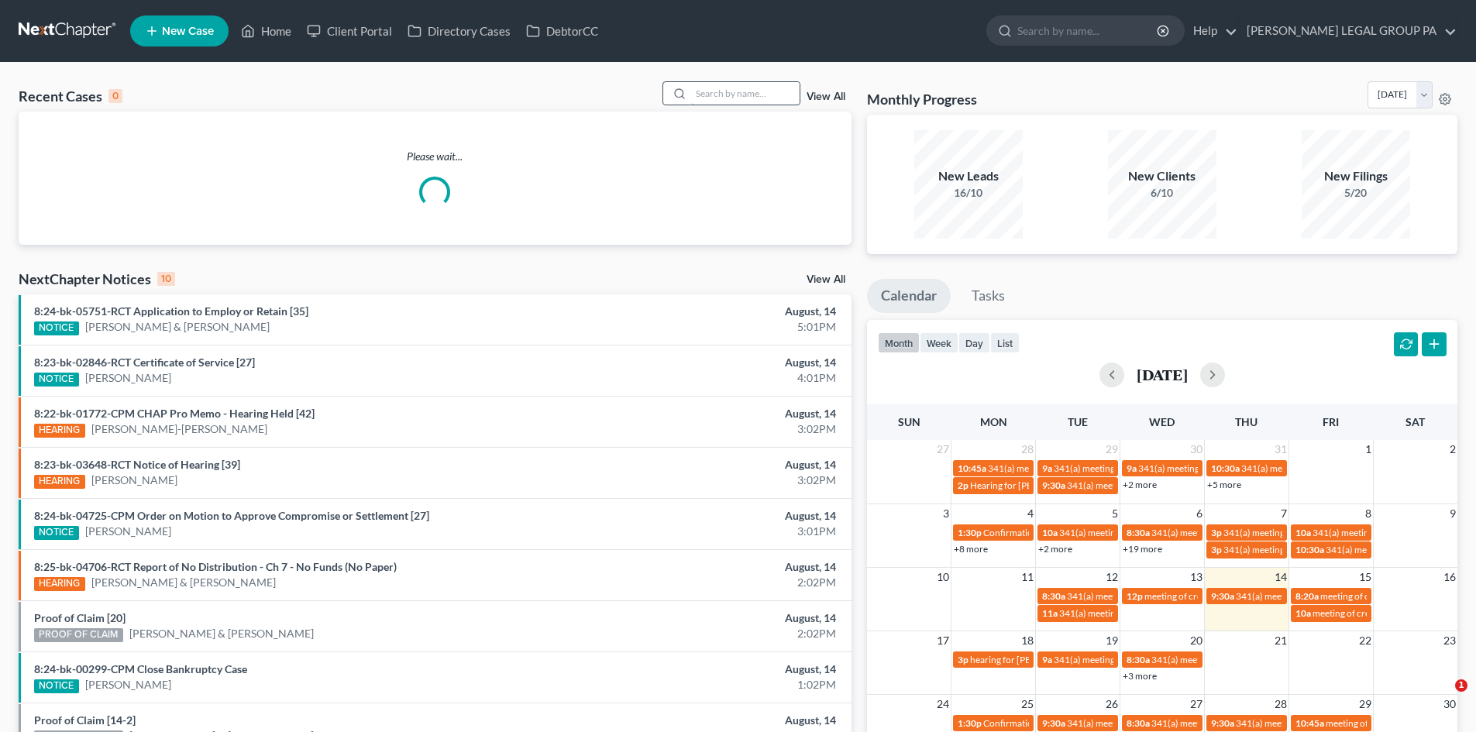
click at [753, 88] on input "search" at bounding box center [745, 93] width 109 height 22
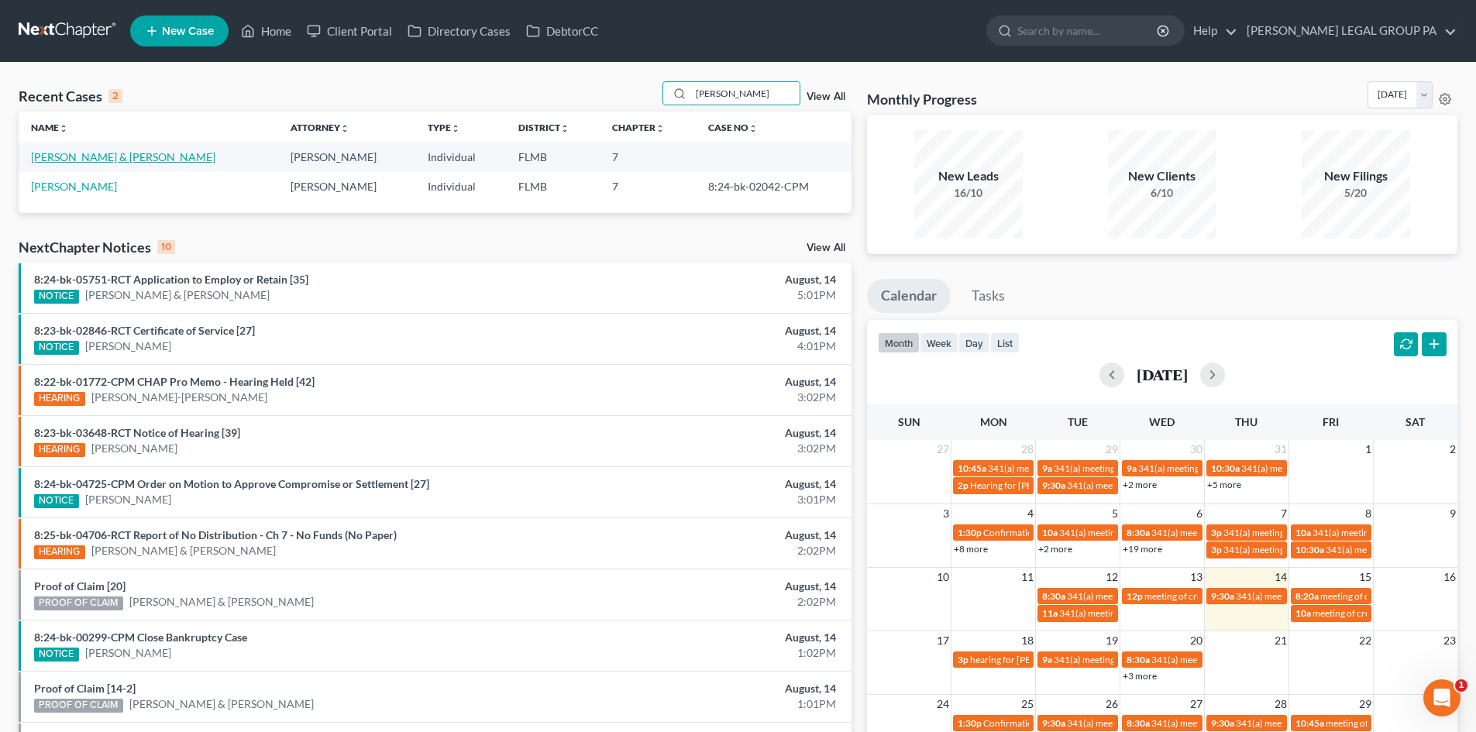
type input "[PERSON_NAME]"
click at [88, 157] on link "[PERSON_NAME] & [PERSON_NAME]" at bounding box center [123, 156] width 184 height 13
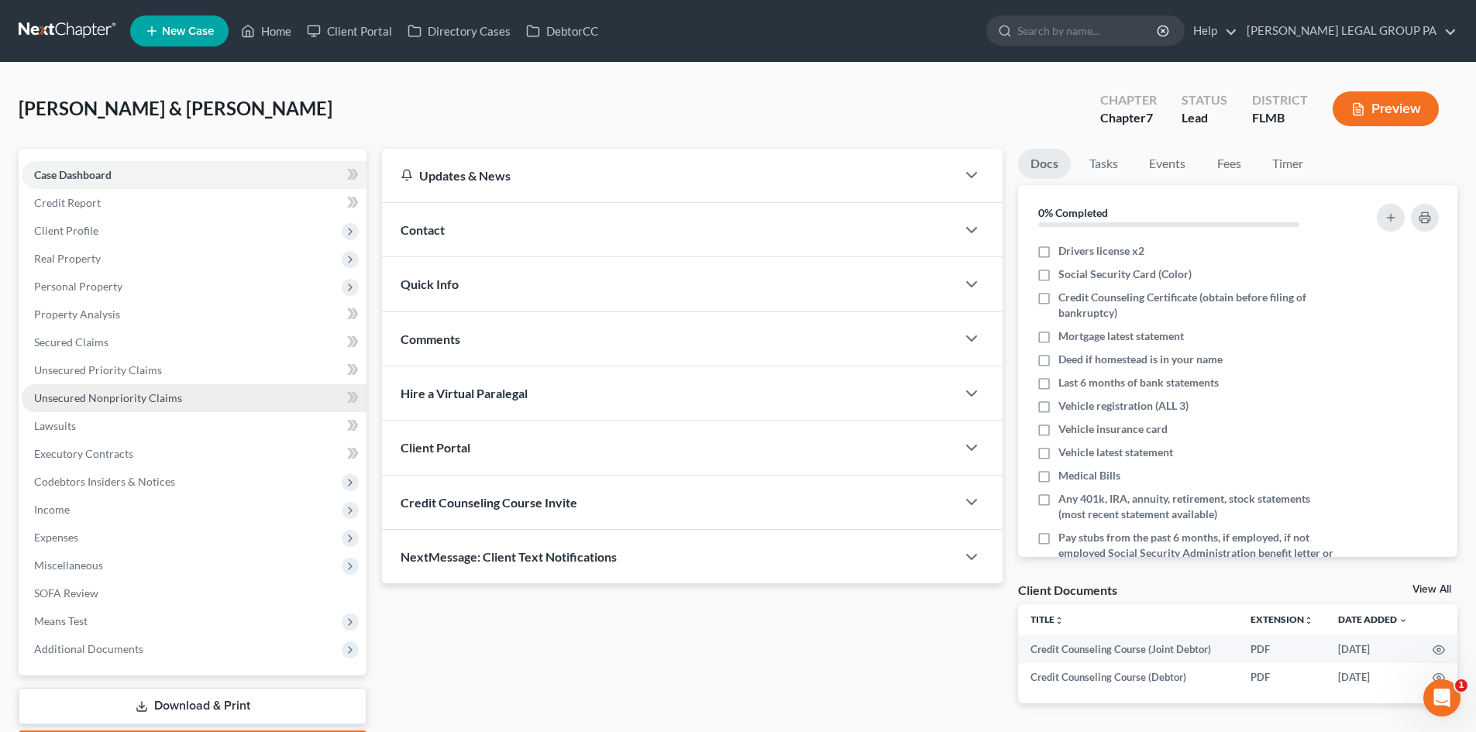
click at [136, 389] on link "Unsecured Nonpriority Claims" at bounding box center [194, 398] width 345 height 28
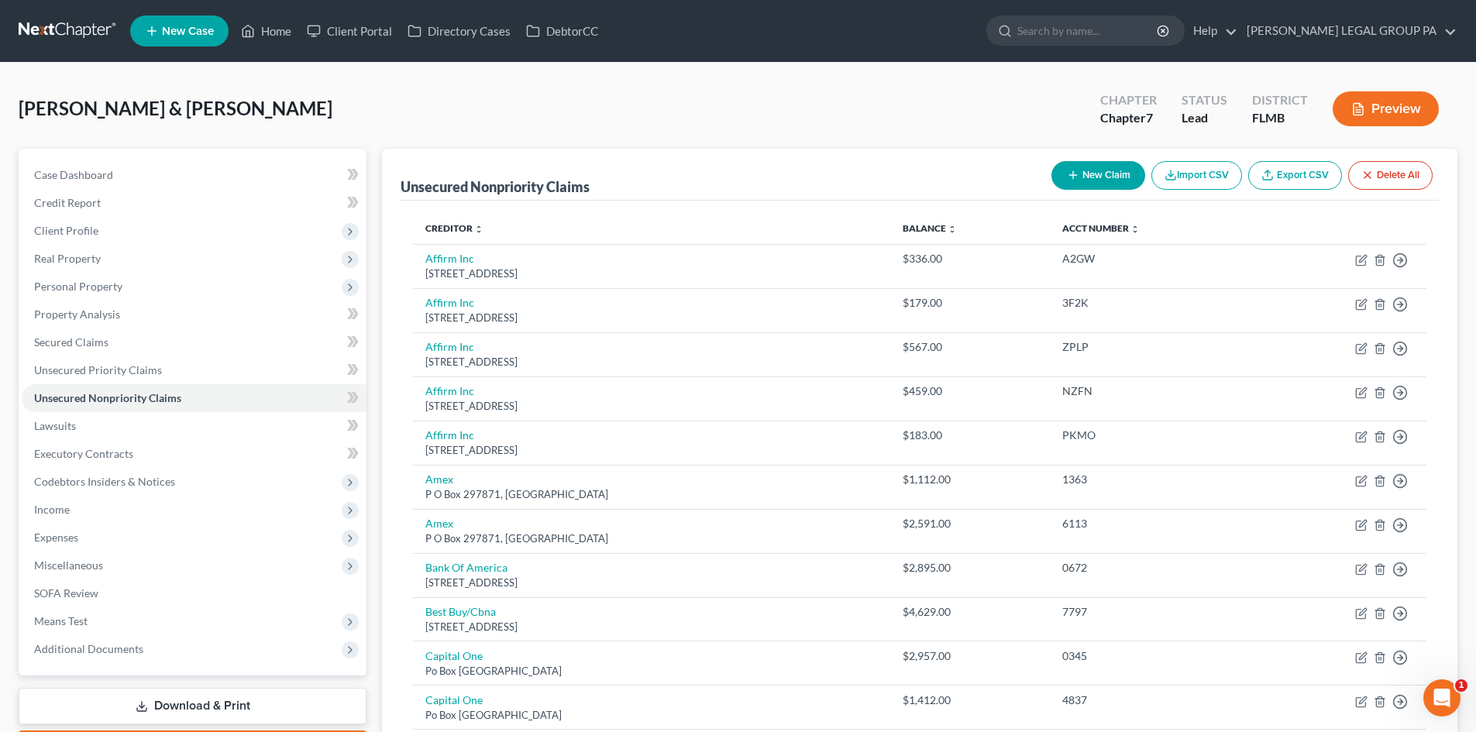
click at [1099, 178] on button "New Claim" at bounding box center [1099, 175] width 94 height 29
select select "2"
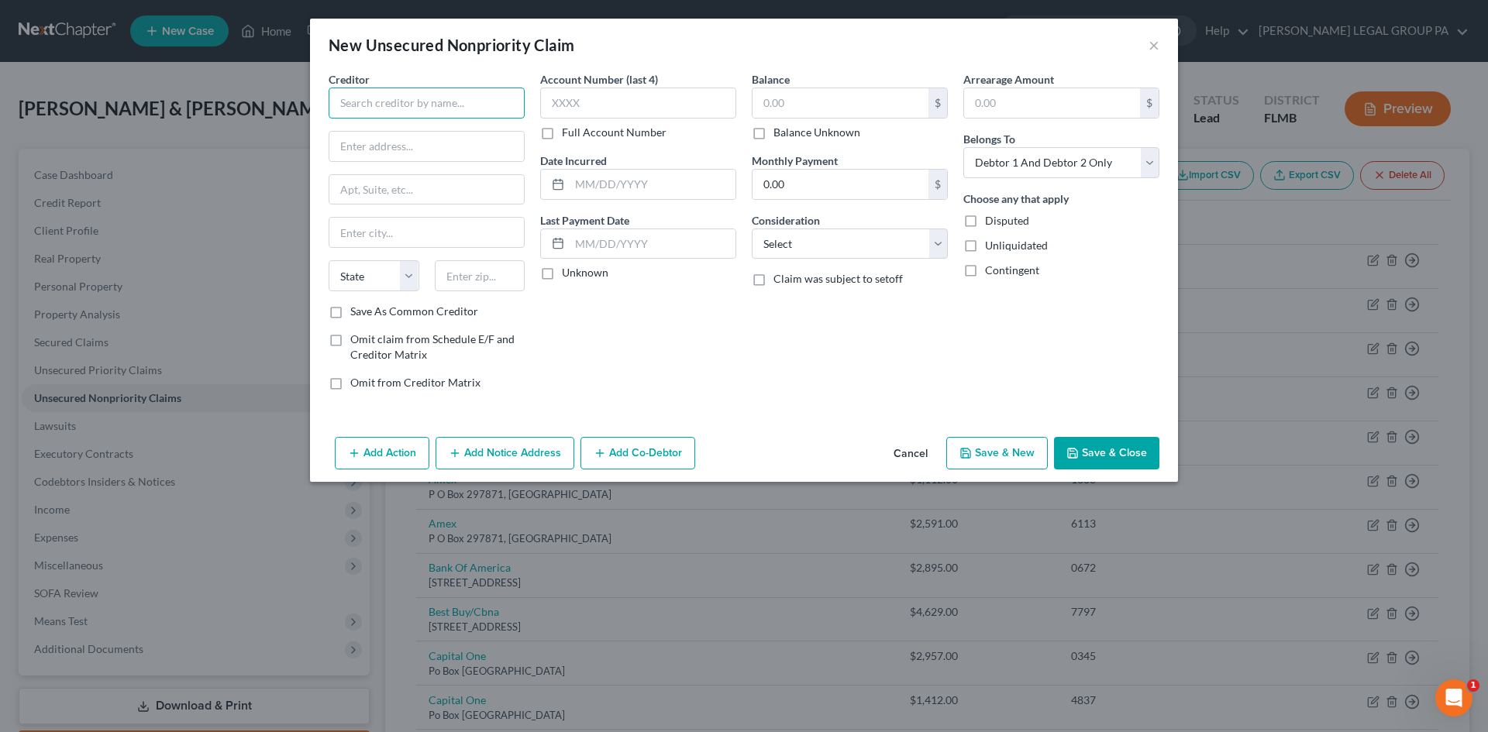
click at [454, 105] on input "text" at bounding box center [427, 103] width 196 height 31
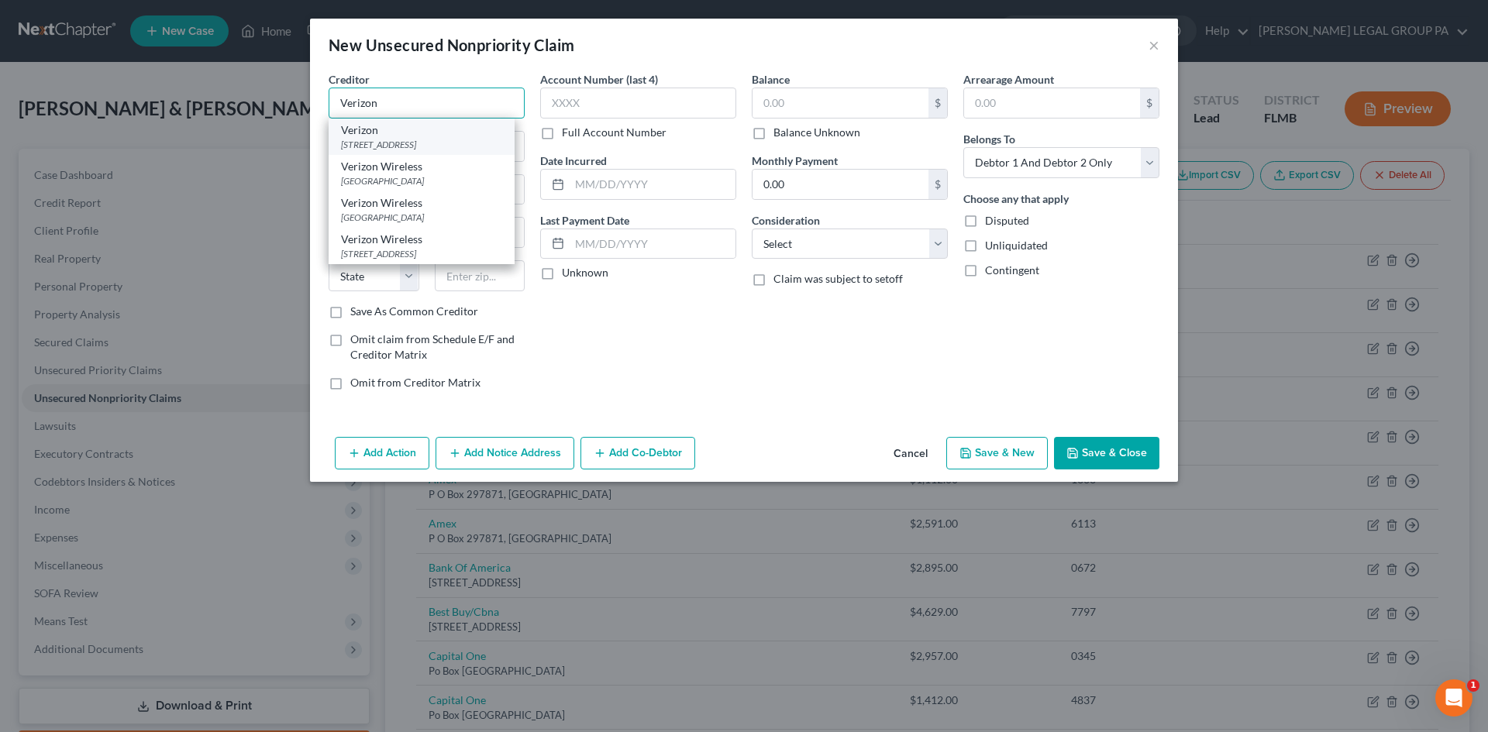
type input "Verizon"
click at [449, 135] on div "Verizon" at bounding box center [421, 130] width 161 height 16
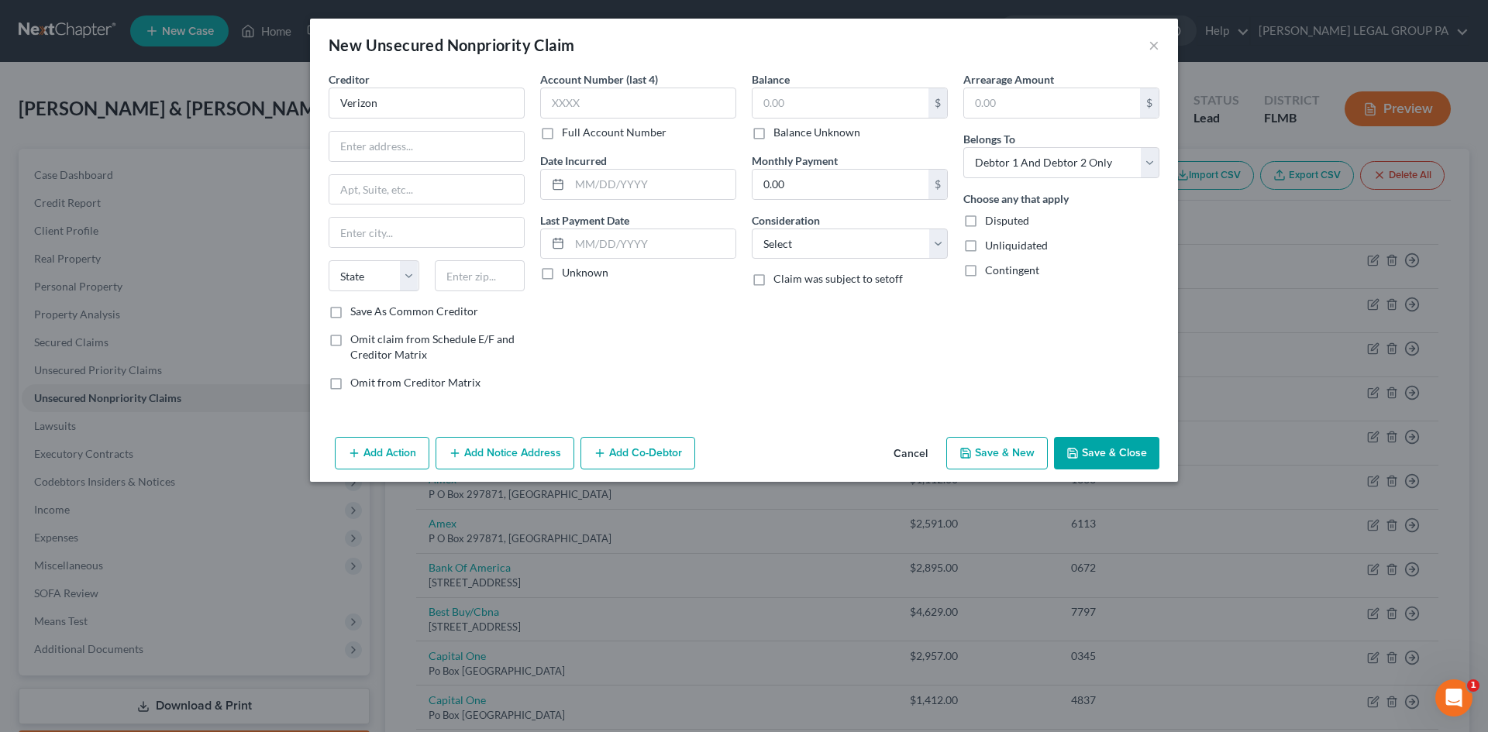
type input "PO Box 650051"
type input "PO Box 4457"
type input "[GEOGRAPHIC_DATA]"
select select "45"
type input "75265"
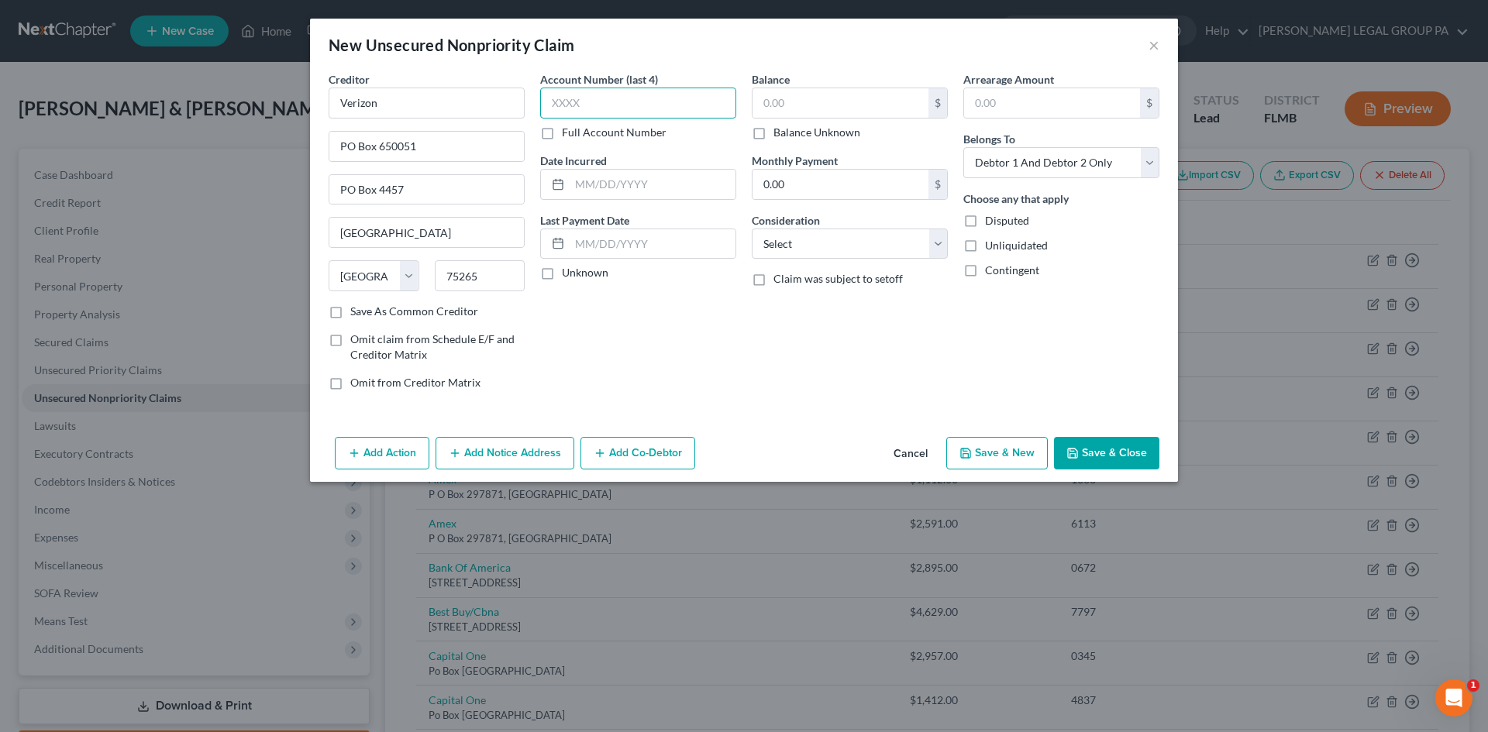
click at [602, 98] on input "text" at bounding box center [638, 103] width 196 height 31
type input "6332"
click at [806, 111] on input "text" at bounding box center [841, 102] width 176 height 29
type input "637.09"
click at [871, 136] on div "Balance Unknown" at bounding box center [850, 133] width 196 height 16
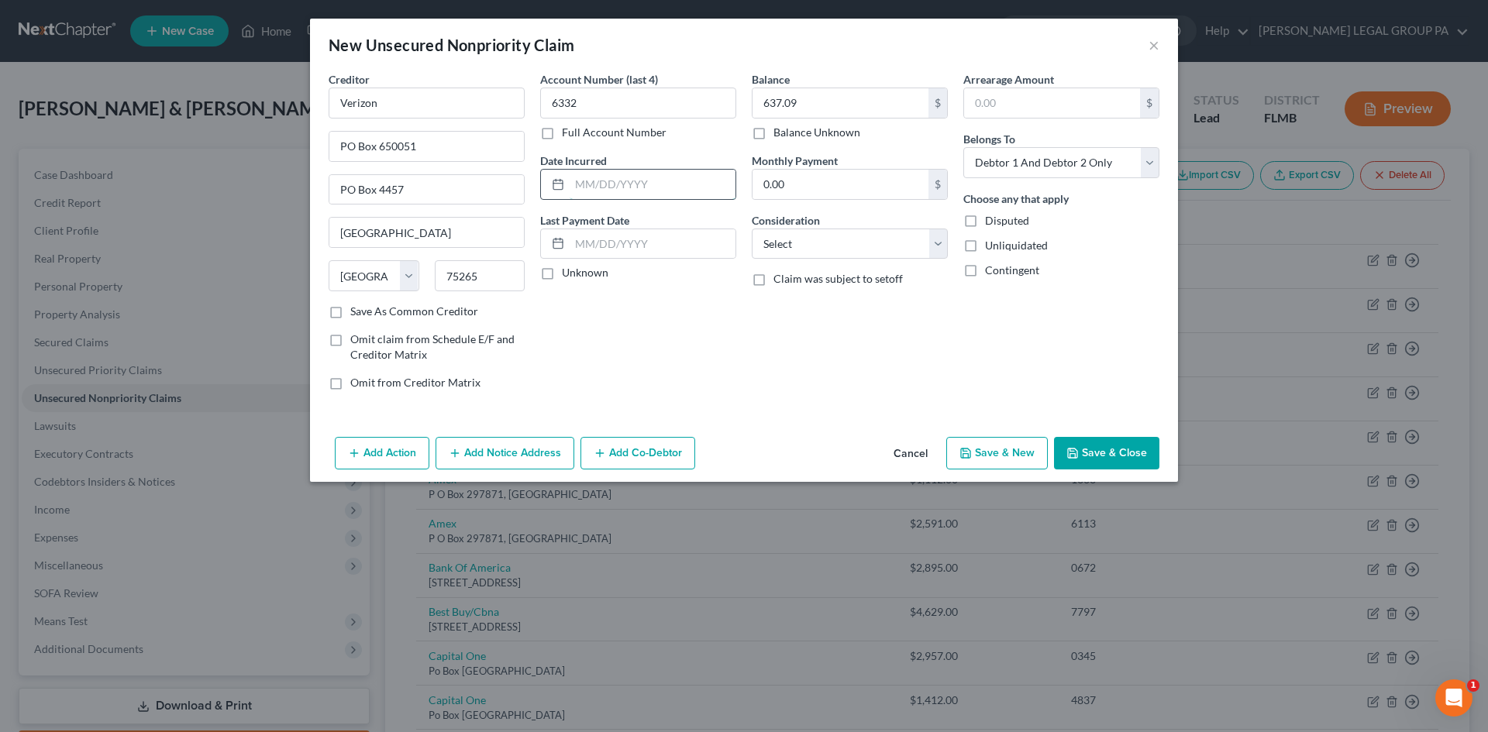
click at [665, 181] on input "text" at bounding box center [653, 184] width 166 height 29
click at [1112, 449] on button "Save & Close" at bounding box center [1106, 453] width 105 height 33
